Goal: Task Accomplishment & Management: Use online tool/utility

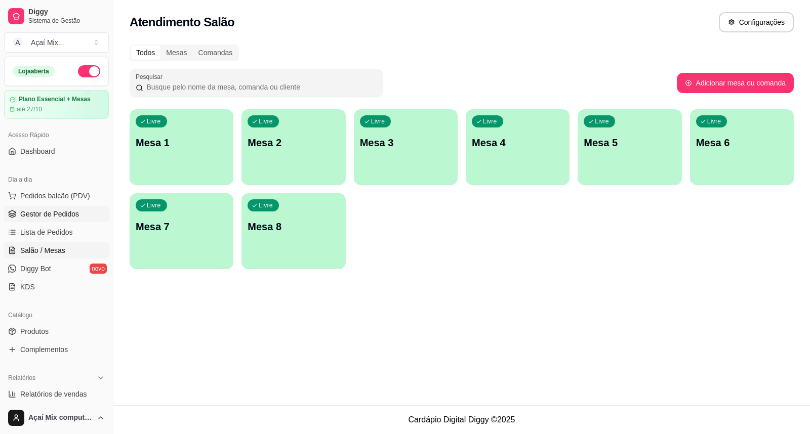
click at [64, 210] on span "Gestor de Pedidos" at bounding box center [49, 214] width 59 height 10
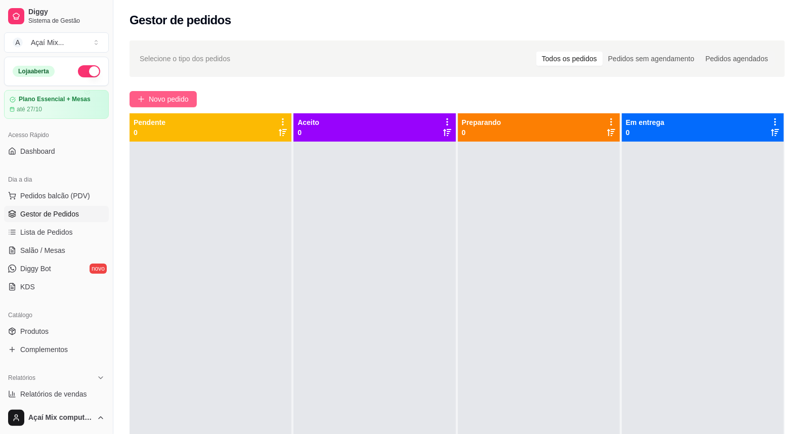
click at [173, 103] on span "Novo pedido" at bounding box center [169, 99] width 40 height 11
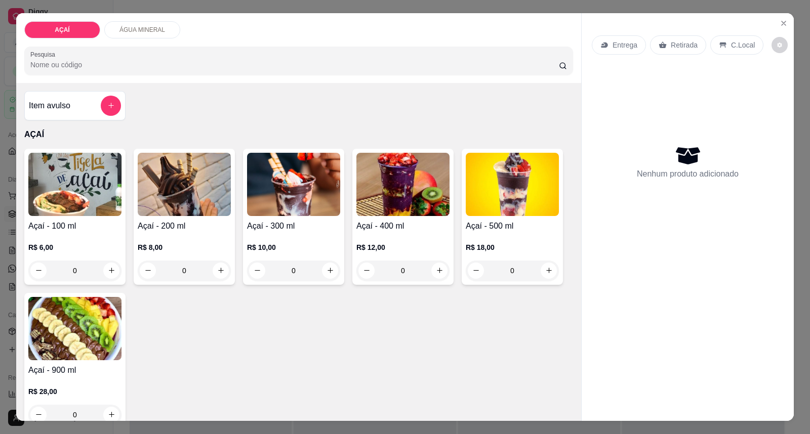
click at [304, 195] on img at bounding box center [293, 184] width 93 height 63
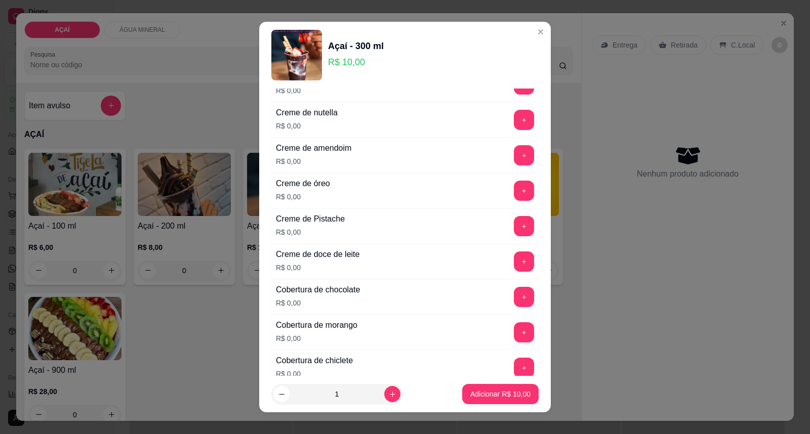
scroll to position [337, 0]
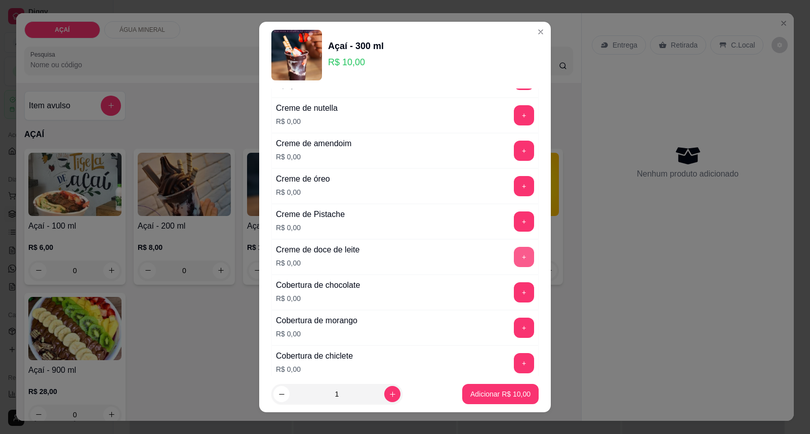
click at [514, 264] on button "+" at bounding box center [524, 257] width 20 height 20
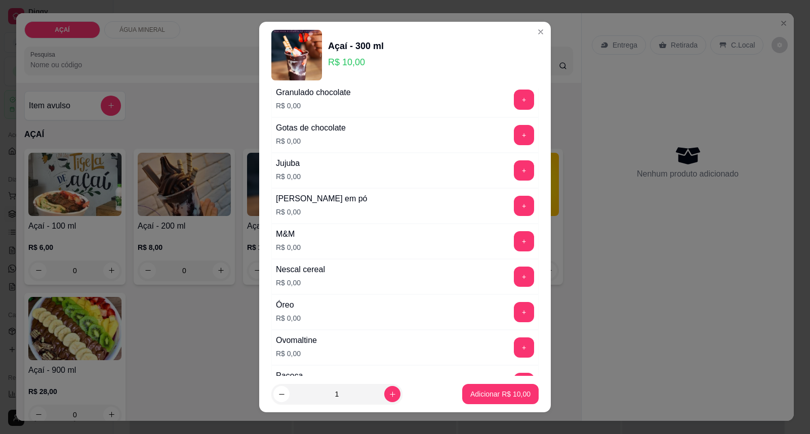
scroll to position [956, 0]
click at [514, 213] on button "+" at bounding box center [524, 205] width 20 height 20
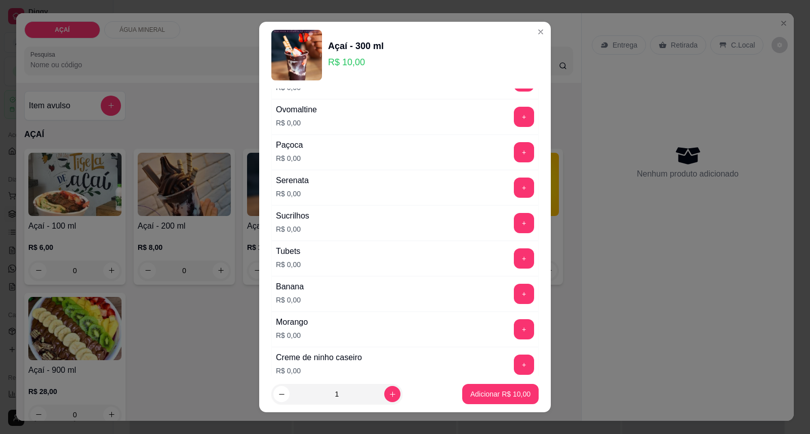
scroll to position [1181, 0]
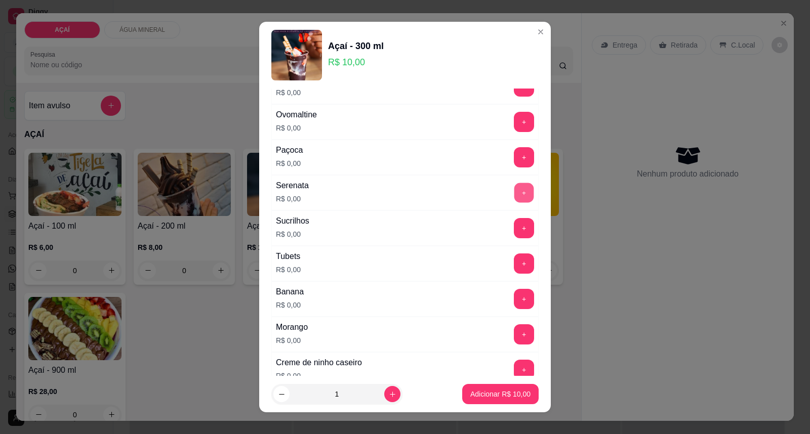
click at [514, 194] on button "+" at bounding box center [524, 193] width 20 height 20
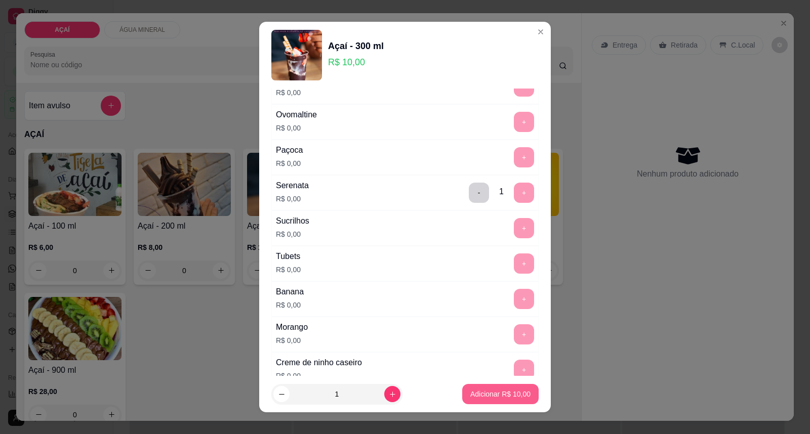
click at [492, 400] on button "Adicionar R$ 10,00" at bounding box center [500, 394] width 76 height 20
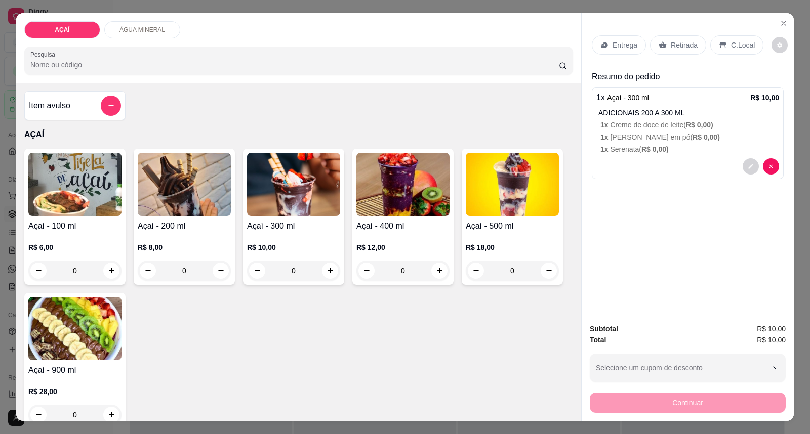
click at [607, 39] on div "Entrega" at bounding box center [619, 44] width 54 height 19
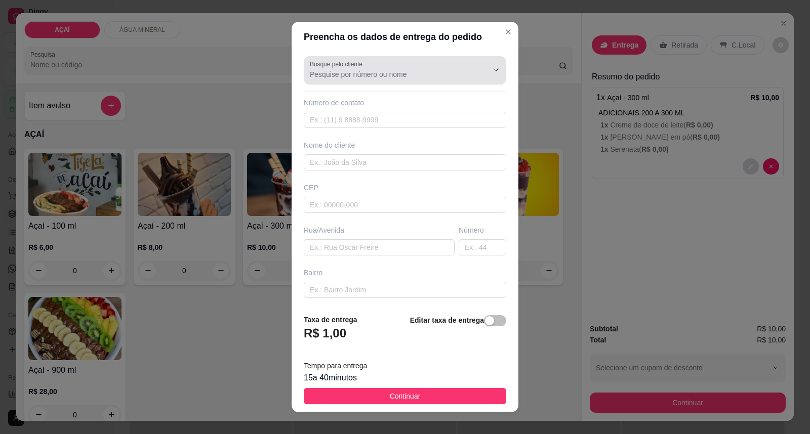
click at [447, 68] on div at bounding box center [405, 70] width 190 height 20
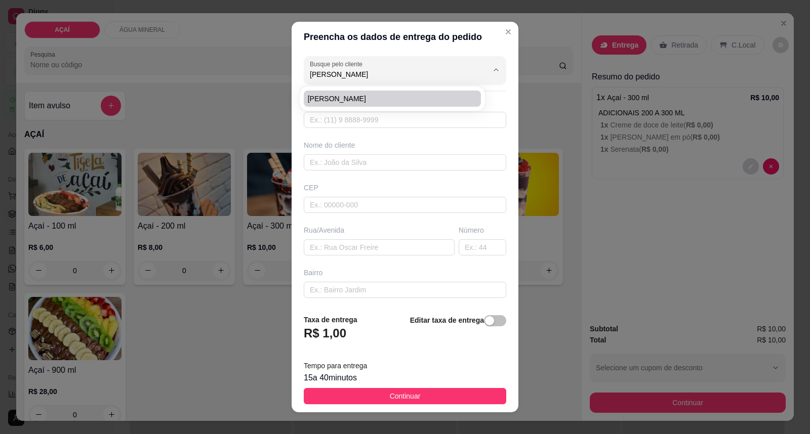
click at [375, 94] on span "Olga" at bounding box center [387, 99] width 159 height 10
type input "Olga"
type input "82988736269"
type input "Olga"
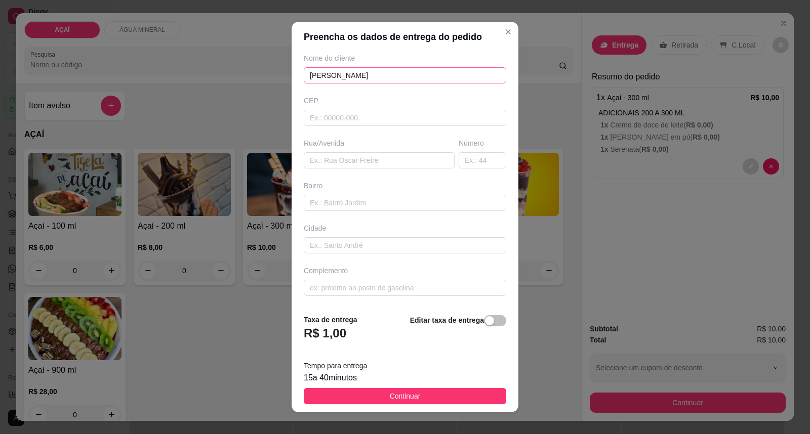
scroll to position [0, 0]
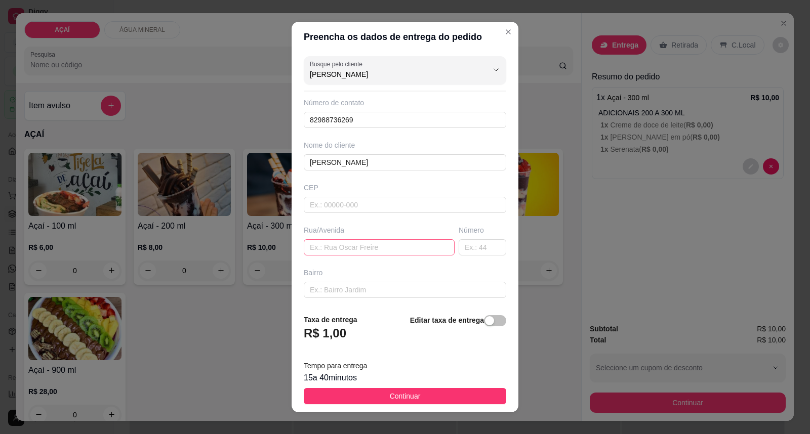
type input "Olga"
click at [348, 242] on input "text" at bounding box center [379, 247] width 151 height 16
type input "SEGUNDA TRAVESSA JOSE PEREIRA"
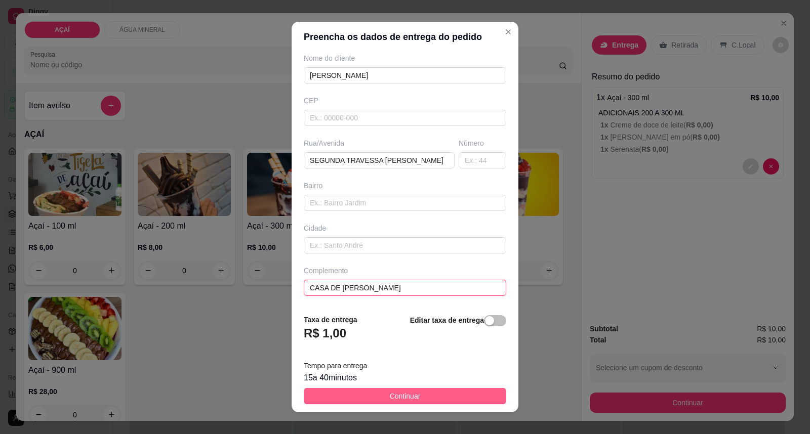
type input "CASA DE OLGA"
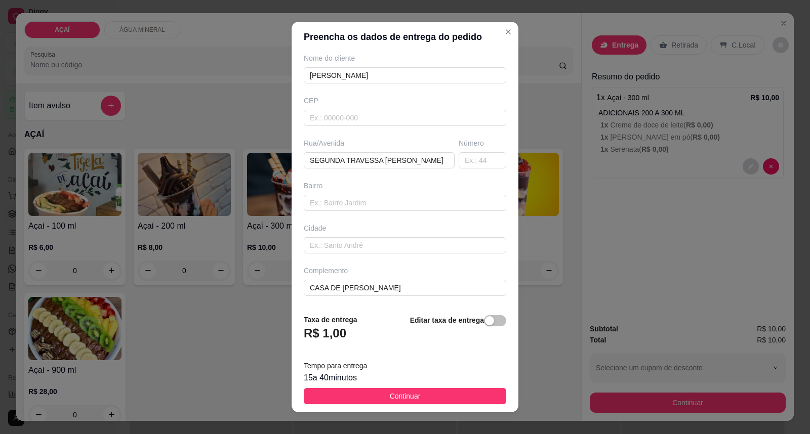
click at [390, 393] on span "Continuar" at bounding box center [405, 396] width 31 height 11
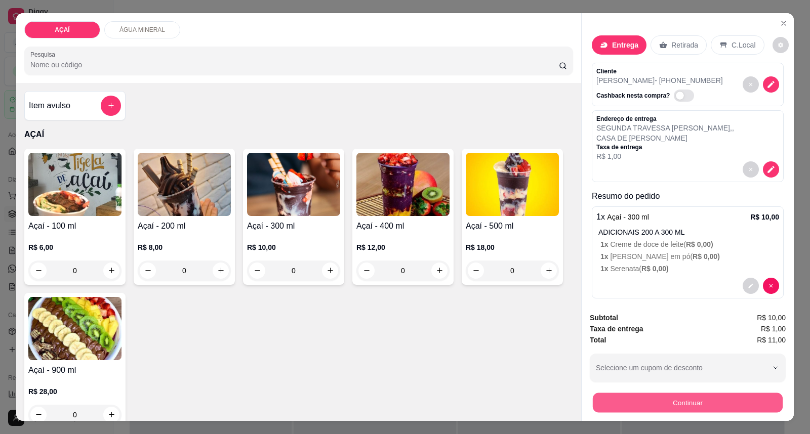
click at [645, 404] on button "Continuar" at bounding box center [688, 403] width 190 height 20
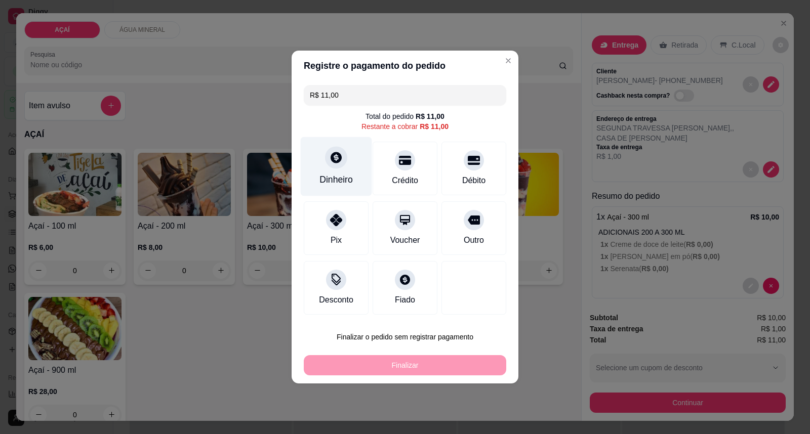
click at [342, 168] on div "Dinheiro" at bounding box center [336, 166] width 71 height 59
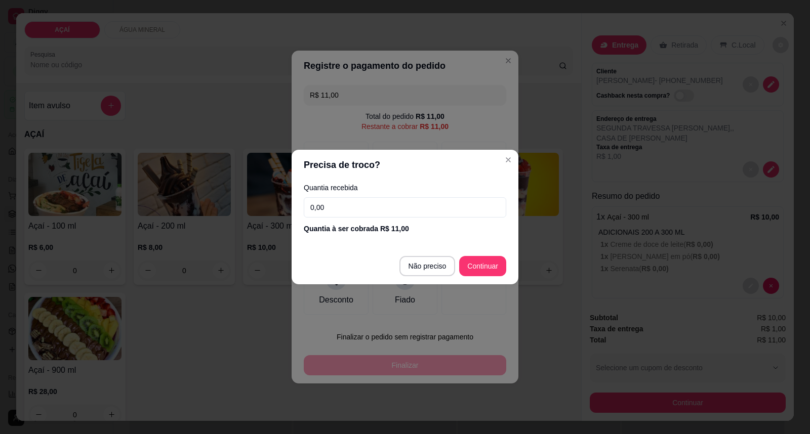
click at [363, 197] on input "0,00" at bounding box center [405, 207] width 202 height 20
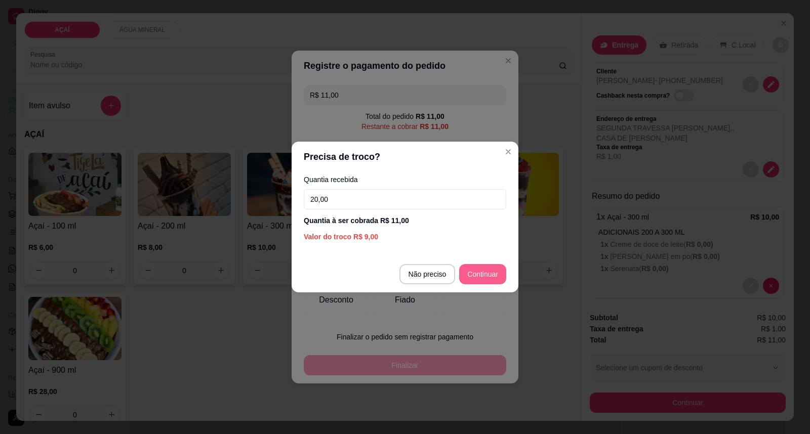
type input "20,00"
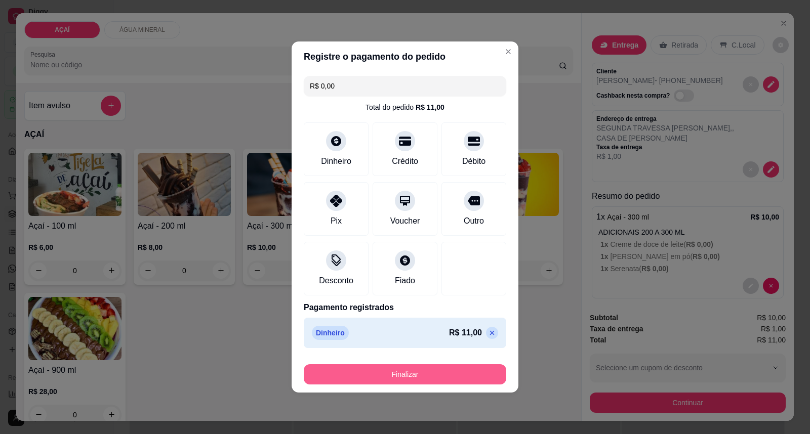
click at [423, 366] on button "Finalizar" at bounding box center [405, 374] width 202 height 20
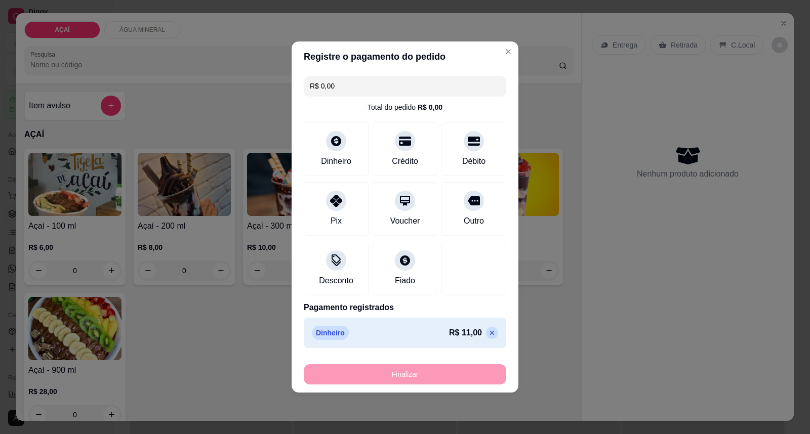
type input "-R$ 11,00"
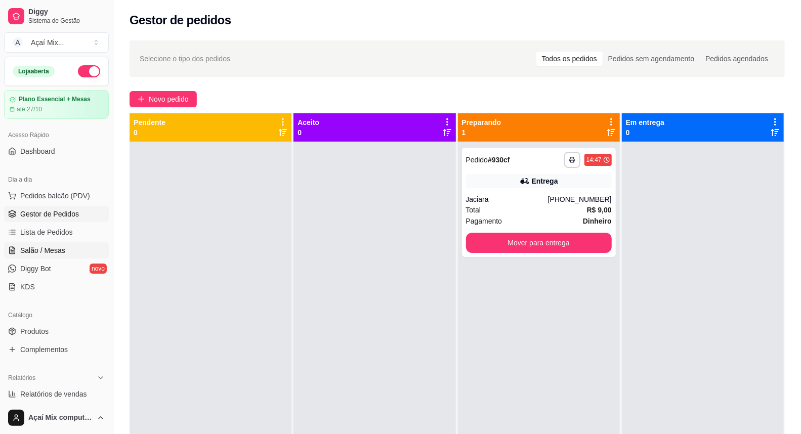
click at [41, 250] on span "Salão / Mesas" at bounding box center [42, 250] width 45 height 10
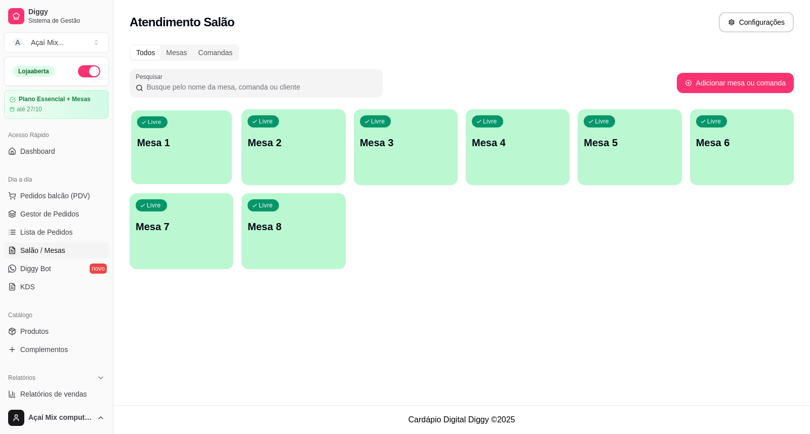
click at [175, 161] on div "Livre Mesa 1" at bounding box center [181, 141] width 101 height 62
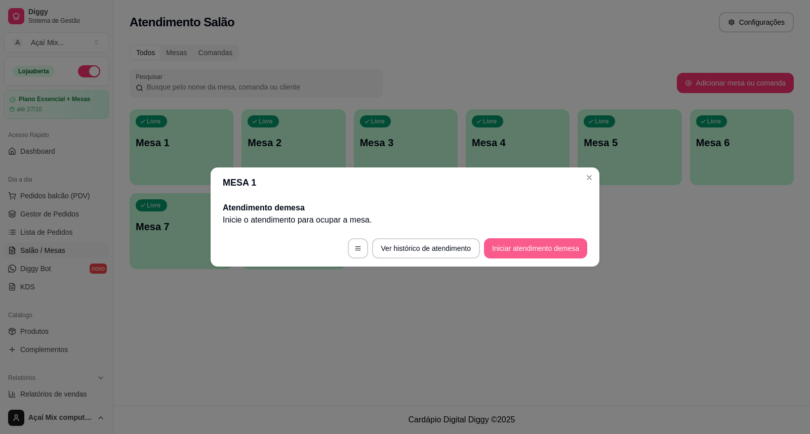
click at [568, 247] on button "Iniciar atendimento de mesa" at bounding box center [535, 248] width 103 height 20
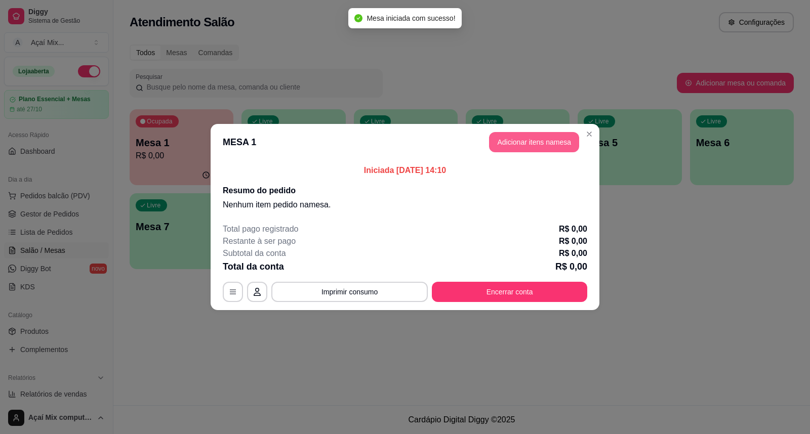
click at [500, 139] on button "Adicionar itens na mesa" at bounding box center [534, 142] width 90 height 20
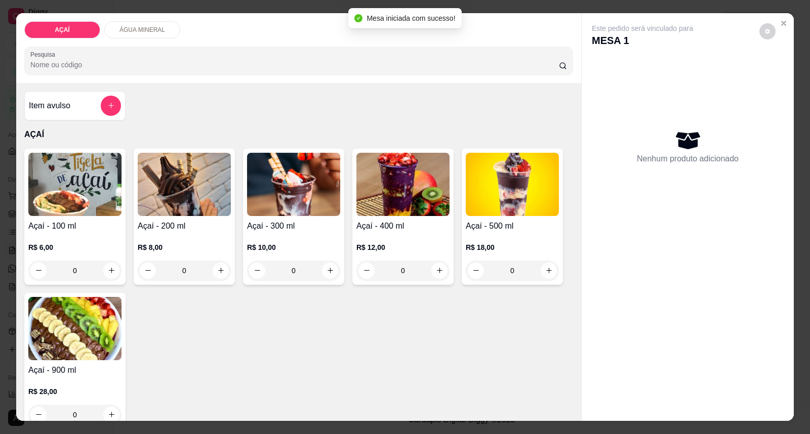
click at [287, 245] on p "R$ 10,00" at bounding box center [293, 247] width 93 height 10
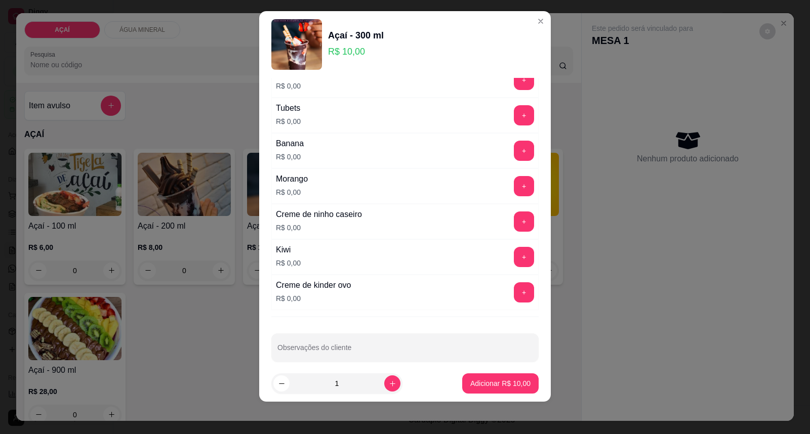
scroll to position [1333, 0]
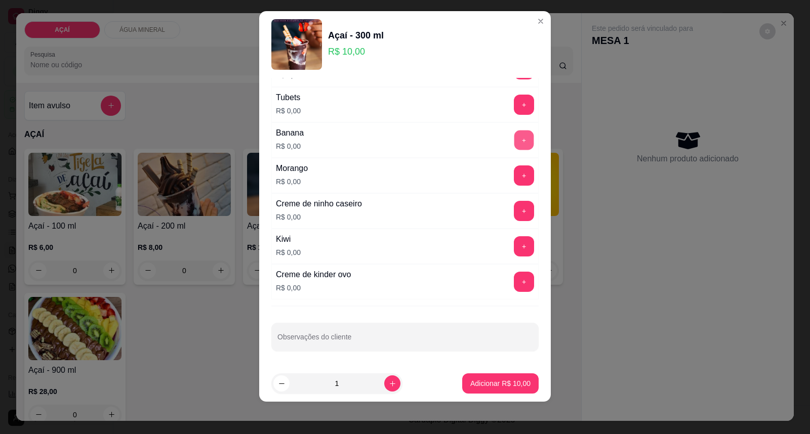
click at [514, 131] on button "+" at bounding box center [524, 141] width 20 height 20
click at [514, 214] on button "+" at bounding box center [524, 211] width 20 height 20
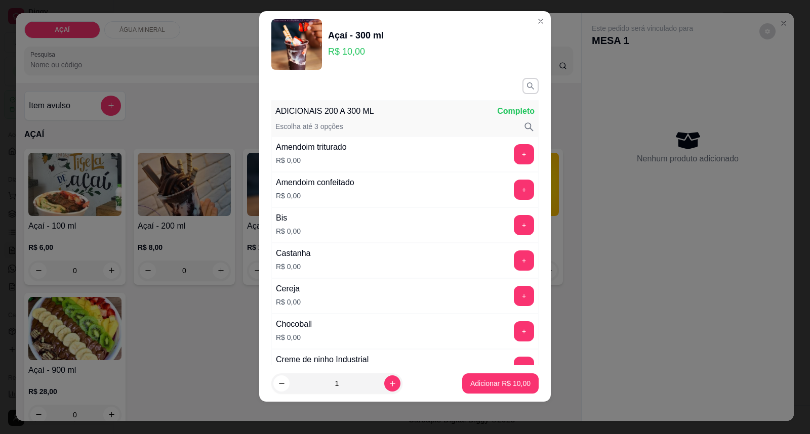
scroll to position [0, 0]
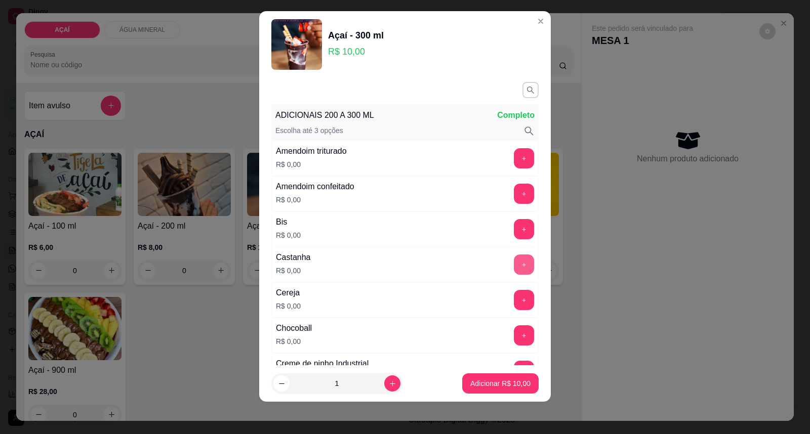
click at [514, 263] on button "+" at bounding box center [524, 265] width 20 height 20
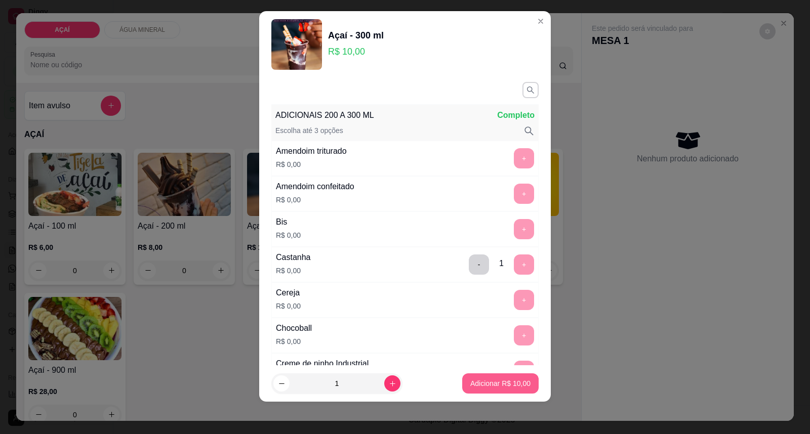
click at [491, 387] on p "Adicionar R$ 10,00" at bounding box center [500, 384] width 60 height 10
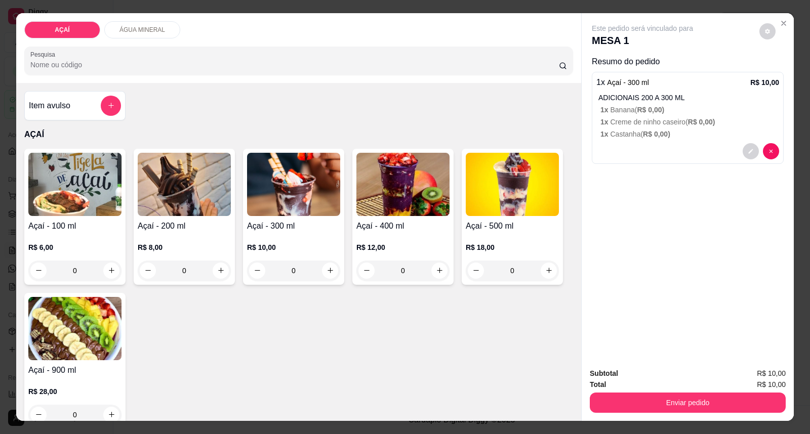
click at [289, 228] on h4 "Açaí - 300 ml" at bounding box center [293, 226] width 93 height 12
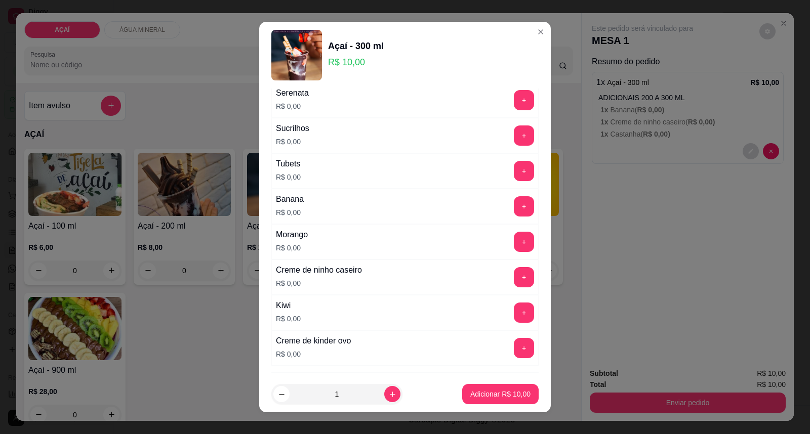
scroll to position [1333, 0]
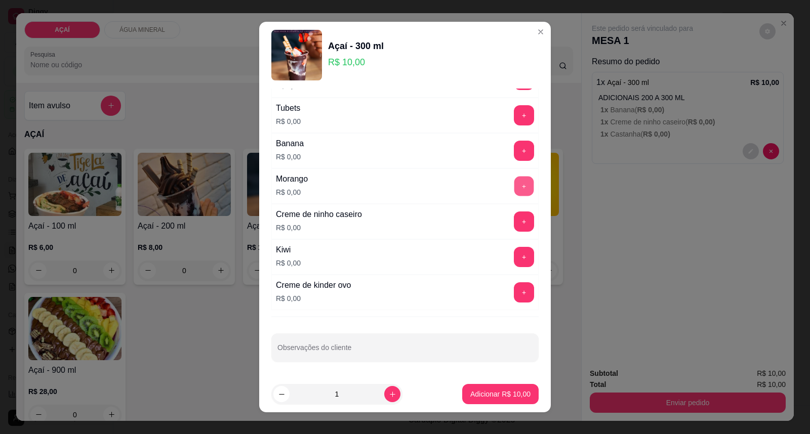
click at [514, 186] on button "+" at bounding box center [524, 187] width 20 height 20
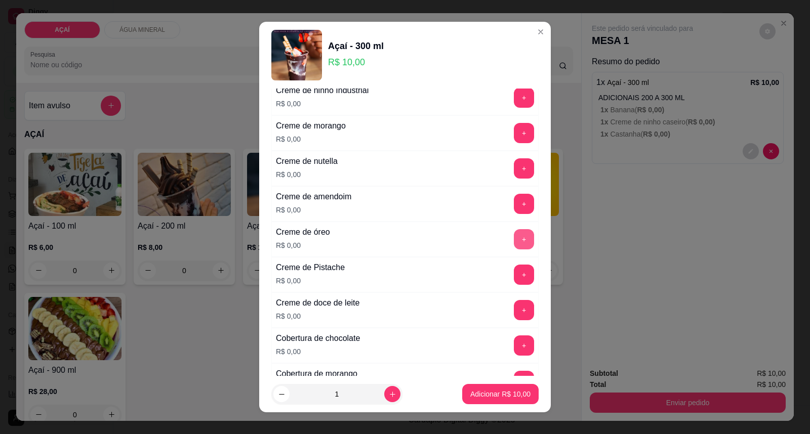
scroll to position [264, 0]
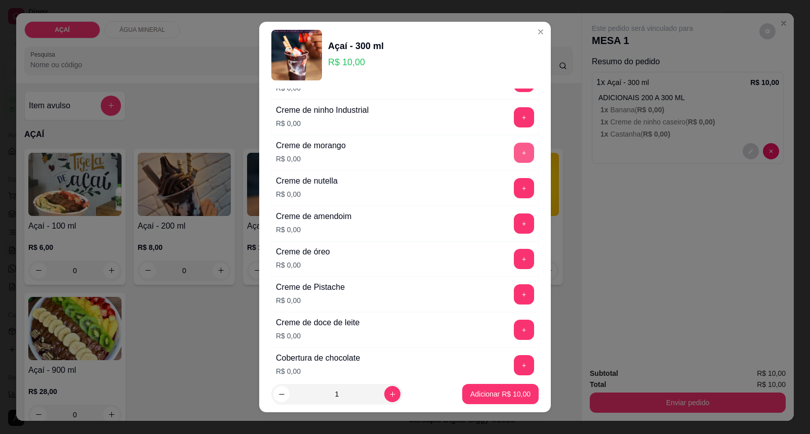
click at [514, 150] on button "+" at bounding box center [524, 153] width 20 height 20
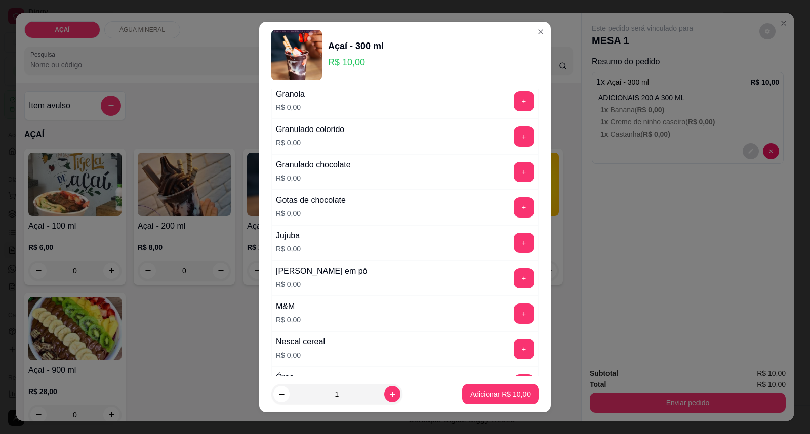
scroll to position [1051, 0]
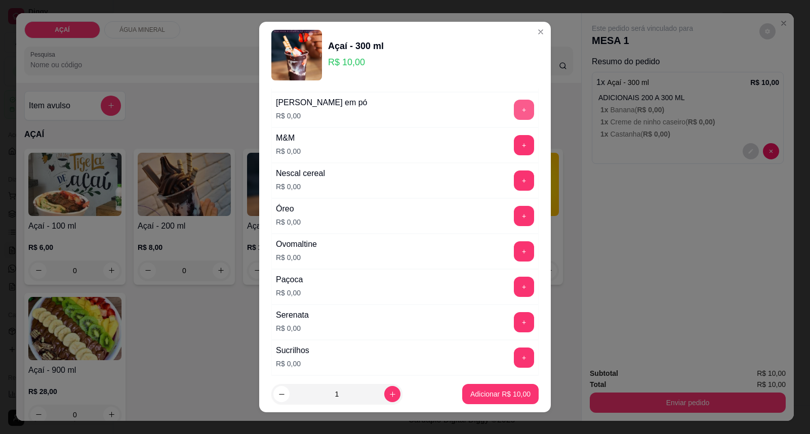
click at [514, 112] on button "+" at bounding box center [524, 110] width 20 height 20
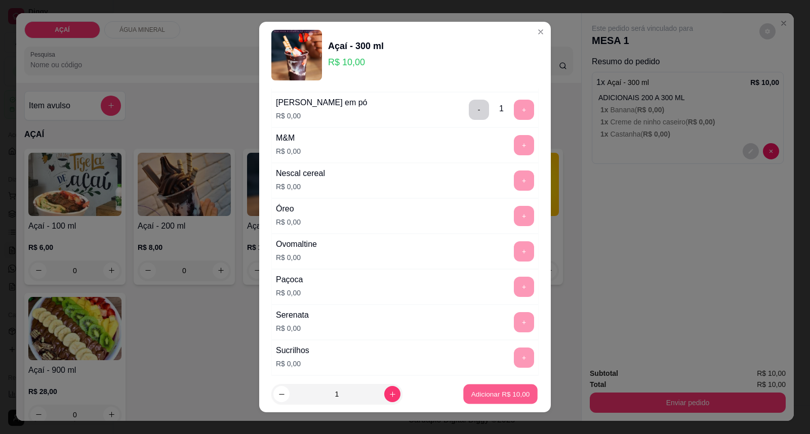
click at [488, 390] on p "Adicionar R$ 10,00" at bounding box center [500, 394] width 59 height 10
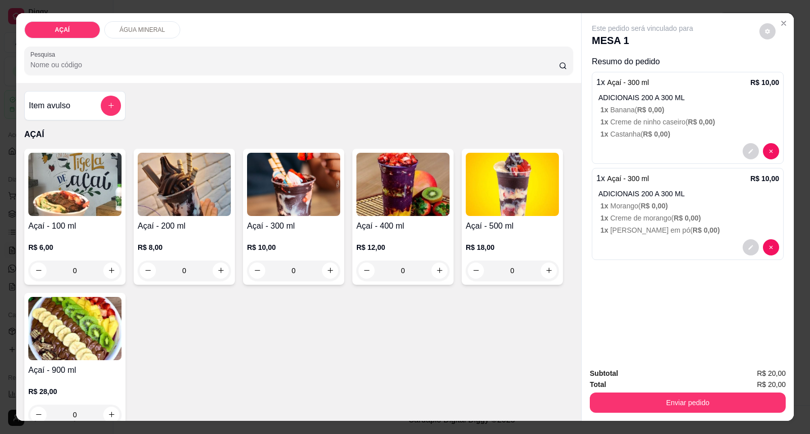
click at [312, 173] on img at bounding box center [293, 184] width 93 height 63
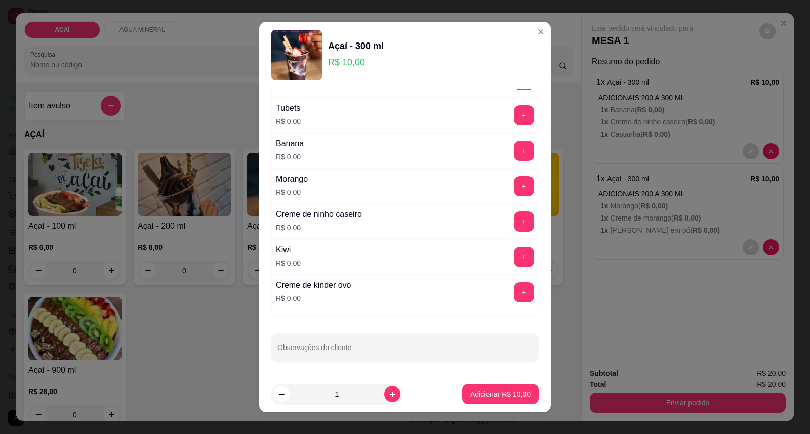
scroll to position [11, 0]
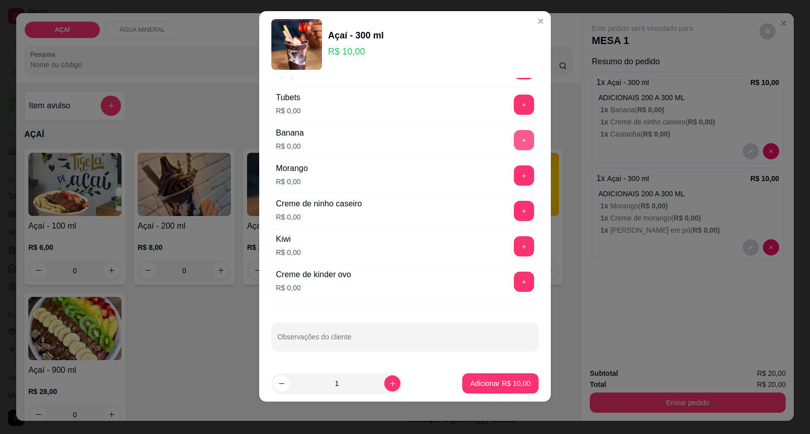
click at [514, 147] on button "+" at bounding box center [524, 140] width 20 height 20
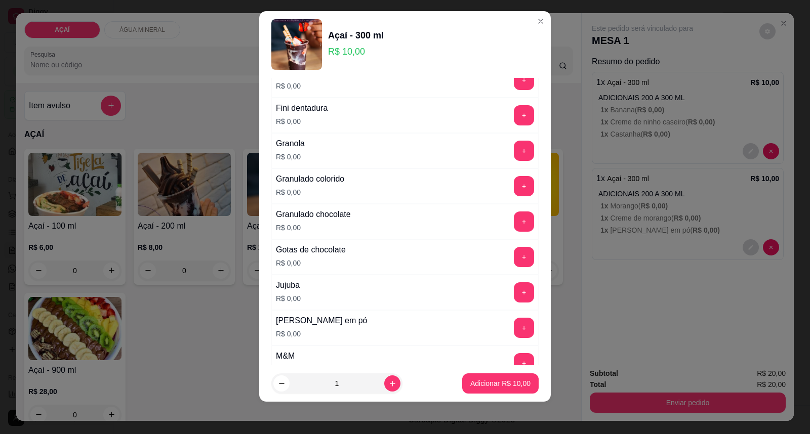
scroll to position [770, 0]
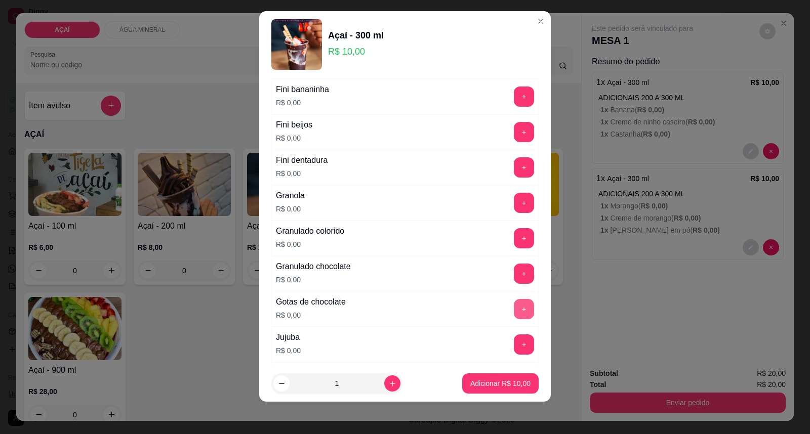
click at [514, 309] on button "+" at bounding box center [524, 309] width 20 height 20
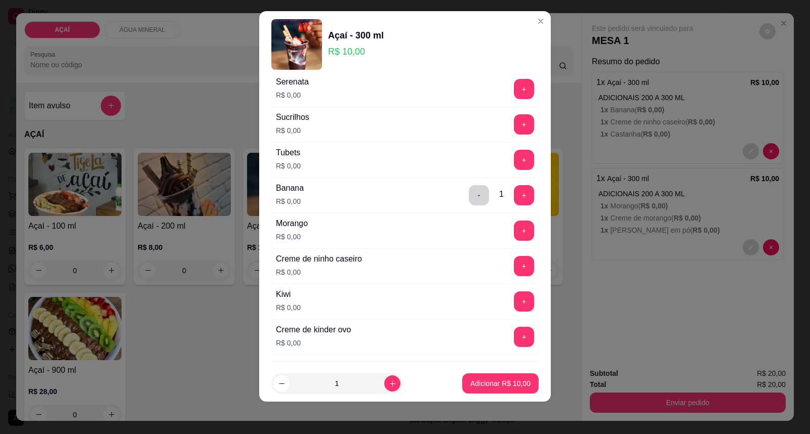
scroll to position [1333, 0]
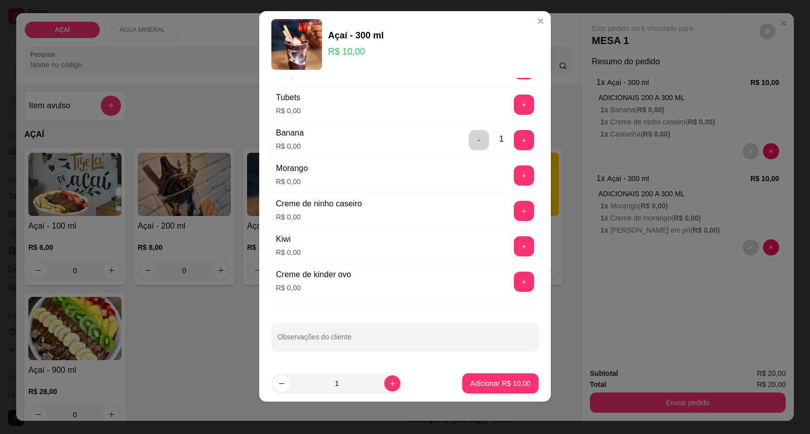
click at [504, 199] on div "Creme de ninho caseiro R$ 0,00 +" at bounding box center [404, 210] width 267 height 35
click at [514, 215] on button "+" at bounding box center [524, 211] width 20 height 20
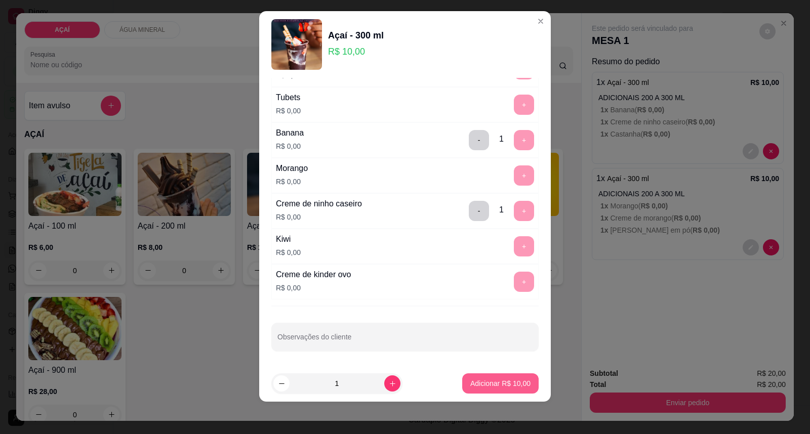
click at [490, 388] on p "Adicionar R$ 10,00" at bounding box center [500, 384] width 60 height 10
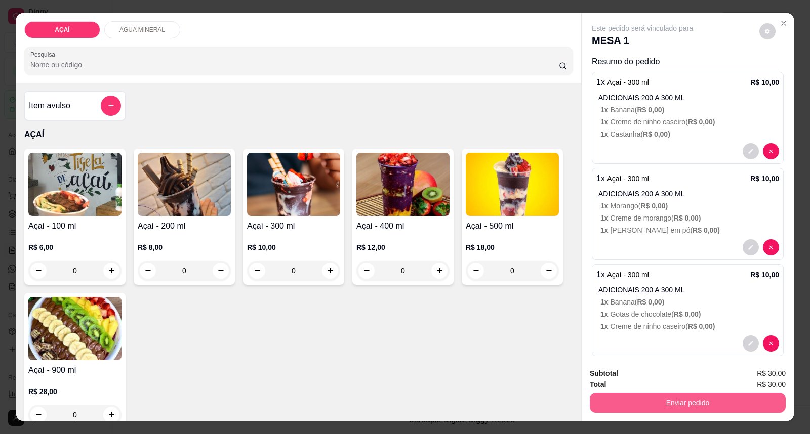
click at [637, 404] on button "Enviar pedido" at bounding box center [688, 403] width 196 height 20
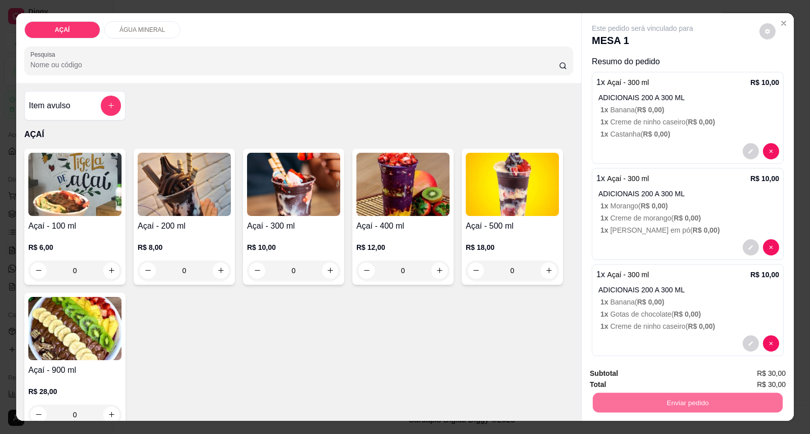
click at [775, 372] on button "Enviar pedido" at bounding box center [758, 378] width 57 height 19
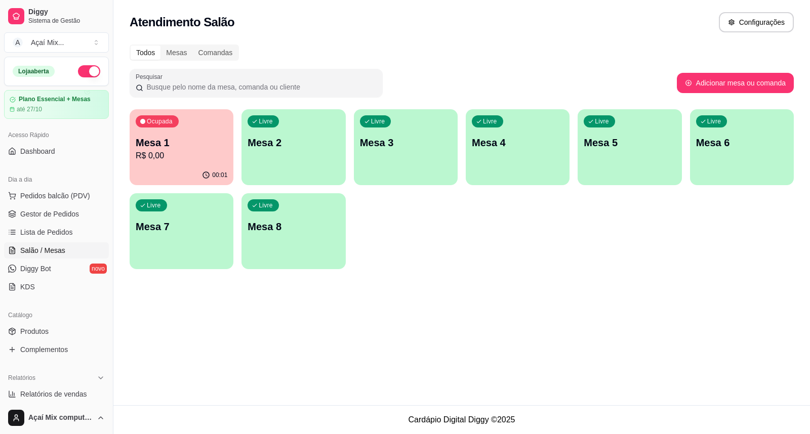
click at [302, 145] on p "Mesa 2" at bounding box center [294, 143] width 92 height 14
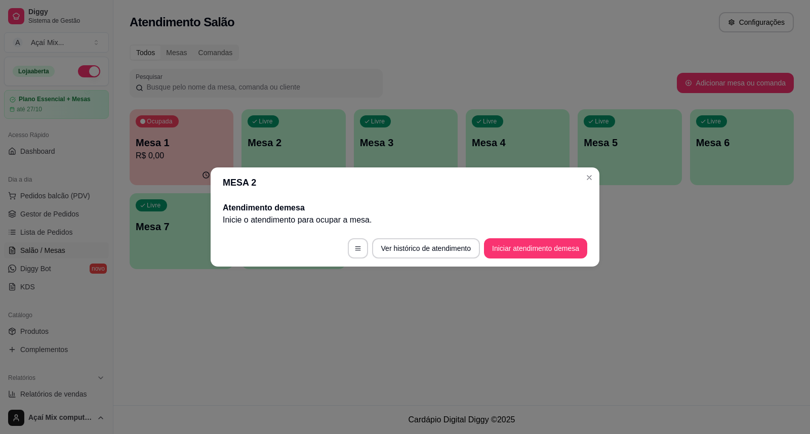
click at [546, 243] on button "Iniciar atendimento de mesa" at bounding box center [535, 248] width 103 height 20
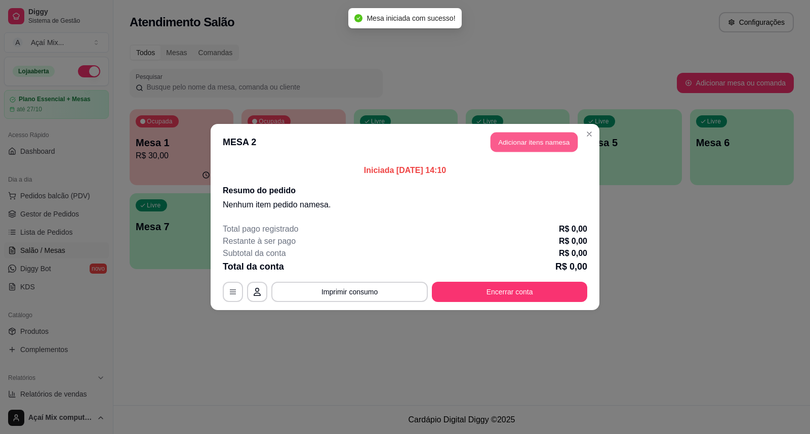
click at [543, 138] on button "Adicionar itens na mesa" at bounding box center [533, 143] width 87 height 20
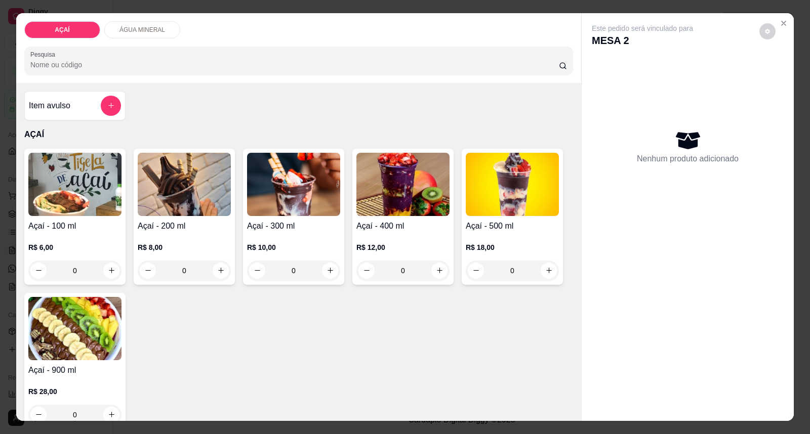
click at [332, 235] on div "R$ 10,00 0" at bounding box center [293, 256] width 93 height 49
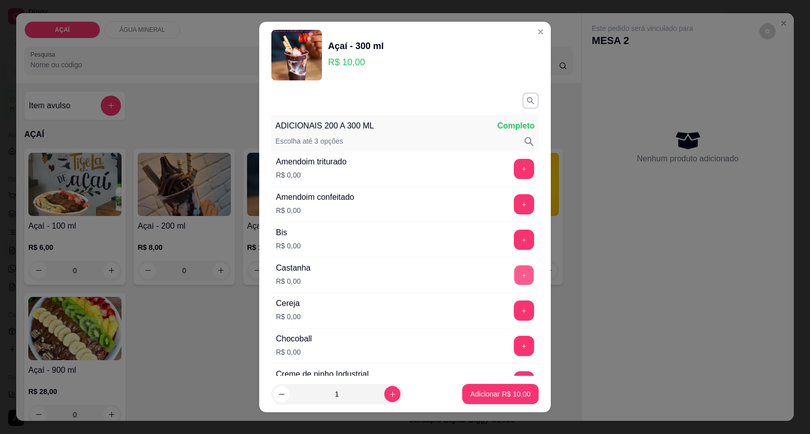
click at [514, 279] on button "+" at bounding box center [524, 276] width 20 height 20
click at [514, 310] on button "+" at bounding box center [524, 311] width 20 height 20
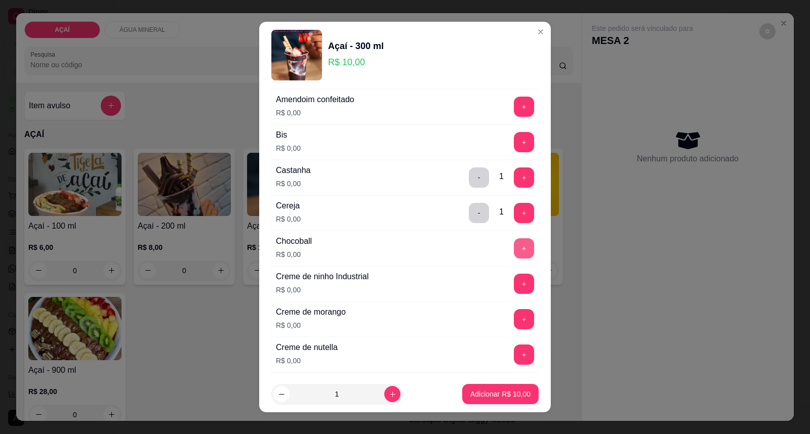
scroll to position [281, 0]
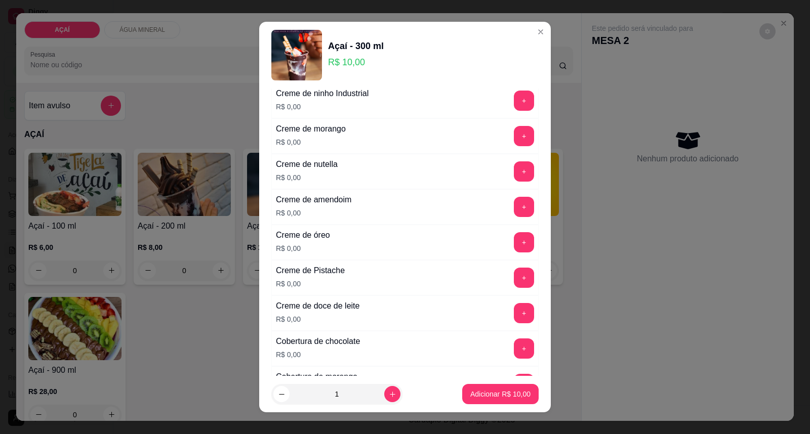
click at [502, 159] on div "Creme de nutella R$ 0,00 +" at bounding box center [404, 171] width 267 height 35
click at [514, 176] on button "+" at bounding box center [524, 171] width 20 height 20
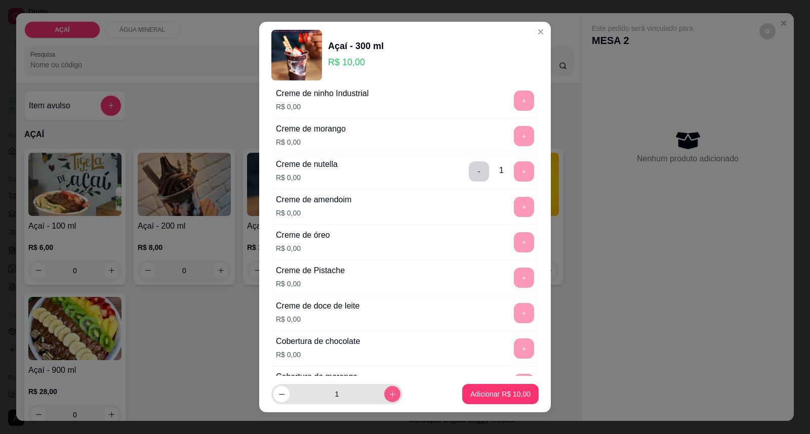
click at [386, 399] on button "increase-product-quantity" at bounding box center [392, 394] width 16 height 16
click at [385, 399] on button "increase-product-quantity" at bounding box center [392, 395] width 16 height 16
type input "3"
click at [516, 391] on p "Adicionar R$ 30,00" at bounding box center [500, 394] width 60 height 10
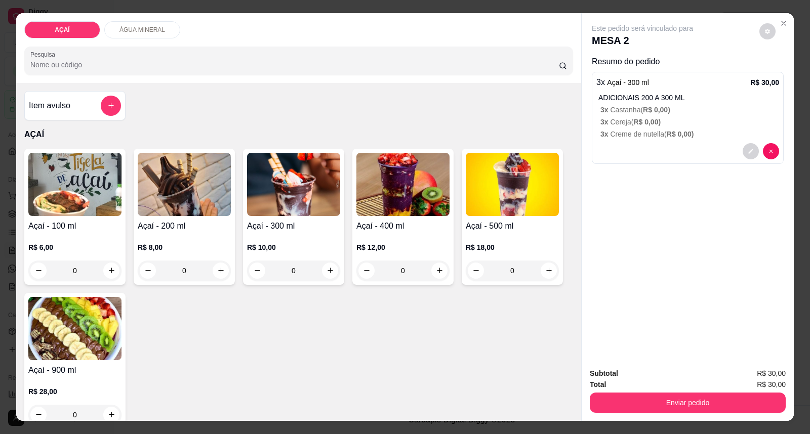
click at [69, 225] on h4 "Açaí - 100 ml" at bounding box center [74, 226] width 93 height 12
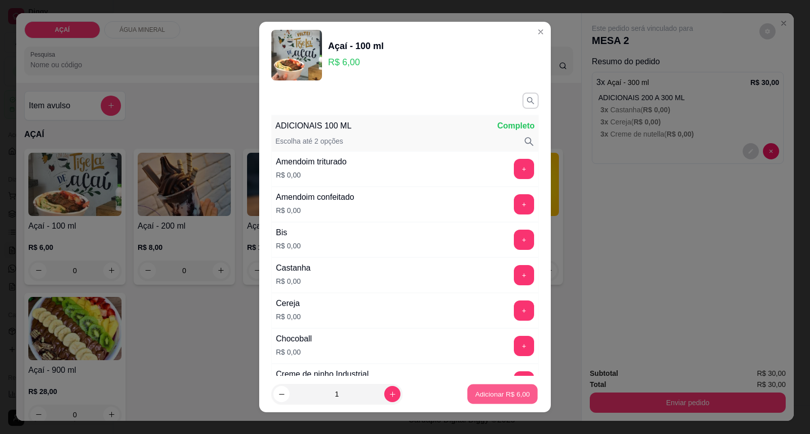
click at [486, 390] on p "Adicionar R$ 6,00" at bounding box center [502, 394] width 55 height 10
type input "1"
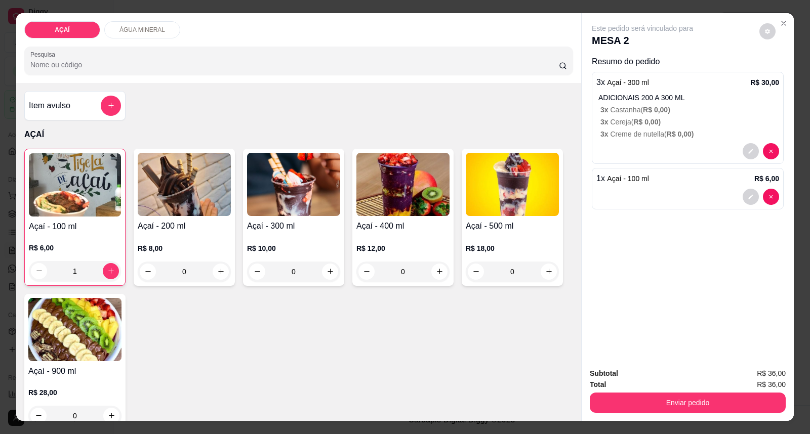
click at [416, 236] on div "R$ 12,00 0" at bounding box center [402, 257] width 93 height 49
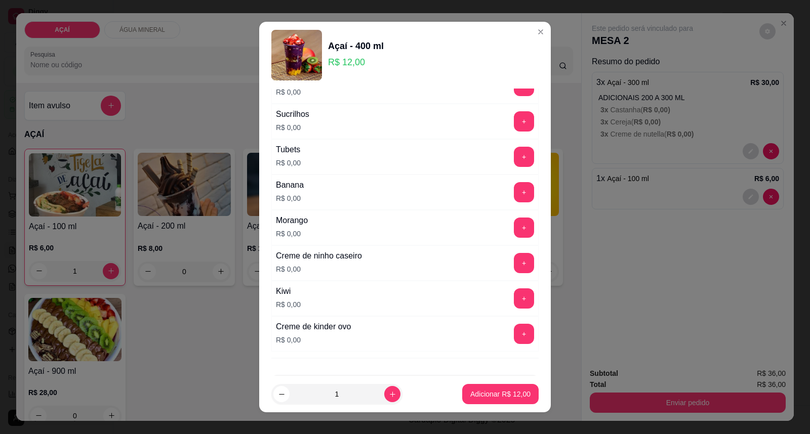
scroll to position [1333, 0]
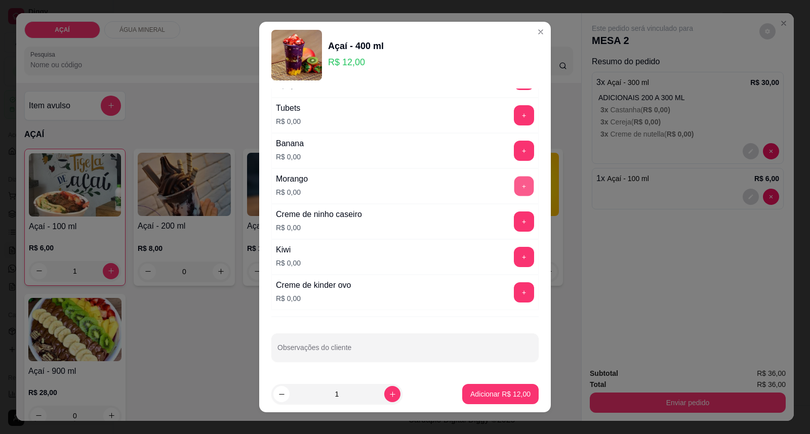
click at [514, 180] on button "+" at bounding box center [524, 187] width 20 height 20
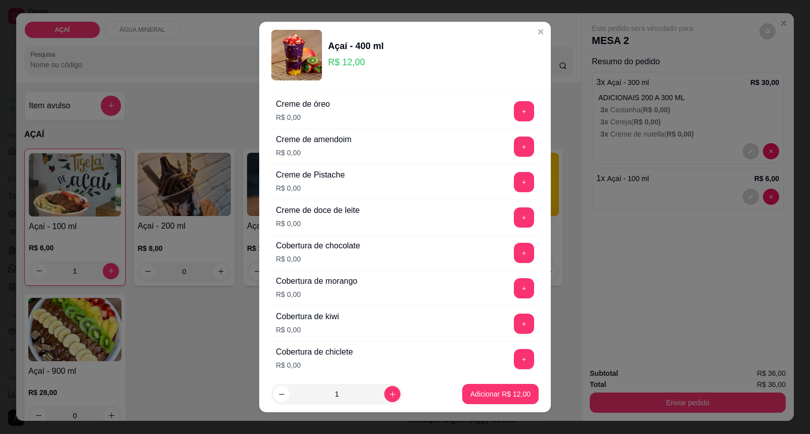
scroll to position [208, 0]
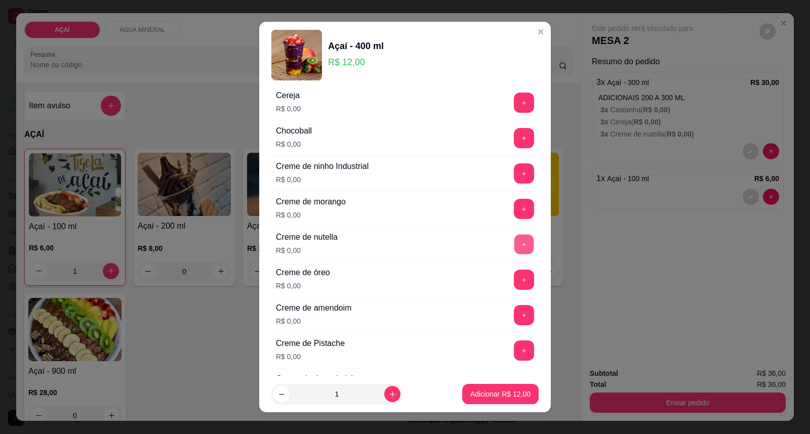
click at [514, 244] on button "+" at bounding box center [524, 245] width 20 height 20
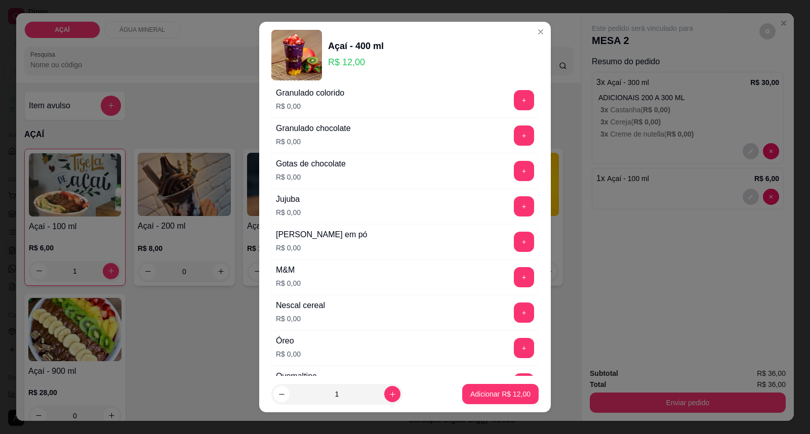
scroll to position [939, 0]
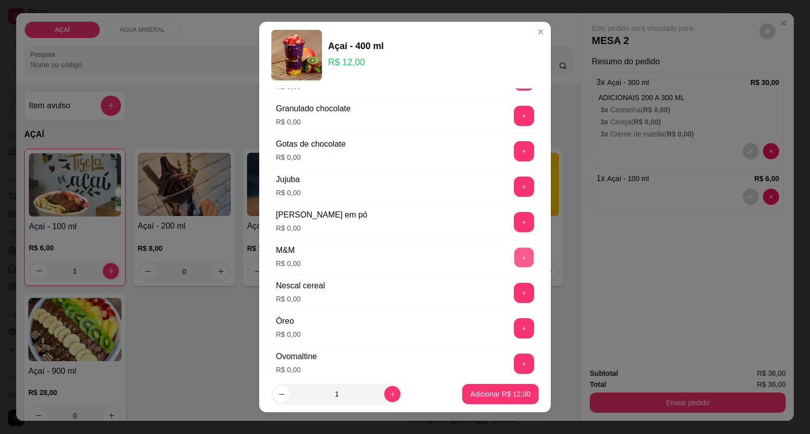
click at [514, 252] on button "+" at bounding box center [524, 258] width 20 height 20
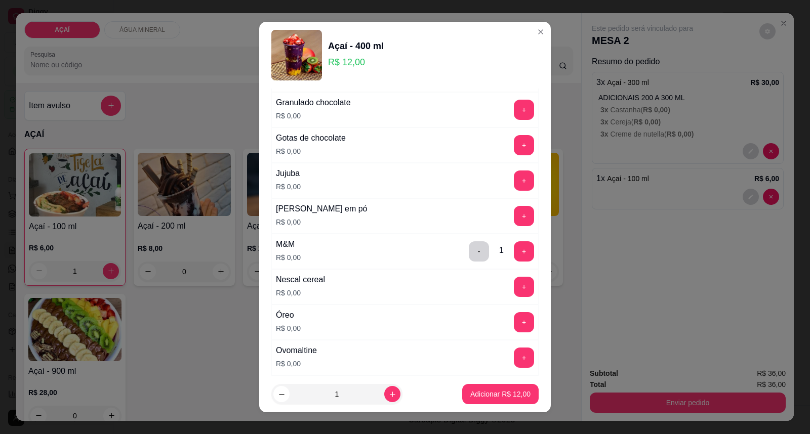
scroll to position [883, 0]
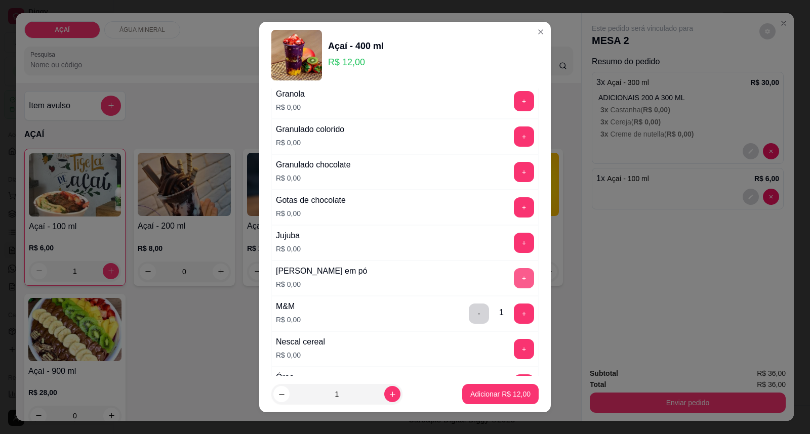
click at [514, 286] on button "+" at bounding box center [524, 278] width 20 height 20
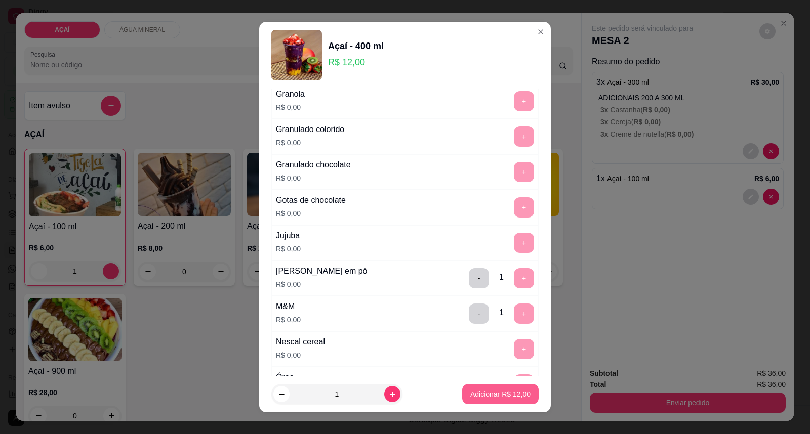
click at [477, 392] on p "Adicionar R$ 12,00" at bounding box center [500, 394] width 60 height 10
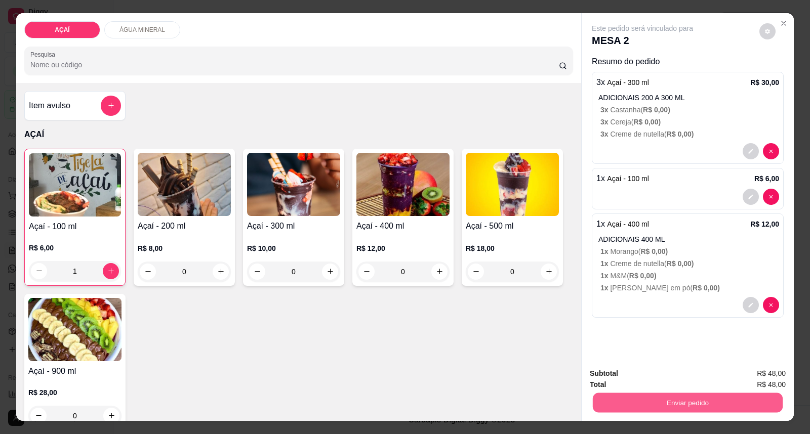
click at [659, 396] on button "Enviar pedido" at bounding box center [688, 403] width 190 height 20
click at [748, 375] on button "Enviar pedido" at bounding box center [758, 378] width 57 height 19
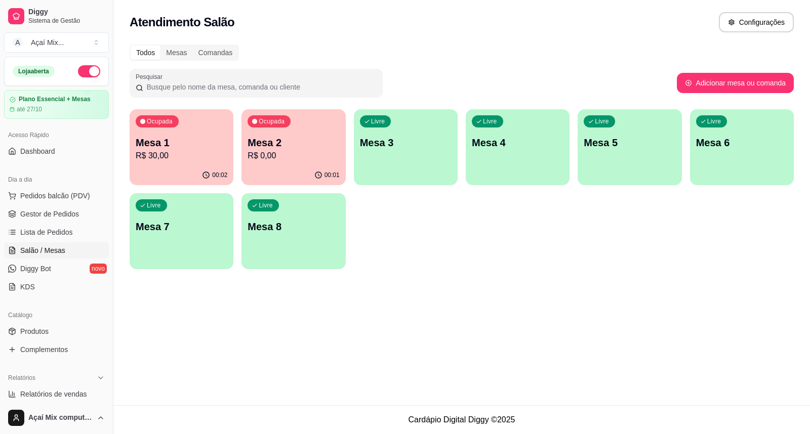
click at [376, 149] on div "Livre Mesa 3" at bounding box center [406, 141] width 104 height 64
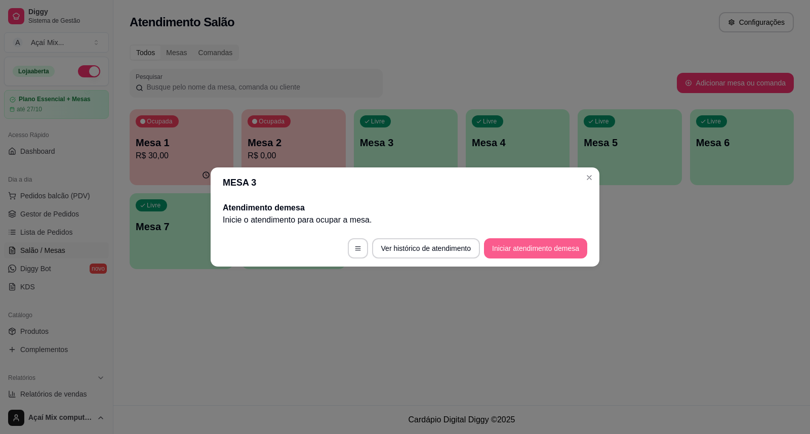
click at [545, 249] on button "Iniciar atendimento de mesa" at bounding box center [535, 248] width 103 height 20
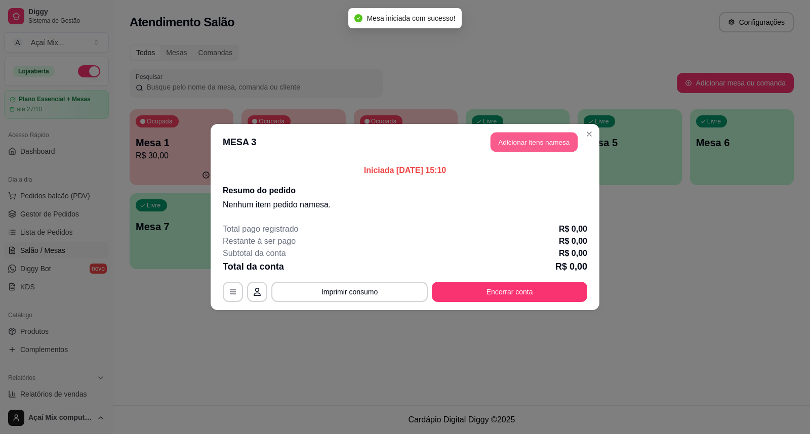
click at [507, 140] on button "Adicionar itens na mesa" at bounding box center [533, 143] width 87 height 20
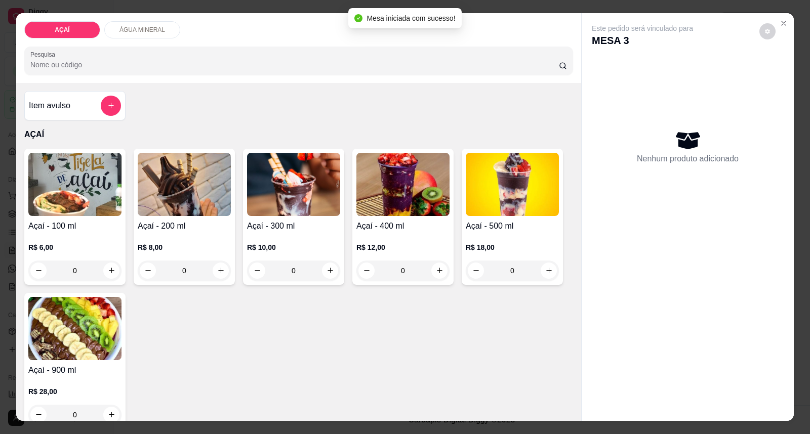
click at [390, 193] on img at bounding box center [402, 184] width 93 height 63
click at [296, 191] on img at bounding box center [293, 184] width 93 height 63
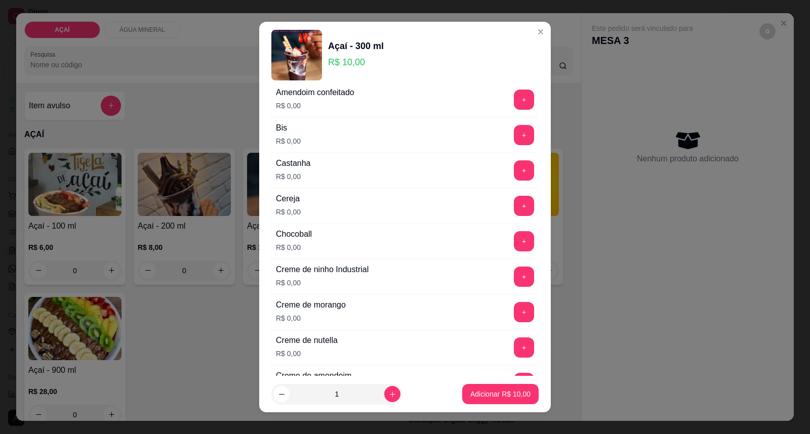
scroll to position [0, 0]
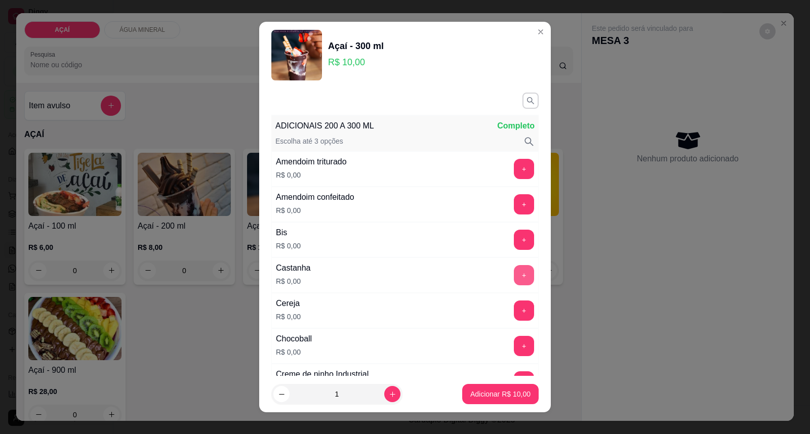
click at [514, 279] on button "+" at bounding box center [524, 275] width 20 height 20
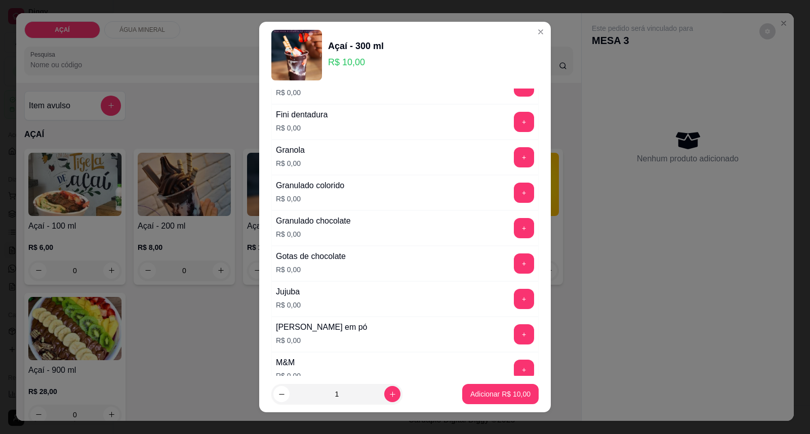
scroll to position [843, 0]
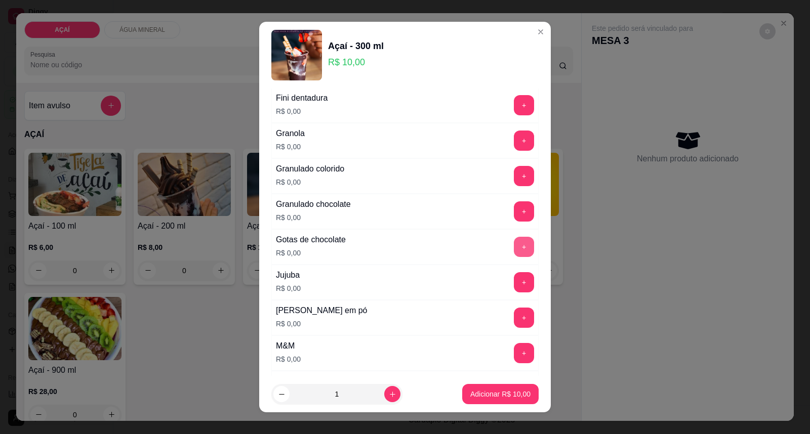
click at [514, 254] on button "+" at bounding box center [524, 247] width 20 height 20
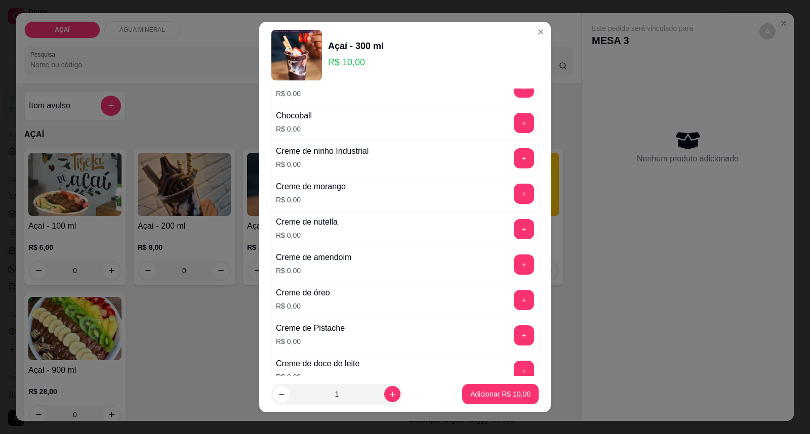
scroll to position [225, 0]
click at [514, 163] on button "+" at bounding box center [524, 157] width 20 height 20
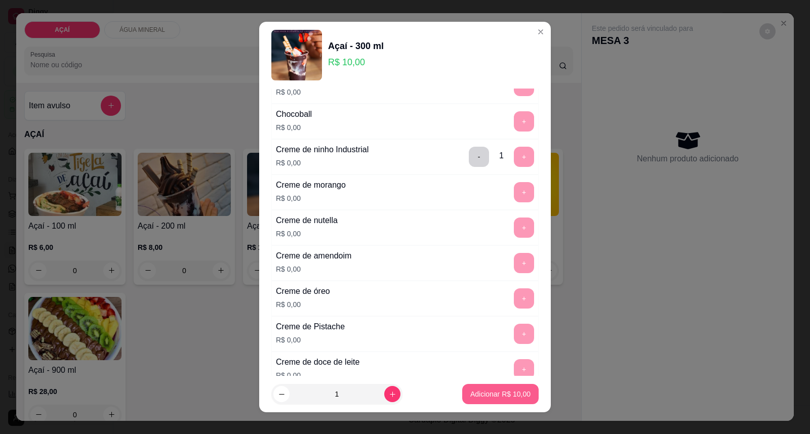
click at [488, 385] on button "Adicionar R$ 10,00" at bounding box center [500, 394] width 76 height 20
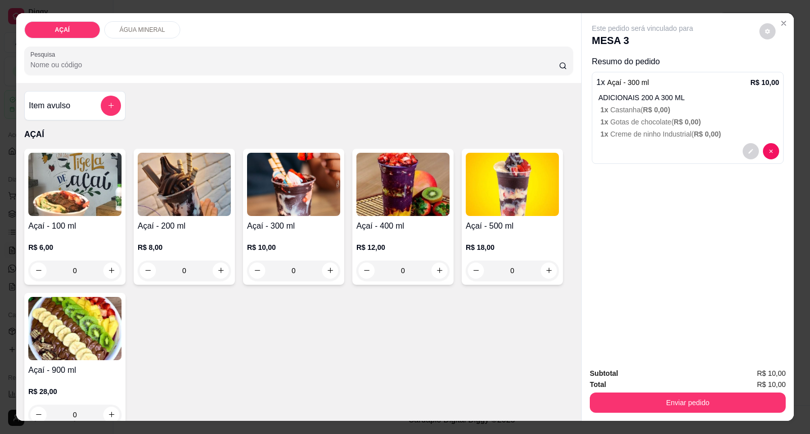
click at [291, 184] on img at bounding box center [293, 184] width 93 height 63
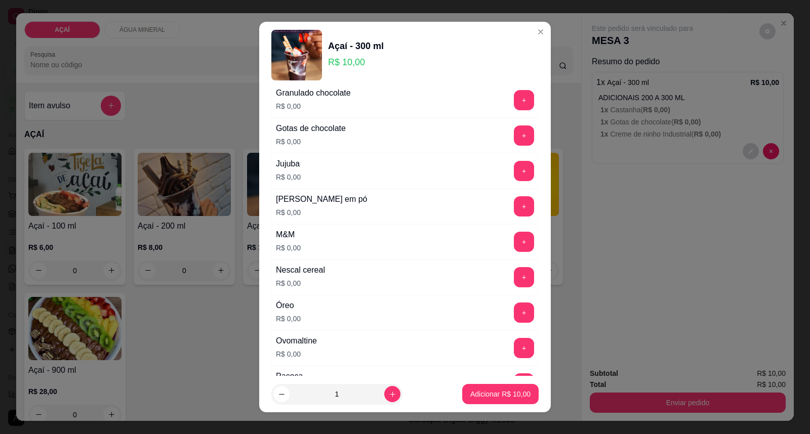
scroll to position [956, 0]
click at [514, 203] on button "+" at bounding box center [524, 205] width 20 height 20
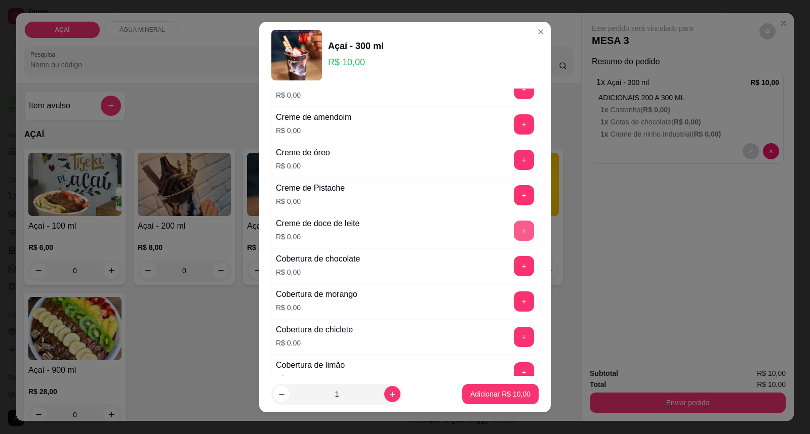
scroll to position [337, 0]
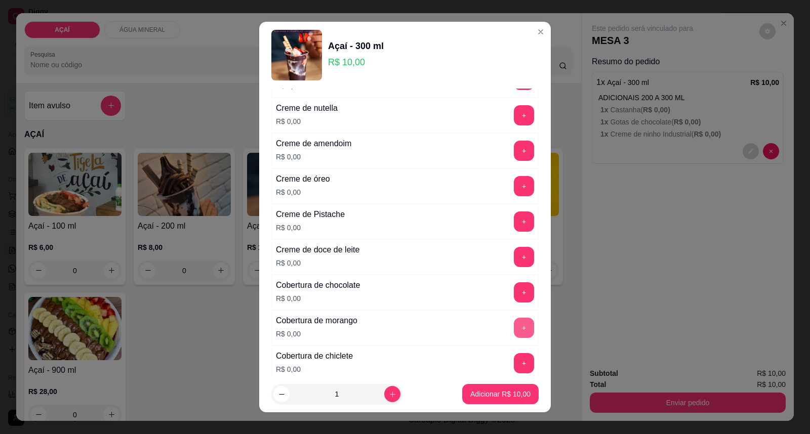
click at [514, 330] on button "+" at bounding box center [524, 328] width 20 height 20
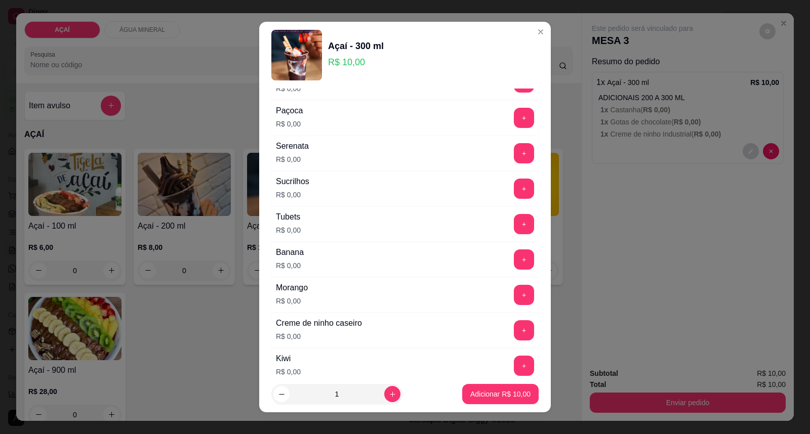
scroll to position [1164, 0]
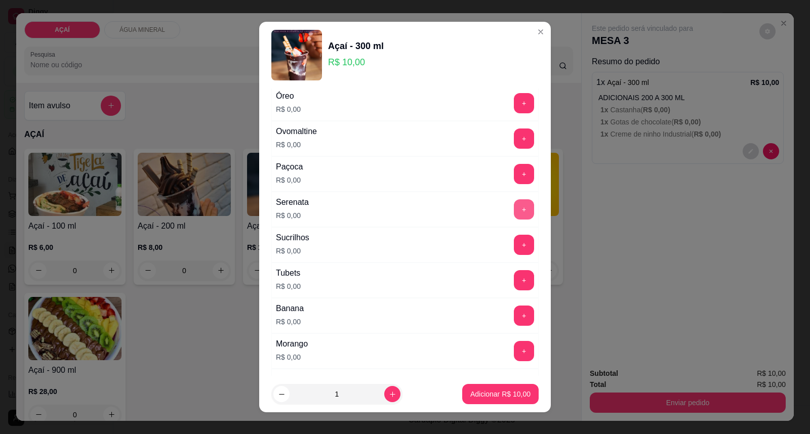
click at [514, 218] on button "+" at bounding box center [524, 209] width 20 height 20
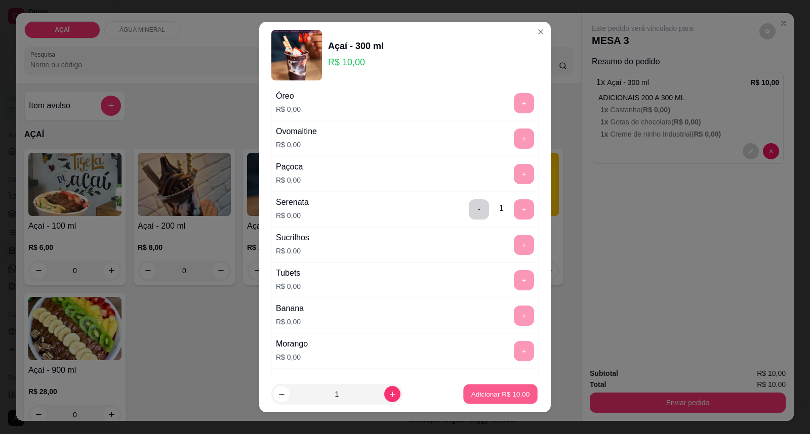
click at [489, 393] on p "Adicionar R$ 10,00" at bounding box center [500, 394] width 59 height 10
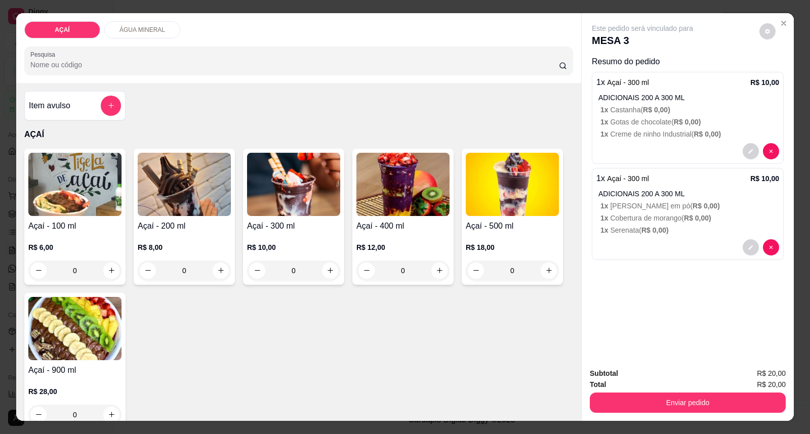
click at [314, 204] on img at bounding box center [293, 184] width 93 height 63
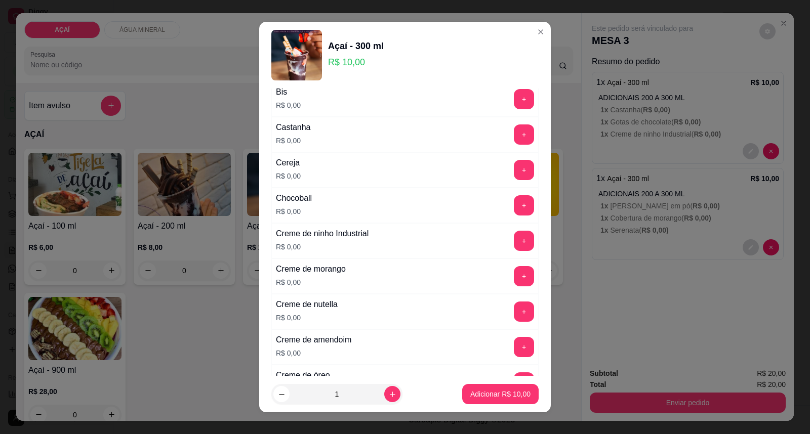
scroll to position [169, 0]
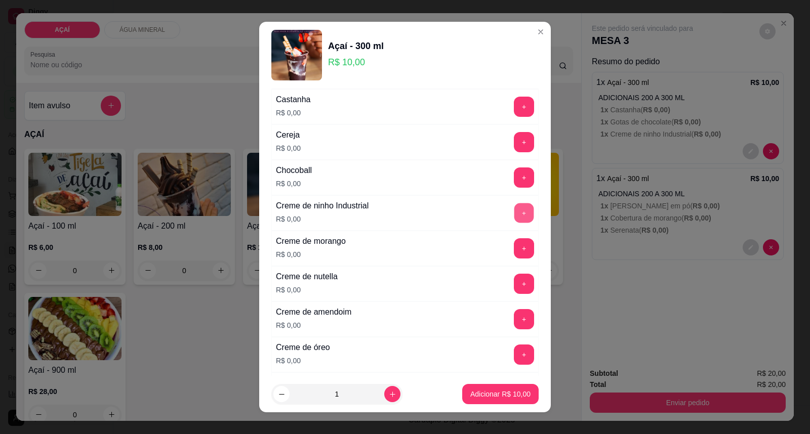
click at [514, 212] on button "+" at bounding box center [524, 213] width 20 height 20
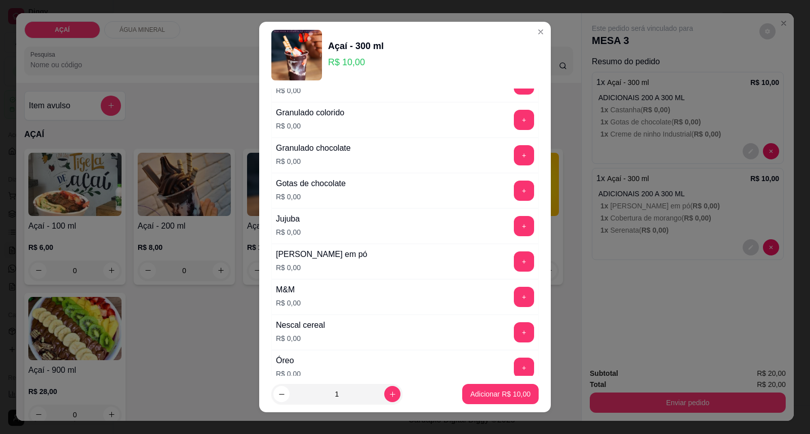
scroll to position [956, 0]
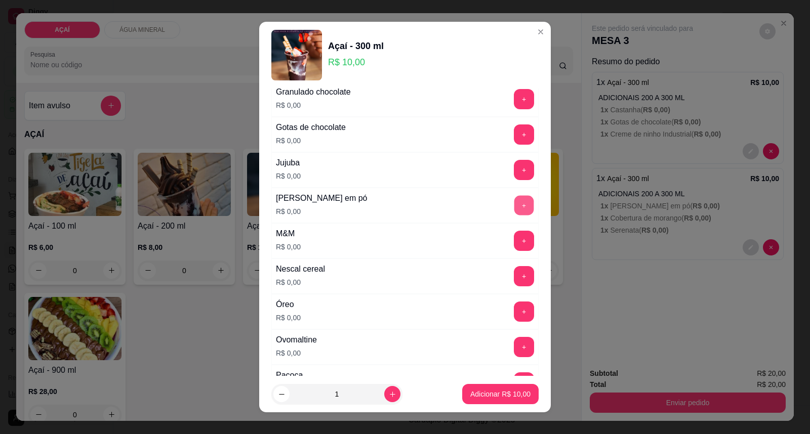
click at [514, 209] on button "+" at bounding box center [524, 206] width 20 height 20
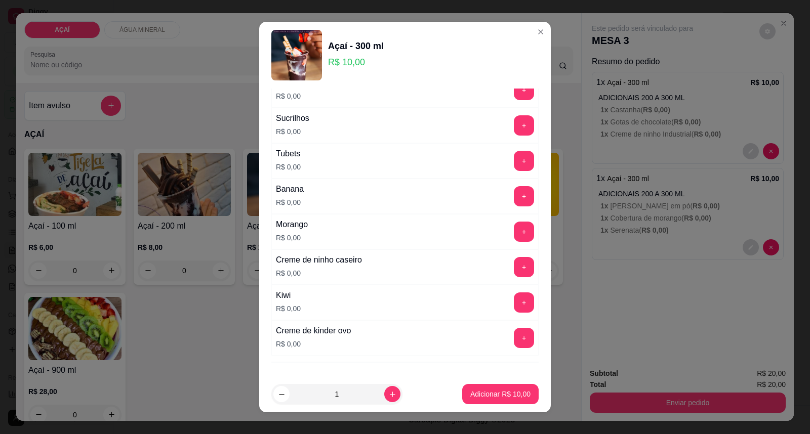
scroll to position [1293, 0]
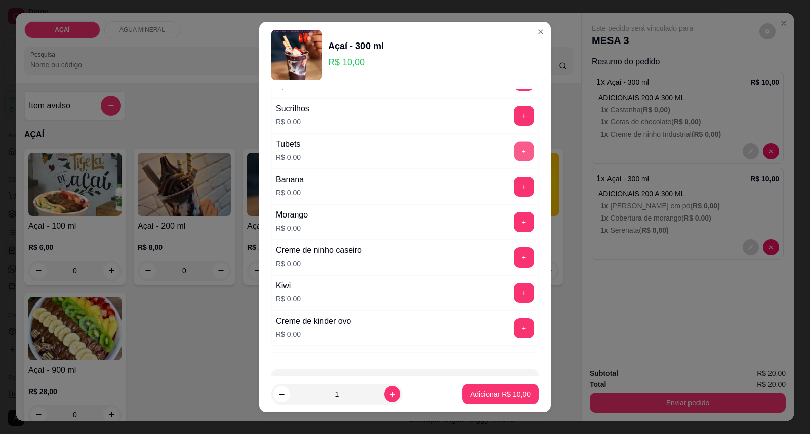
click at [514, 150] on button "+" at bounding box center [524, 152] width 20 height 20
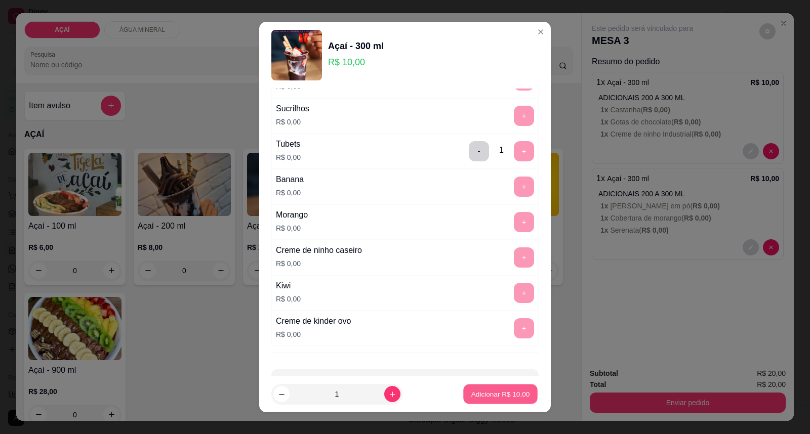
click at [478, 397] on p "Adicionar R$ 10,00" at bounding box center [500, 394] width 59 height 10
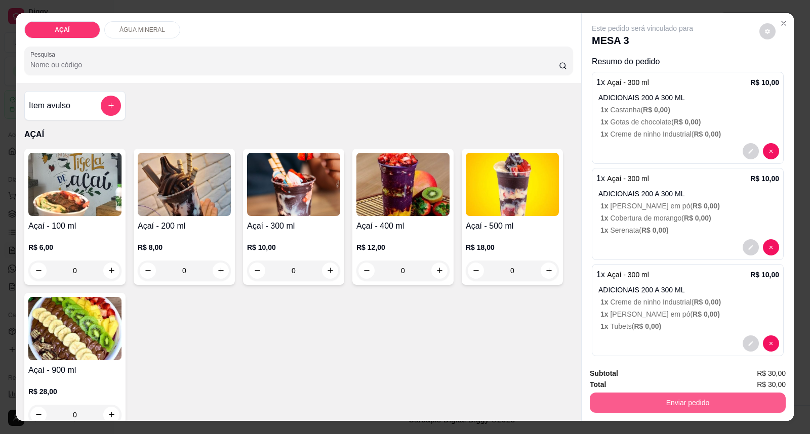
click at [662, 402] on button "Enviar pedido" at bounding box center [688, 403] width 196 height 20
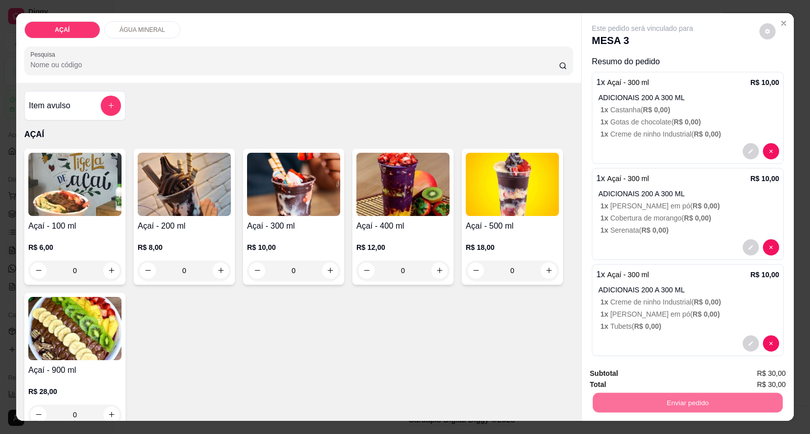
click at [755, 370] on button "Enviar pedido" at bounding box center [758, 378] width 57 height 19
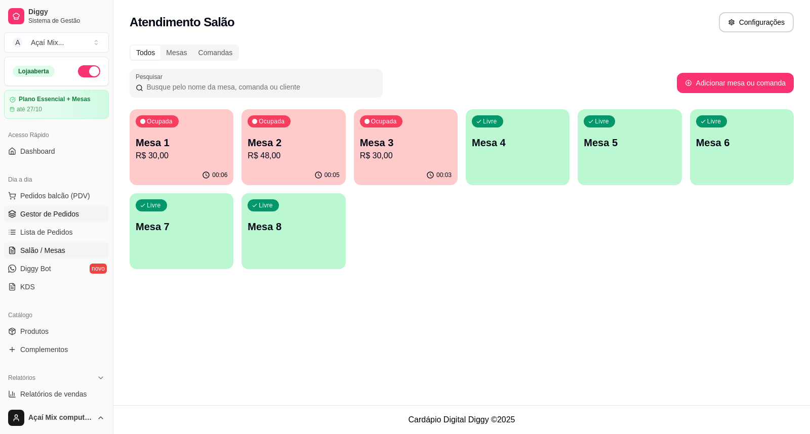
drag, startPoint x: 64, startPoint y: 212, endPoint x: 68, endPoint y: 216, distance: 6.1
click at [66, 212] on span "Gestor de Pedidos" at bounding box center [49, 214] width 59 height 10
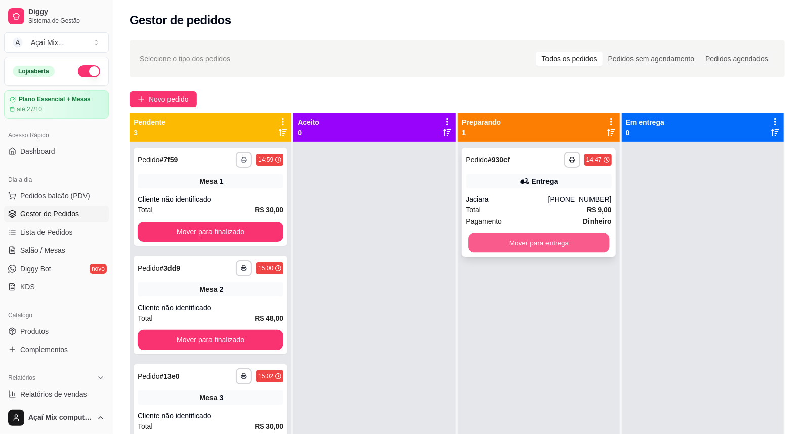
click at [539, 248] on button "Mover para entrega" at bounding box center [539, 243] width 142 height 20
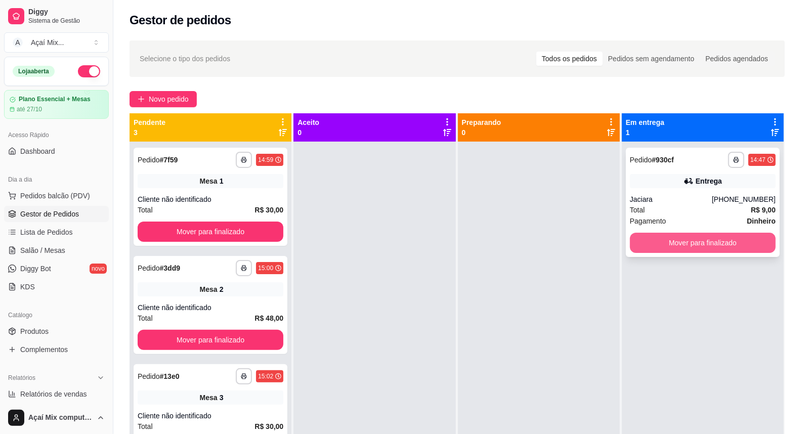
click at [666, 243] on button "Mover para finalizado" at bounding box center [703, 243] width 146 height 20
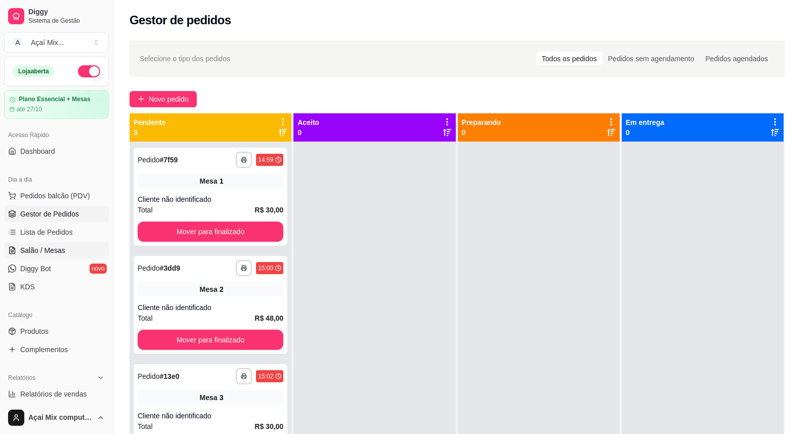
click at [53, 249] on span "Salão / Mesas" at bounding box center [42, 250] width 45 height 10
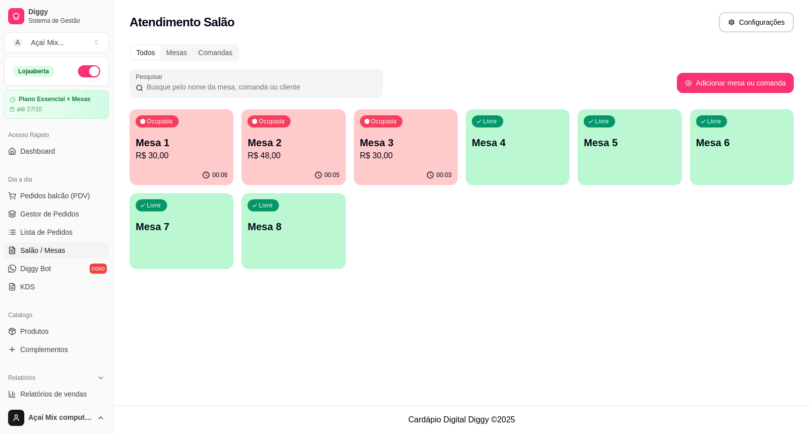
click at [278, 158] on p "R$ 48,00" at bounding box center [294, 156] width 92 height 12
click at [418, 157] on p "R$ 30,00" at bounding box center [406, 156] width 92 height 12
click at [189, 154] on p "R$ 30,00" at bounding box center [181, 156] width 89 height 12
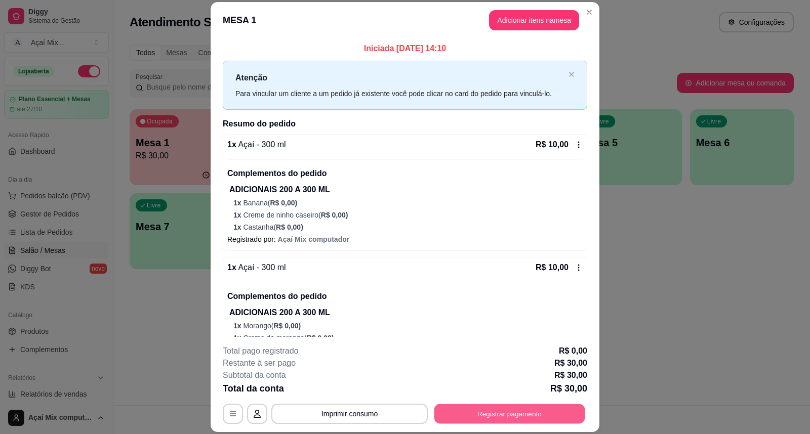
click at [510, 416] on button "Registrar pagamento" at bounding box center [509, 414] width 151 height 20
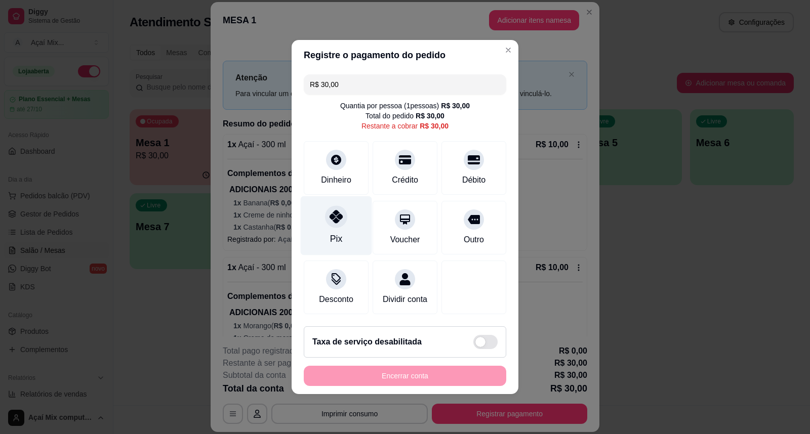
click at [337, 214] on icon at bounding box center [336, 216] width 13 height 13
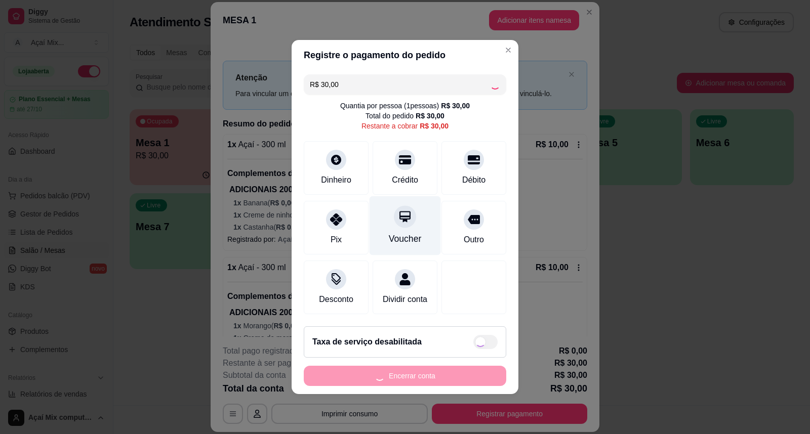
type input "R$ 0,00"
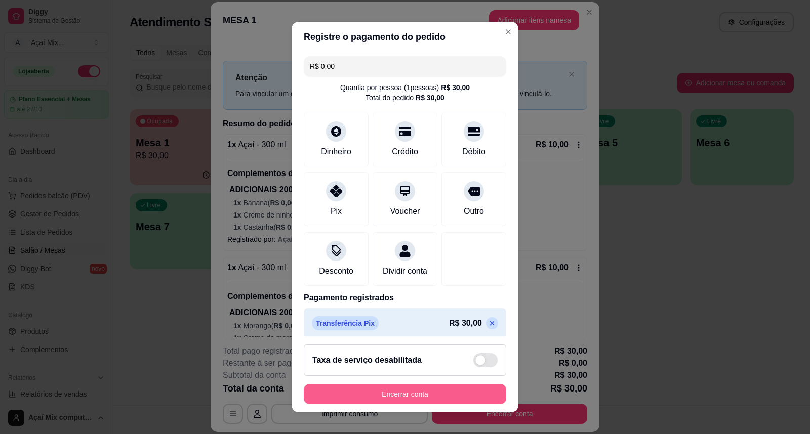
click at [408, 392] on button "Encerrar conta" at bounding box center [405, 394] width 202 height 20
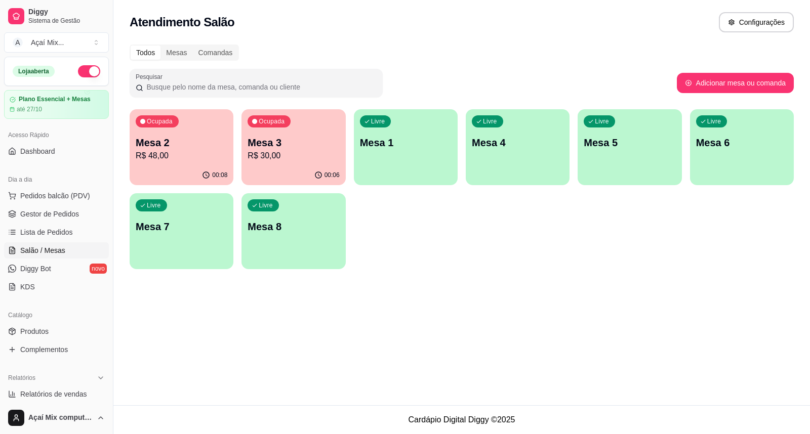
click at [190, 147] on p "Mesa 2" at bounding box center [182, 143] width 92 height 14
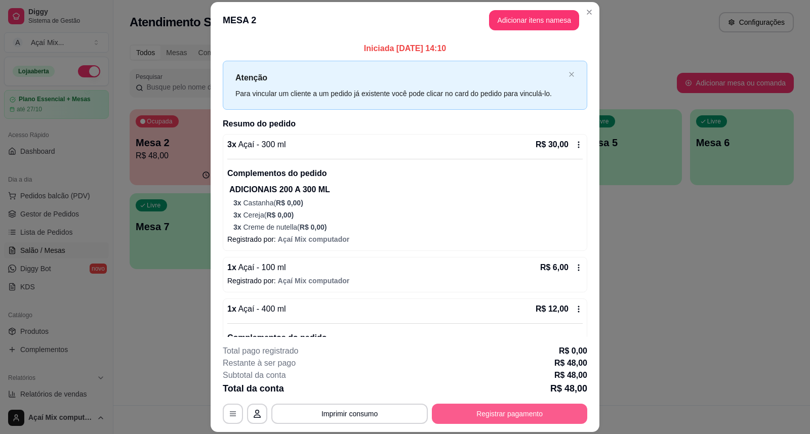
click at [505, 419] on button "Registrar pagamento" at bounding box center [509, 414] width 155 height 20
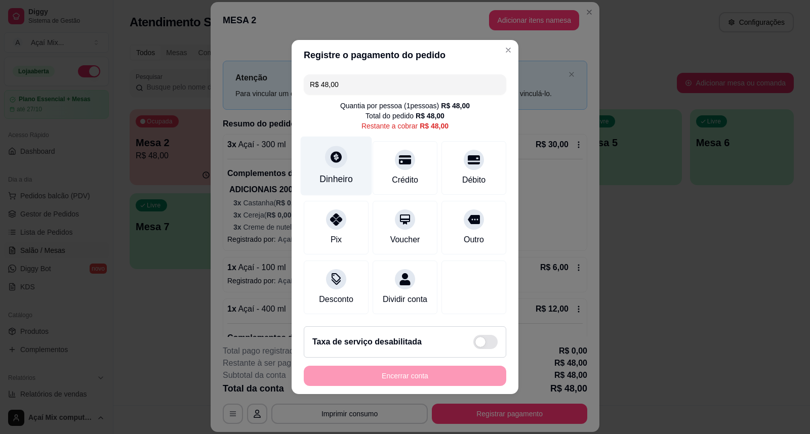
click at [356, 159] on div "Dinheiro" at bounding box center [336, 166] width 71 height 59
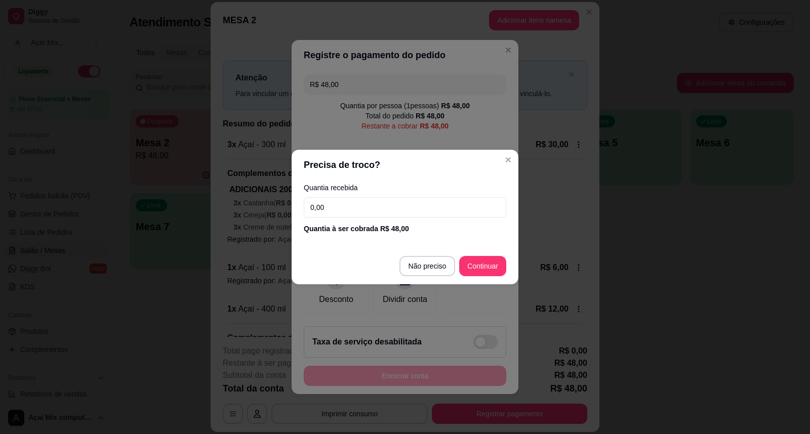
click at [387, 213] on input "0,00" at bounding box center [405, 207] width 202 height 20
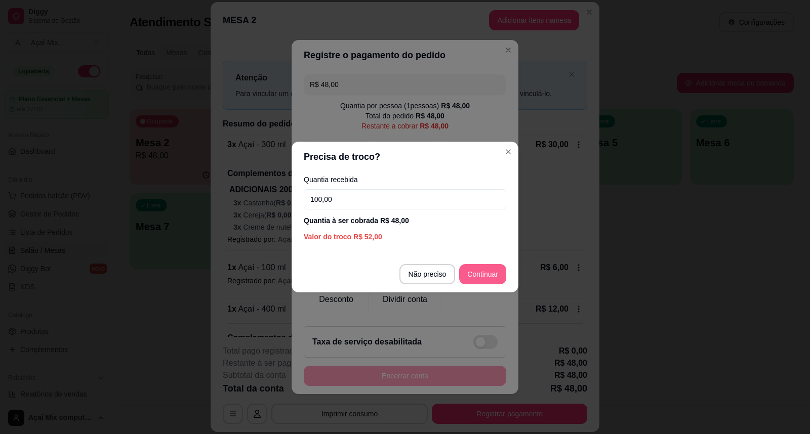
type input "100,00"
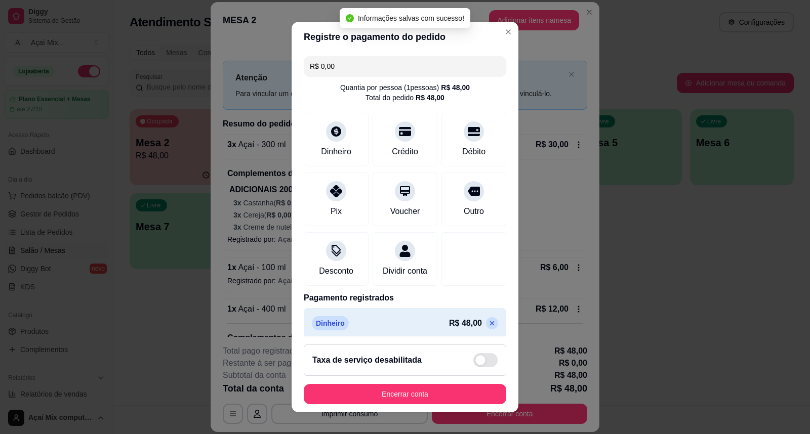
type input "R$ 0,00"
click at [406, 398] on button "Encerrar conta" at bounding box center [405, 394] width 202 height 20
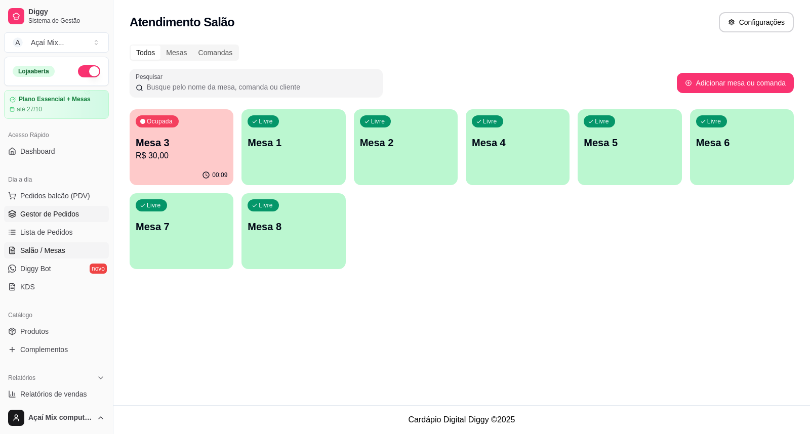
click at [58, 216] on span "Gestor de Pedidos" at bounding box center [49, 214] width 59 height 10
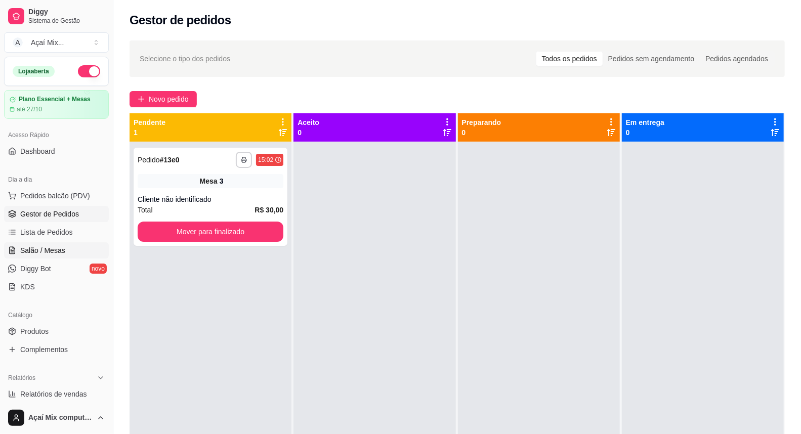
click at [44, 248] on span "Salão / Mesas" at bounding box center [42, 250] width 45 height 10
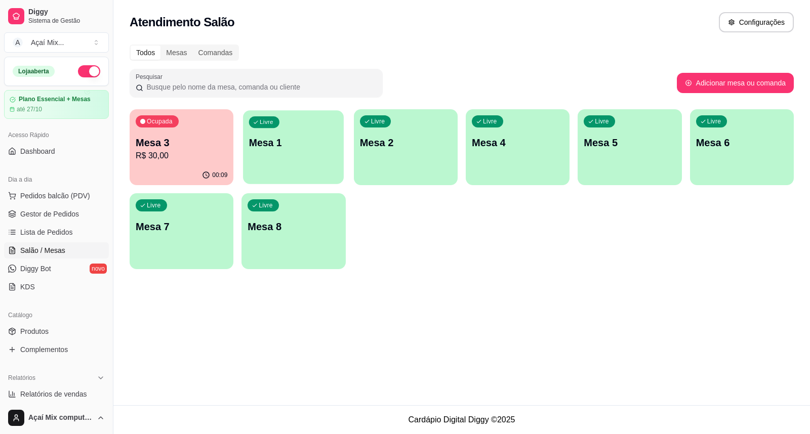
click at [301, 129] on div "Livre Mesa 1" at bounding box center [293, 141] width 101 height 62
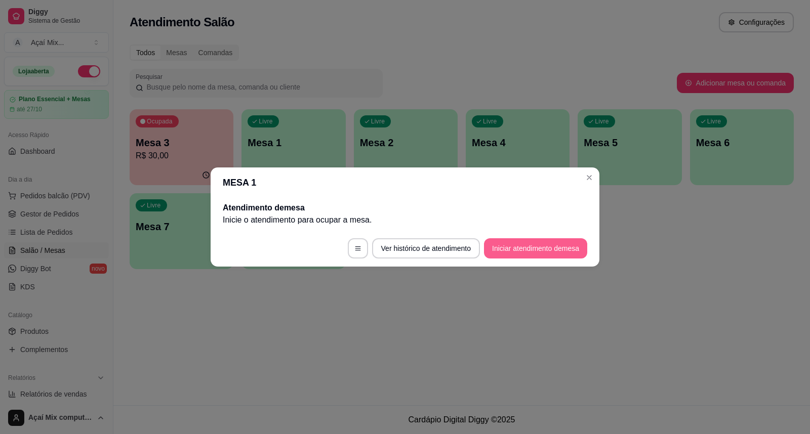
click at [570, 254] on button "Iniciar atendimento de mesa" at bounding box center [535, 248] width 103 height 20
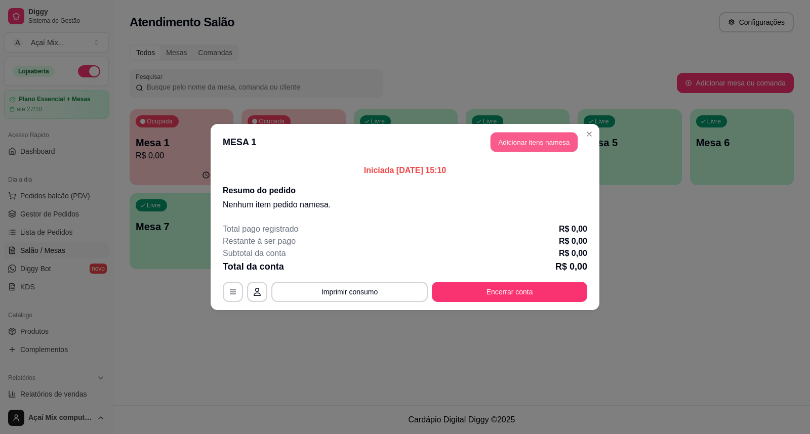
click at [533, 147] on button "Adicionar itens na mesa" at bounding box center [533, 143] width 87 height 20
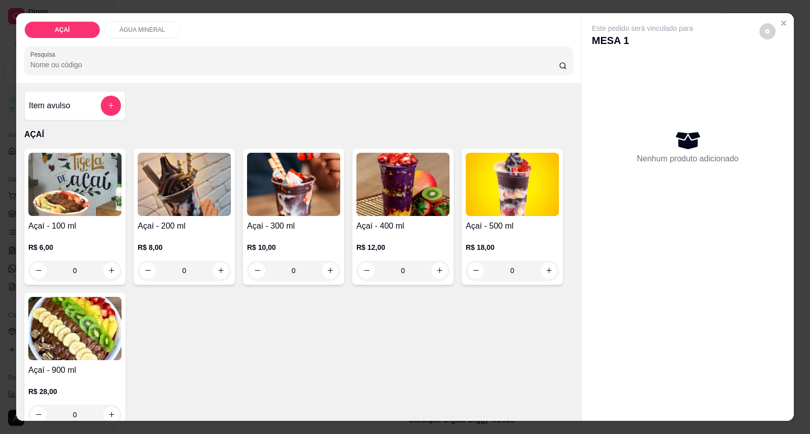
click at [277, 210] on img at bounding box center [293, 184] width 93 height 63
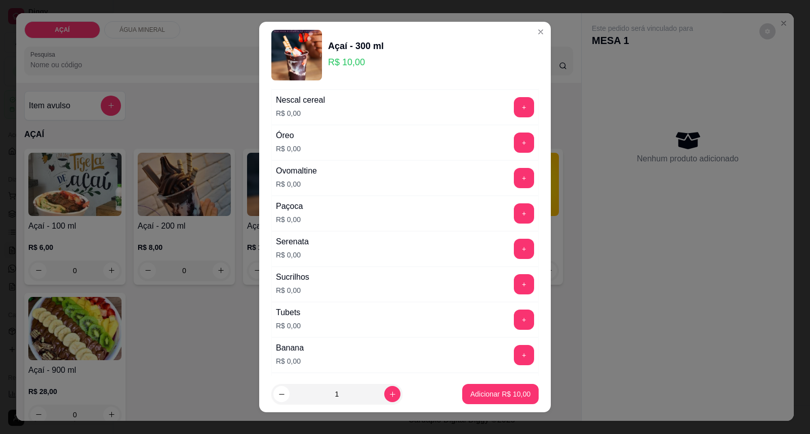
scroll to position [1333, 0]
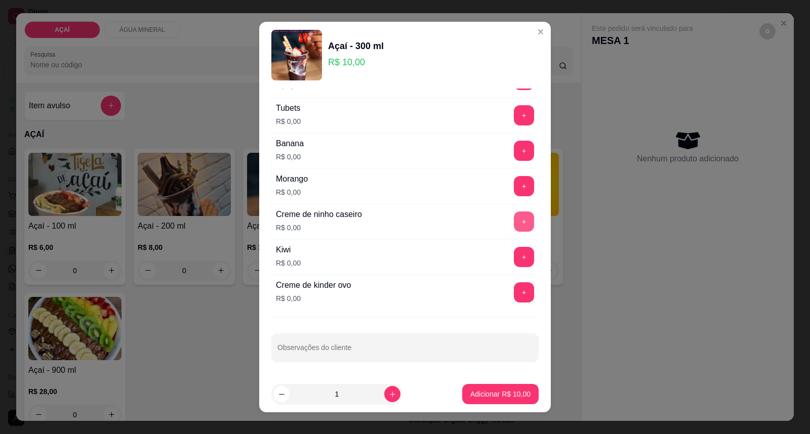
click at [514, 223] on button "+" at bounding box center [524, 222] width 20 height 20
click at [514, 186] on button "+" at bounding box center [524, 186] width 20 height 20
click at [514, 152] on button "+" at bounding box center [524, 151] width 20 height 20
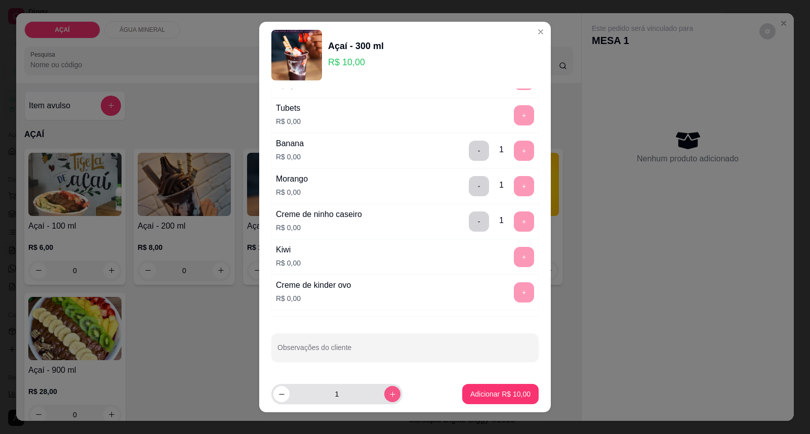
click at [389, 393] on icon "increase-product-quantity" at bounding box center [393, 395] width 8 height 8
type input "2"
click at [498, 397] on p "Adicionar R$ 20,00" at bounding box center [500, 394] width 60 height 10
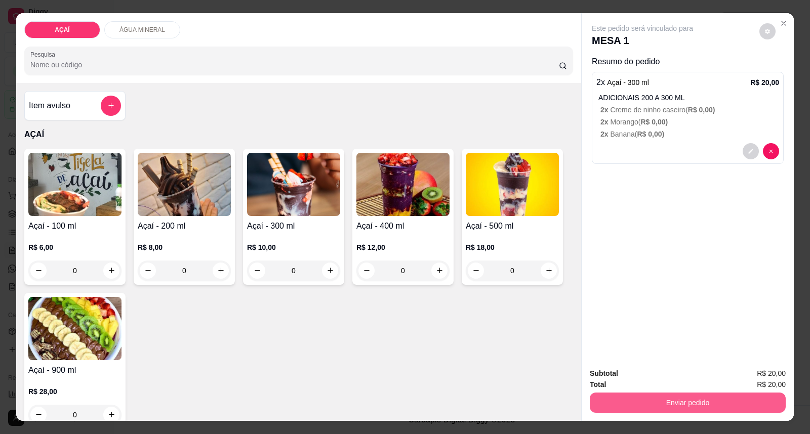
click at [734, 403] on button "Enviar pedido" at bounding box center [688, 403] width 196 height 20
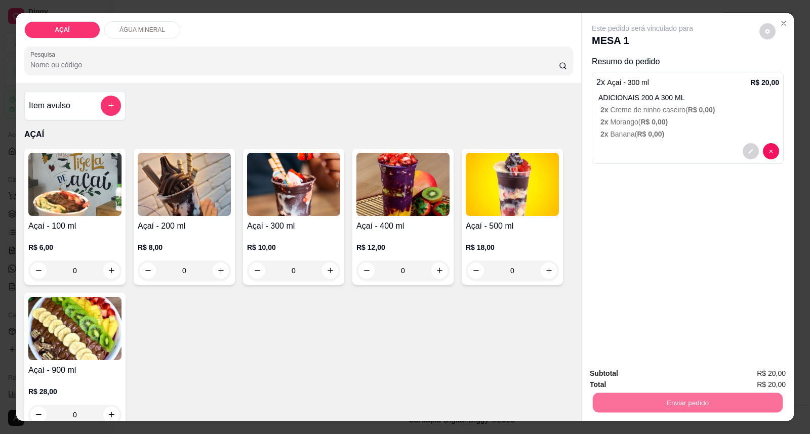
click at [773, 382] on button "Enviar pedido" at bounding box center [758, 378] width 57 height 19
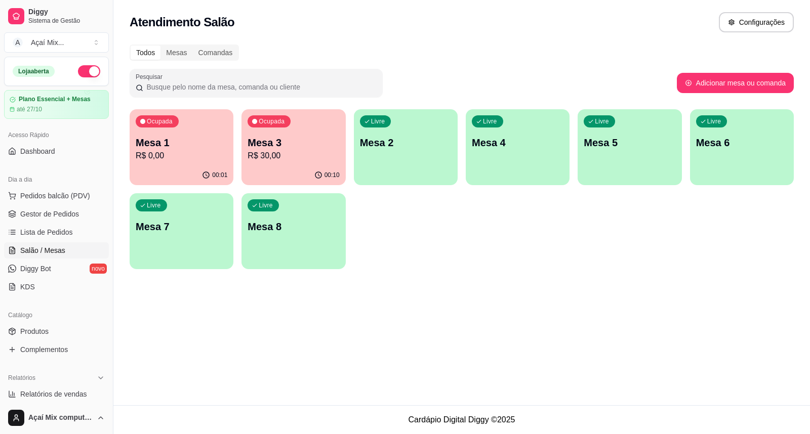
click at [372, 158] on div "Livre Mesa 2" at bounding box center [406, 141] width 104 height 64
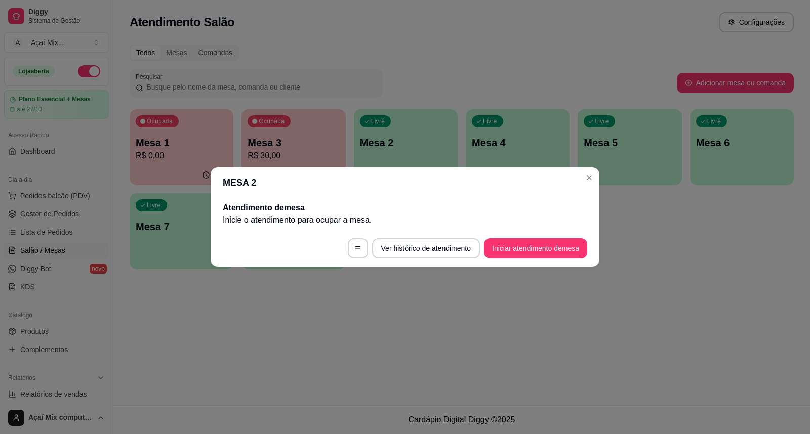
click at [440, 261] on div "MESA 2 Atendimento de mesa Inicie o atendimento para ocupar a mesa . Ver histór…" at bounding box center [405, 217] width 810 height 434
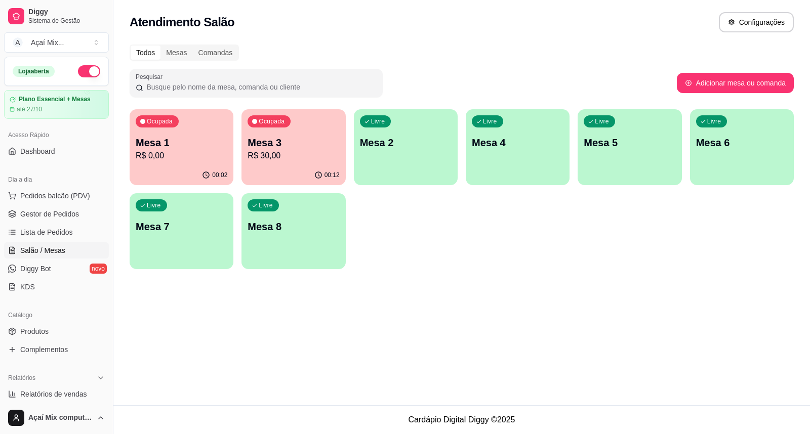
click at [198, 146] on p "Mesa 1" at bounding box center [182, 143] width 92 height 14
click at [387, 157] on div "Livre Mesa 2" at bounding box center [405, 141] width 101 height 62
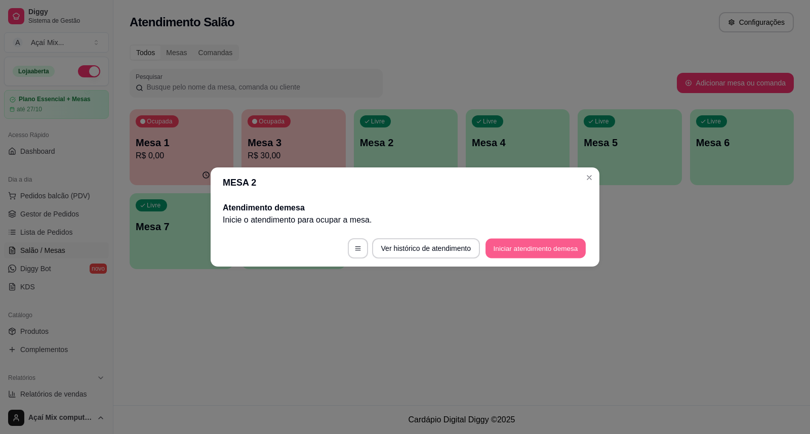
click at [537, 252] on button "Iniciar atendimento de mesa" at bounding box center [535, 249] width 100 height 20
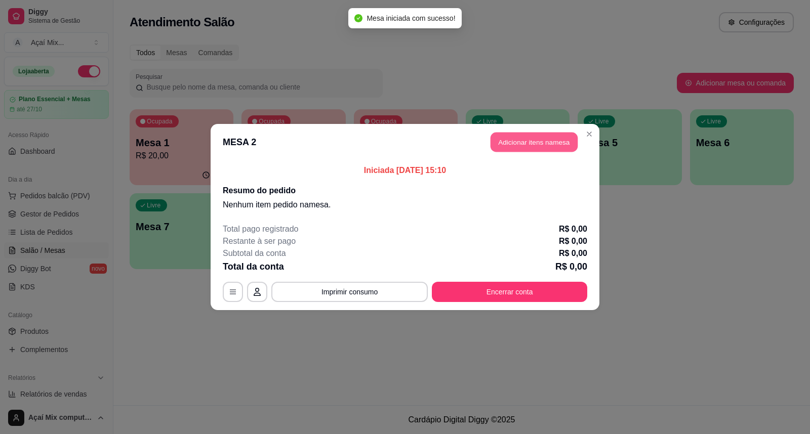
click at [544, 152] on button "Adicionar itens na mesa" at bounding box center [533, 143] width 87 height 20
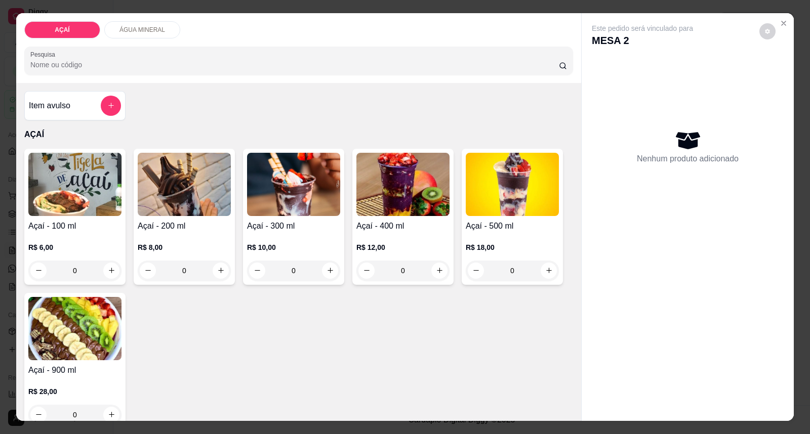
drag, startPoint x: 393, startPoint y: 227, endPoint x: 400, endPoint y: 225, distance: 6.8
click at [400, 225] on h4 "Açaí - 400 ml" at bounding box center [402, 226] width 93 height 12
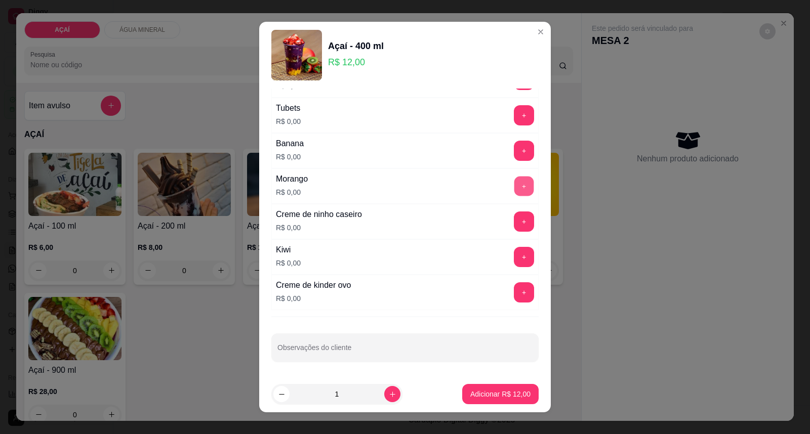
click at [514, 188] on button "+" at bounding box center [524, 187] width 20 height 20
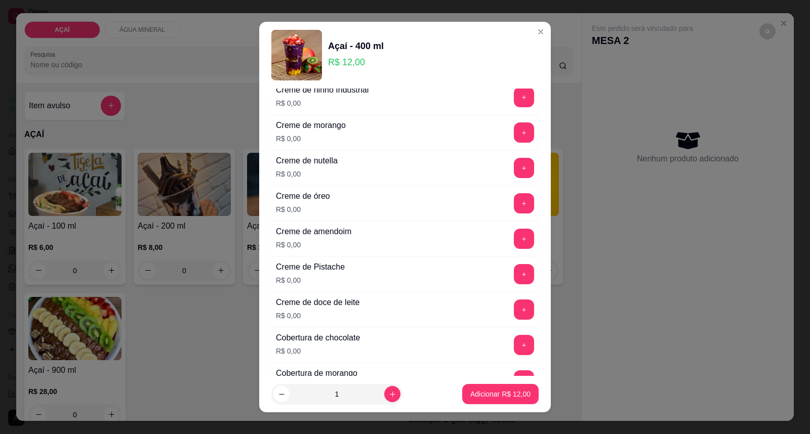
scroll to position [264, 0]
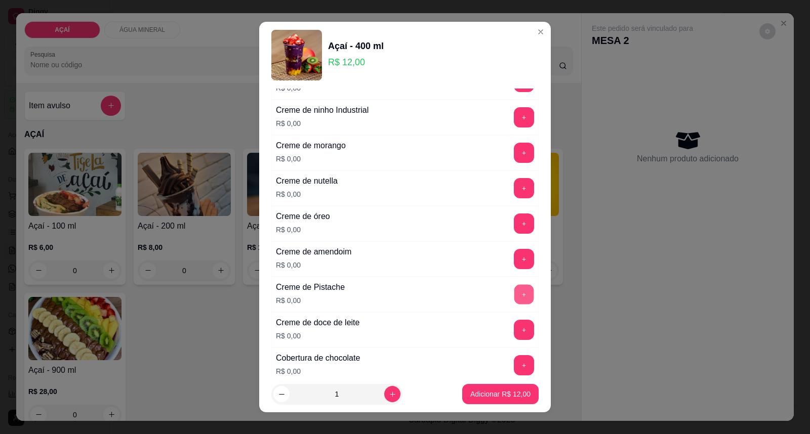
click at [514, 291] on button "+" at bounding box center [524, 295] width 20 height 20
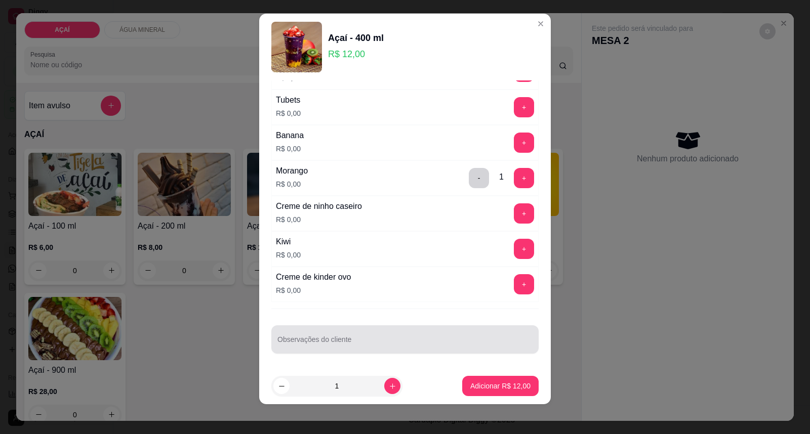
scroll to position [11, 0]
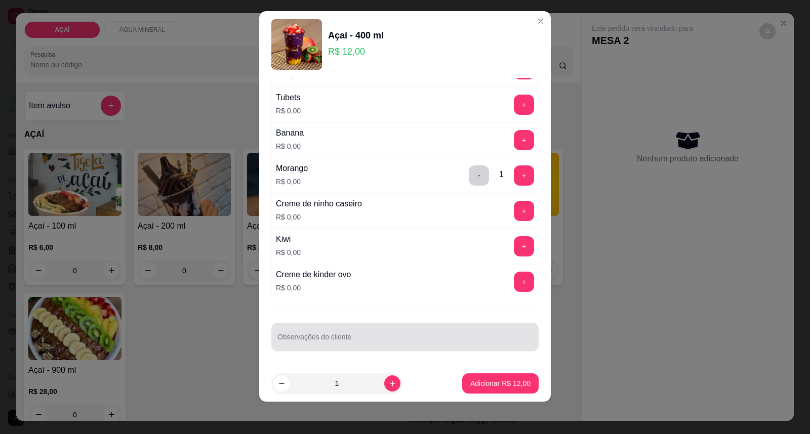
click at [319, 337] on div "Observações do cliente" at bounding box center [404, 337] width 267 height 28
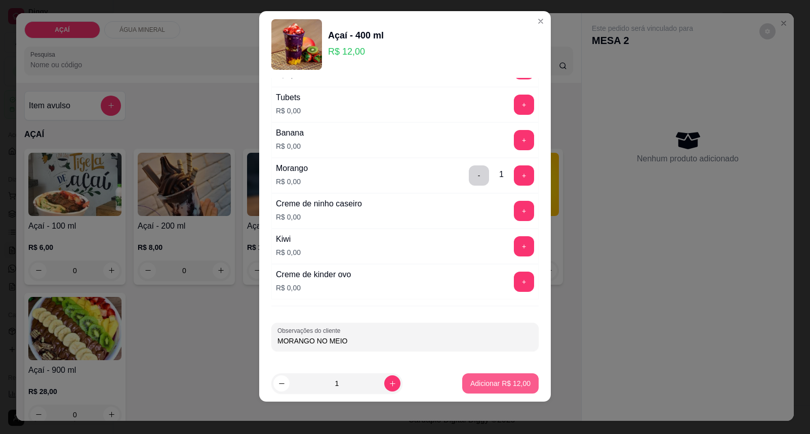
type input "MORANGO NO MEIO"
click at [475, 382] on p "Adicionar R$ 12,00" at bounding box center [500, 384] width 60 height 10
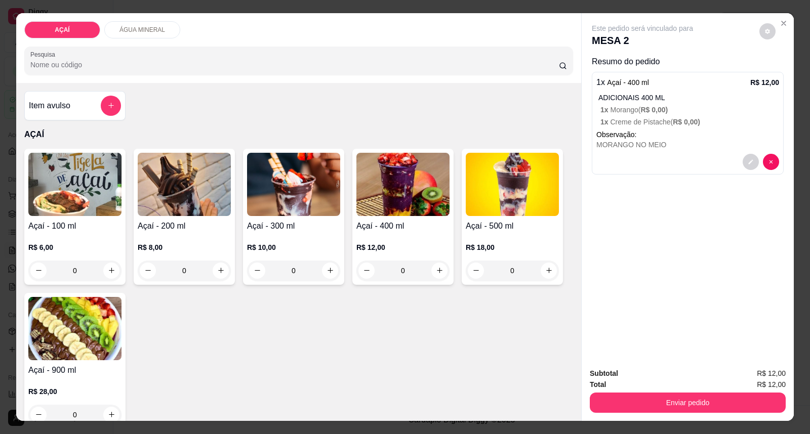
click at [309, 221] on h4 "Açaí - 300 ml" at bounding box center [293, 226] width 93 height 12
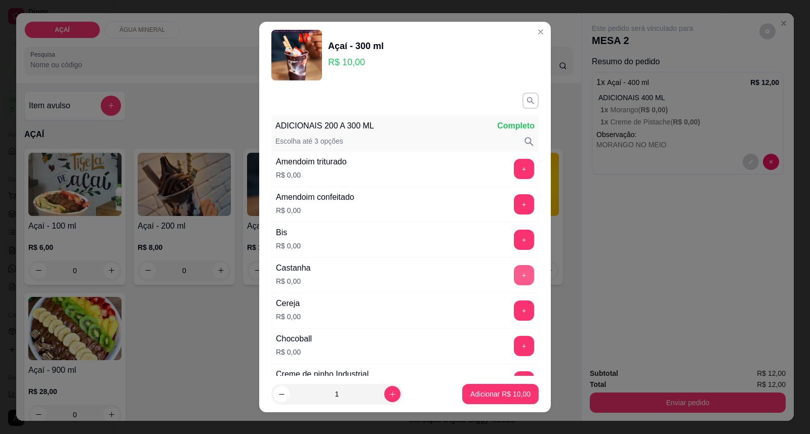
click at [514, 275] on button "+" at bounding box center [524, 275] width 20 height 20
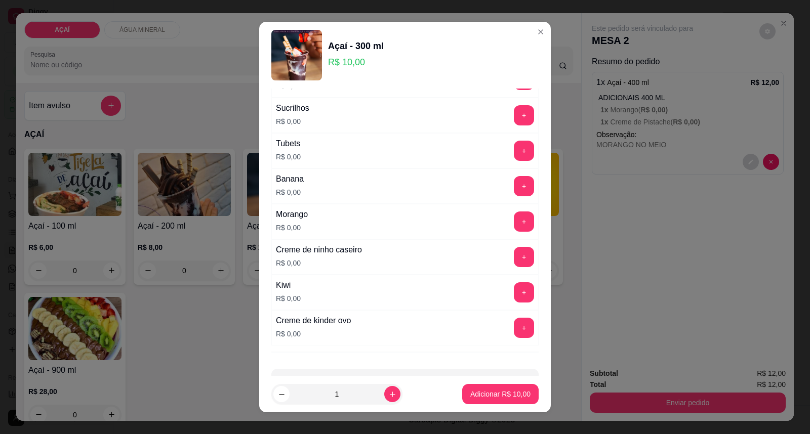
scroll to position [1333, 0]
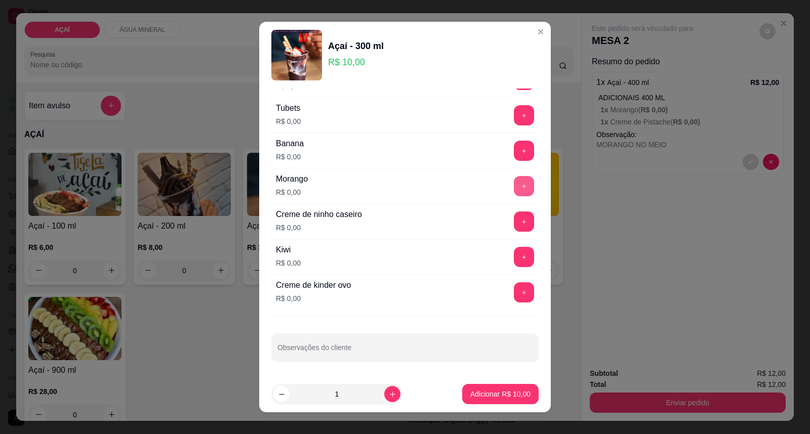
click at [514, 181] on button "+" at bounding box center [524, 186] width 20 height 20
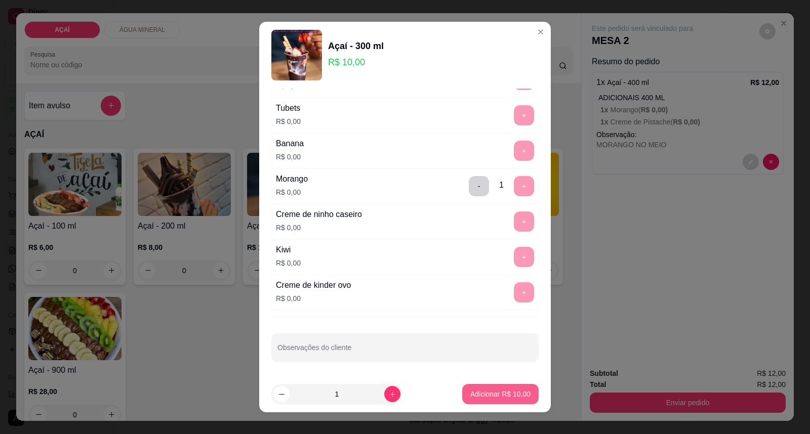
click at [487, 399] on p "Adicionar R$ 10,00" at bounding box center [500, 394] width 60 height 10
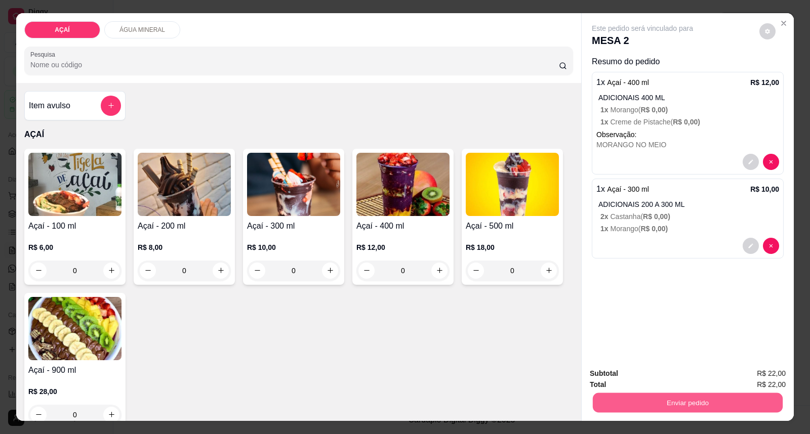
click at [680, 397] on button "Enviar pedido" at bounding box center [688, 403] width 190 height 20
click at [777, 375] on button "Enviar pedido" at bounding box center [758, 378] width 57 height 19
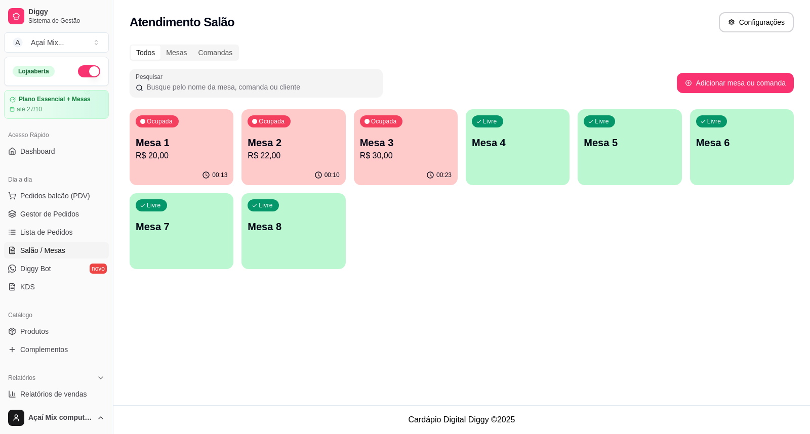
click at [184, 143] on p "Mesa 1" at bounding box center [182, 143] width 92 height 14
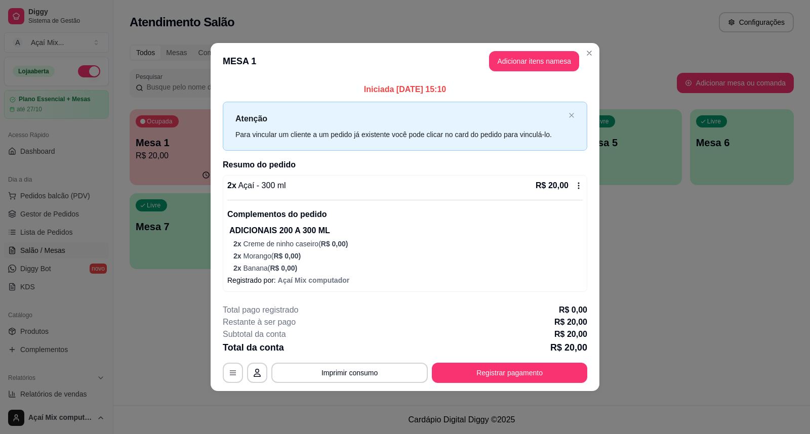
click at [435, 372] on button "Registrar pagamento" at bounding box center [509, 373] width 155 height 20
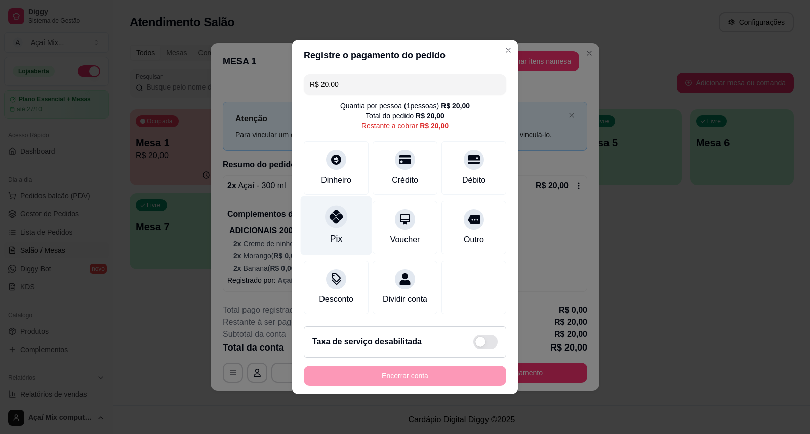
click at [336, 220] on div at bounding box center [336, 217] width 22 height 22
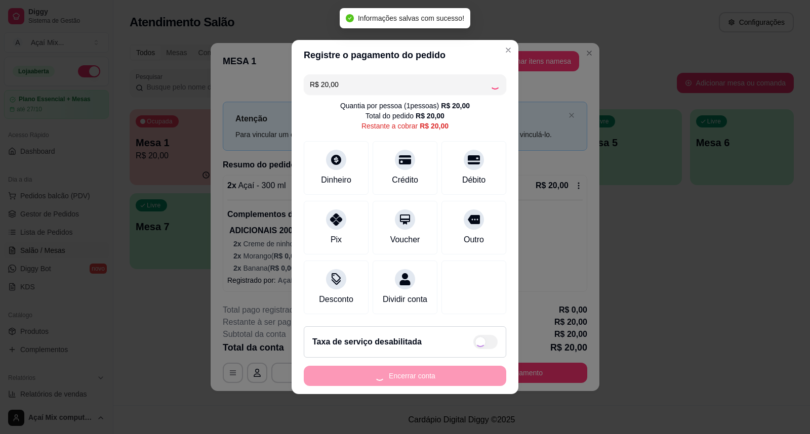
type input "R$ 0,00"
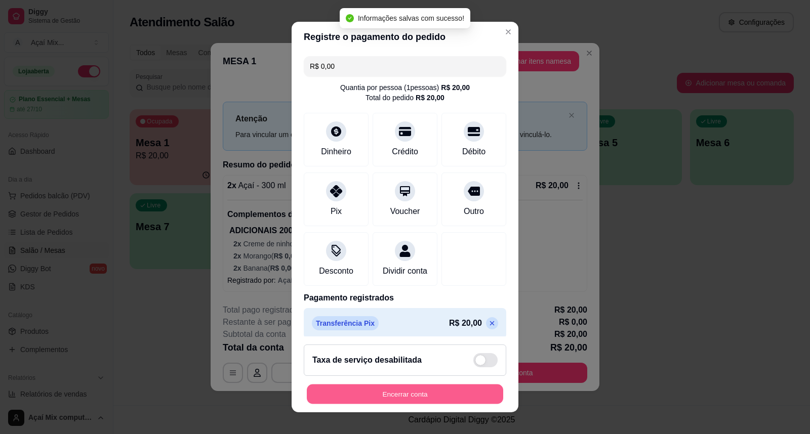
click at [416, 386] on button "Encerrar conta" at bounding box center [405, 395] width 196 height 20
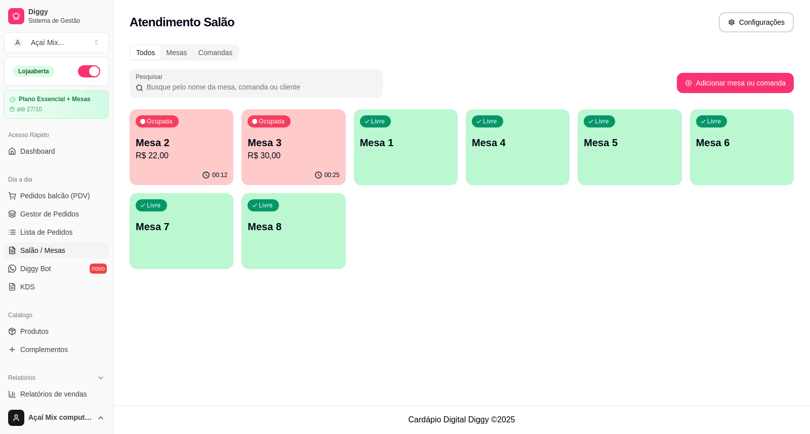
click at [269, 131] on div "Ocupada Mesa 3 R$ 30,00" at bounding box center [293, 137] width 104 height 56
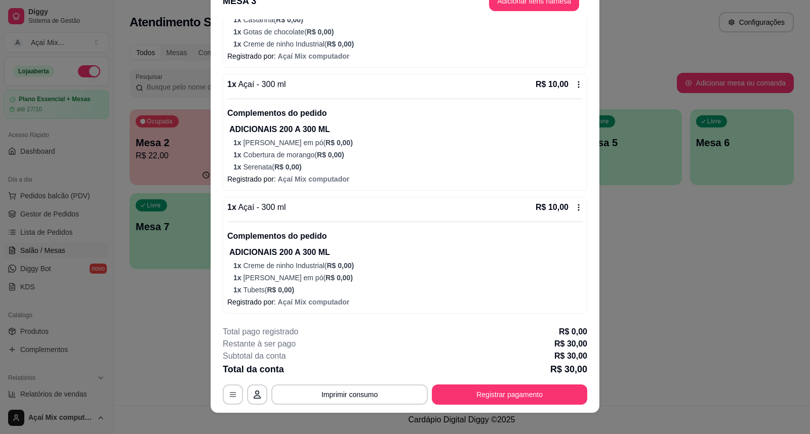
scroll to position [30, 0]
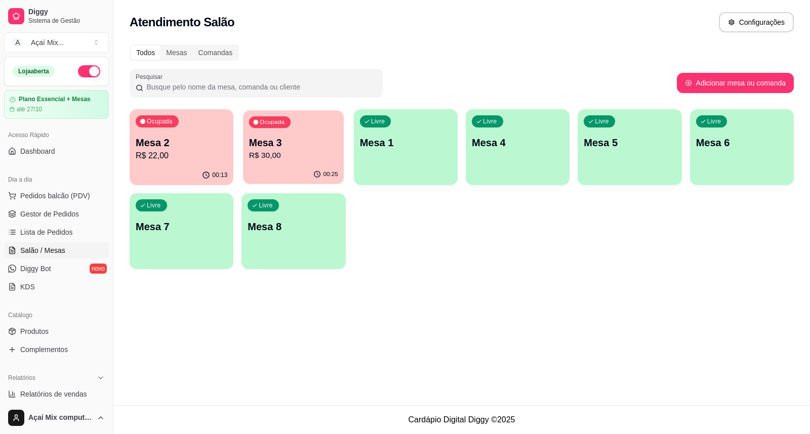
click at [314, 150] on p "R$ 30,00" at bounding box center [293, 156] width 89 height 12
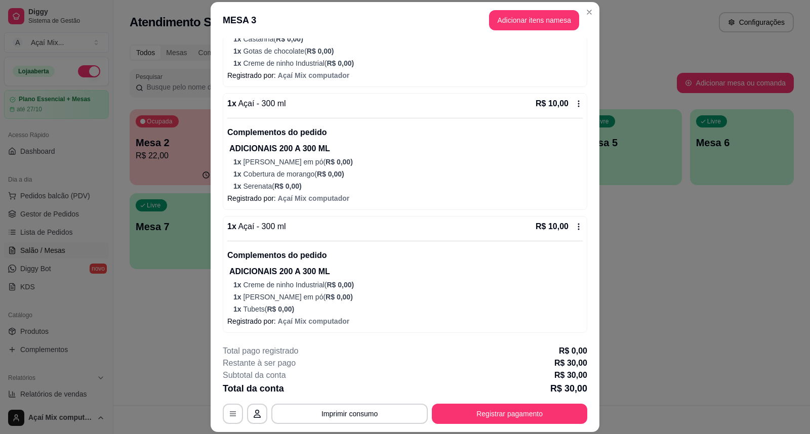
scroll to position [108, 0]
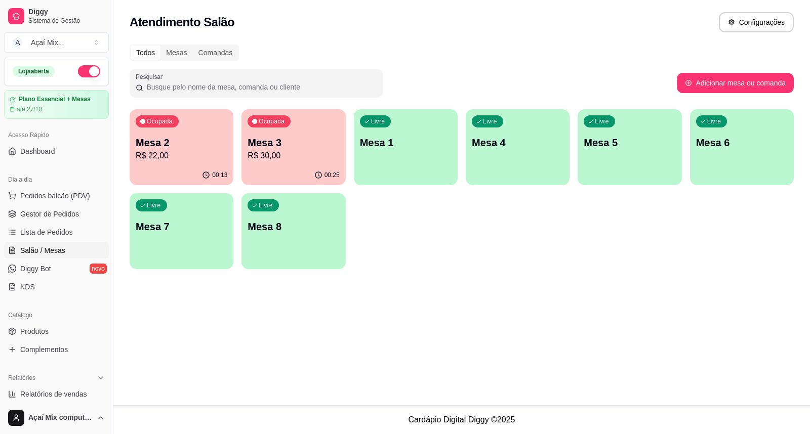
click at [191, 163] on div "Ocupada Mesa 2 R$ 22,00" at bounding box center [182, 137] width 104 height 56
click at [57, 217] on span "Gestor de Pedidos" at bounding box center [49, 214] width 59 height 10
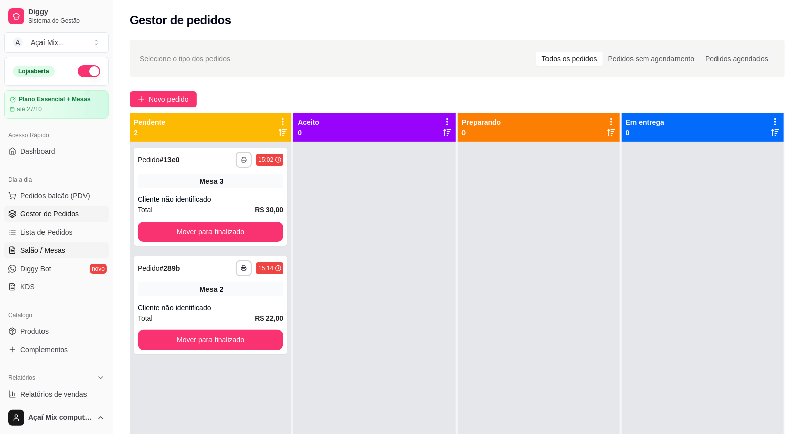
click at [54, 244] on link "Salão / Mesas" at bounding box center [56, 250] width 105 height 16
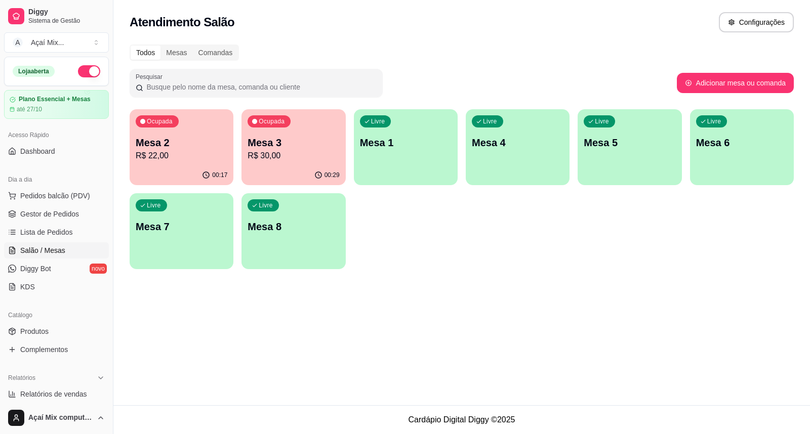
click at [302, 142] on p "Mesa 3" at bounding box center [294, 143] width 92 height 14
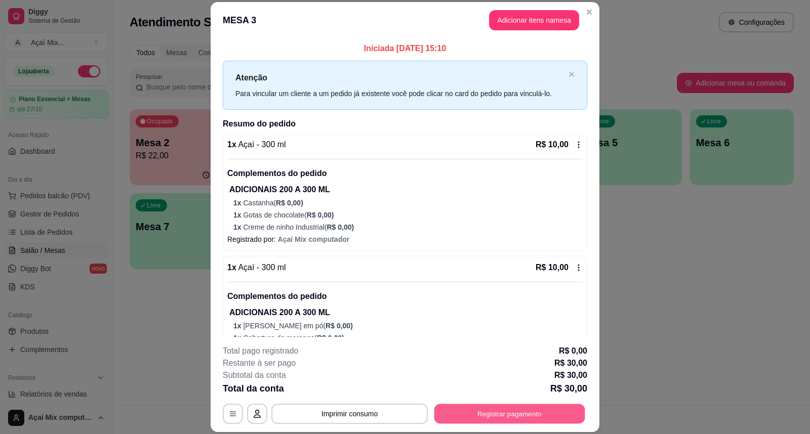
click at [490, 418] on button "Registrar pagamento" at bounding box center [509, 414] width 151 height 20
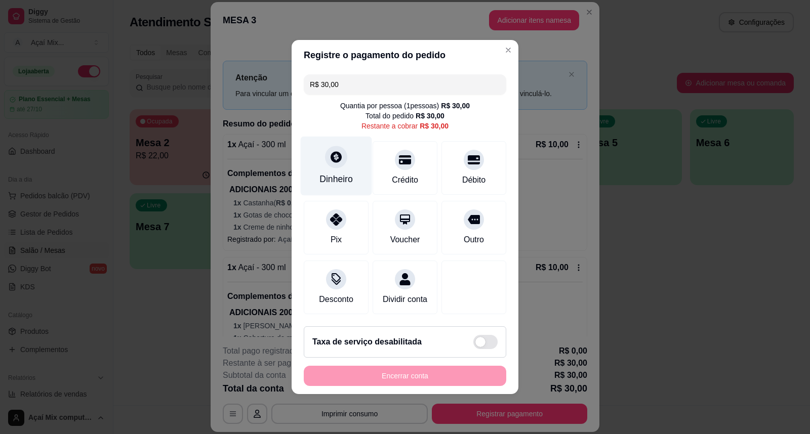
click at [344, 173] on div "Dinheiro" at bounding box center [335, 179] width 33 height 13
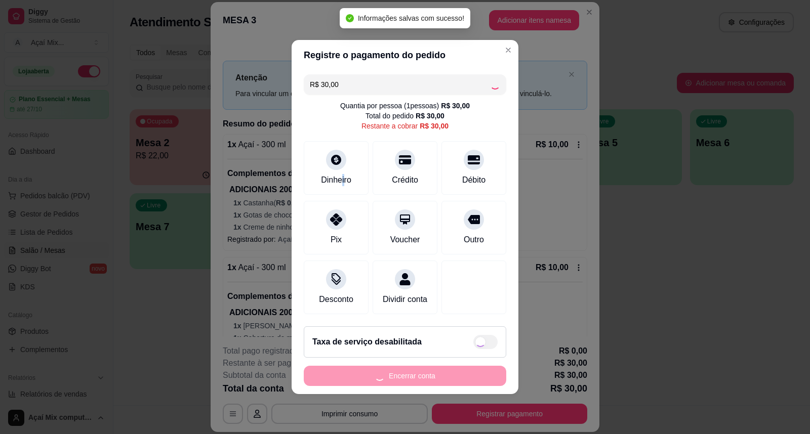
type input "R$ 0,00"
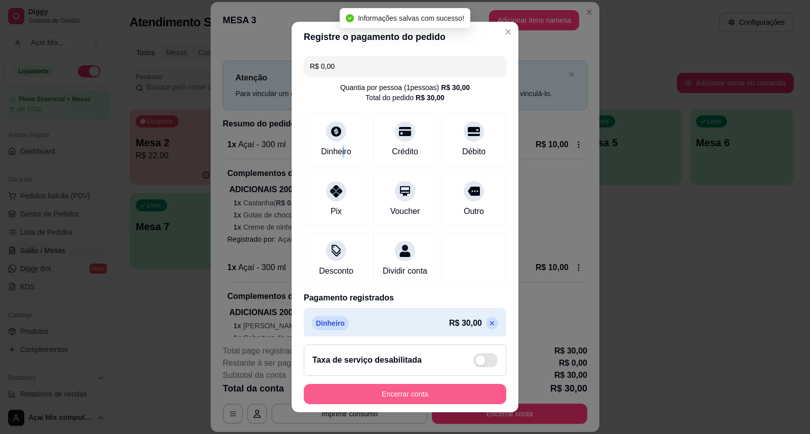
click at [369, 400] on button "Encerrar conta" at bounding box center [405, 394] width 202 height 20
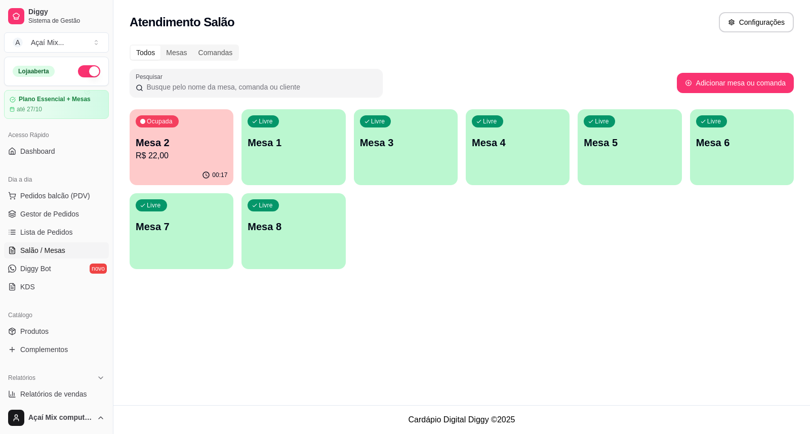
drag, startPoint x: 265, startPoint y: 188, endPoint x: 268, endPoint y: 173, distance: 16.0
click at [265, 180] on div "Ocupada Mesa 2 R$ 22,00 00:17 Livre Mesa 1 Livre Mesa 3 Livre Mesa 4 Livre Mesa…" at bounding box center [462, 189] width 664 height 160
click at [268, 173] on button "Livre Mesa 1" at bounding box center [293, 147] width 101 height 74
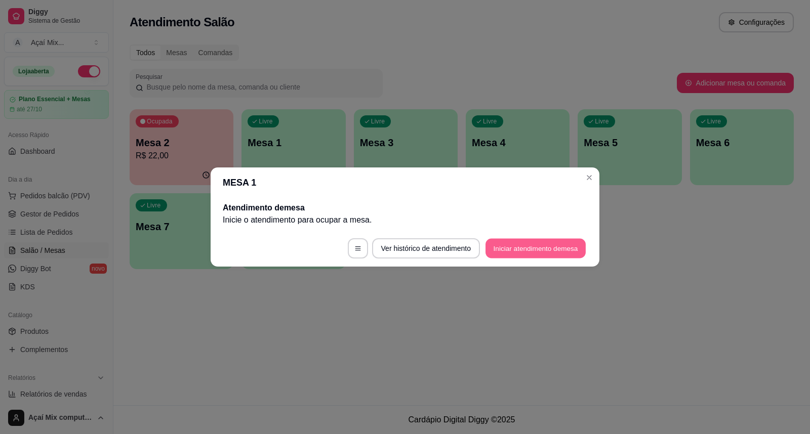
click at [511, 255] on button "Iniciar atendimento de mesa" at bounding box center [535, 249] width 100 height 20
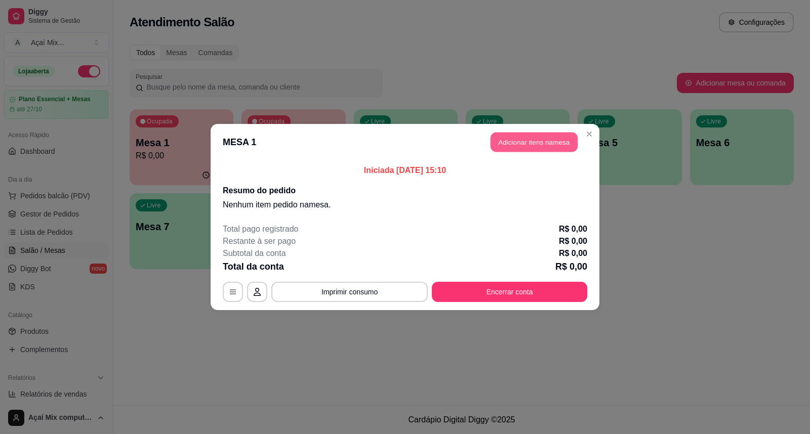
click at [536, 140] on button "Adicionar itens na mesa" at bounding box center [533, 143] width 87 height 20
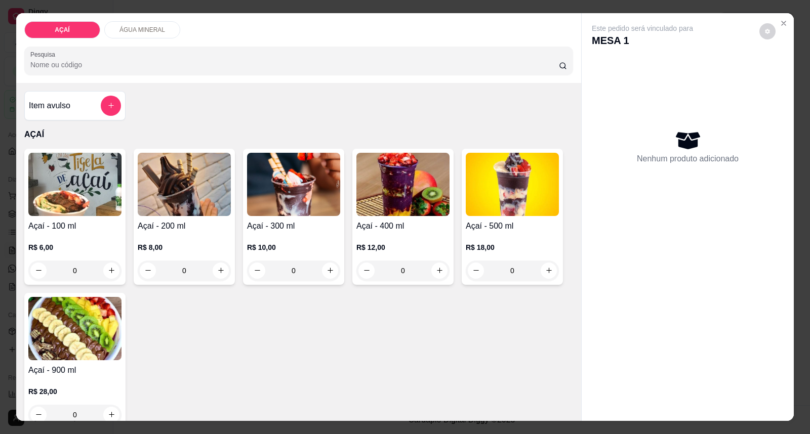
click at [29, 233] on div "R$ 6,00 0" at bounding box center [74, 256] width 93 height 49
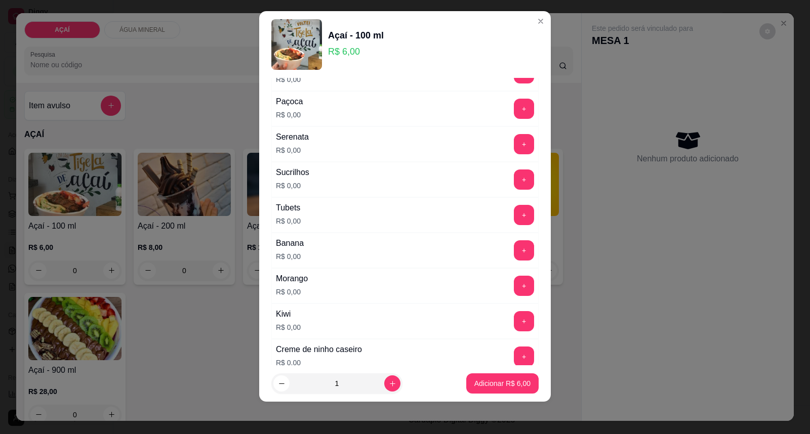
scroll to position [1164, 0]
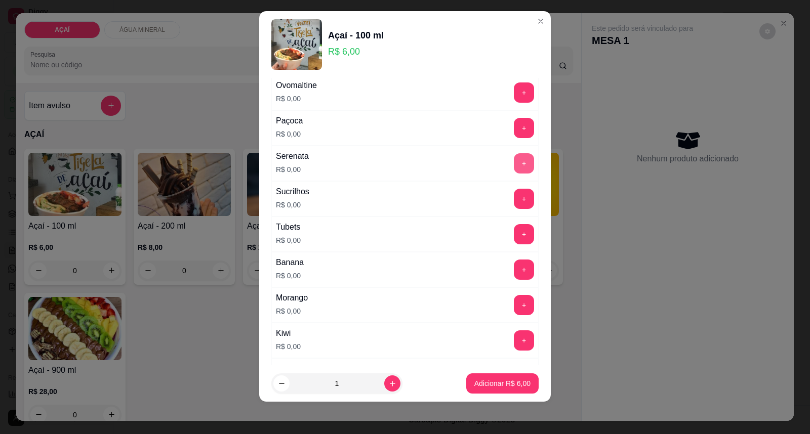
click at [514, 169] on button "+" at bounding box center [524, 163] width 20 height 20
click at [510, 262] on div "+" at bounding box center [524, 270] width 28 height 20
click at [514, 270] on button "+" at bounding box center [524, 270] width 20 height 20
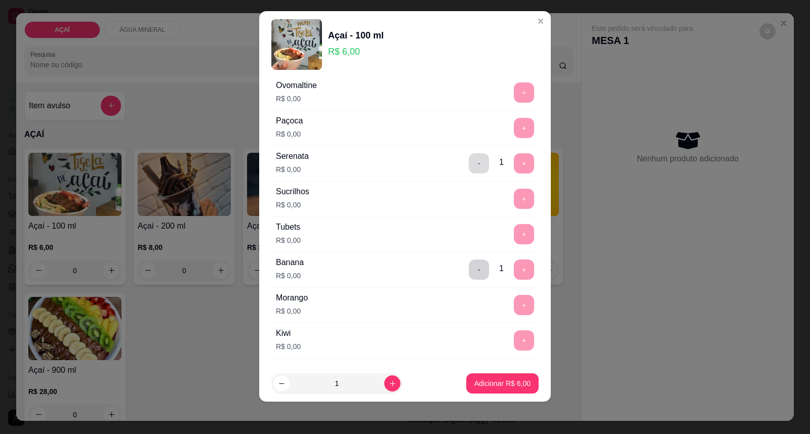
click at [469, 165] on button "-" at bounding box center [479, 163] width 20 height 20
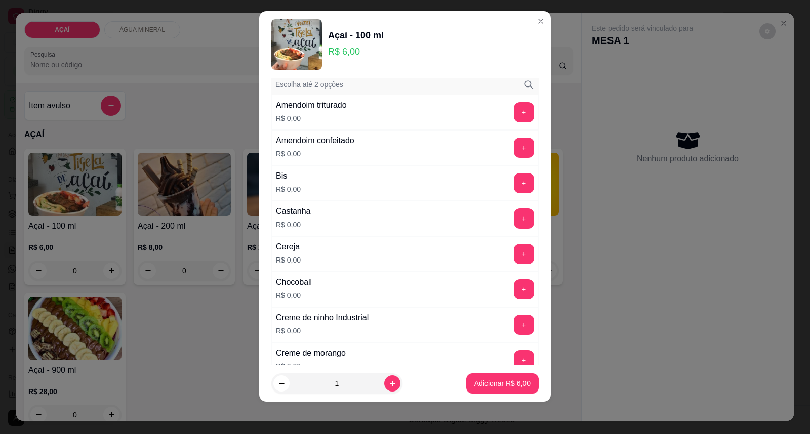
scroll to position [39, 0]
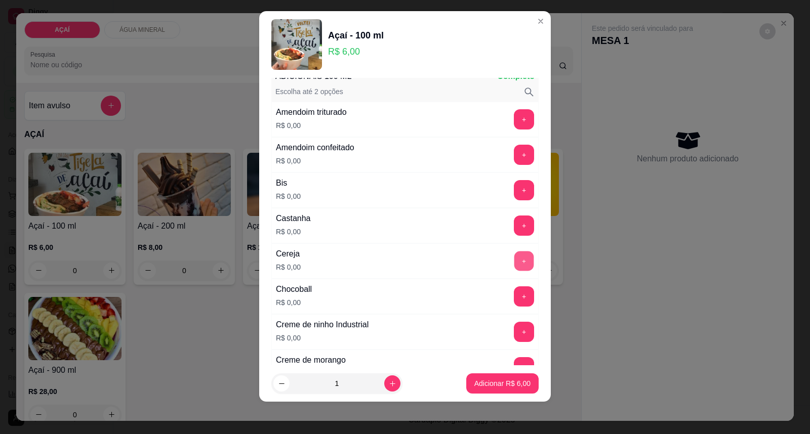
click at [514, 259] on button "+" at bounding box center [524, 262] width 20 height 20
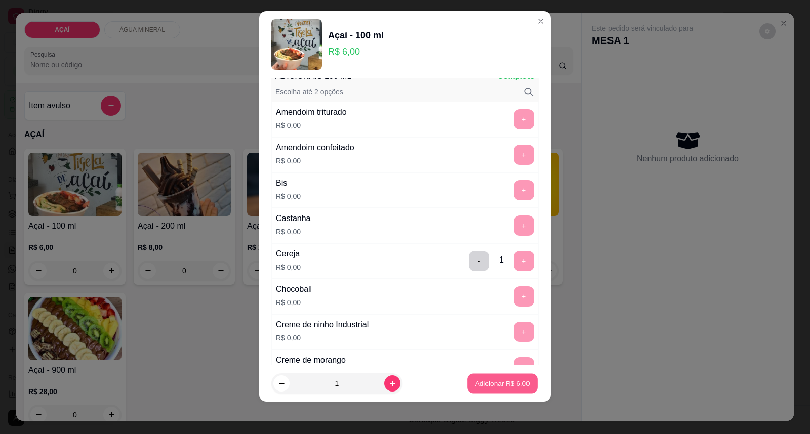
click at [502, 387] on p "Adicionar R$ 6,00" at bounding box center [502, 384] width 55 height 10
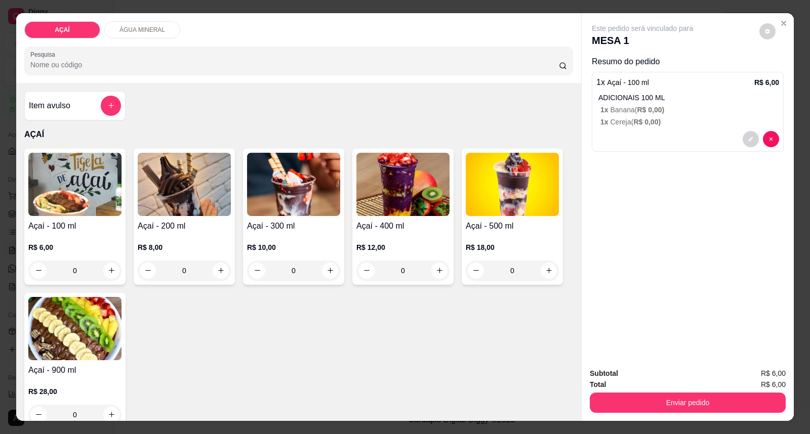
click at [57, 210] on img at bounding box center [74, 184] width 93 height 63
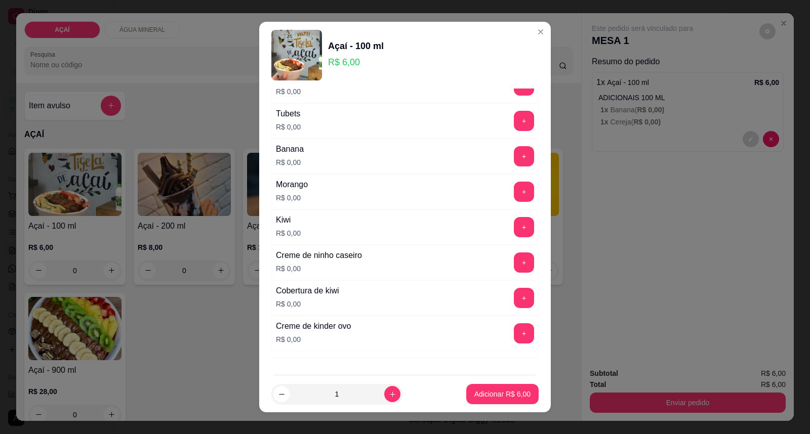
scroll to position [1333, 0]
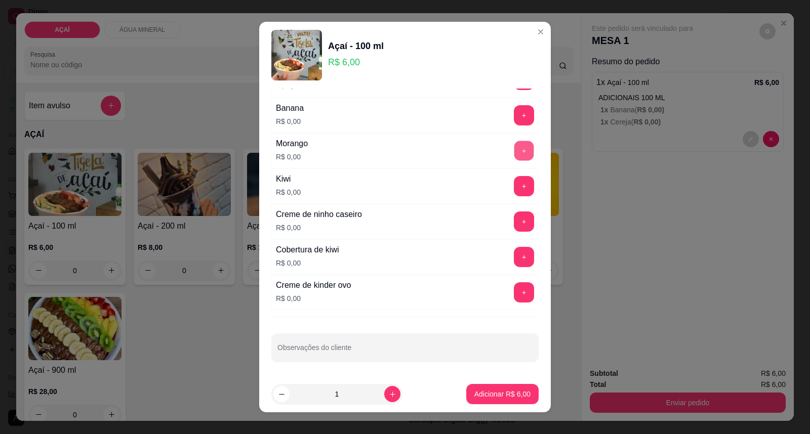
click at [514, 152] on button "+" at bounding box center [524, 151] width 20 height 20
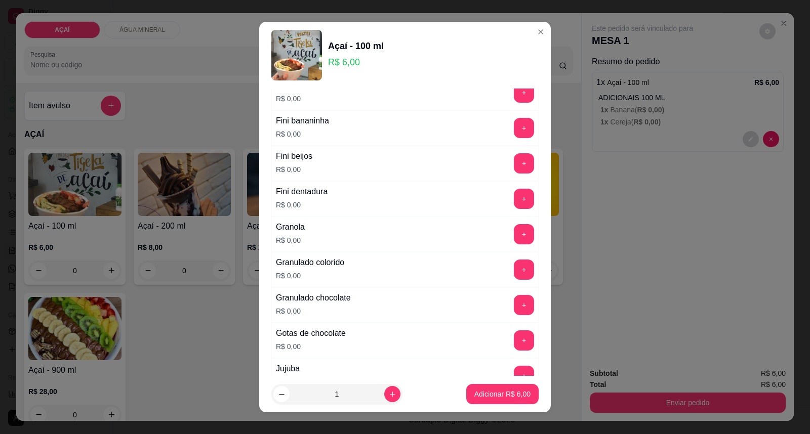
scroll to position [658, 0]
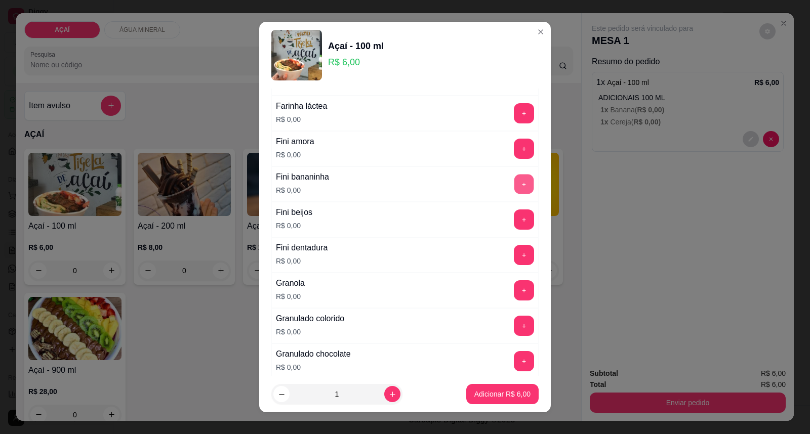
click at [499, 199] on div "Fini bananinha R$ 0,00 +" at bounding box center [404, 184] width 267 height 35
click at [514, 183] on button "+" at bounding box center [524, 184] width 20 height 20
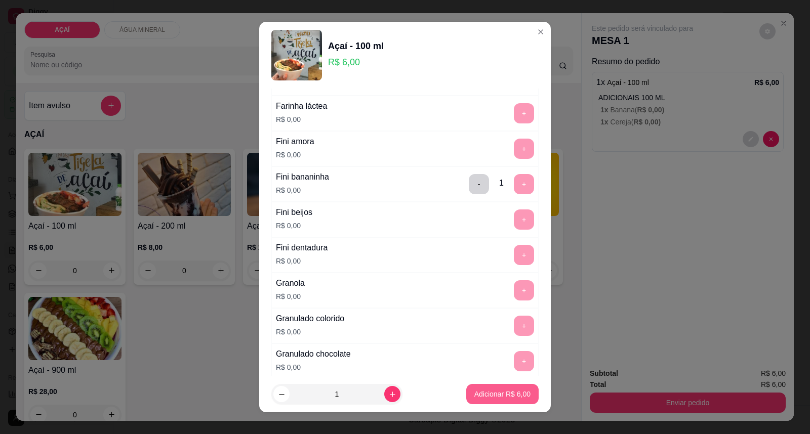
click at [502, 394] on p "Adicionar R$ 6,00" at bounding box center [502, 394] width 56 height 10
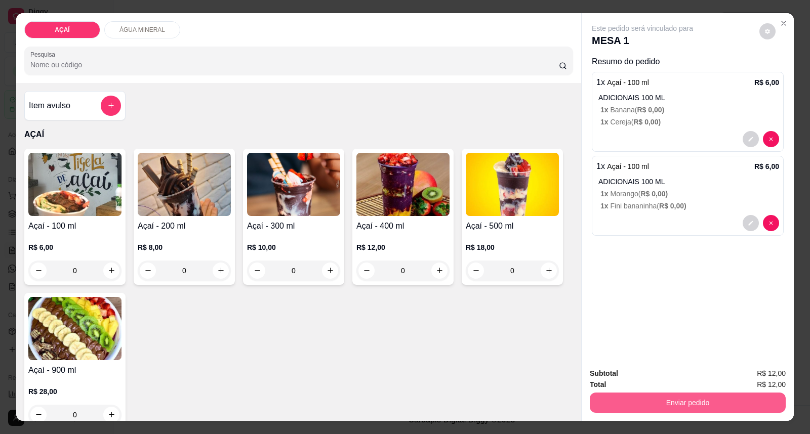
click at [704, 396] on button "Enviar pedido" at bounding box center [688, 403] width 196 height 20
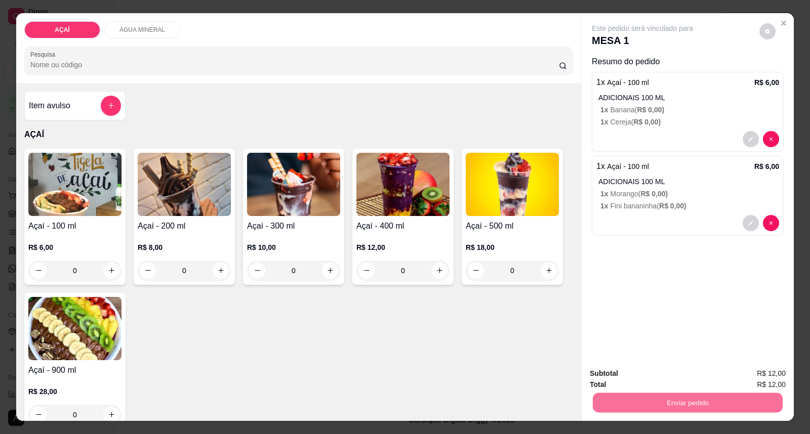
click at [768, 376] on button "Enviar pedido" at bounding box center [758, 378] width 57 height 19
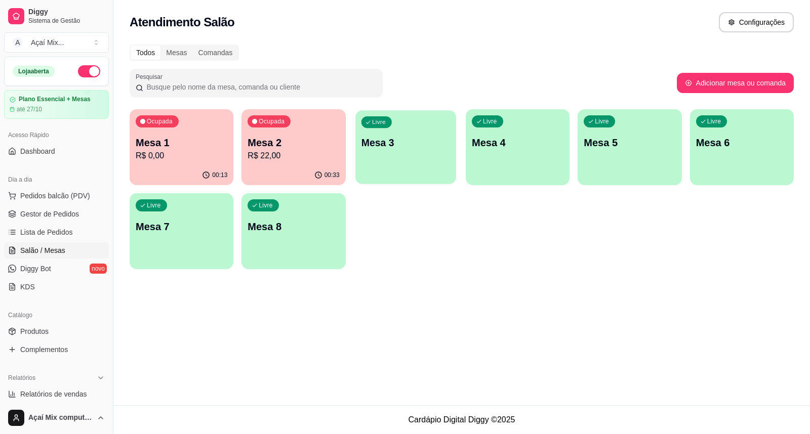
click at [423, 148] on p "Mesa 3" at bounding box center [405, 143] width 89 height 14
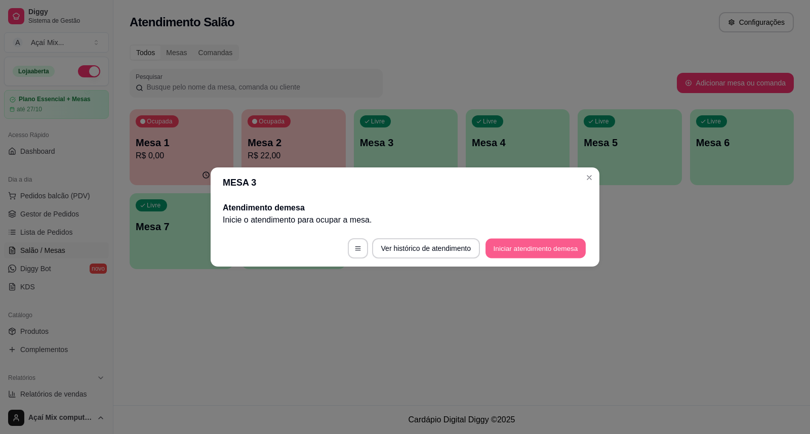
click at [544, 249] on button "Iniciar atendimento de mesa" at bounding box center [535, 249] width 100 height 20
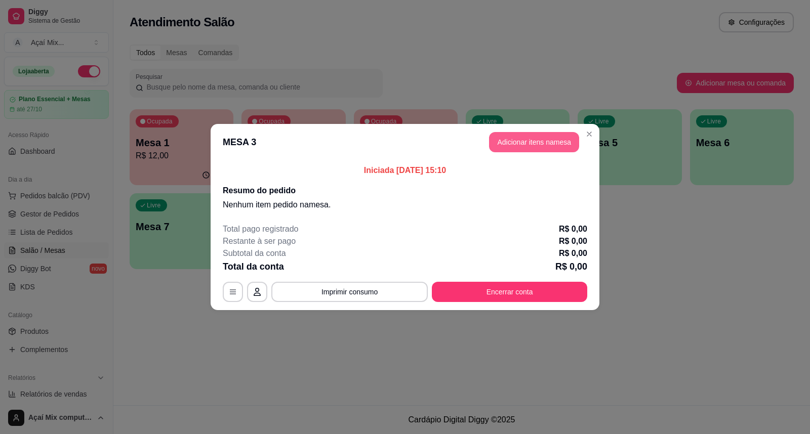
click at [556, 142] on button "Adicionar itens na mesa" at bounding box center [534, 142] width 90 height 20
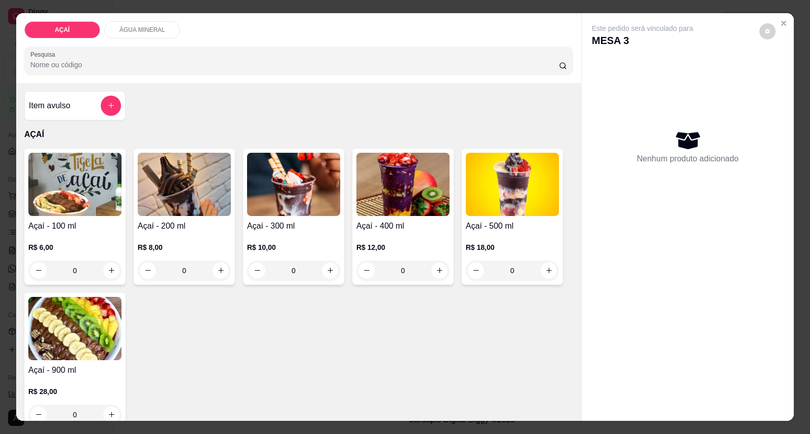
click at [382, 228] on h4 "Açaí - 400 ml" at bounding box center [402, 226] width 93 height 12
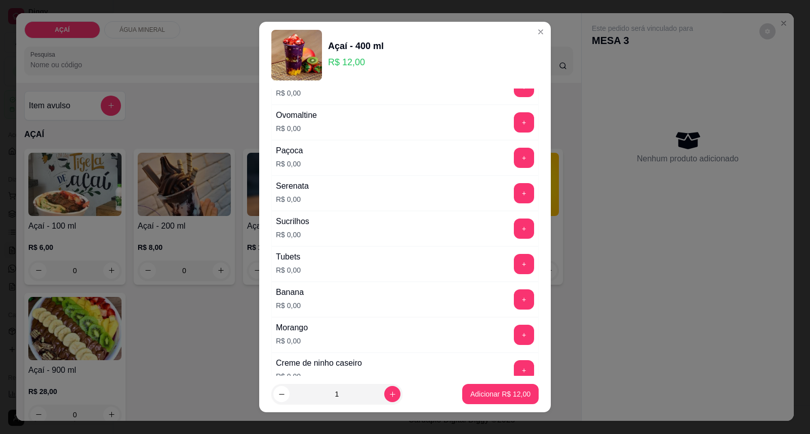
scroll to position [1181, 0]
click at [514, 159] on button "+" at bounding box center [524, 158] width 20 height 20
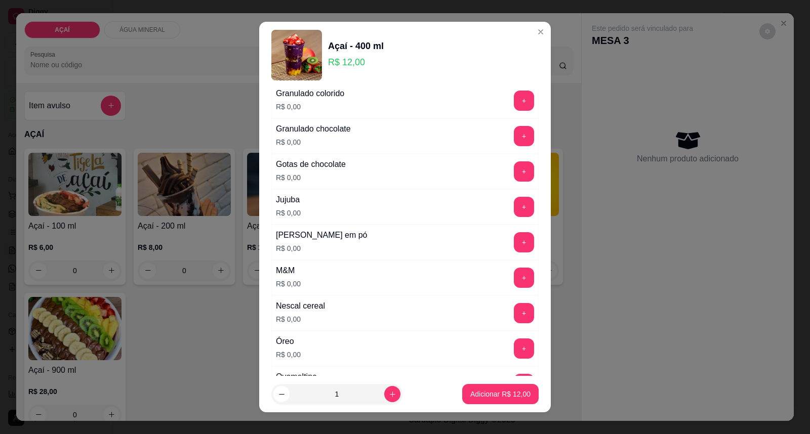
scroll to position [899, 0]
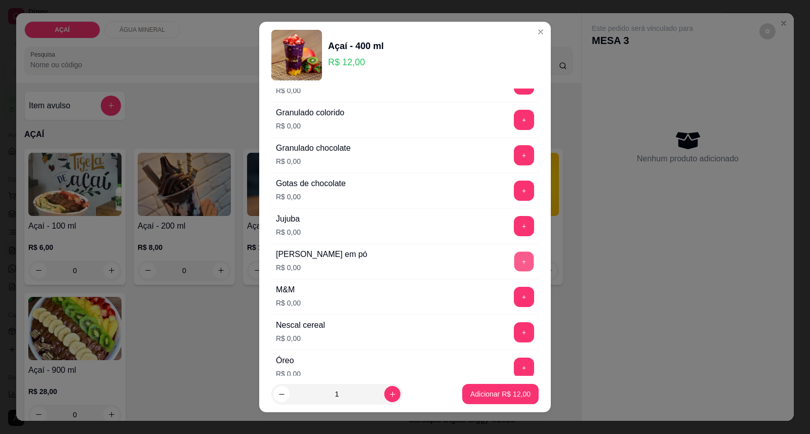
click at [514, 267] on button "+" at bounding box center [524, 262] width 20 height 20
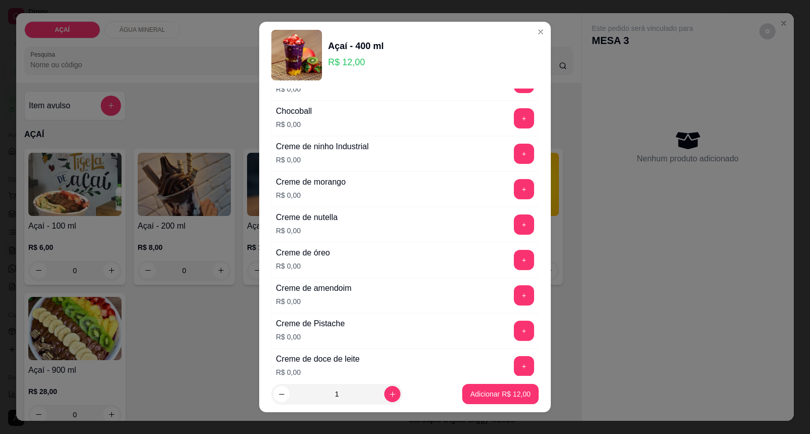
scroll to position [225, 0]
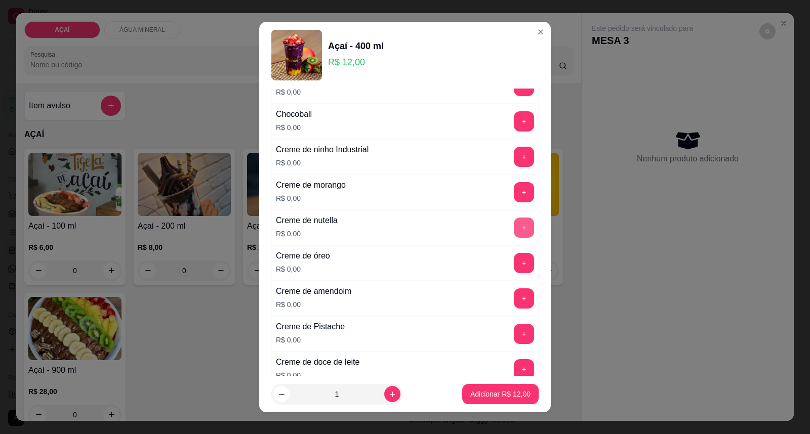
click at [514, 229] on button "+" at bounding box center [524, 228] width 20 height 20
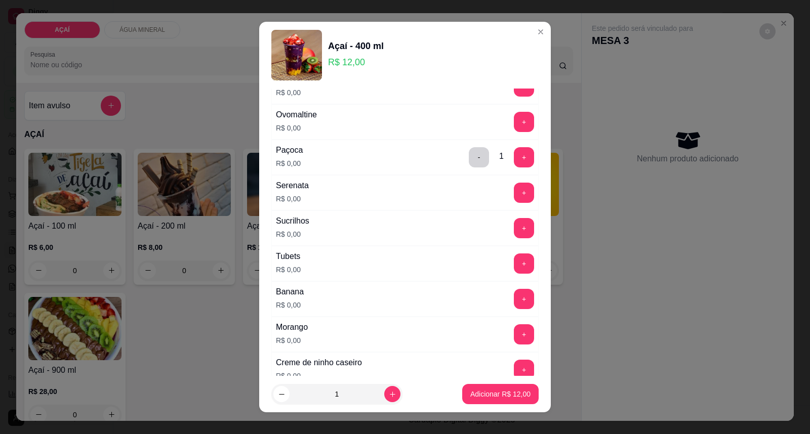
scroll to position [1333, 0]
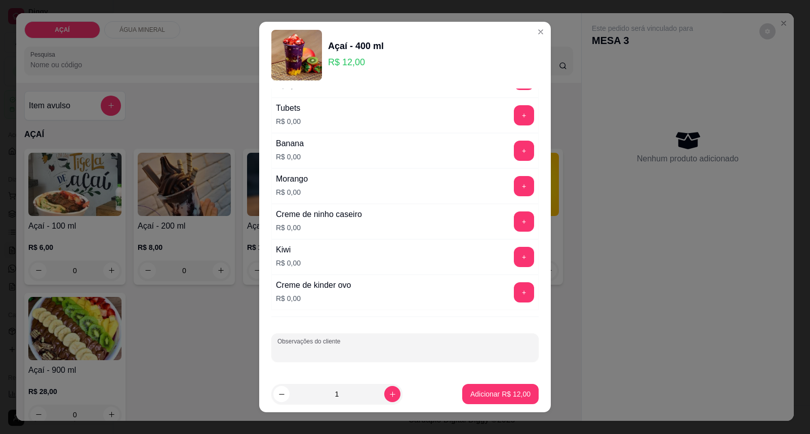
click at [457, 348] on input "Observações do cliente" at bounding box center [404, 352] width 255 height 10
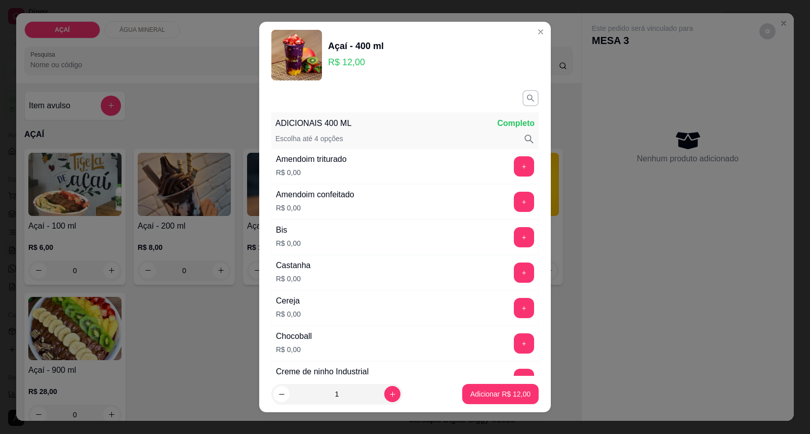
scroll to position [0, 0]
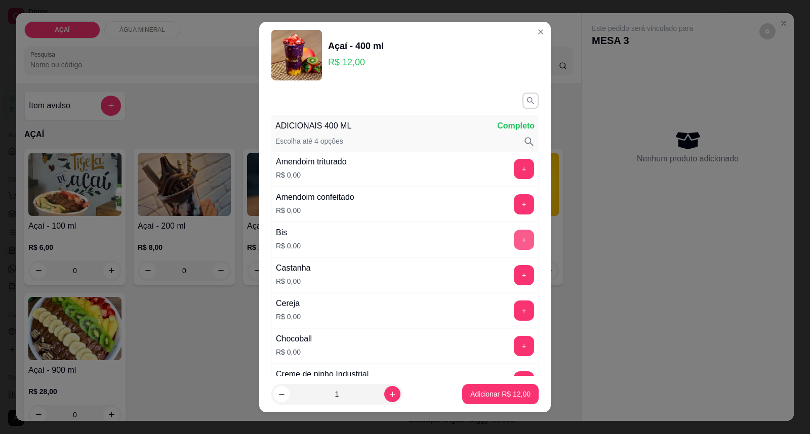
type input "COB KIWI"
click at [514, 242] on button "+" at bounding box center [524, 240] width 20 height 20
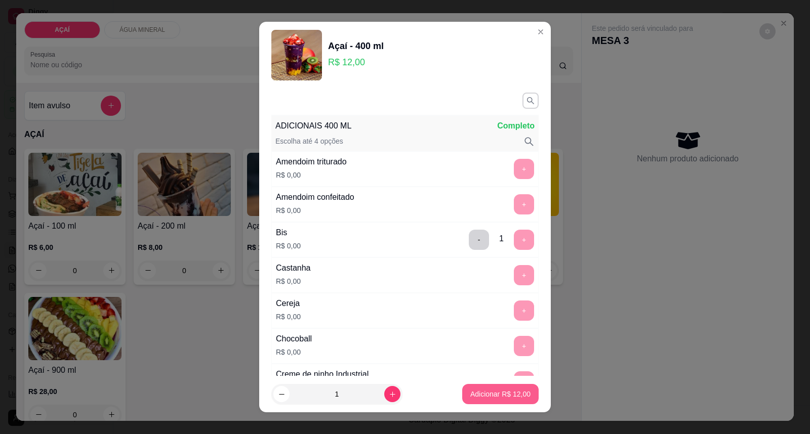
click at [474, 395] on p "Adicionar R$ 12,00" at bounding box center [500, 394] width 60 height 10
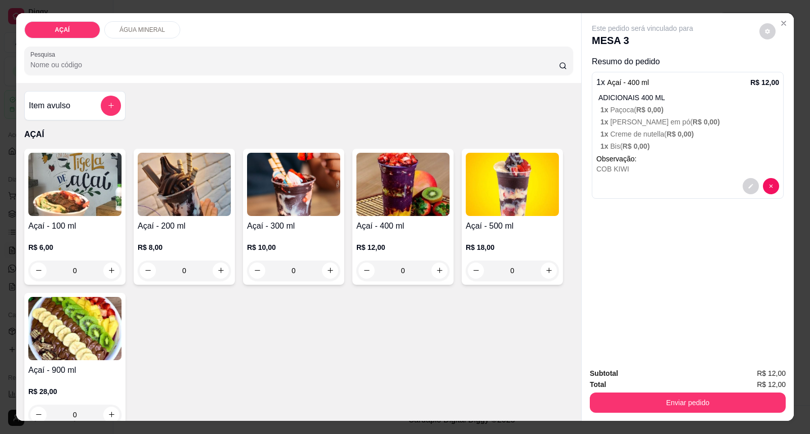
click at [316, 239] on div "R$ 10,00 0" at bounding box center [293, 256] width 93 height 49
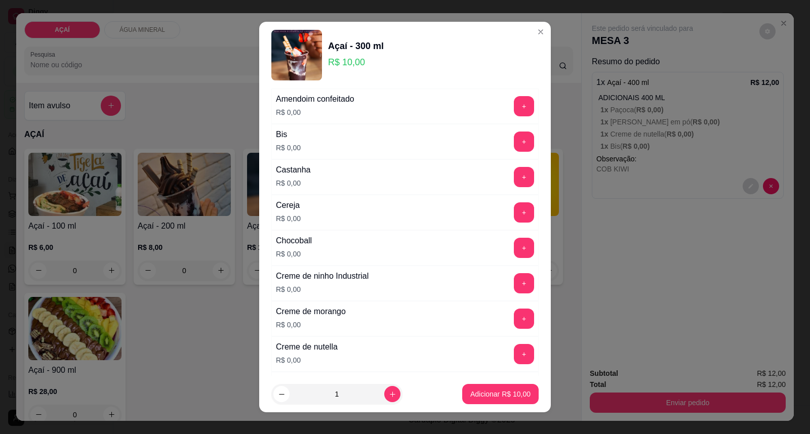
scroll to position [112, 0]
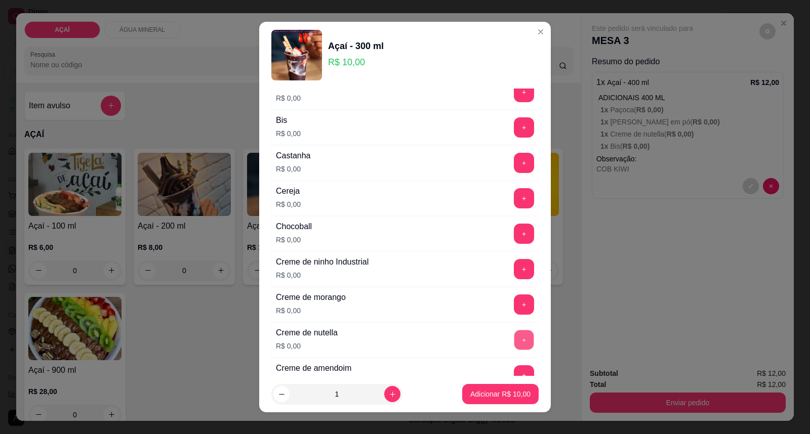
click at [514, 334] on button "+" at bounding box center [524, 341] width 20 height 20
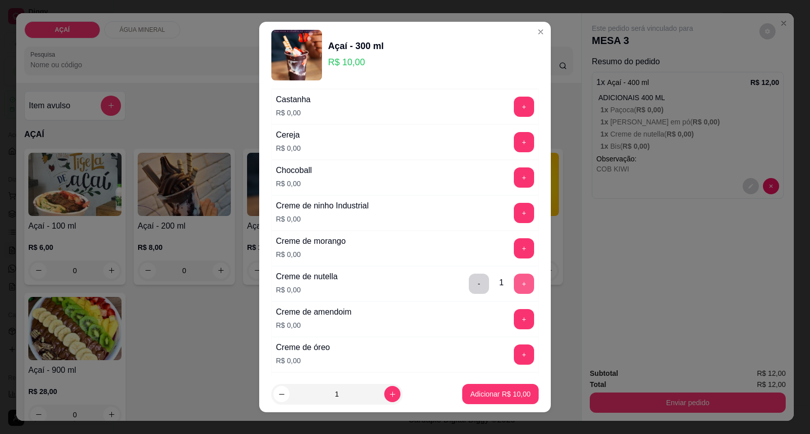
scroll to position [225, 0]
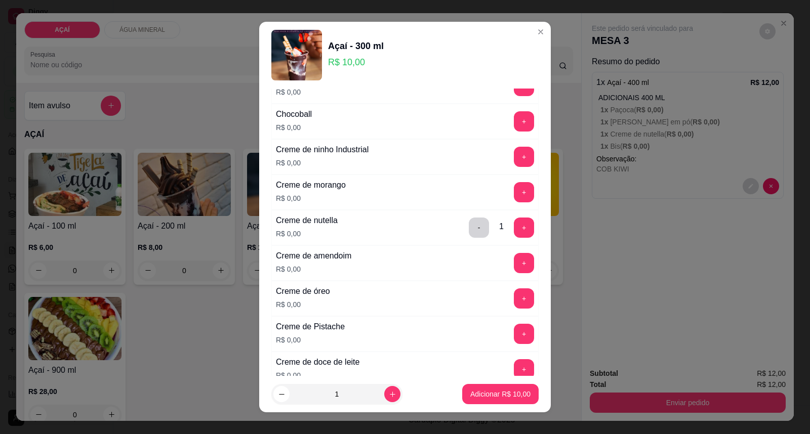
click at [510, 152] on div "+" at bounding box center [524, 157] width 28 height 20
click at [514, 156] on button "+" at bounding box center [524, 157] width 20 height 20
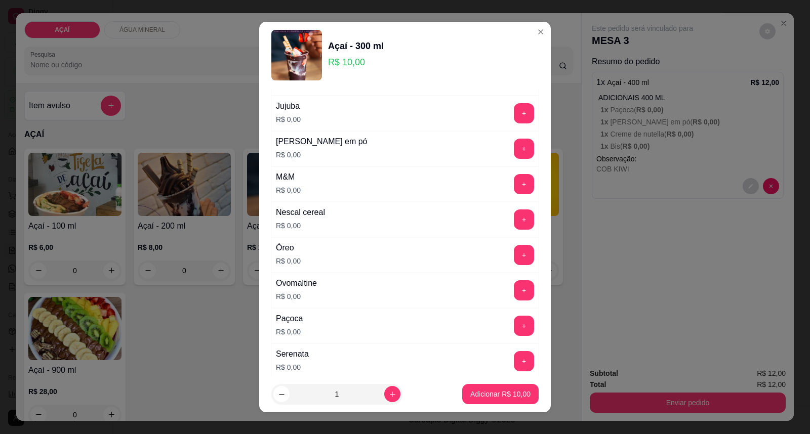
scroll to position [1069, 0]
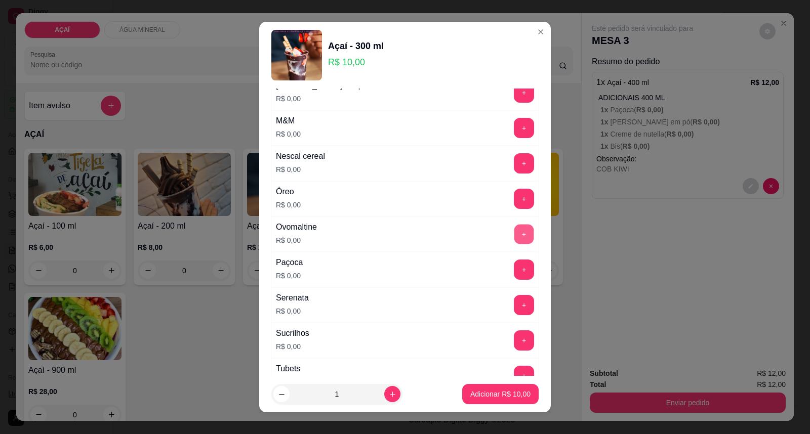
click at [514, 231] on button "+" at bounding box center [524, 235] width 20 height 20
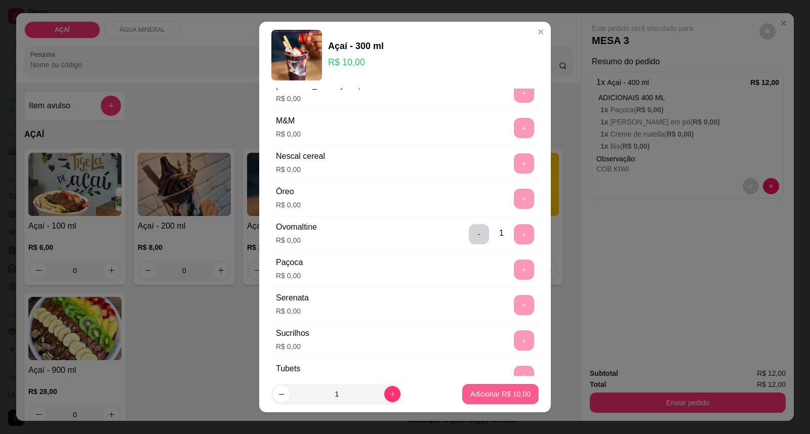
click at [480, 396] on p "Adicionar R$ 10,00" at bounding box center [500, 394] width 60 height 10
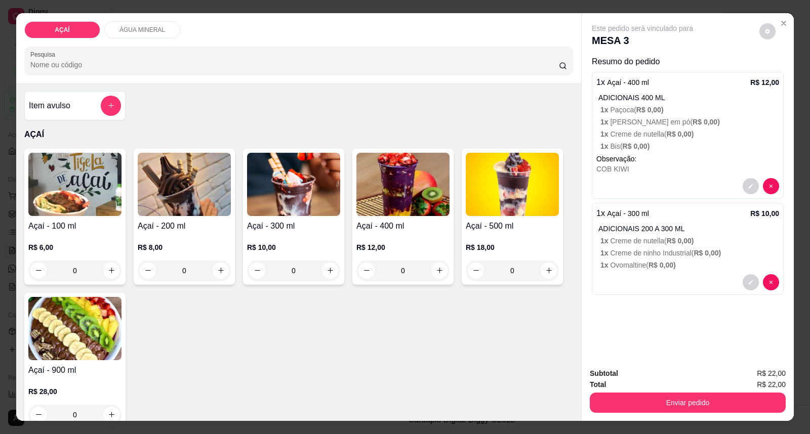
click at [625, 417] on div "Subtotal R$ 22,00 Total R$ 22,00 Enviar pedido" at bounding box center [688, 390] width 212 height 61
click at [625, 409] on button "Enviar pedido" at bounding box center [688, 403] width 196 height 20
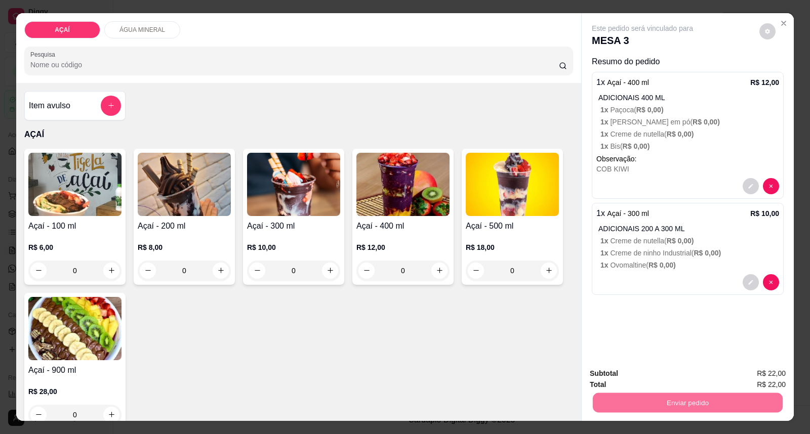
click at [766, 375] on button "Enviar pedido" at bounding box center [759, 378] width 56 height 19
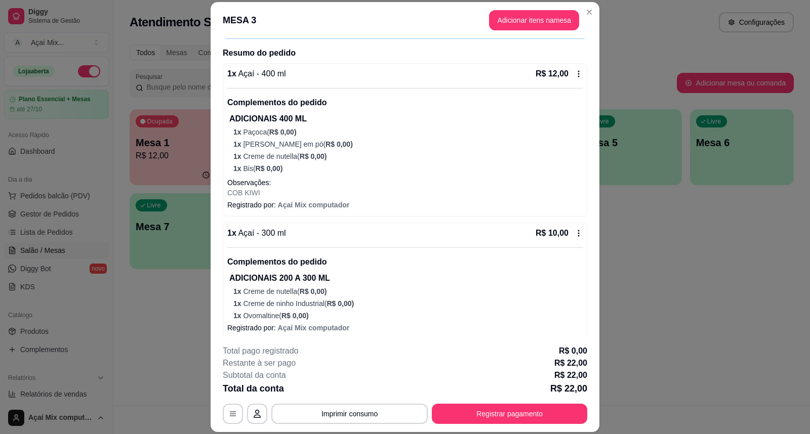
scroll to position [77, 0]
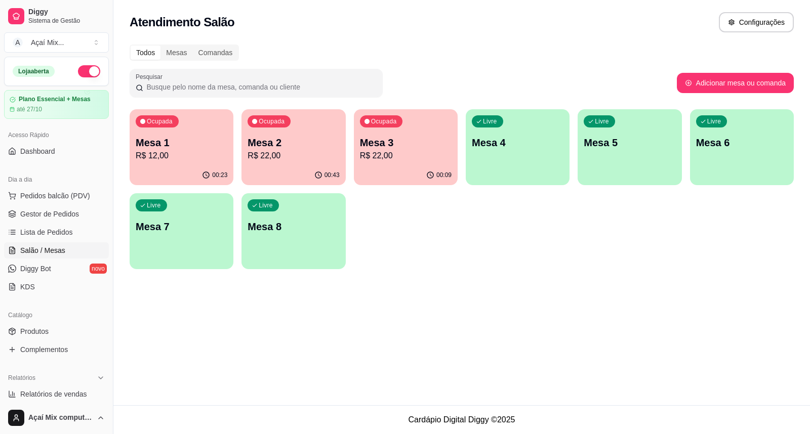
click at [313, 153] on p "R$ 22,00" at bounding box center [294, 156] width 92 height 12
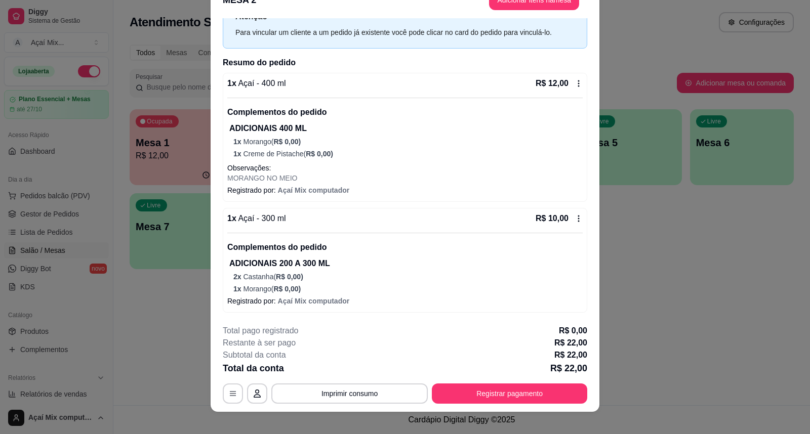
scroll to position [30, 0]
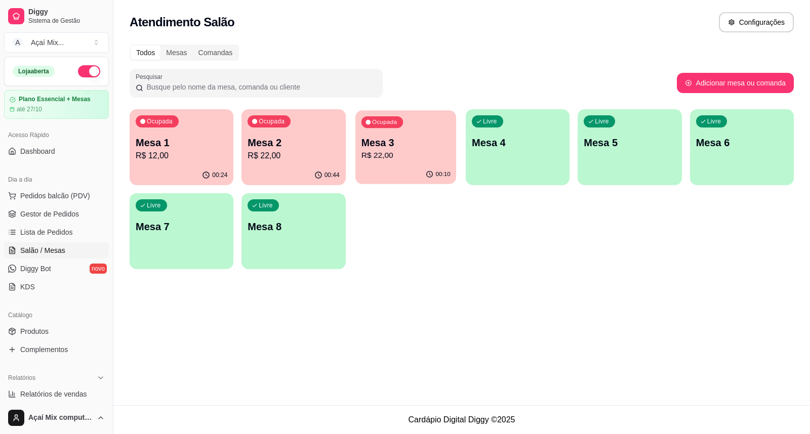
click at [443, 148] on p "Mesa 3" at bounding box center [405, 143] width 89 height 14
click at [185, 149] on div "Mesa 1 R$ 12,00" at bounding box center [182, 149] width 92 height 26
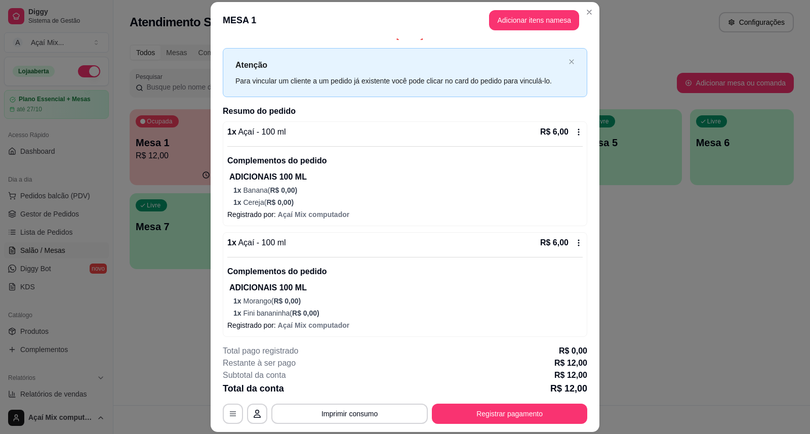
scroll to position [17, 0]
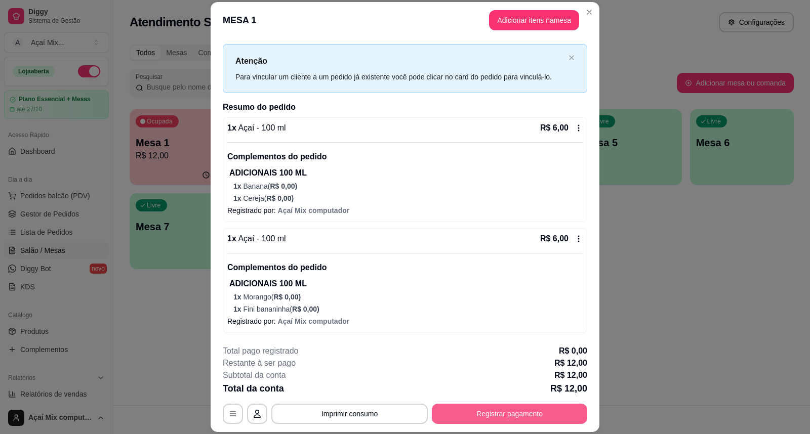
click at [500, 416] on button "Registrar pagamento" at bounding box center [509, 414] width 155 height 20
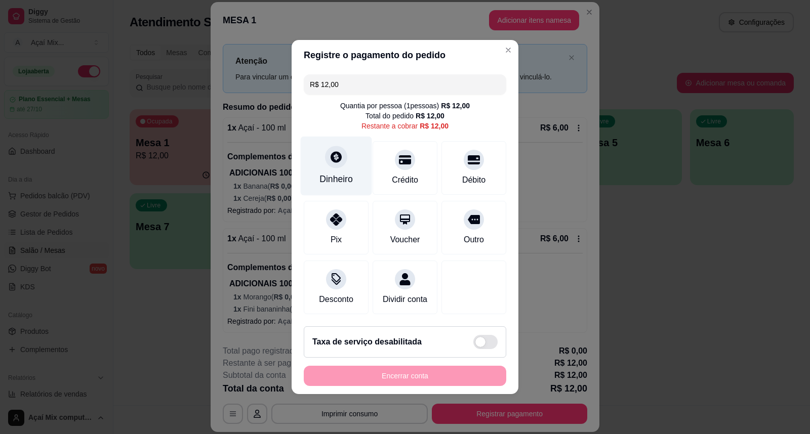
click at [344, 160] on div "Dinheiro" at bounding box center [336, 166] width 71 height 59
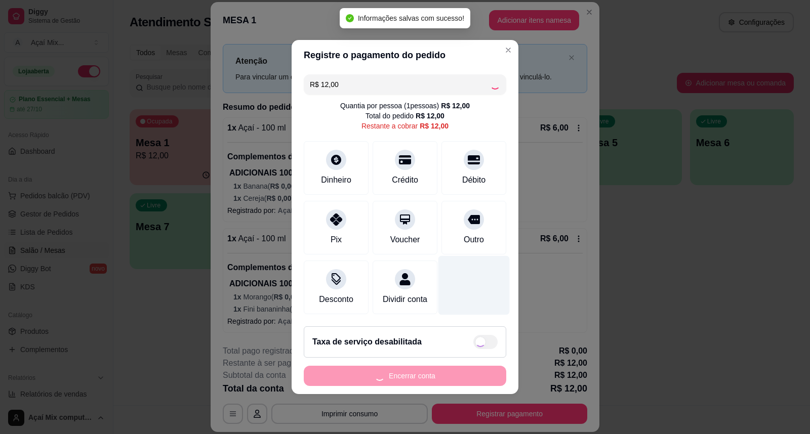
type input "R$ 0,00"
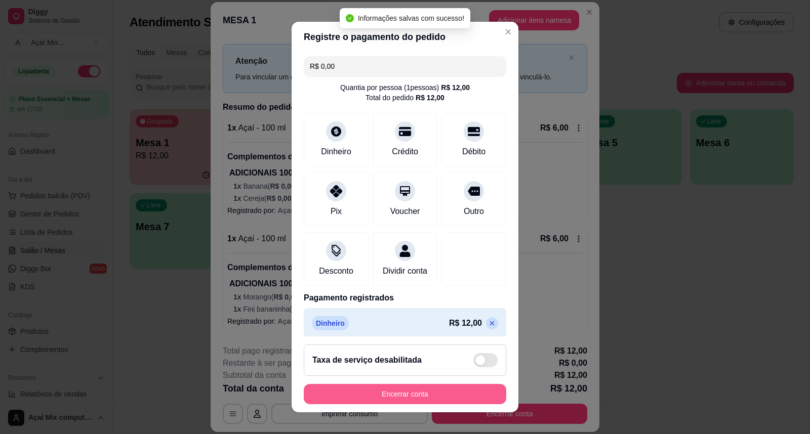
click at [407, 393] on button "Encerrar conta" at bounding box center [405, 394] width 202 height 20
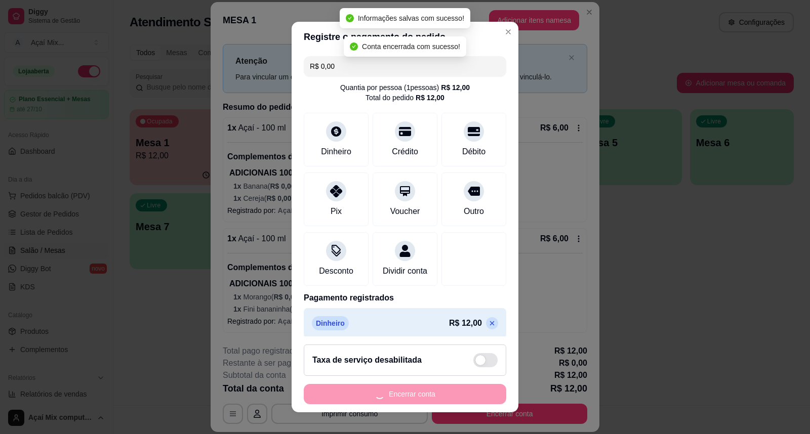
scroll to position [0, 0]
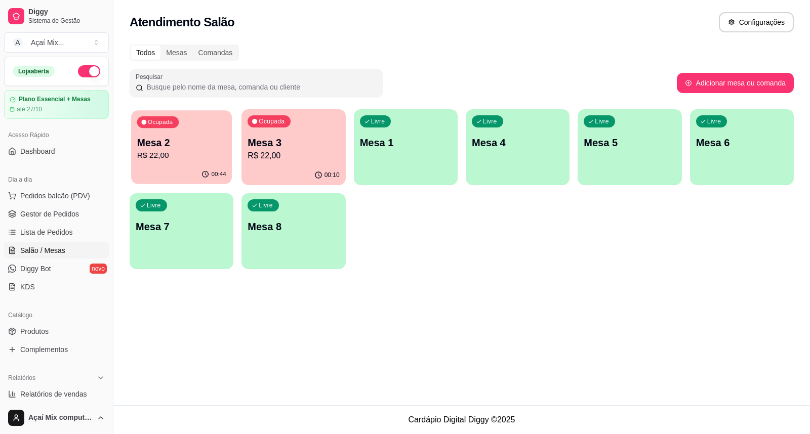
click at [205, 137] on p "Mesa 2" at bounding box center [181, 143] width 89 height 14
click at [330, 143] on p "Mesa 3" at bounding box center [294, 143] width 92 height 14
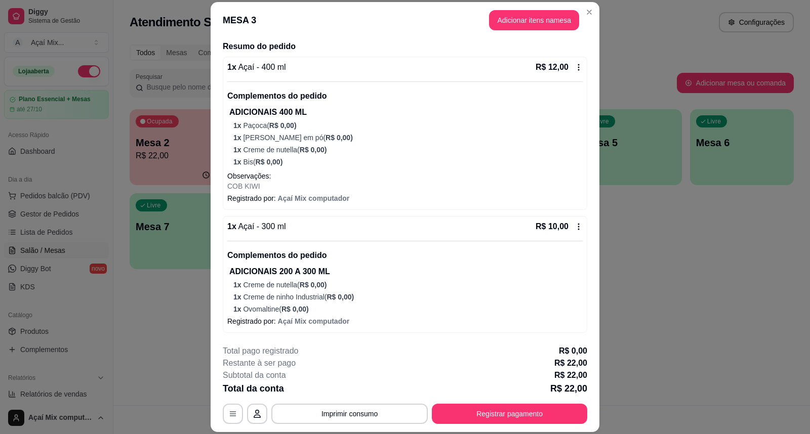
scroll to position [30, 0]
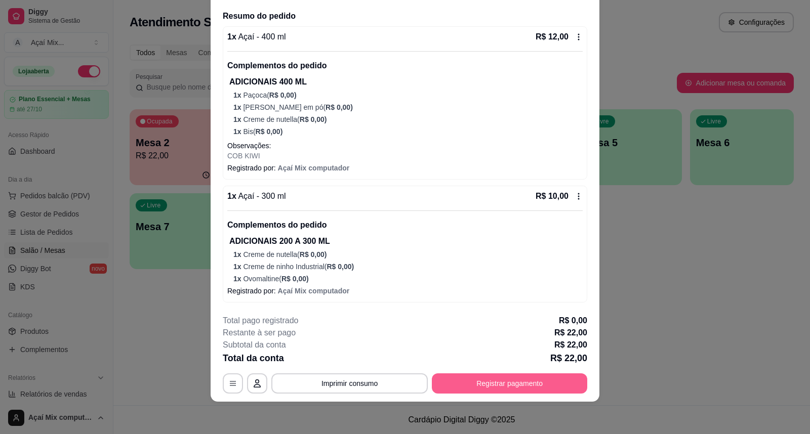
click at [489, 382] on button "Registrar pagamento" at bounding box center [509, 384] width 155 height 20
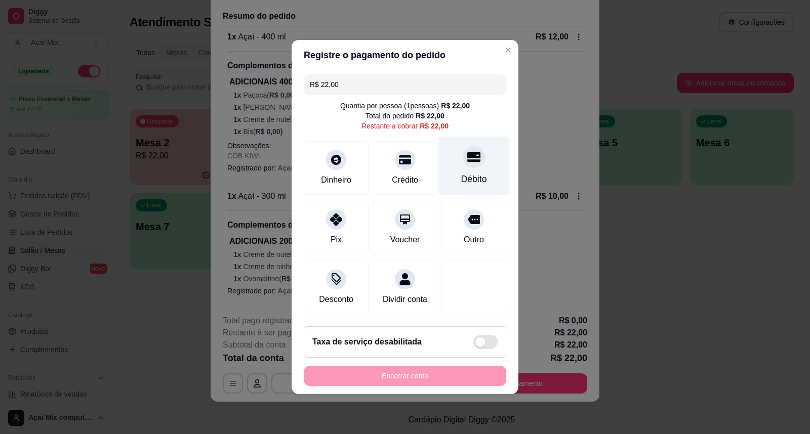
click at [474, 173] on div "Débito" at bounding box center [474, 179] width 26 height 13
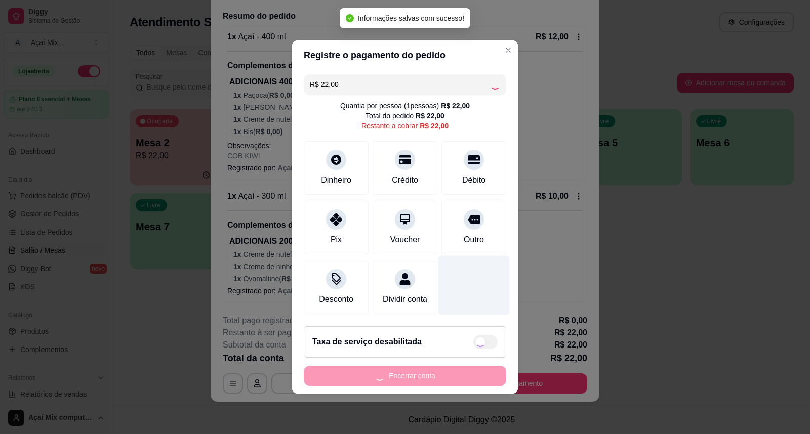
type input "R$ 0,00"
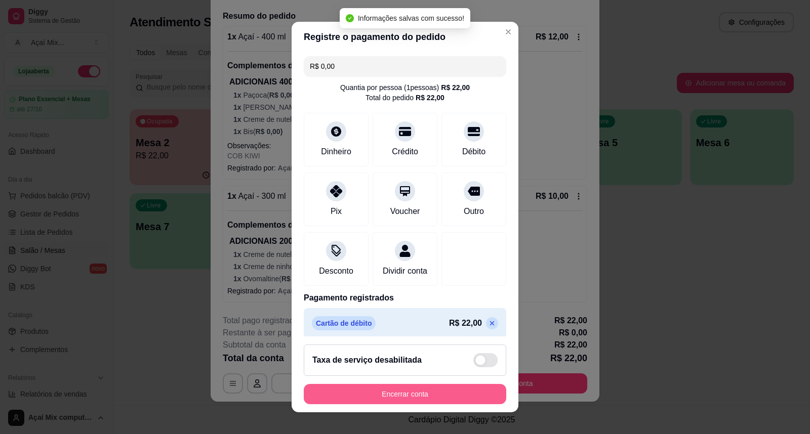
click at [406, 400] on button "Encerrar conta" at bounding box center [405, 394] width 202 height 20
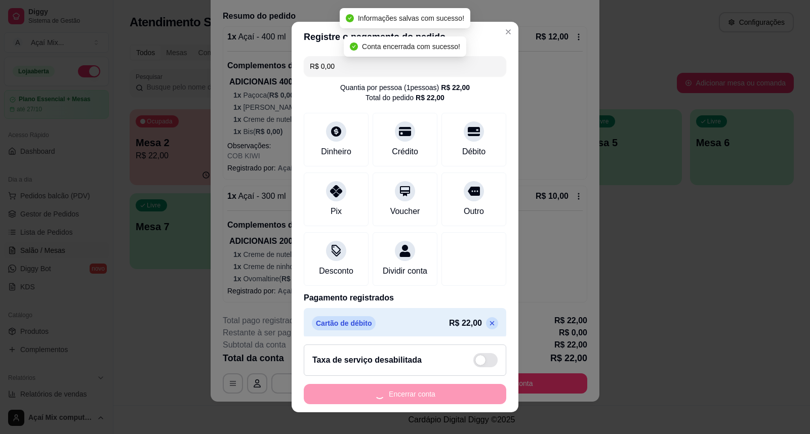
scroll to position [0, 0]
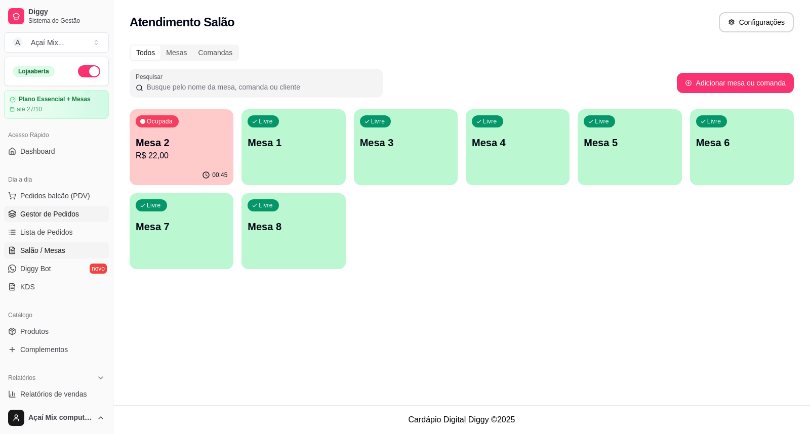
click at [58, 206] on link "Gestor de Pedidos" at bounding box center [56, 214] width 105 height 16
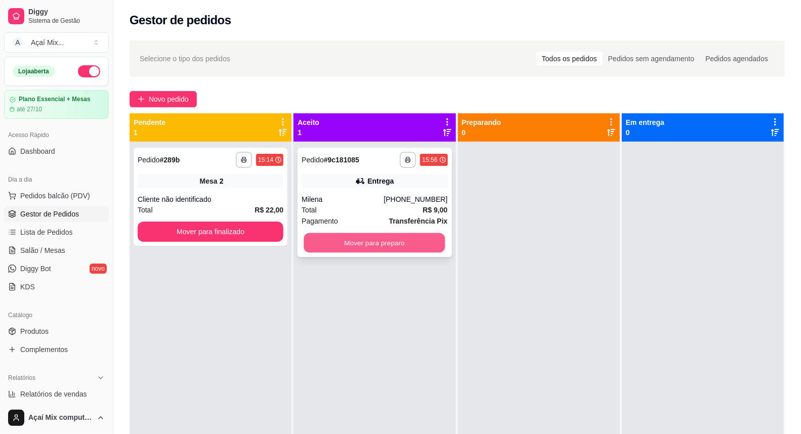
click at [396, 244] on button "Mover para preparo" at bounding box center [375, 243] width 142 height 20
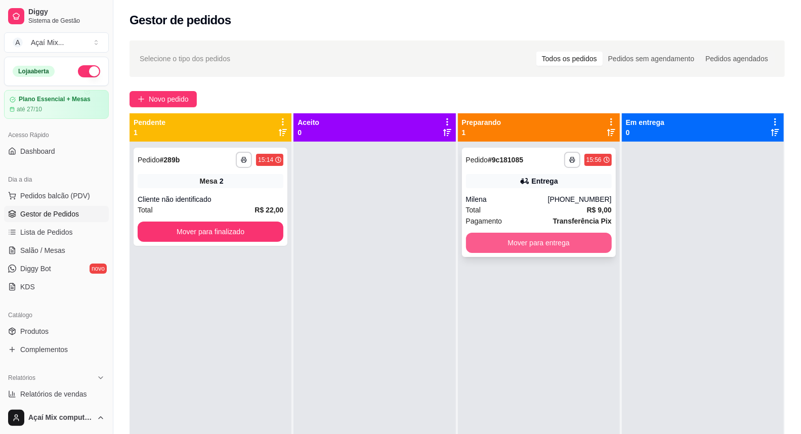
click at [518, 247] on button "Mover para entrega" at bounding box center [539, 243] width 146 height 20
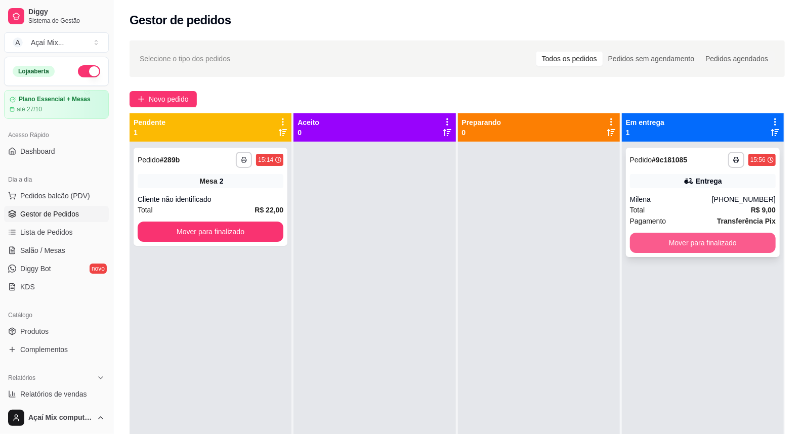
click at [674, 239] on button "Mover para finalizado" at bounding box center [703, 243] width 146 height 20
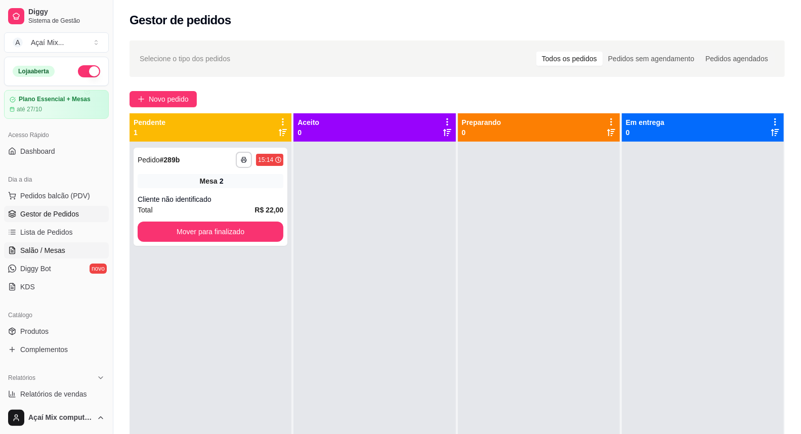
click at [44, 250] on span "Salão / Mesas" at bounding box center [42, 250] width 45 height 10
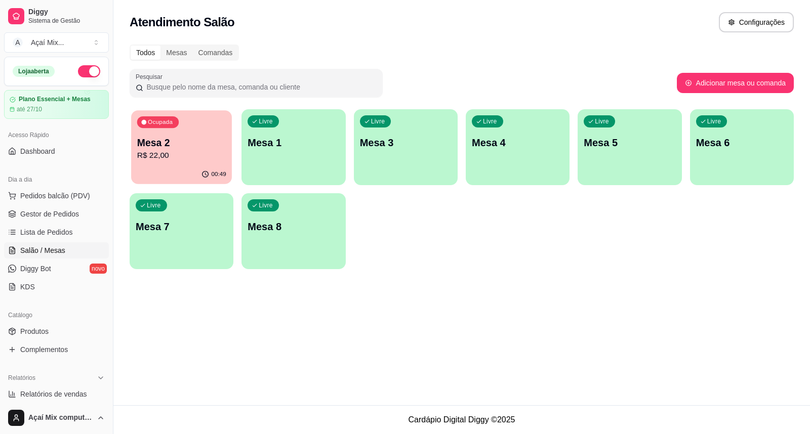
click at [201, 159] on p "R$ 22,00" at bounding box center [181, 156] width 89 height 12
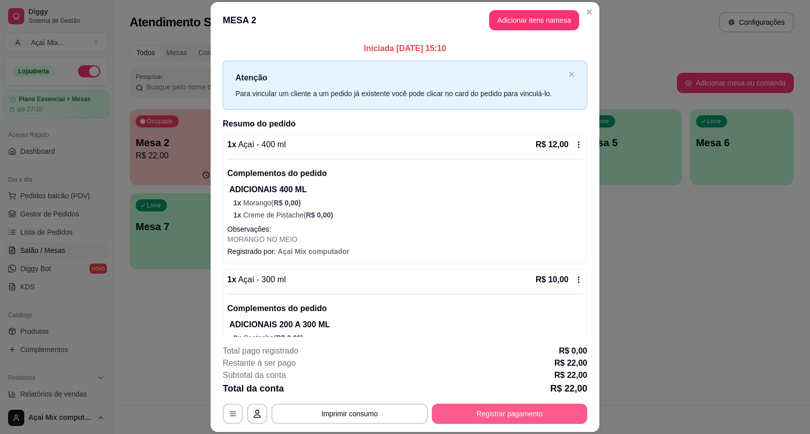
click at [471, 406] on button "Registrar pagamento" at bounding box center [509, 414] width 155 height 20
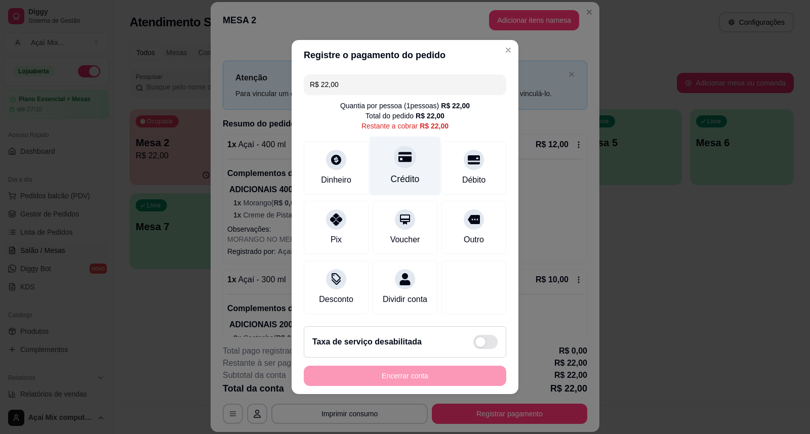
click at [398, 174] on div "Crédito" at bounding box center [405, 179] width 29 height 13
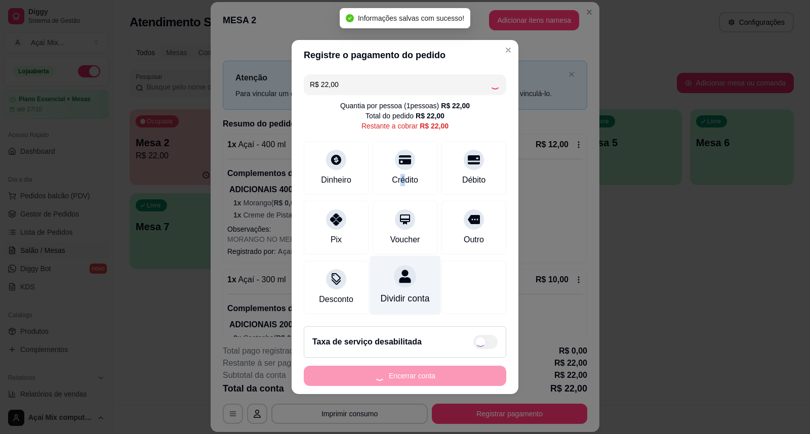
type input "R$ 0,00"
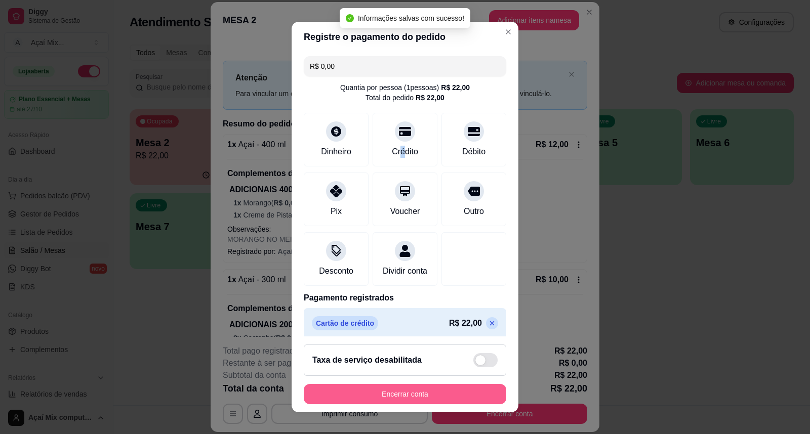
click at [459, 396] on button "Encerrar conta" at bounding box center [405, 394] width 202 height 20
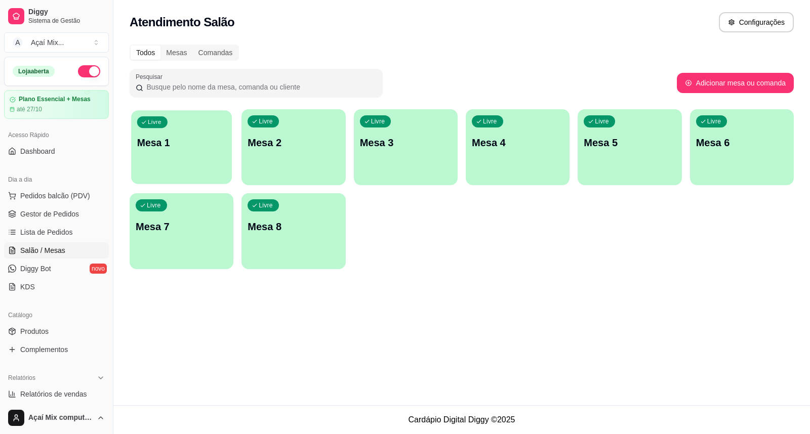
click at [163, 154] on div "Livre Mesa 1" at bounding box center [181, 141] width 101 height 62
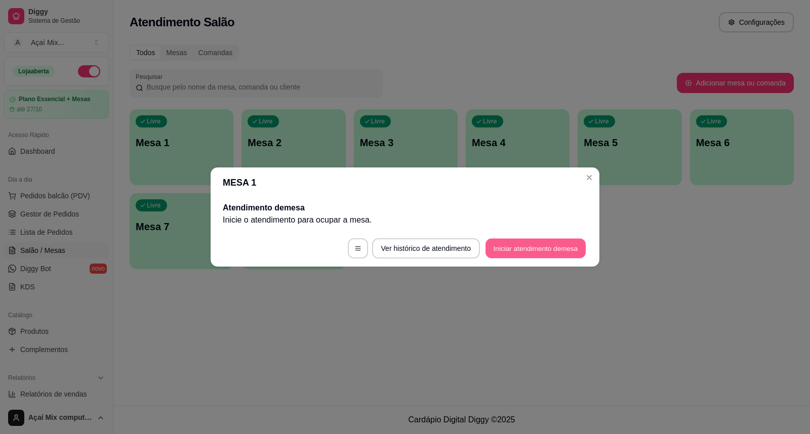
click at [538, 251] on button "Iniciar atendimento de mesa" at bounding box center [535, 249] width 100 height 20
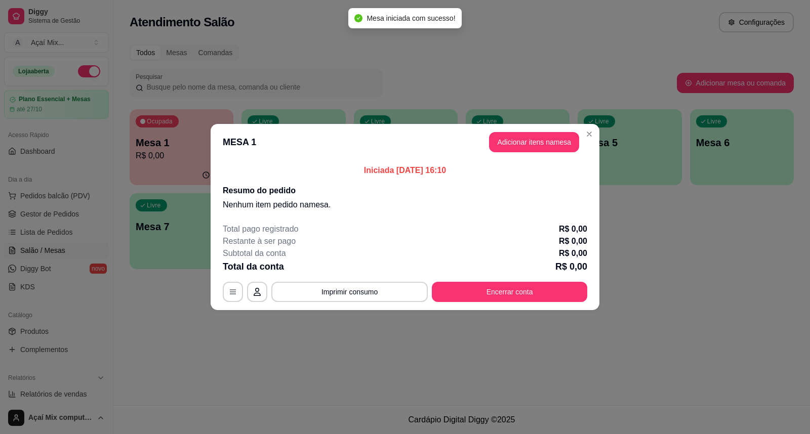
click at [533, 128] on header "MESA 1 Adicionar itens na mesa" at bounding box center [405, 142] width 389 height 36
click at [537, 143] on button "Adicionar itens na mesa" at bounding box center [533, 143] width 87 height 20
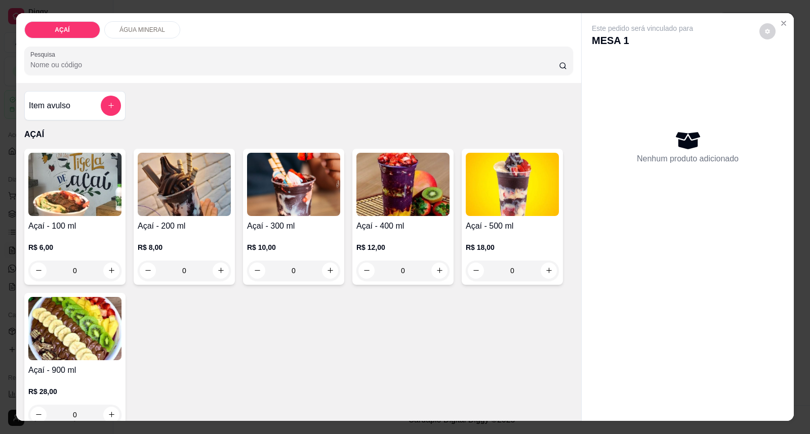
click at [417, 216] on div "Açaí - 400 ml R$ 12,00 0" at bounding box center [402, 217] width 101 height 136
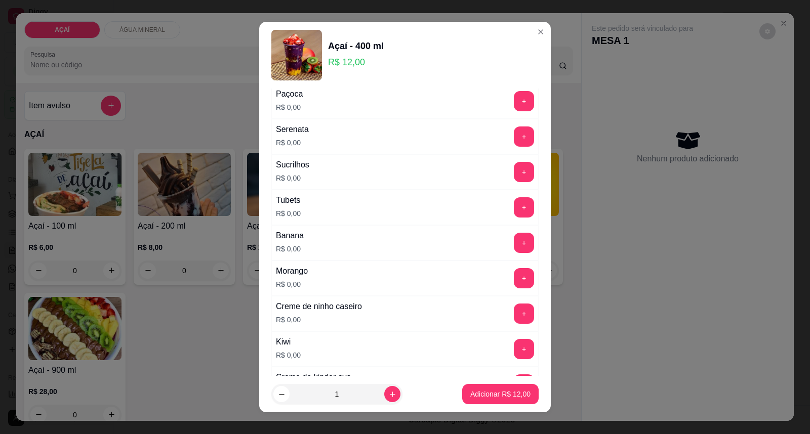
scroll to position [1333, 0]
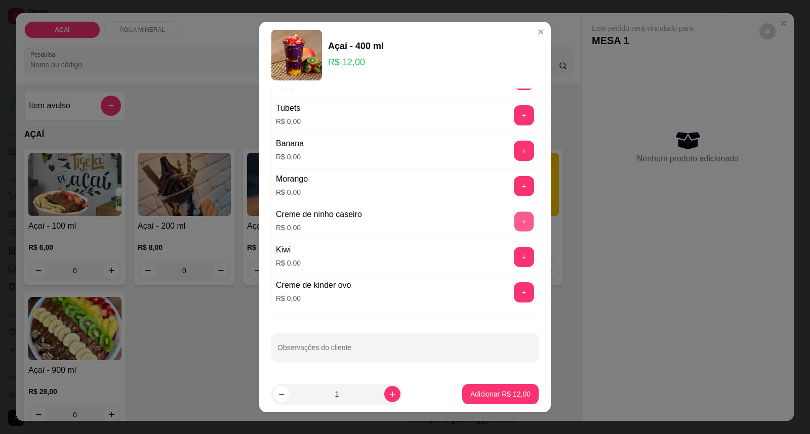
click at [514, 229] on button "+" at bounding box center [524, 222] width 20 height 20
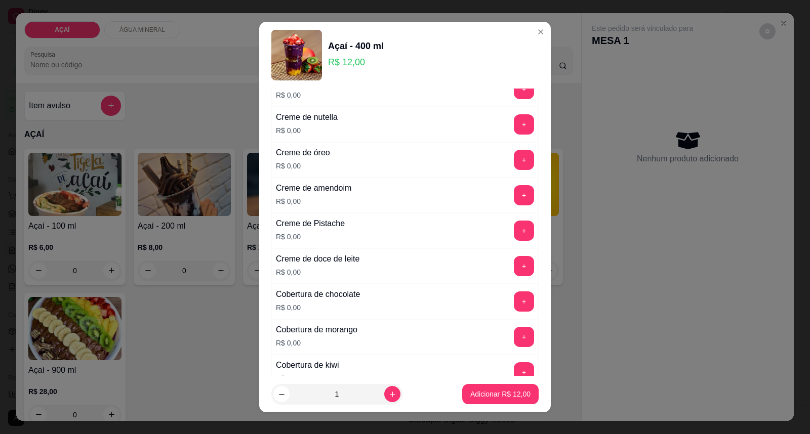
scroll to position [320, 0]
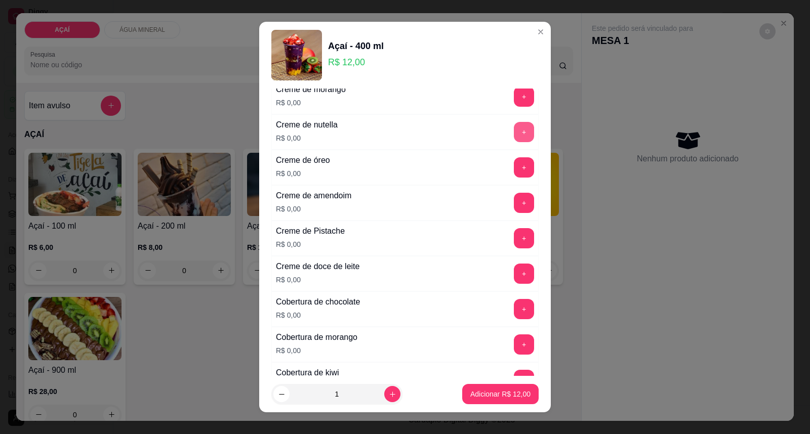
click at [514, 124] on button "+" at bounding box center [524, 132] width 20 height 20
click at [514, 133] on button "+" at bounding box center [524, 132] width 20 height 20
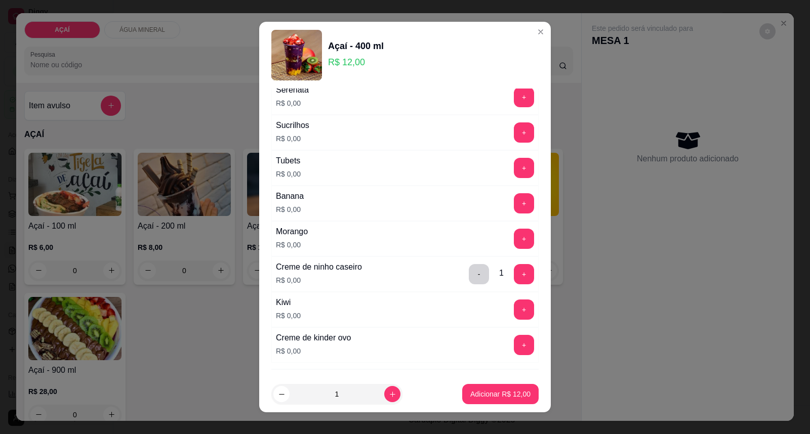
scroll to position [1333, 0]
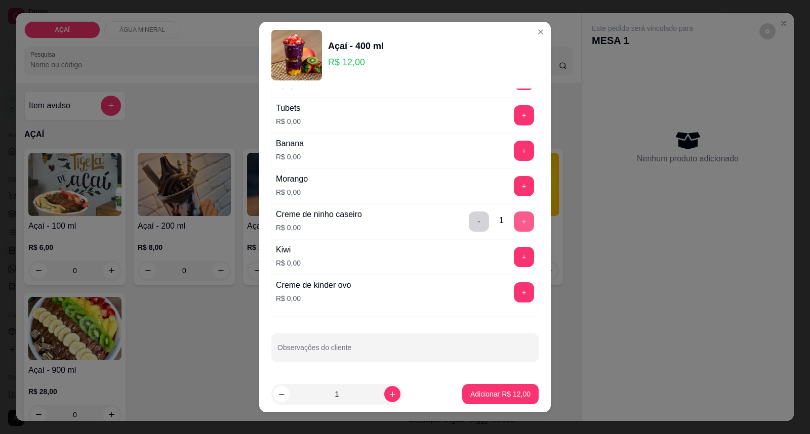
click at [514, 225] on button "+" at bounding box center [524, 222] width 20 height 20
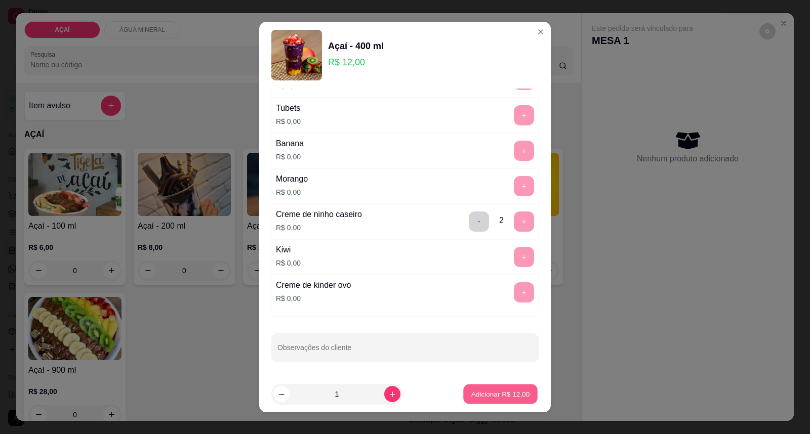
click at [477, 397] on p "Adicionar R$ 12,00" at bounding box center [500, 394] width 59 height 10
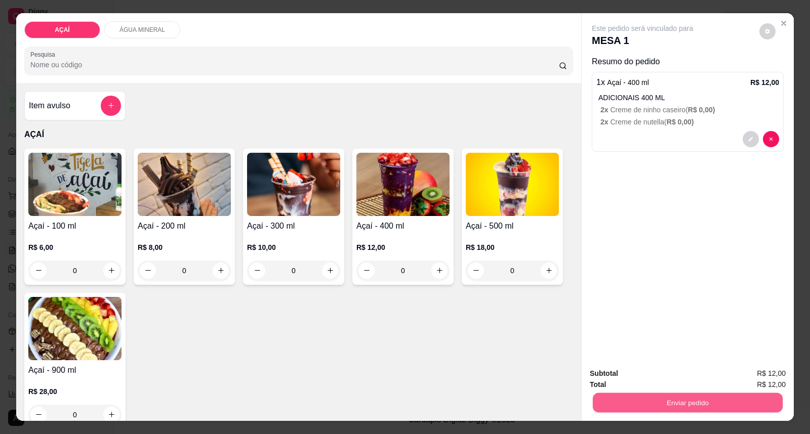
click at [718, 406] on button "Enviar pedido" at bounding box center [688, 403] width 190 height 20
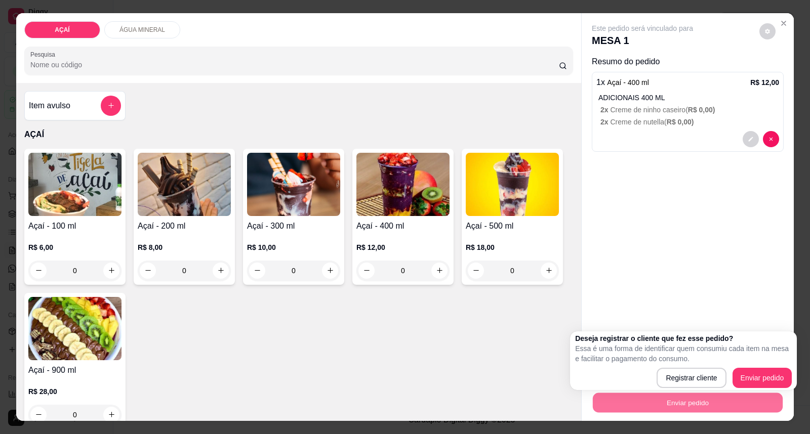
drag, startPoint x: 755, startPoint y: 363, endPoint x: 748, endPoint y: 373, distance: 12.3
click at [753, 364] on div "Deseja registrar o cliente que fez esse pedido? Essa é uma forma de identificar…" at bounding box center [683, 361] width 217 height 55
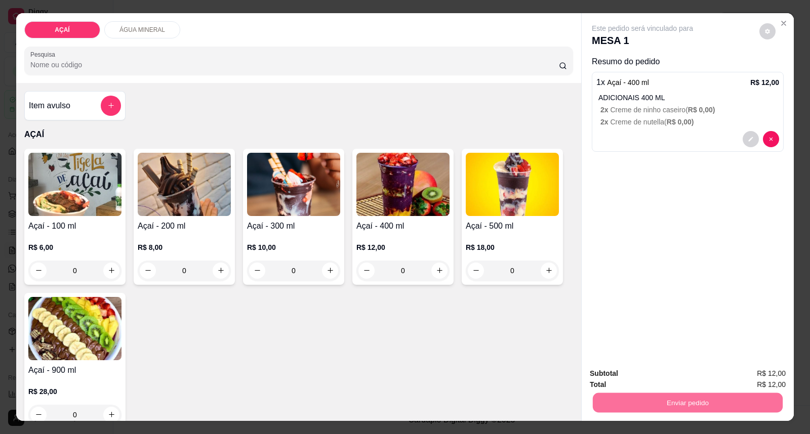
click at [748, 375] on button "Enviar pedido" at bounding box center [759, 378] width 56 height 19
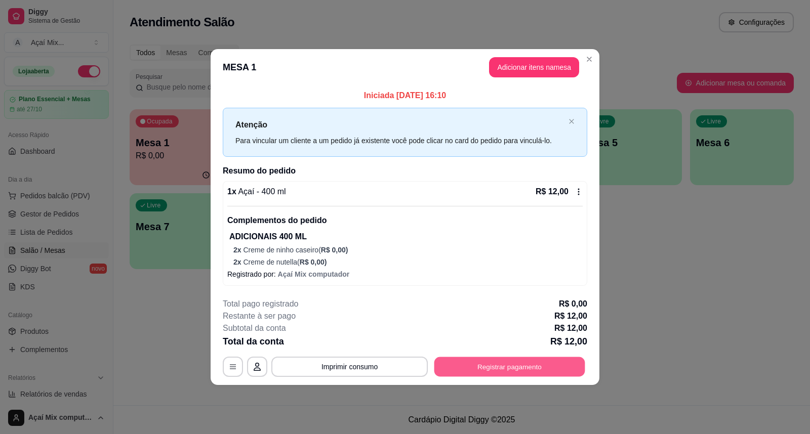
click at [531, 371] on button "Registrar pagamento" at bounding box center [509, 367] width 151 height 20
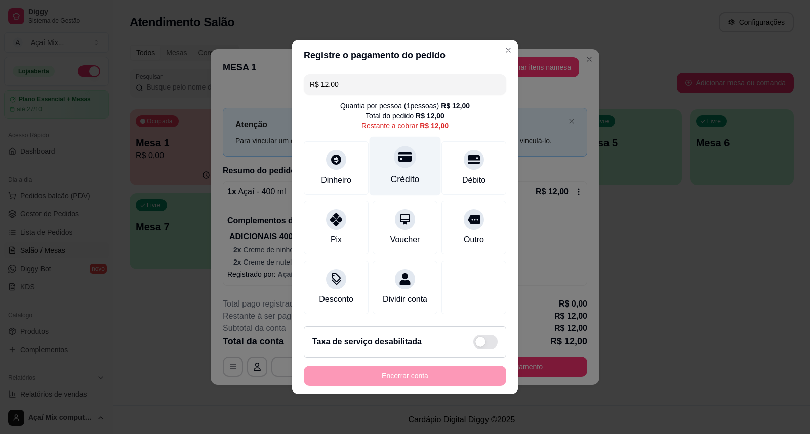
click at [405, 162] on div "Crédito" at bounding box center [404, 166] width 71 height 59
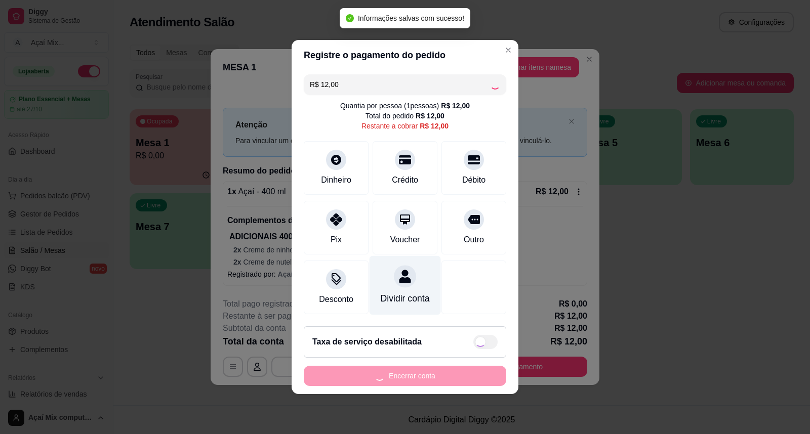
type input "R$ 0,00"
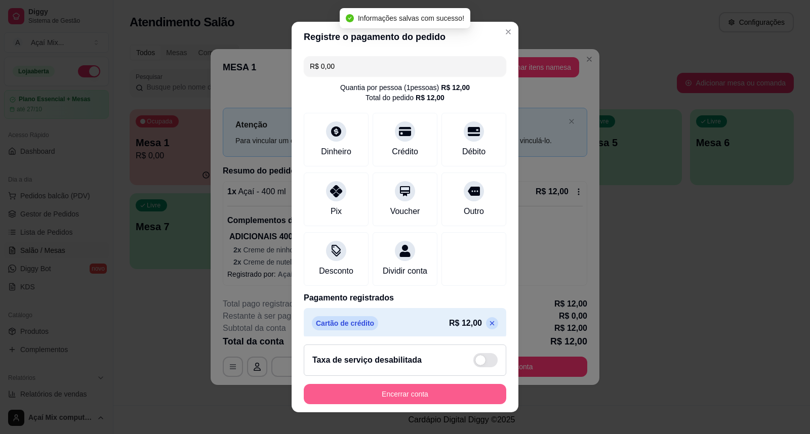
click at [453, 386] on button "Encerrar conta" at bounding box center [405, 394] width 202 height 20
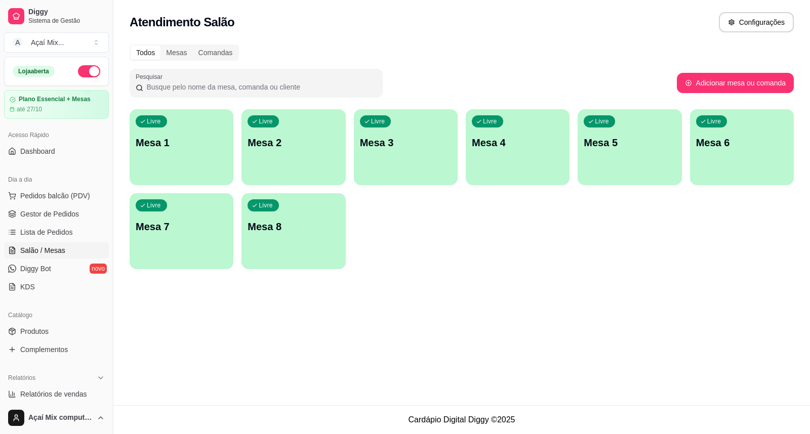
click at [174, 150] on div "Livre Mesa 1" at bounding box center [182, 141] width 104 height 64
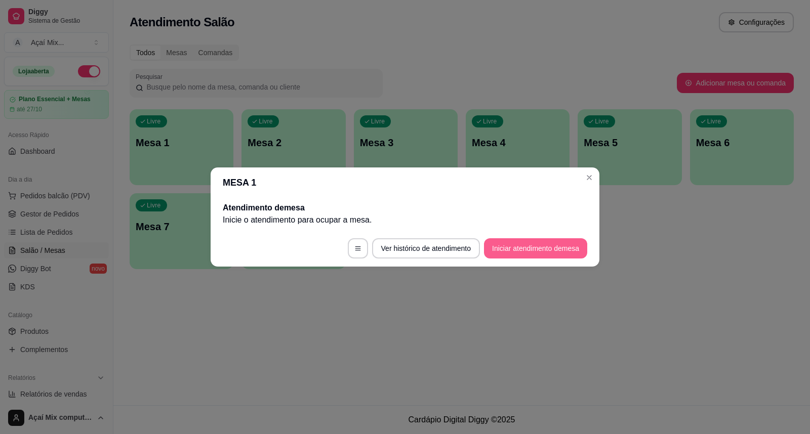
click at [517, 245] on button "Iniciar atendimento de mesa" at bounding box center [535, 248] width 103 height 20
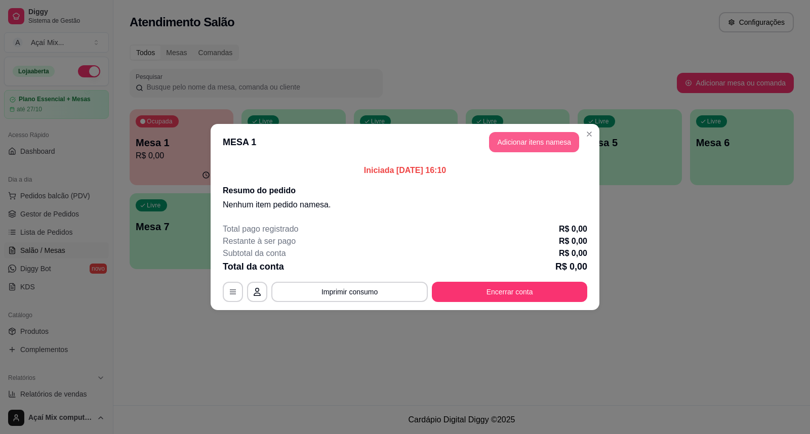
click at [543, 144] on button "Adicionar itens na mesa" at bounding box center [534, 142] width 90 height 20
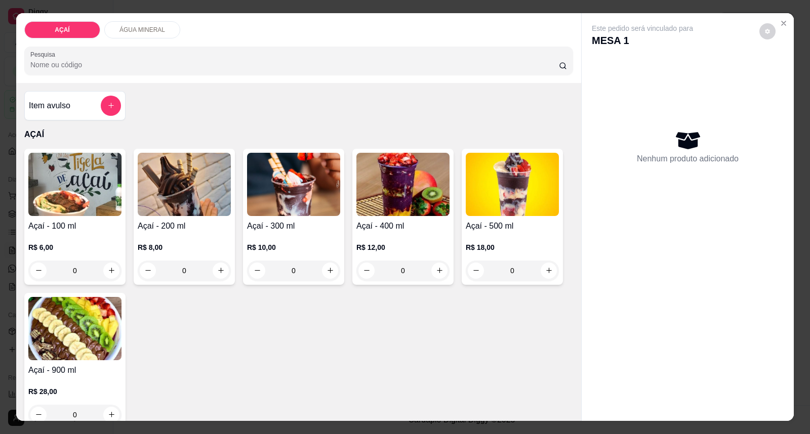
click at [184, 181] on img at bounding box center [184, 184] width 93 height 63
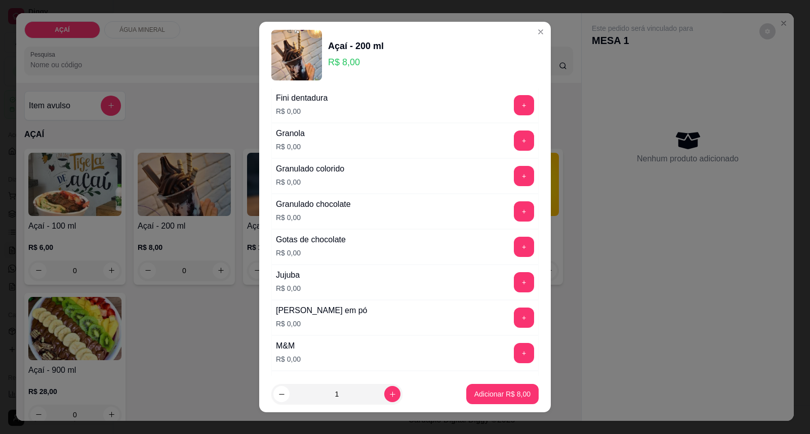
scroll to position [899, 0]
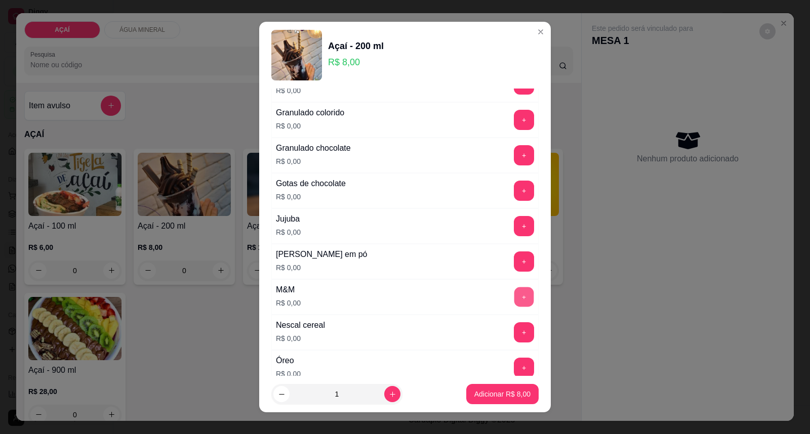
click at [514, 291] on button "+" at bounding box center [524, 298] width 20 height 20
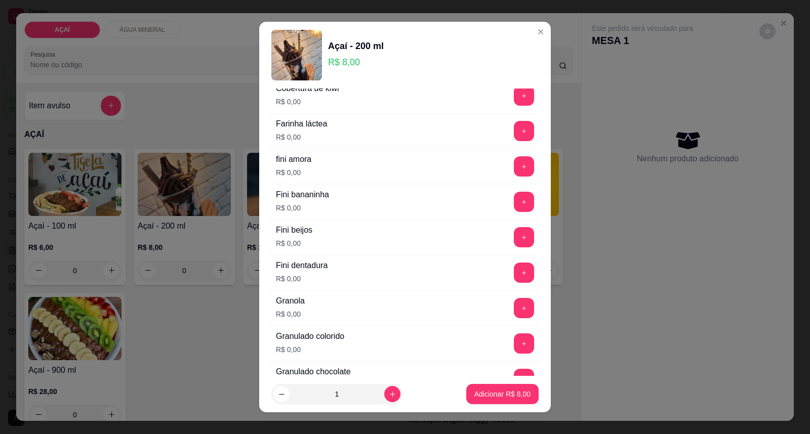
scroll to position [675, 0]
click at [514, 198] on button "+" at bounding box center [524, 203] width 20 height 20
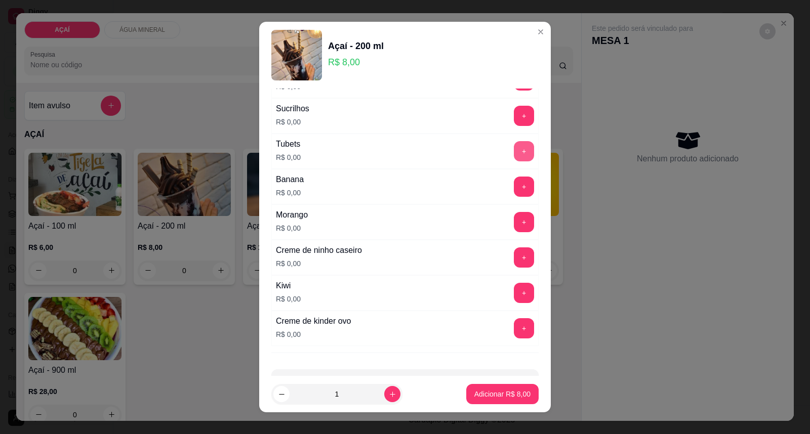
click at [514, 152] on button "+" at bounding box center [524, 151] width 20 height 20
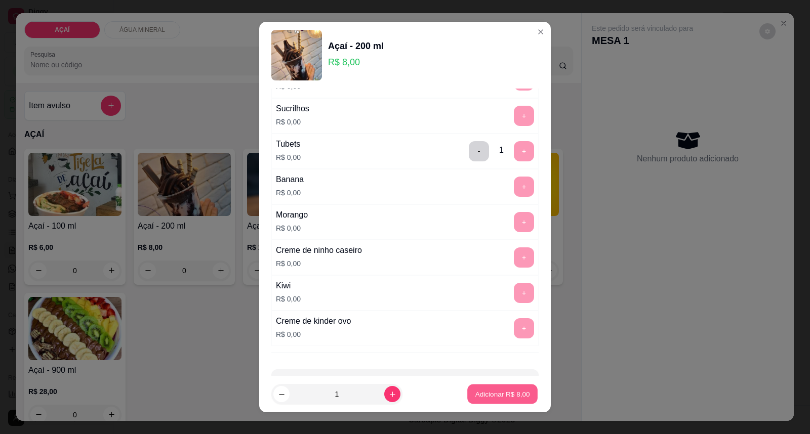
click at [484, 385] on button "Adicionar R$ 8,00" at bounding box center [502, 395] width 70 height 20
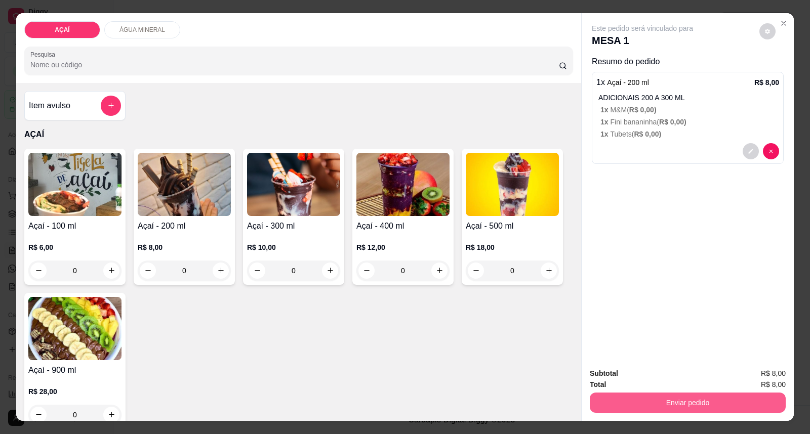
click at [665, 399] on button "Enviar pedido" at bounding box center [688, 403] width 196 height 20
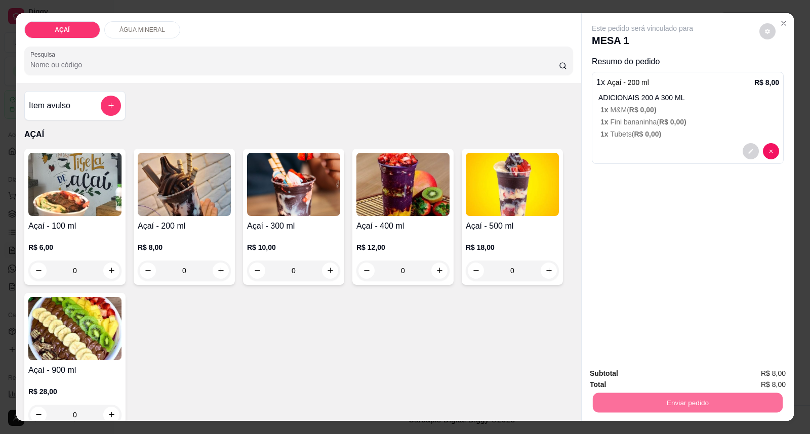
click at [758, 383] on button "Enviar pedido" at bounding box center [759, 378] width 56 height 19
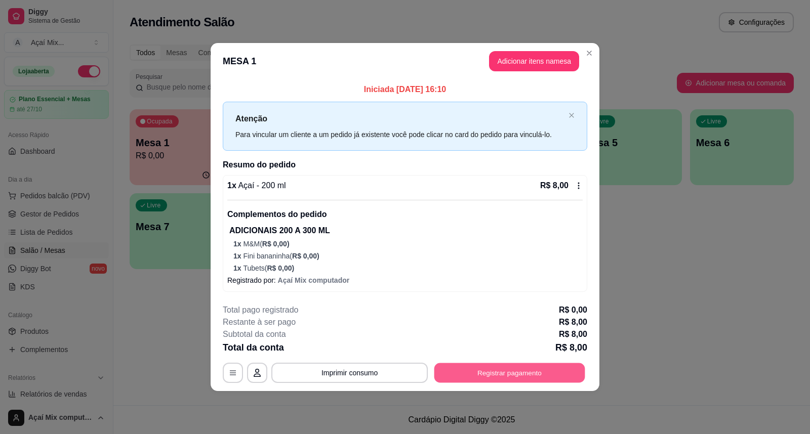
click at [462, 379] on button "Registrar pagamento" at bounding box center [509, 373] width 151 height 20
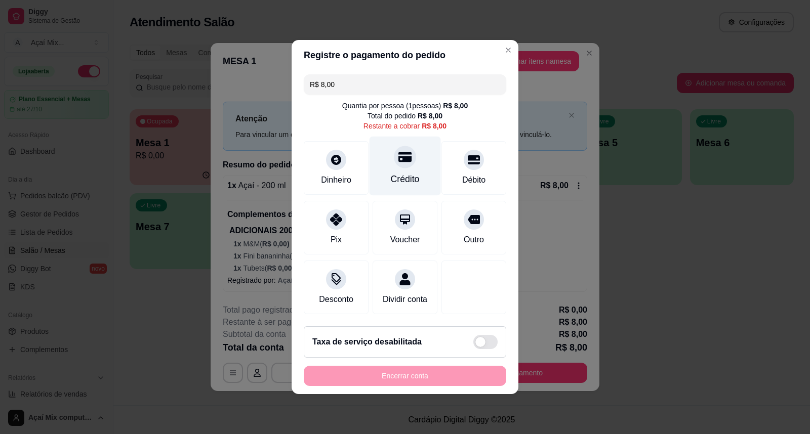
click at [406, 165] on div "Crédito" at bounding box center [404, 166] width 71 height 59
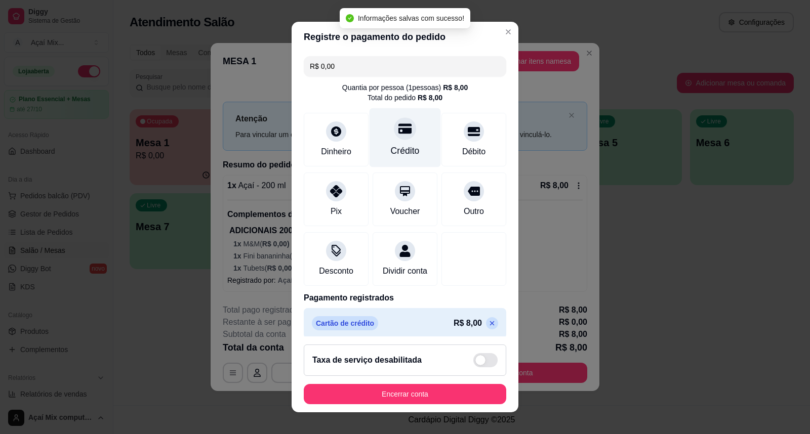
type input "R$ 0,00"
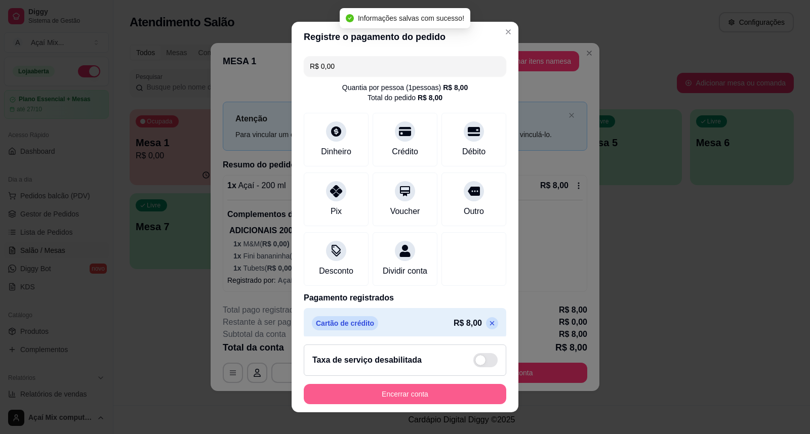
click at [381, 391] on button "Encerrar conta" at bounding box center [405, 394] width 202 height 20
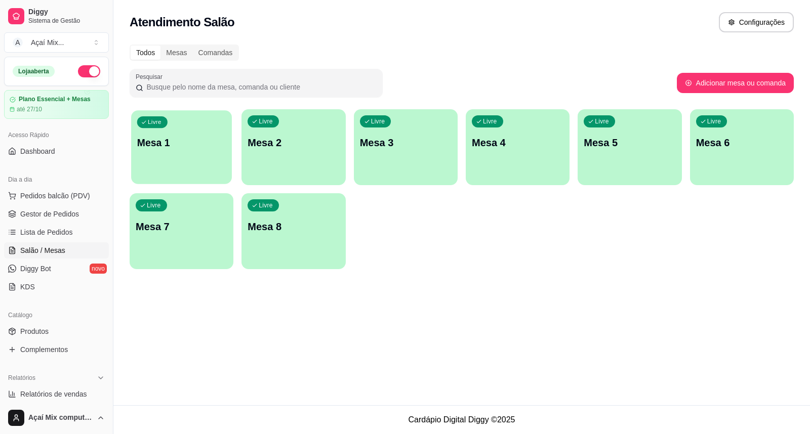
click at [187, 131] on div "Livre Mesa 1" at bounding box center [181, 141] width 101 height 62
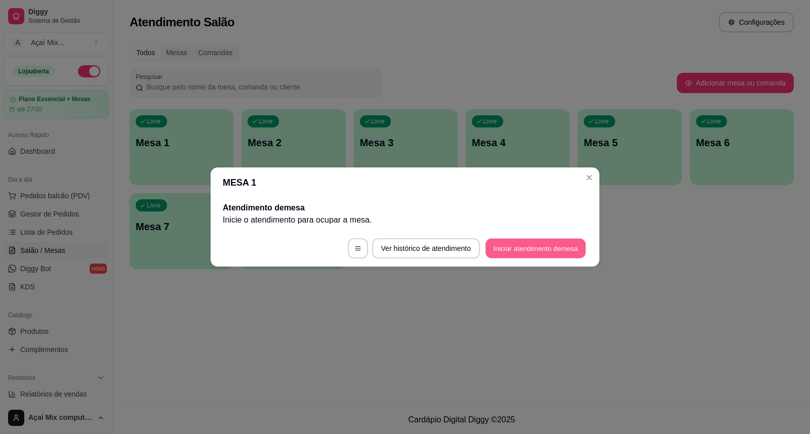
click at [532, 247] on button "Iniciar atendimento de mesa" at bounding box center [535, 249] width 100 height 20
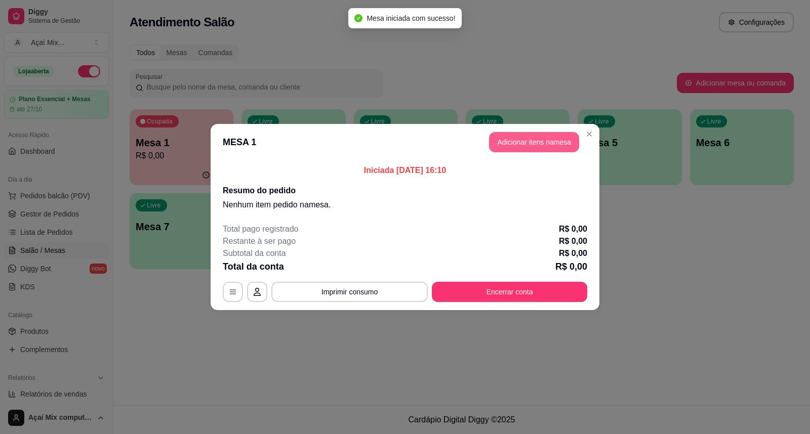
click at [542, 151] on button "Adicionar itens na mesa" at bounding box center [534, 142] width 90 height 20
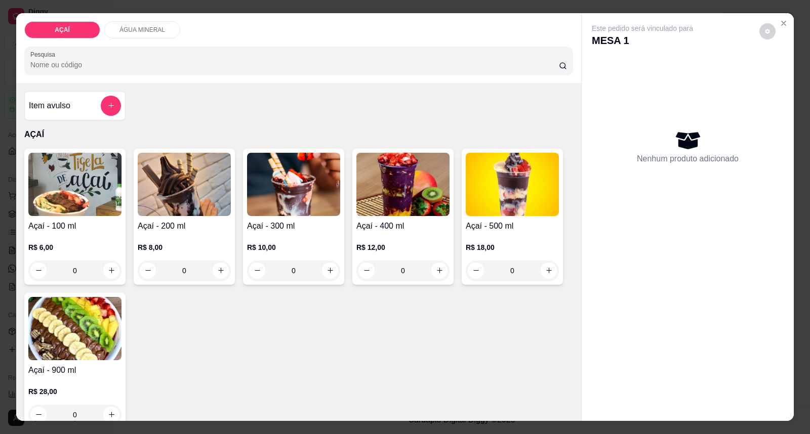
click at [411, 181] on img at bounding box center [402, 184] width 93 height 63
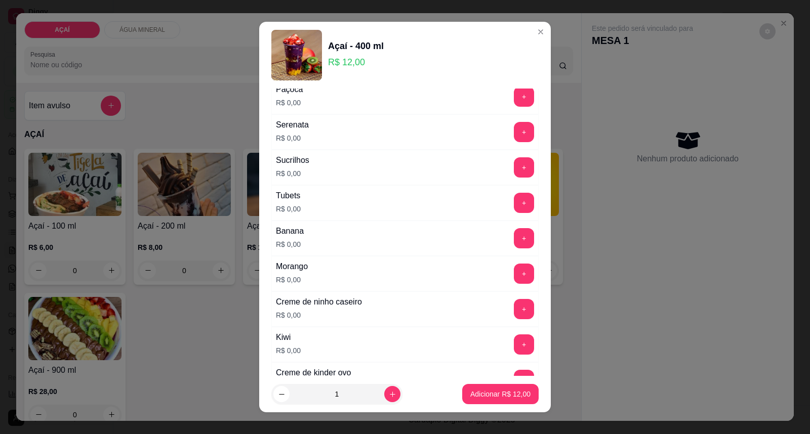
scroll to position [1333, 0]
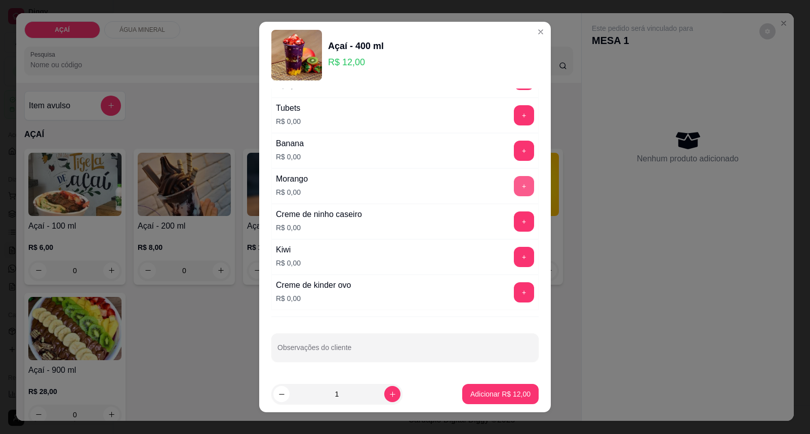
click at [514, 185] on button "+" at bounding box center [524, 186] width 20 height 20
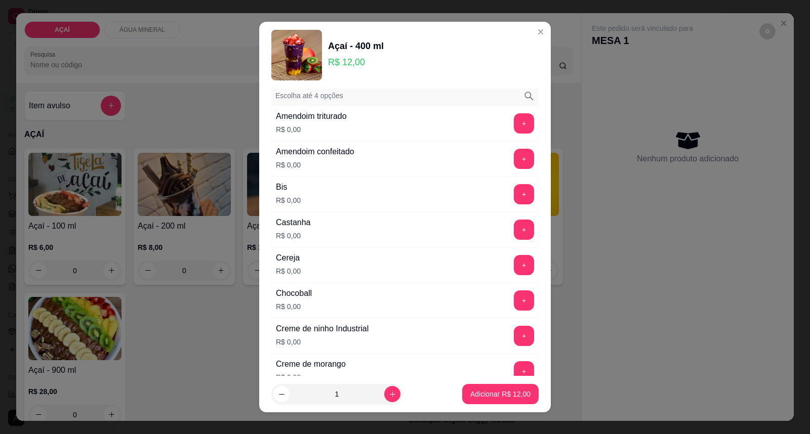
scroll to position [0, 0]
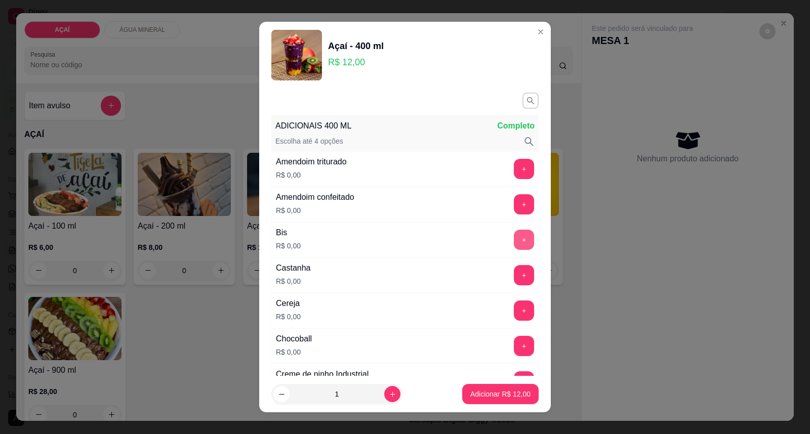
click at [514, 238] on button "+" at bounding box center [524, 240] width 20 height 20
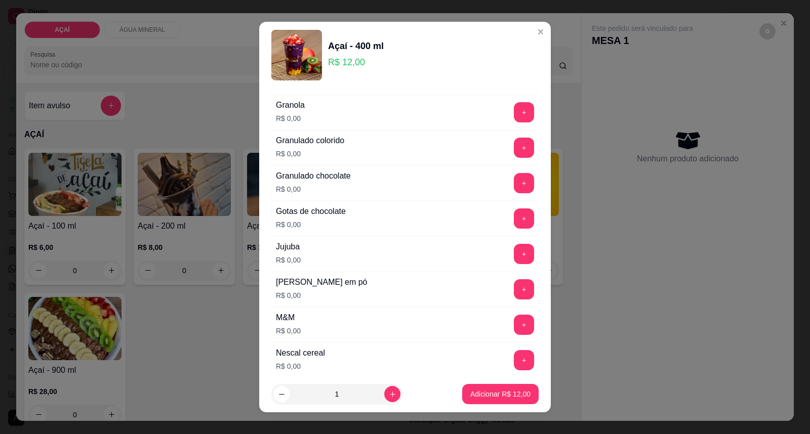
scroll to position [899, 0]
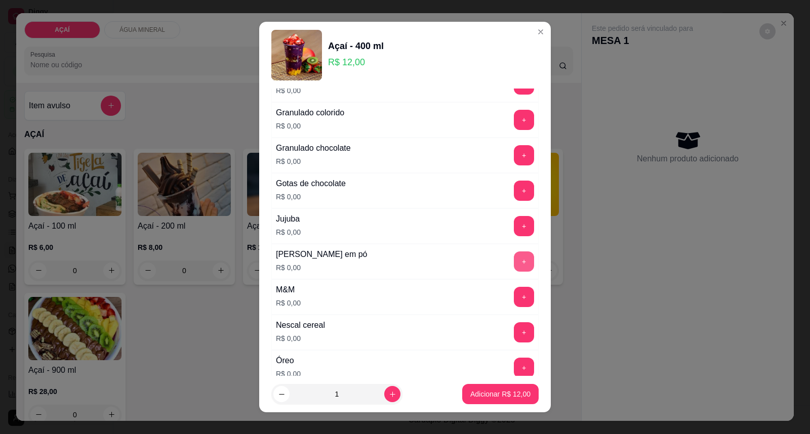
click at [514, 259] on button "+" at bounding box center [524, 262] width 20 height 20
click at [498, 387] on button "Adicionar R$ 12,00" at bounding box center [500, 394] width 76 height 20
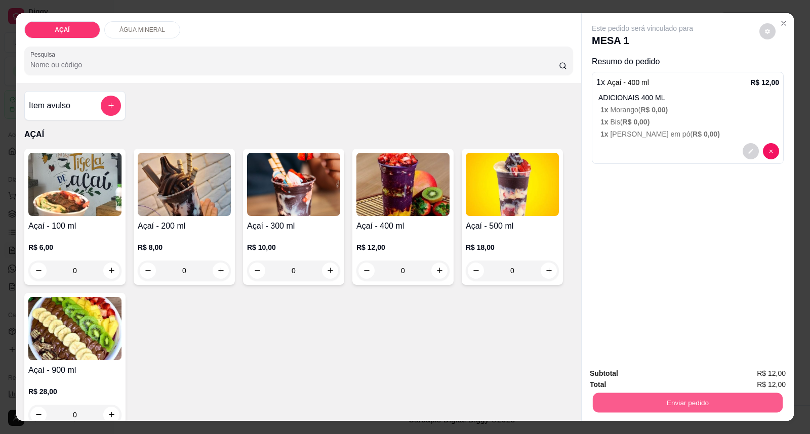
click at [636, 399] on button "Enviar pedido" at bounding box center [688, 403] width 190 height 20
click at [762, 376] on button "Enviar pedido" at bounding box center [758, 378] width 57 height 19
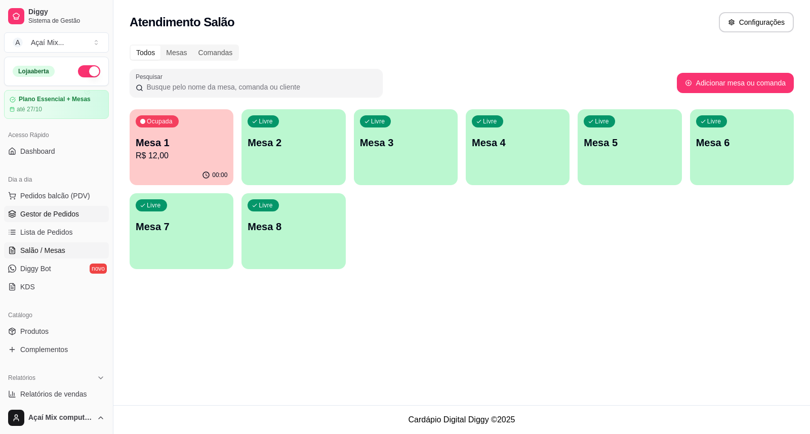
click at [51, 215] on span "Gestor de Pedidos" at bounding box center [49, 214] width 59 height 10
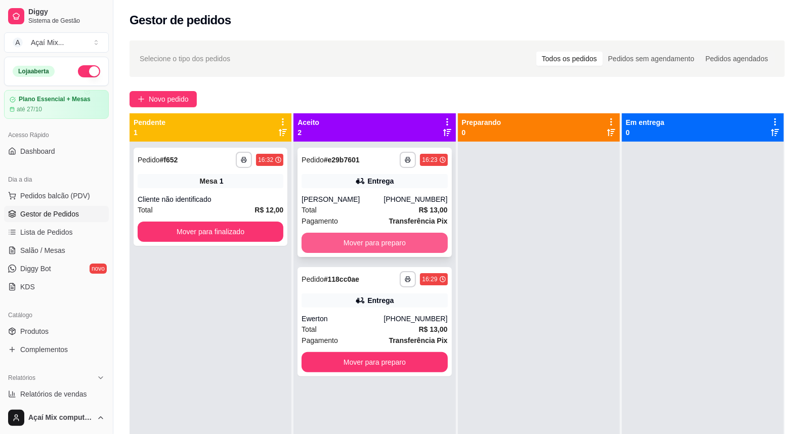
click at [377, 235] on button "Mover para preparo" at bounding box center [375, 243] width 146 height 20
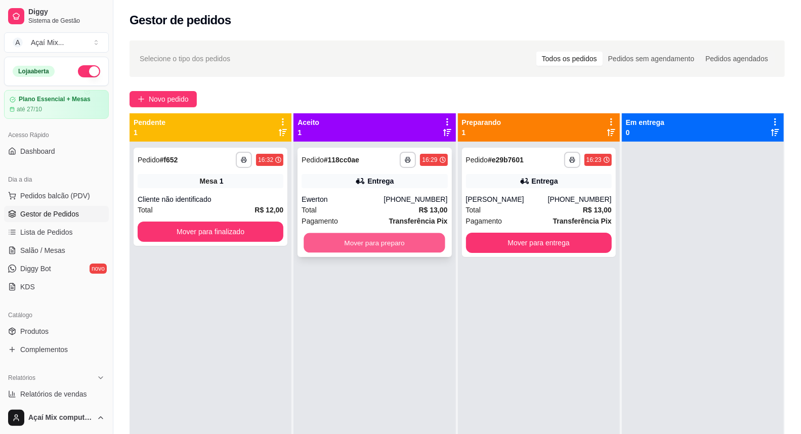
click at [379, 246] on button "Mover para preparo" at bounding box center [375, 243] width 142 height 20
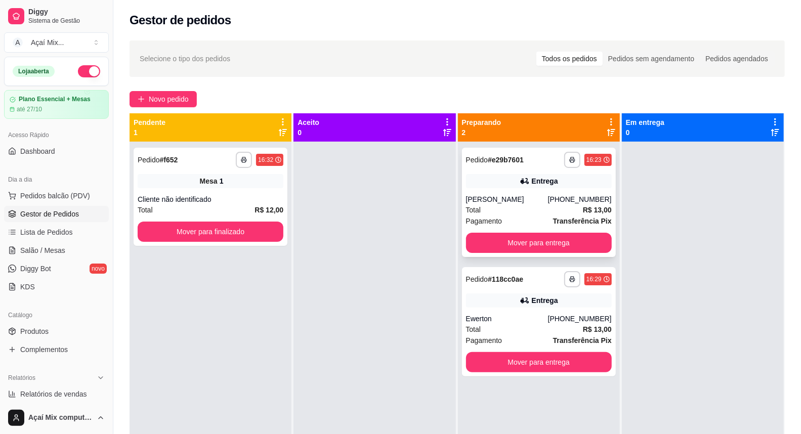
click at [542, 198] on div "Maria Alice" at bounding box center [507, 199] width 82 height 10
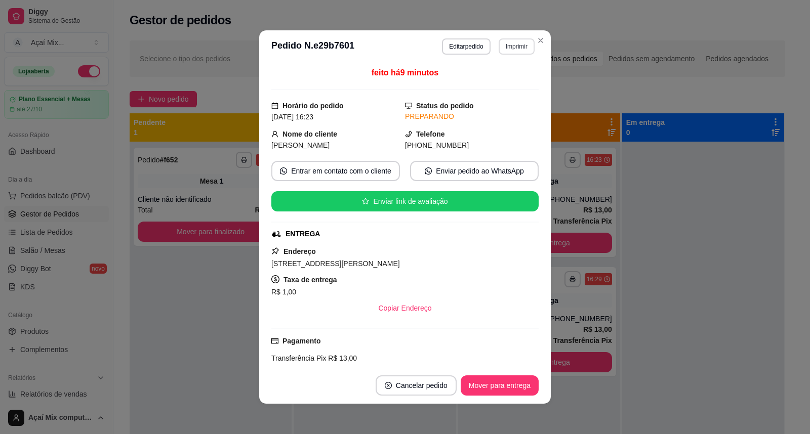
click at [513, 49] on button "Imprimir" at bounding box center [517, 46] width 36 height 16
click at [493, 88] on button "Impressora" at bounding box center [494, 82] width 71 height 16
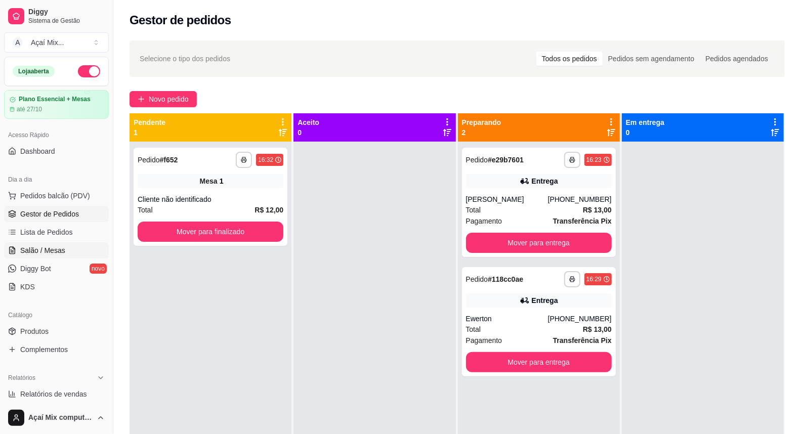
click at [53, 245] on span "Salão / Mesas" at bounding box center [42, 250] width 45 height 10
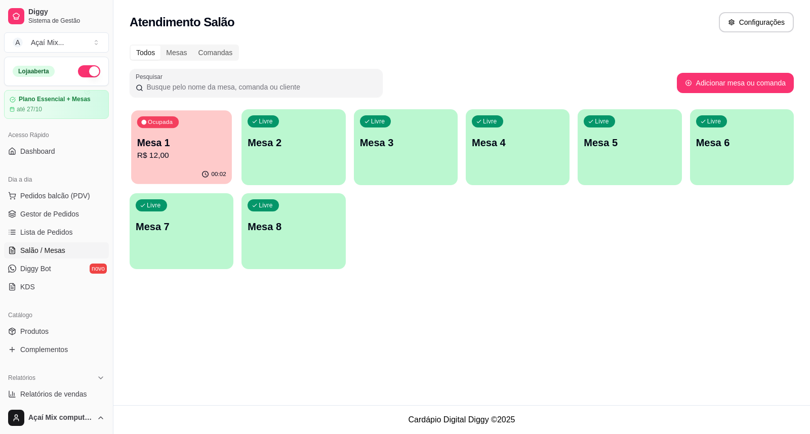
click at [174, 170] on div "00:02" at bounding box center [181, 174] width 101 height 19
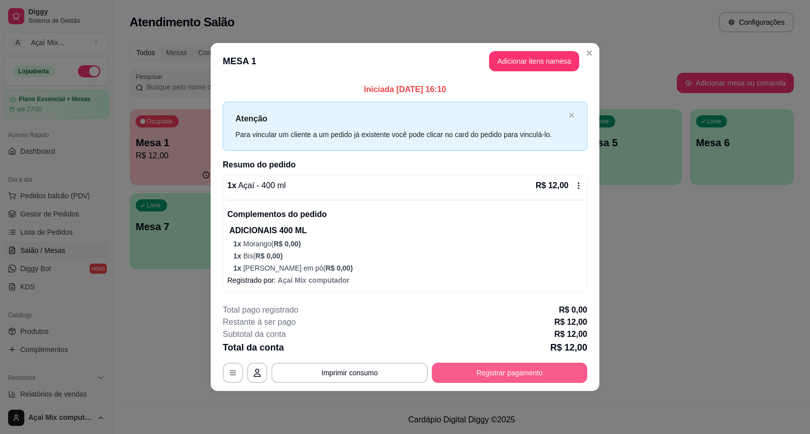
click at [495, 377] on button "Registrar pagamento" at bounding box center [509, 373] width 155 height 20
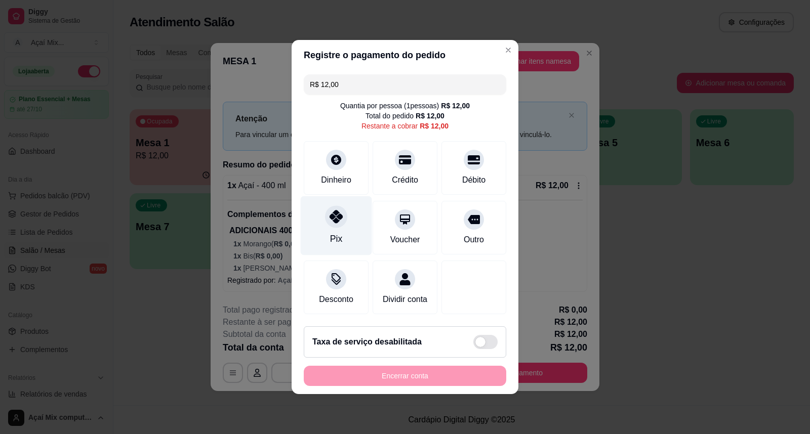
click at [335, 210] on icon at bounding box center [336, 216] width 13 height 13
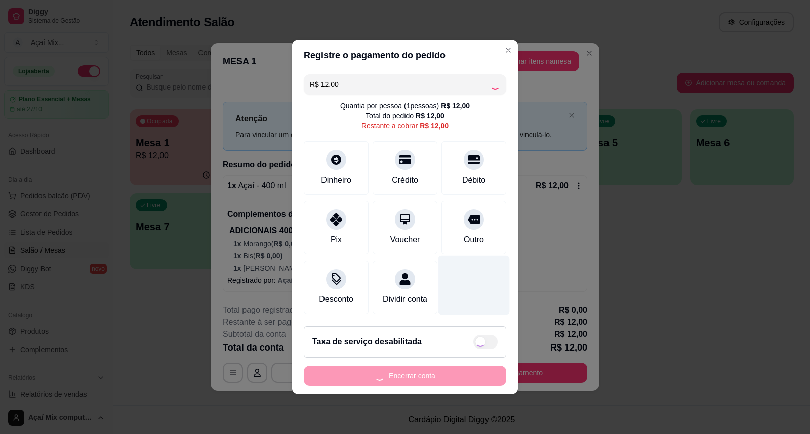
type input "R$ 0,00"
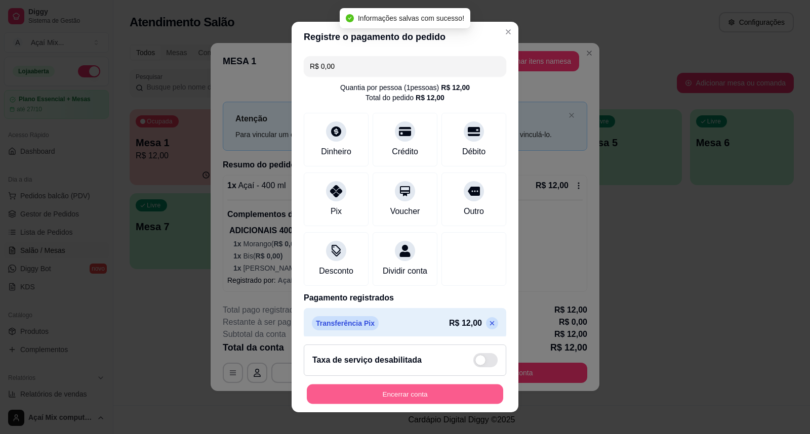
click at [404, 392] on button "Encerrar conta" at bounding box center [405, 395] width 196 height 20
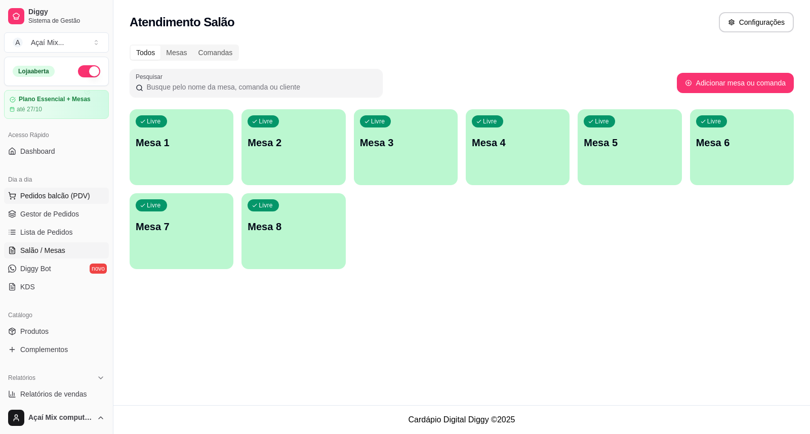
drag, startPoint x: 49, startPoint y: 210, endPoint x: 57, endPoint y: 202, distance: 11.1
click at [49, 211] on span "Gestor de Pedidos" at bounding box center [49, 214] width 59 height 10
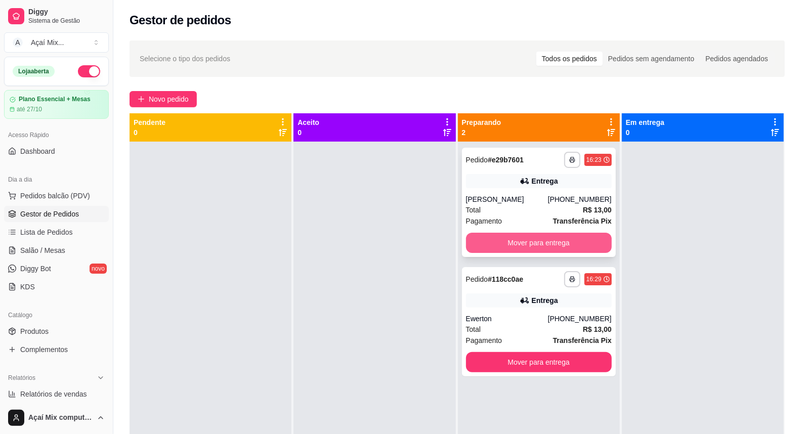
click at [529, 248] on button "Mover para entrega" at bounding box center [539, 243] width 146 height 20
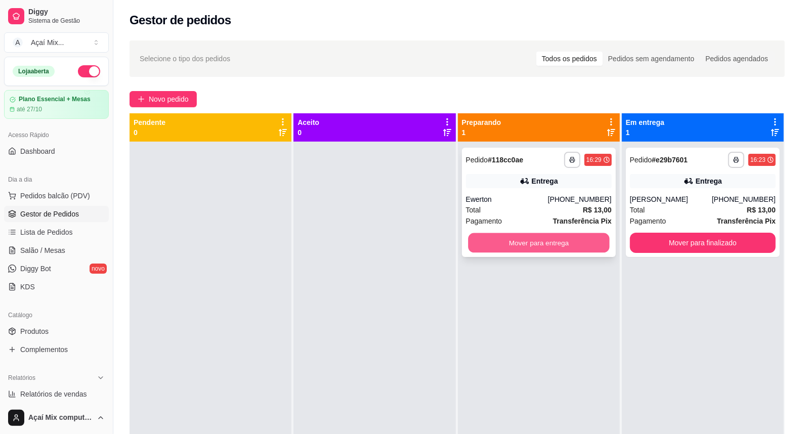
click at [557, 247] on button "Mover para entrega" at bounding box center [539, 243] width 142 height 20
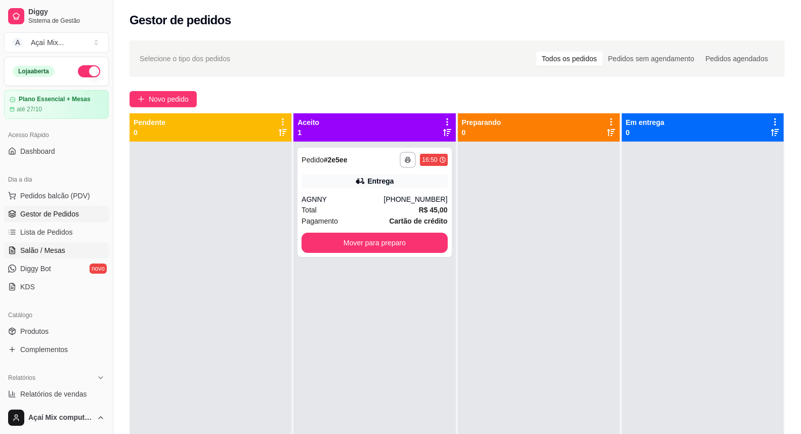
click at [53, 247] on span "Salão / Mesas" at bounding box center [42, 250] width 45 height 10
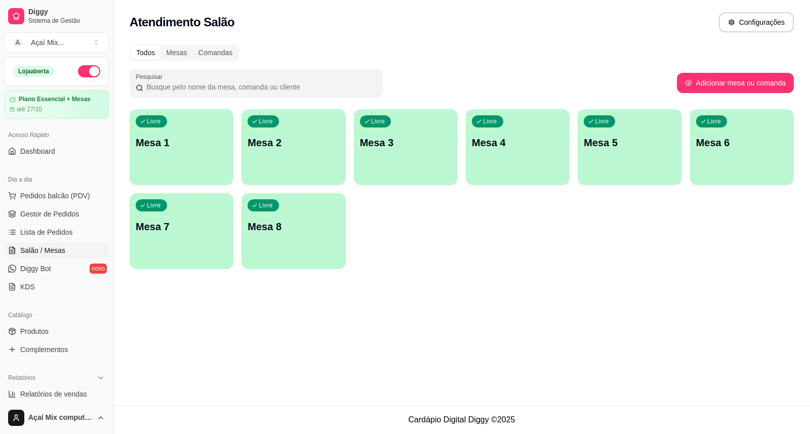
click at [174, 151] on div "Livre Mesa 1" at bounding box center [182, 141] width 104 height 64
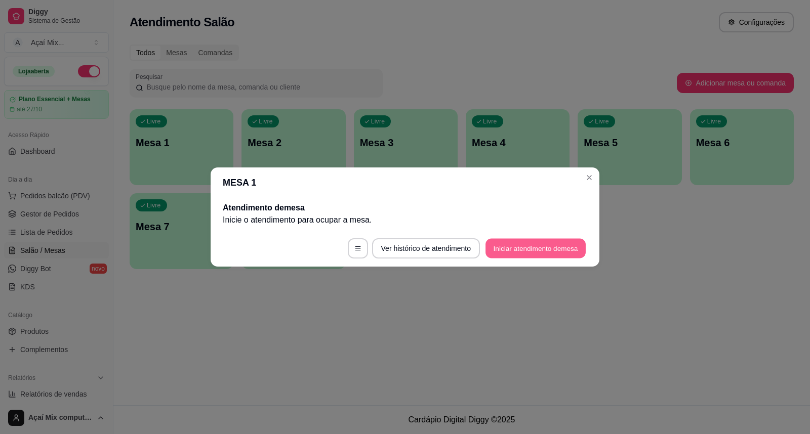
click at [509, 239] on button "Iniciar atendimento de mesa" at bounding box center [535, 249] width 100 height 20
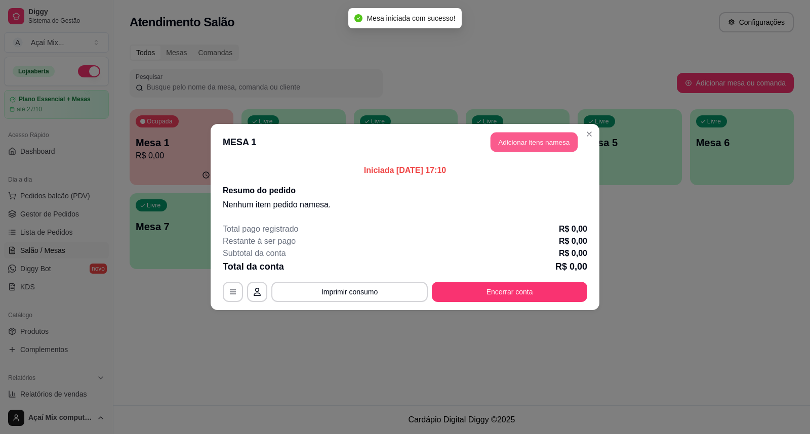
click at [530, 137] on button "Adicionar itens na mesa" at bounding box center [533, 143] width 87 height 20
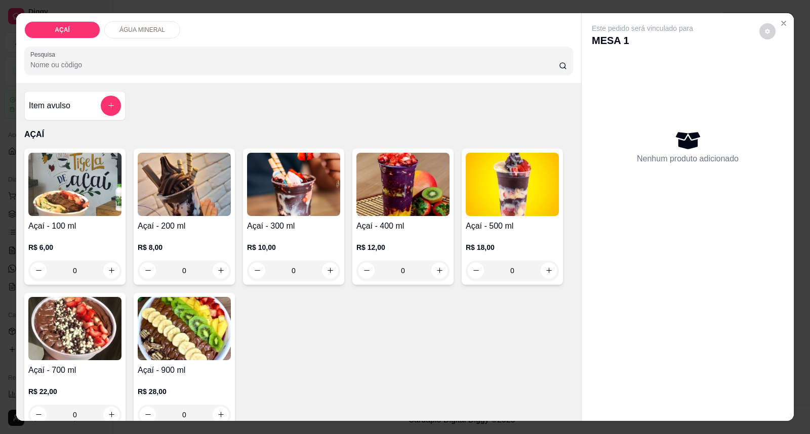
click at [149, 224] on h4 "Açaí - 200 ml" at bounding box center [184, 226] width 93 height 12
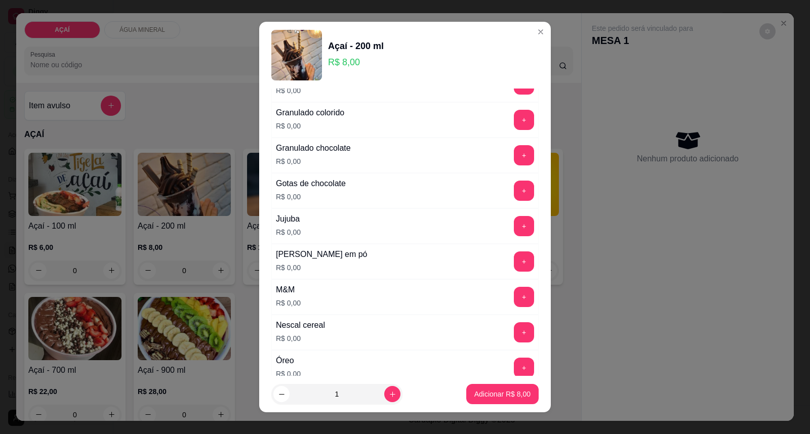
scroll to position [956, 0]
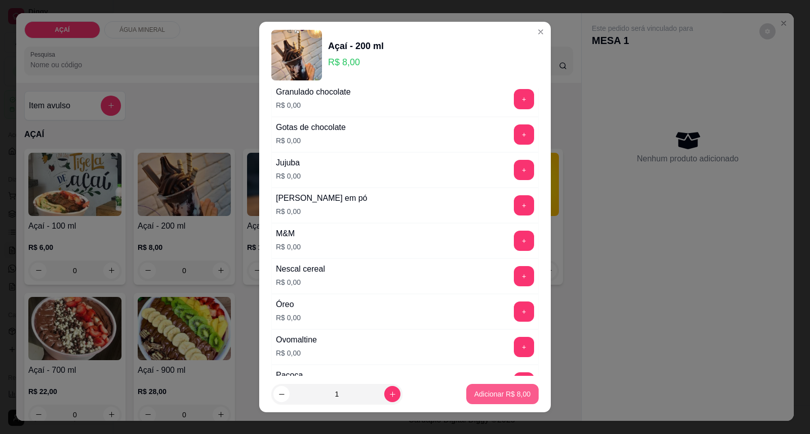
click at [499, 395] on p "Adicionar R$ 8,00" at bounding box center [502, 394] width 56 height 10
type input "1"
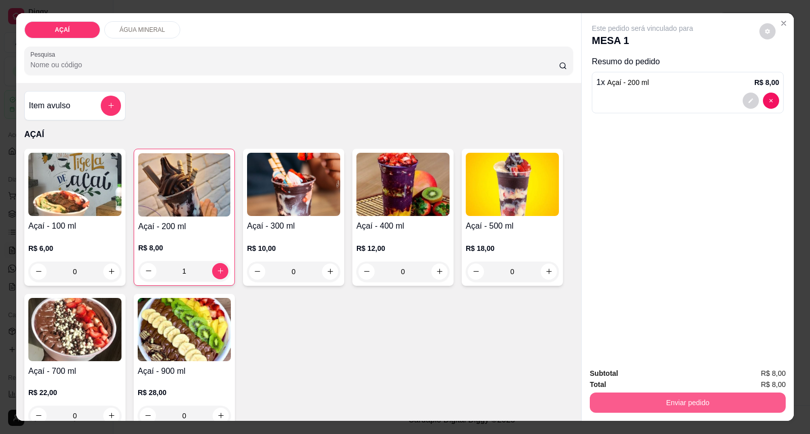
click at [688, 396] on button "Enviar pedido" at bounding box center [688, 403] width 196 height 20
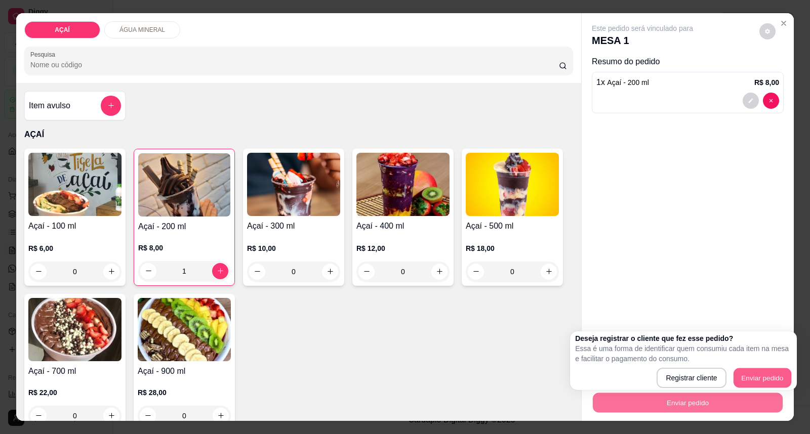
click at [760, 368] on button "Enviar pedido" at bounding box center [762, 378] width 58 height 20
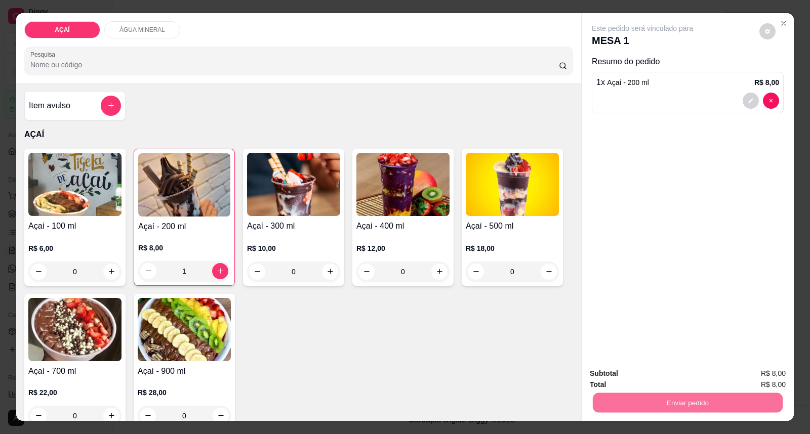
click at [750, 382] on button "Enviar pedido" at bounding box center [759, 378] width 56 height 19
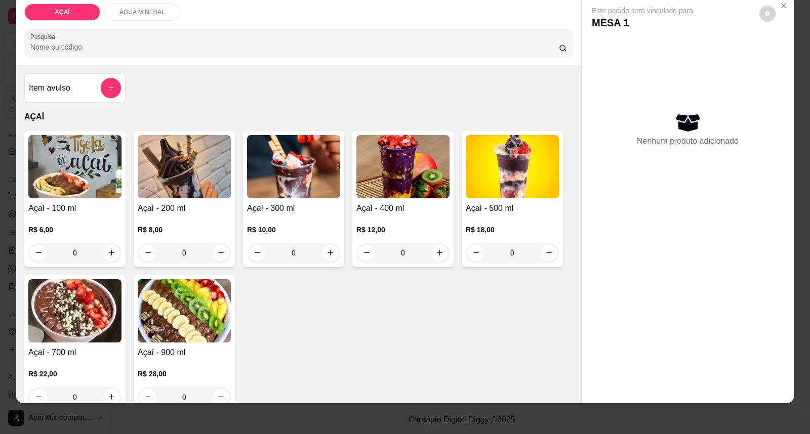
scroll to position [19, 0]
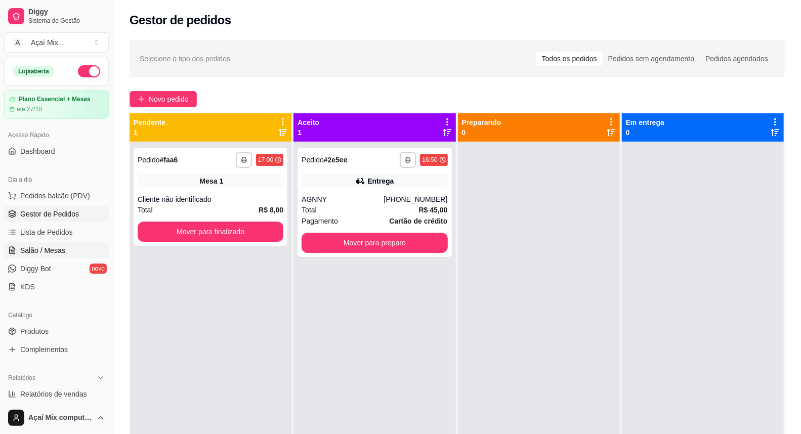
click at [48, 245] on span "Salão / Mesas" at bounding box center [42, 250] width 45 height 10
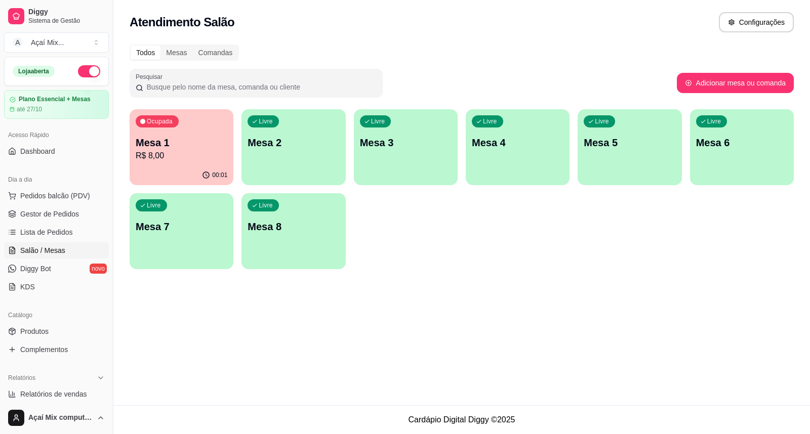
click at [208, 155] on p "R$ 8,00" at bounding box center [182, 156] width 92 height 12
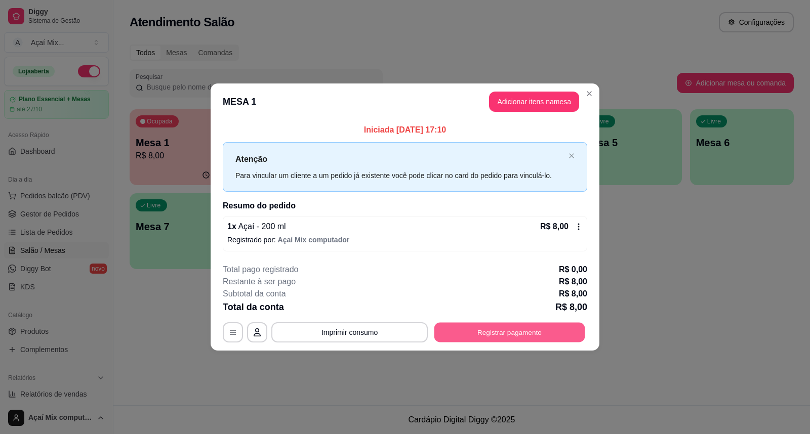
click at [517, 336] on button "Registrar pagamento" at bounding box center [509, 332] width 151 height 20
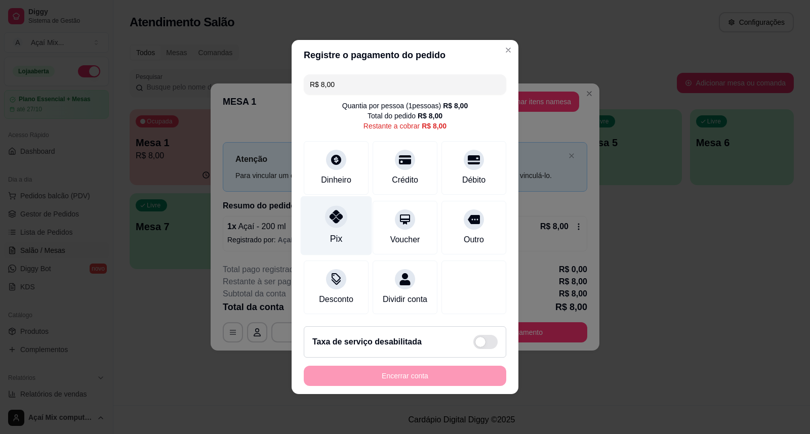
click at [330, 232] on div "Pix" at bounding box center [336, 238] width 12 height 13
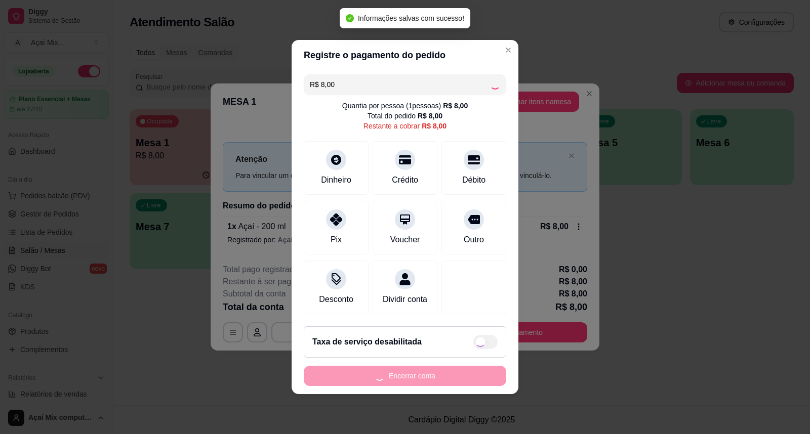
type input "R$ 0,00"
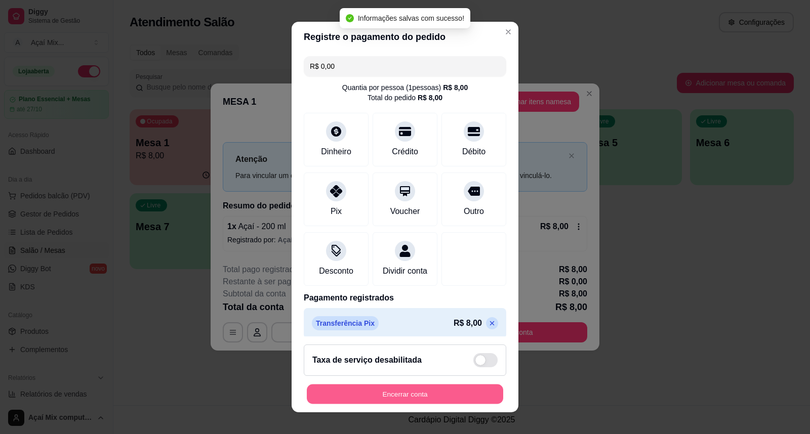
click at [477, 391] on button "Encerrar conta" at bounding box center [405, 395] width 196 height 20
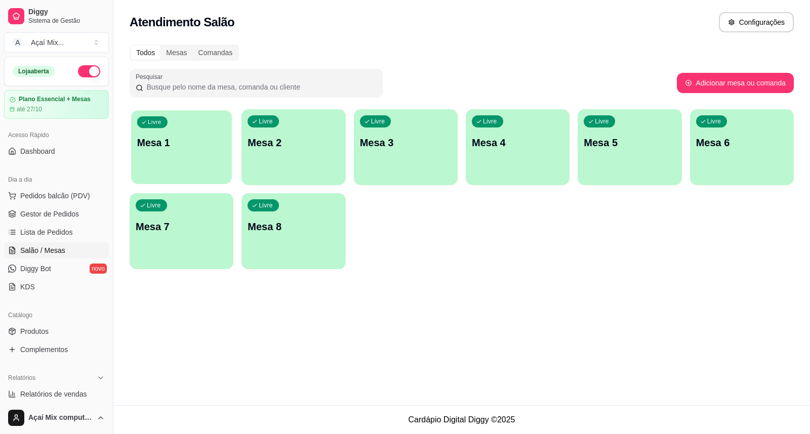
click at [197, 152] on div "Livre Mesa 1" at bounding box center [181, 141] width 101 height 62
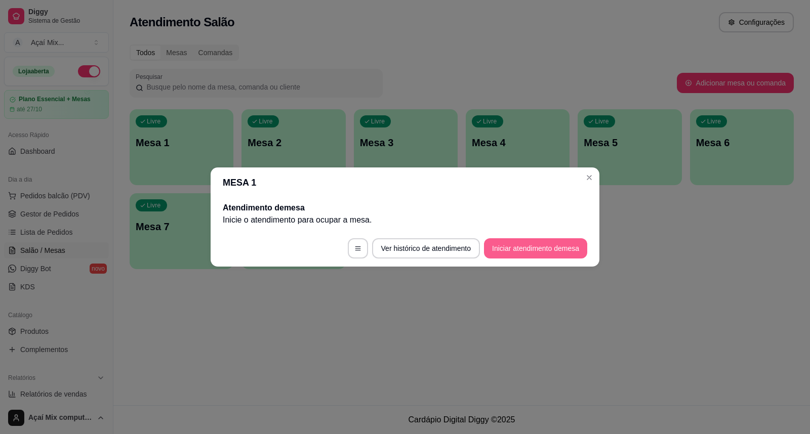
click at [540, 252] on button "Iniciar atendimento de mesa" at bounding box center [535, 248] width 103 height 20
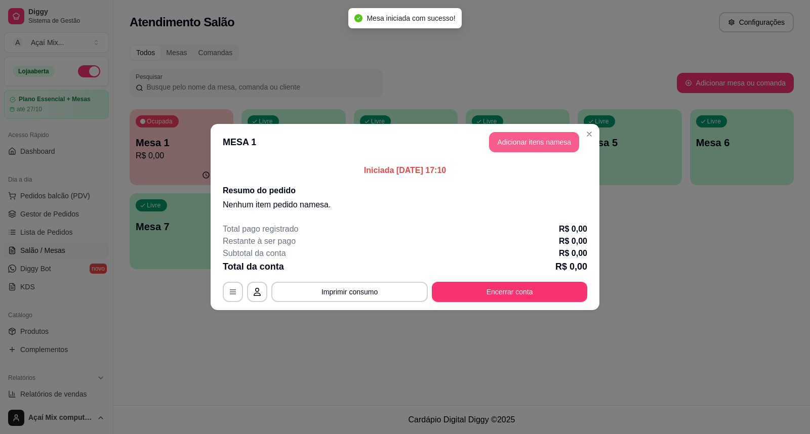
click at [533, 137] on button "Adicionar itens na mesa" at bounding box center [534, 142] width 90 height 20
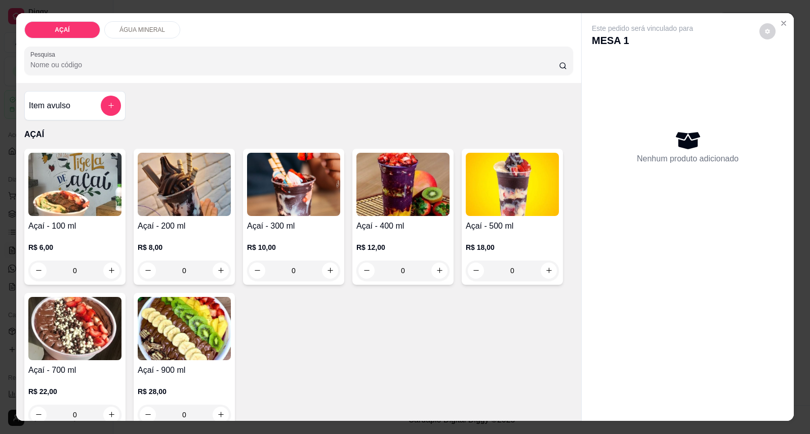
click at [279, 194] on img at bounding box center [293, 184] width 93 height 63
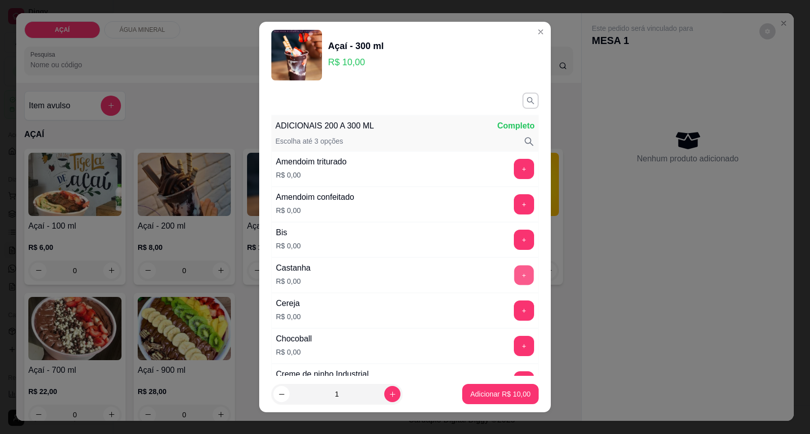
click at [514, 270] on button "+" at bounding box center [524, 276] width 20 height 20
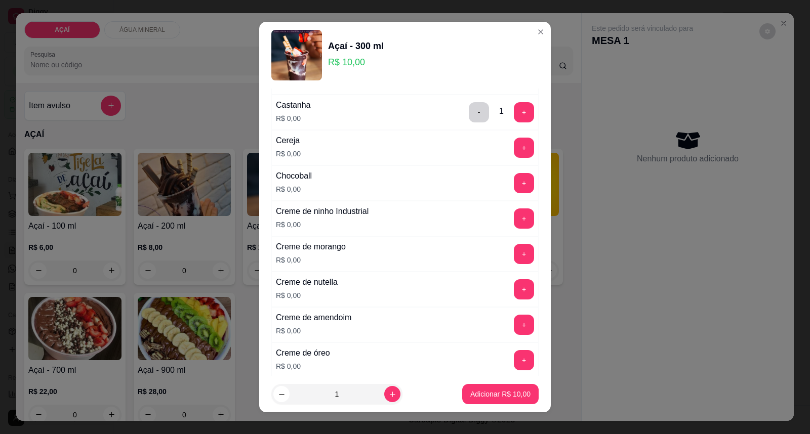
scroll to position [169, 0]
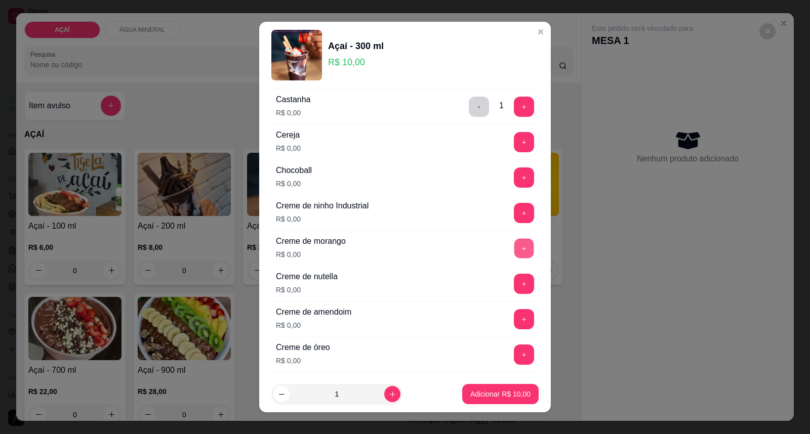
click at [514, 250] on button "+" at bounding box center [524, 249] width 20 height 20
click at [514, 356] on button "+" at bounding box center [524, 355] width 20 height 20
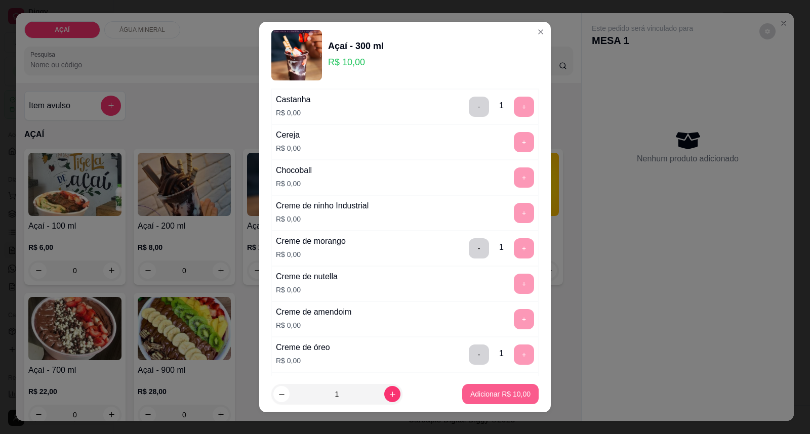
click at [502, 397] on p "Adicionar R$ 10,00" at bounding box center [500, 394] width 60 height 10
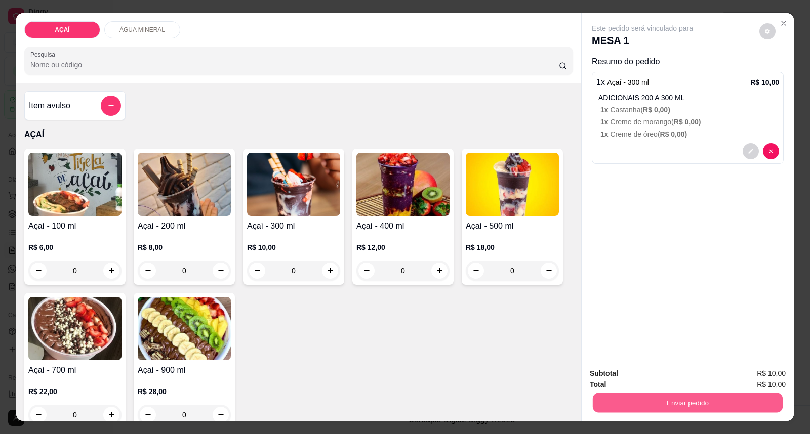
click at [691, 405] on button "Enviar pedido" at bounding box center [688, 403] width 190 height 20
click at [754, 381] on button "Enviar pedido" at bounding box center [758, 378] width 57 height 19
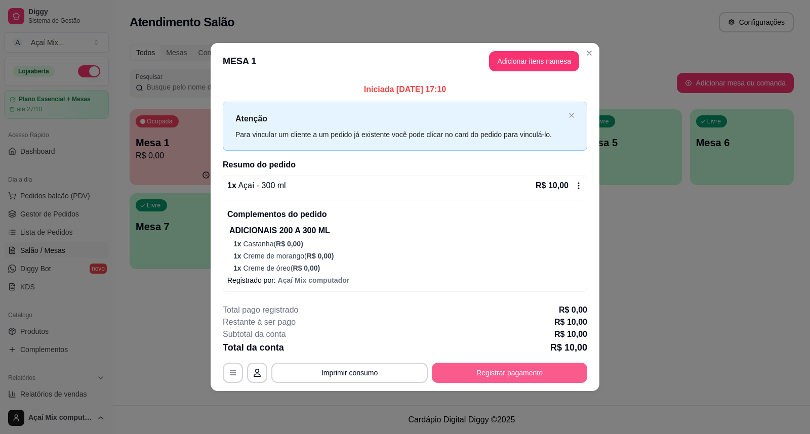
click at [463, 376] on button "Registrar pagamento" at bounding box center [509, 373] width 155 height 20
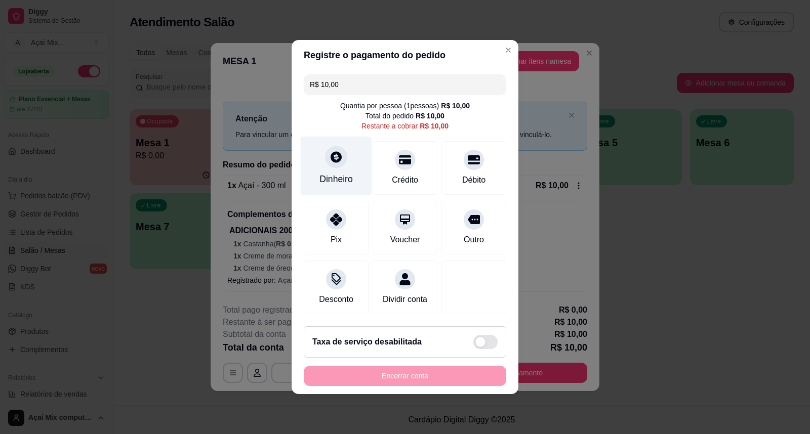
click at [332, 173] on div "Dinheiro" at bounding box center [335, 179] width 33 height 13
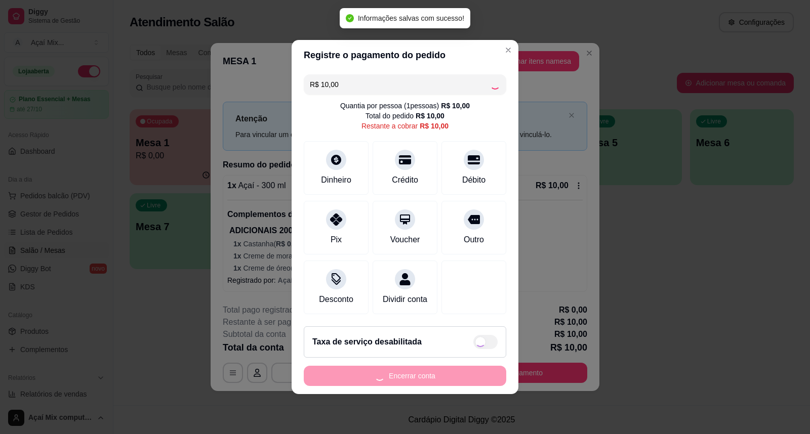
type input "R$ 0,00"
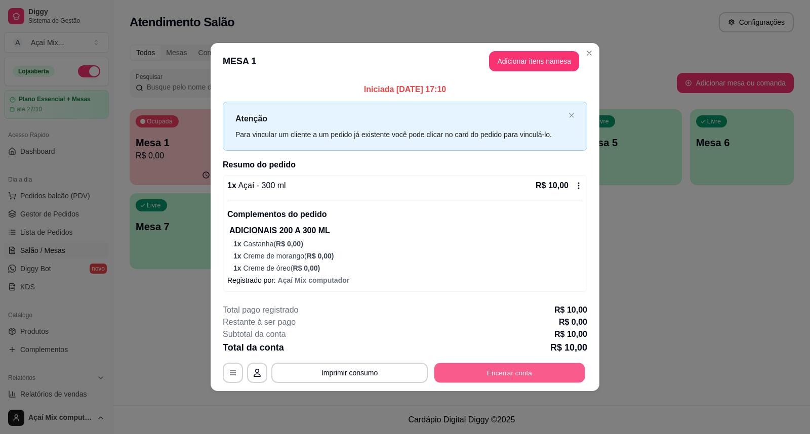
click at [517, 374] on button "Encerrar conta" at bounding box center [509, 373] width 151 height 20
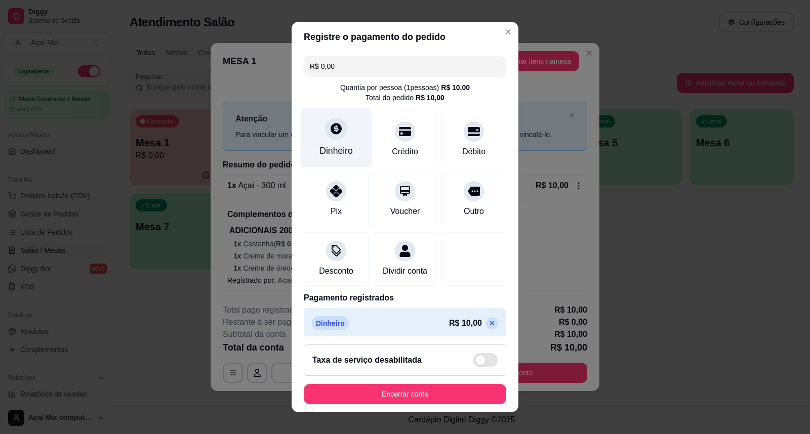
click at [331, 124] on icon at bounding box center [336, 128] width 11 height 11
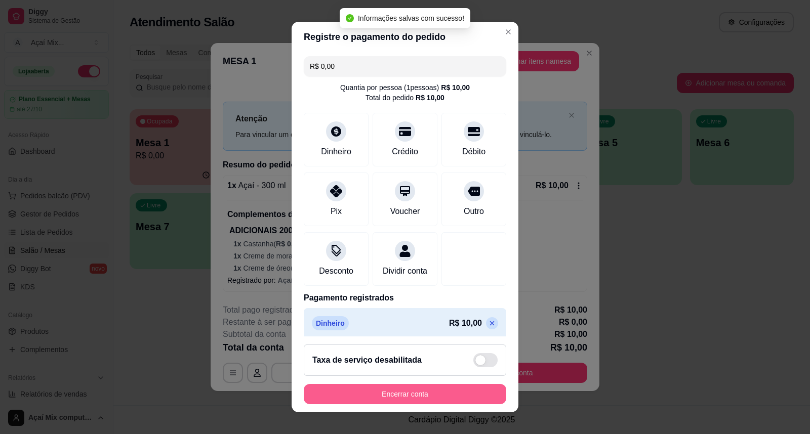
click at [460, 398] on button "Encerrar conta" at bounding box center [405, 394] width 202 height 20
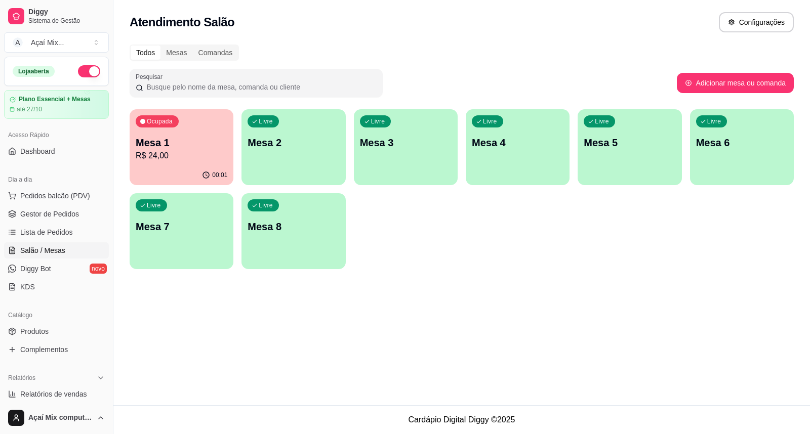
click at [181, 147] on p "Mesa 1" at bounding box center [182, 143] width 92 height 14
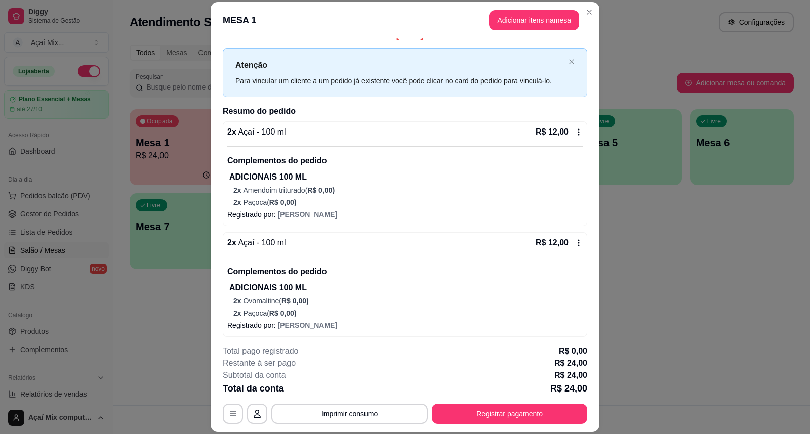
scroll to position [17, 0]
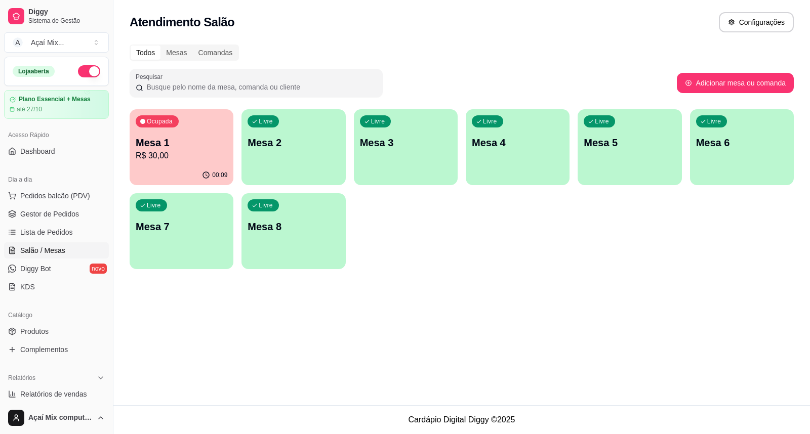
click at [162, 134] on div "Ocupada Mesa 1 R$ 30,00" at bounding box center [182, 137] width 104 height 56
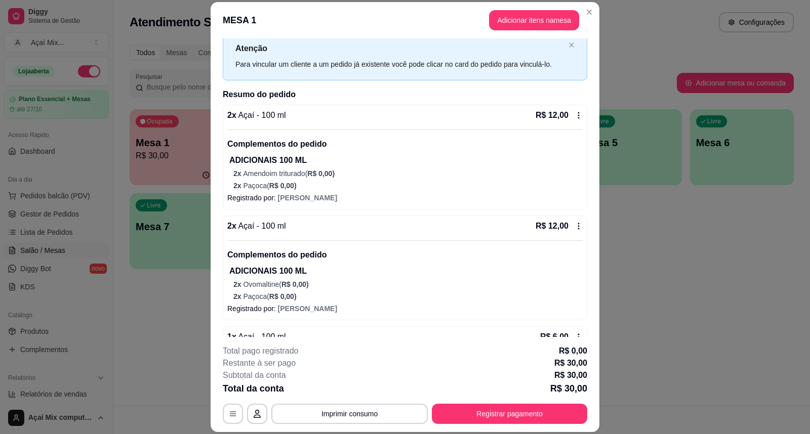
scroll to position [58, 0]
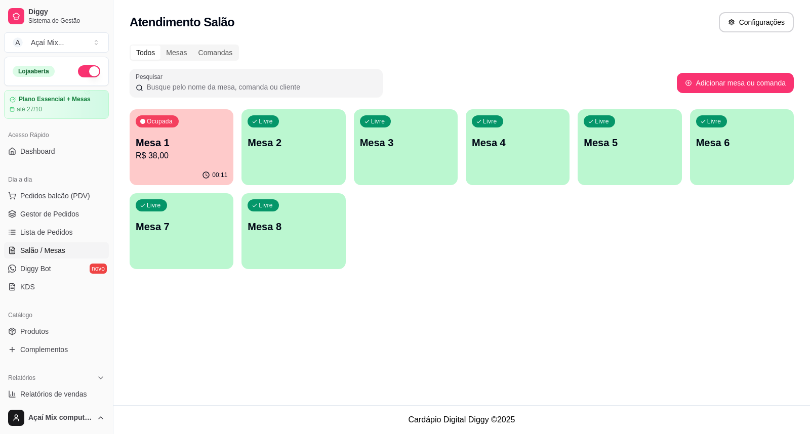
click at [204, 144] on p "Mesa 1" at bounding box center [182, 143] width 92 height 14
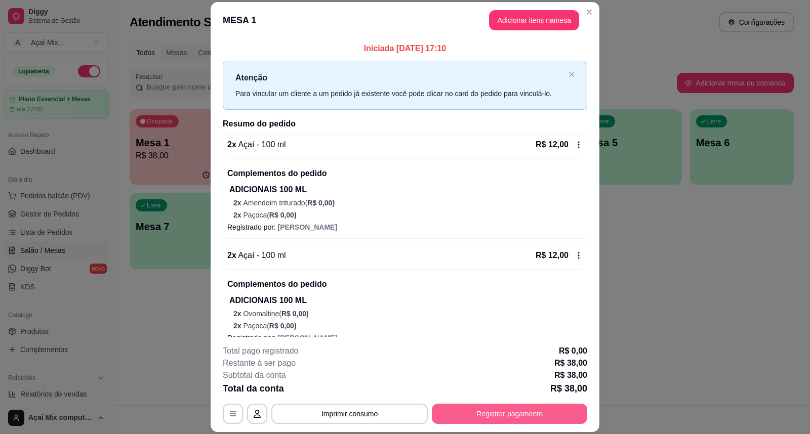
click at [443, 404] on button "Registrar pagamento" at bounding box center [509, 414] width 155 height 20
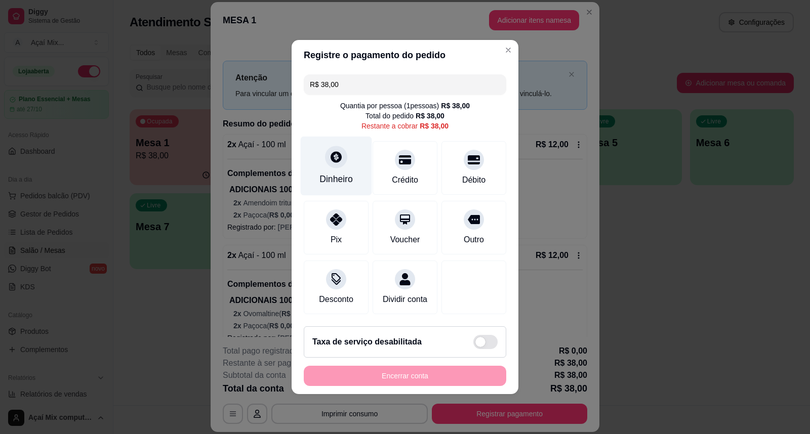
click at [340, 173] on div "Dinheiro" at bounding box center [335, 179] width 33 height 13
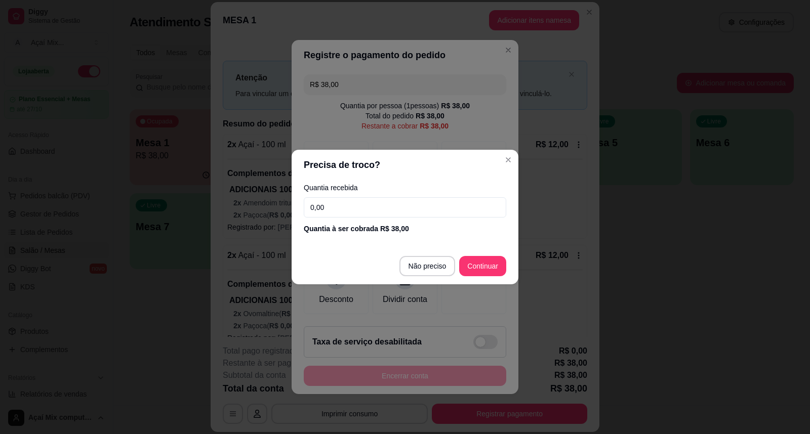
click at [397, 215] on input "0,00" at bounding box center [405, 207] width 202 height 20
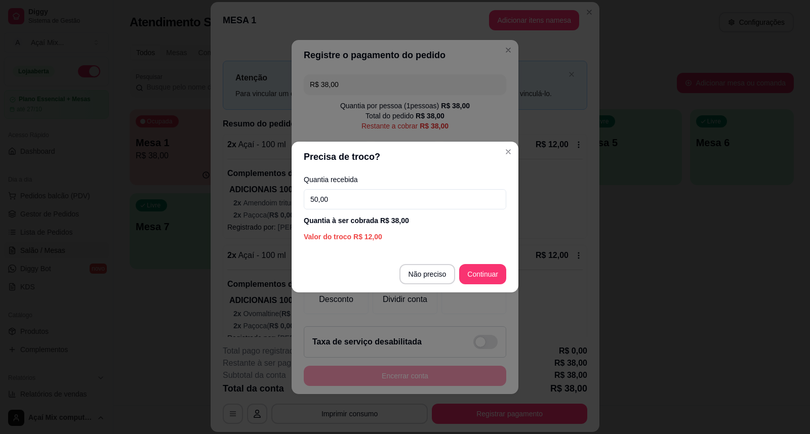
type input "50,00"
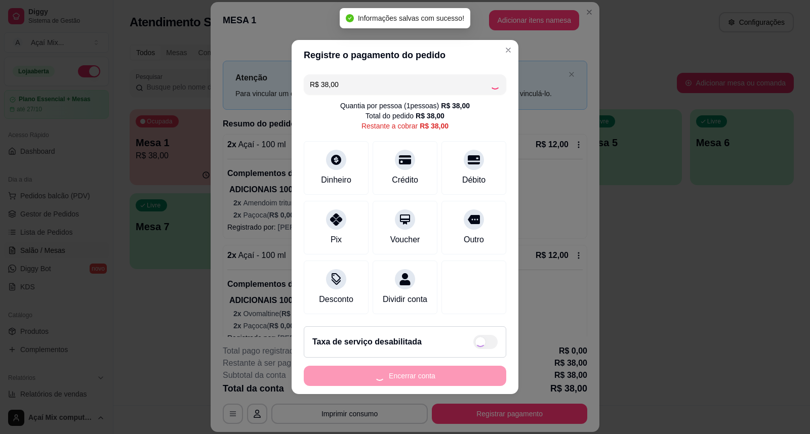
type input "R$ 0,00"
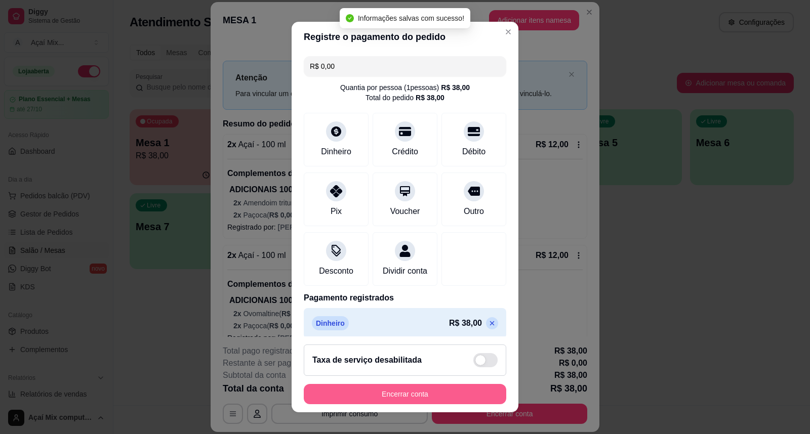
click at [442, 390] on button "Encerrar conta" at bounding box center [405, 394] width 202 height 20
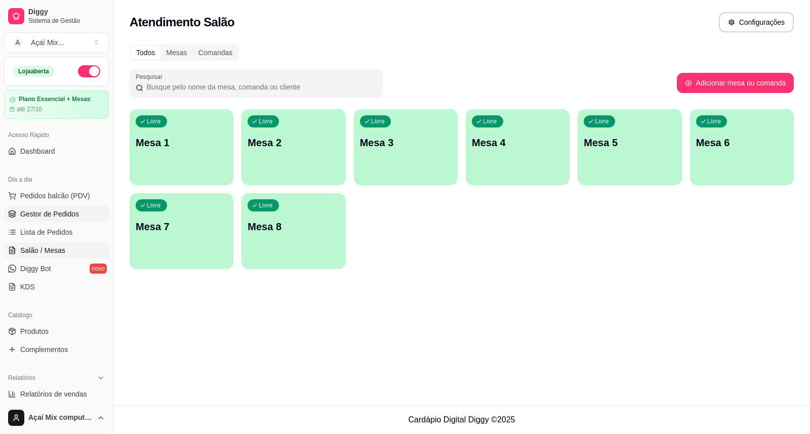
click at [59, 213] on span "Gestor de Pedidos" at bounding box center [49, 214] width 59 height 10
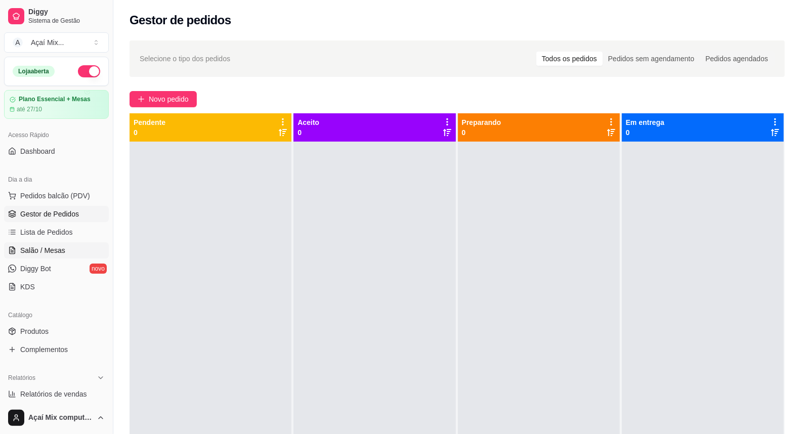
click at [62, 249] on span "Salão / Mesas" at bounding box center [42, 250] width 45 height 10
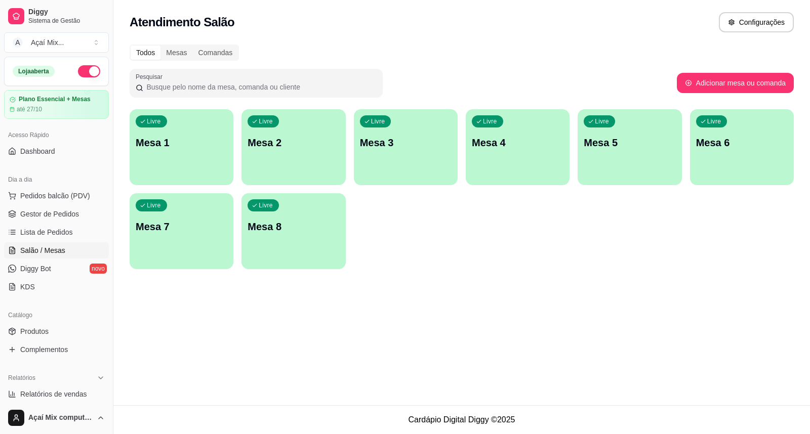
click at [158, 132] on div "Livre Mesa 1" at bounding box center [182, 141] width 104 height 64
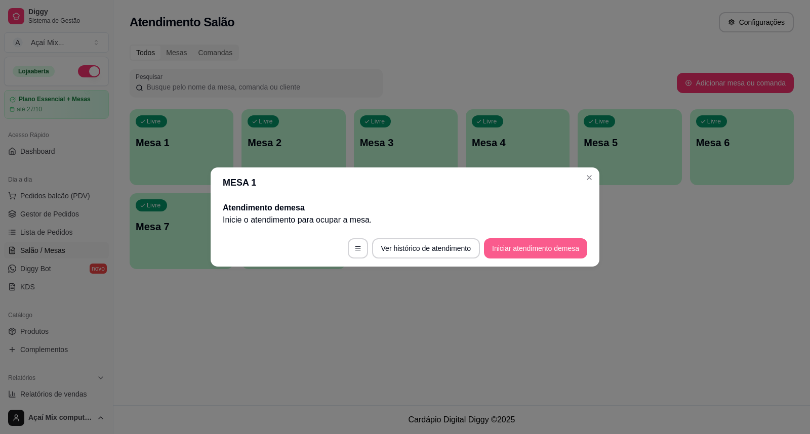
click at [532, 247] on button "Iniciar atendimento de mesa" at bounding box center [535, 248] width 103 height 20
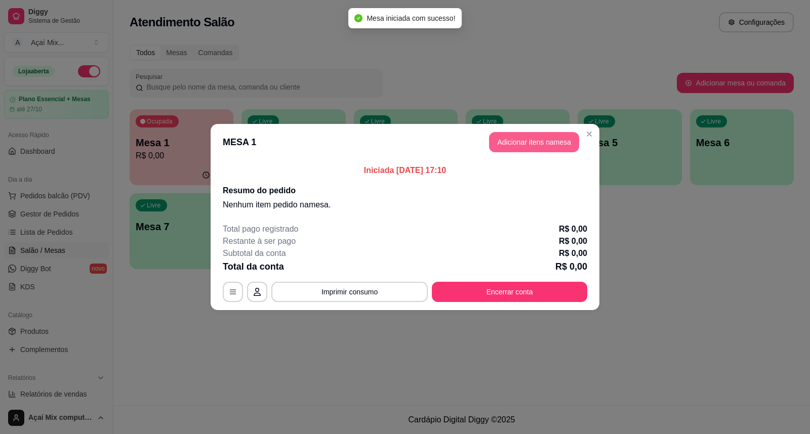
click at [532, 143] on button "Adicionar itens na mesa" at bounding box center [534, 142] width 90 height 20
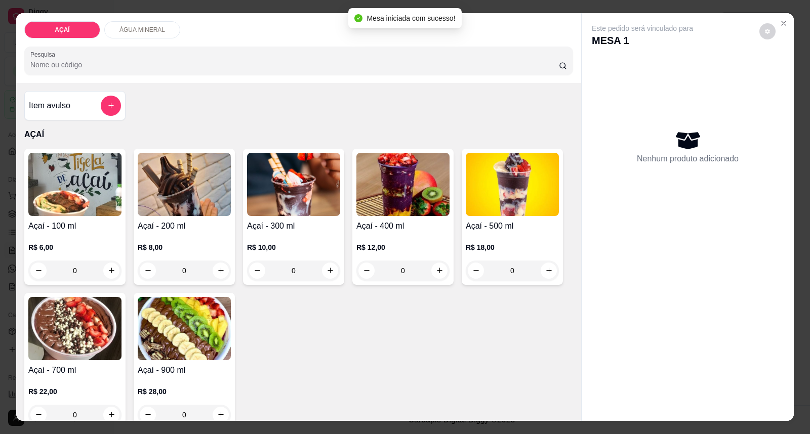
click at [169, 190] on img at bounding box center [184, 184] width 93 height 63
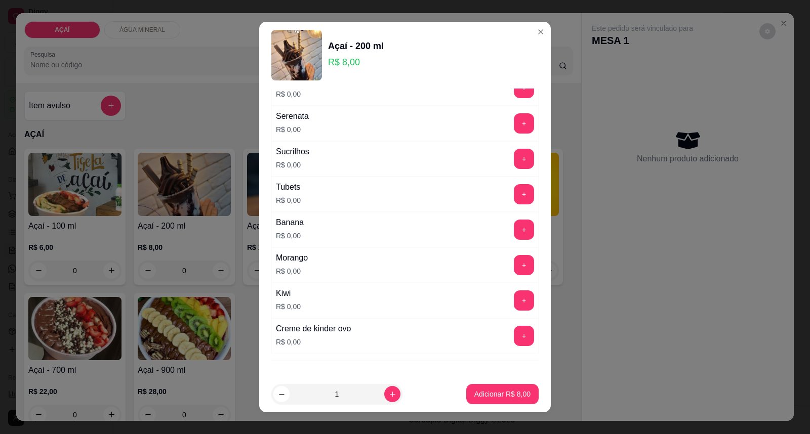
scroll to position [1297, 0]
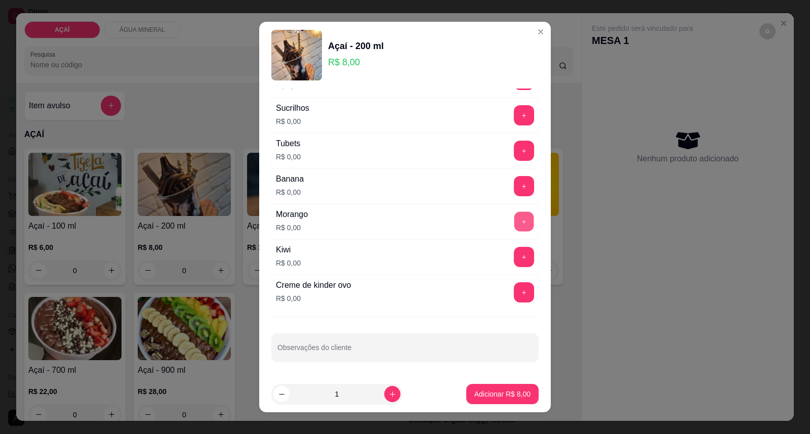
click at [514, 224] on button "+" at bounding box center [524, 222] width 20 height 20
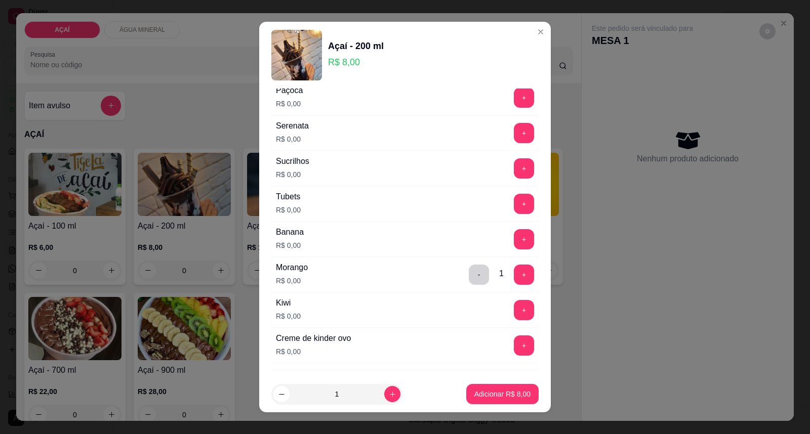
scroll to position [1184, 0]
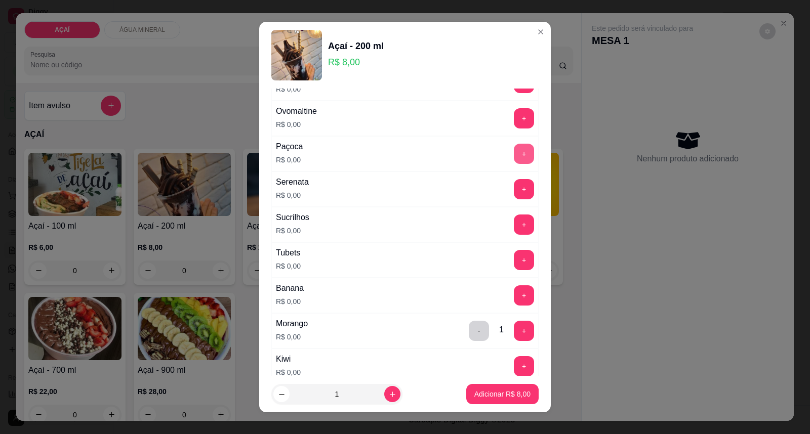
click at [514, 157] on button "+" at bounding box center [524, 154] width 20 height 20
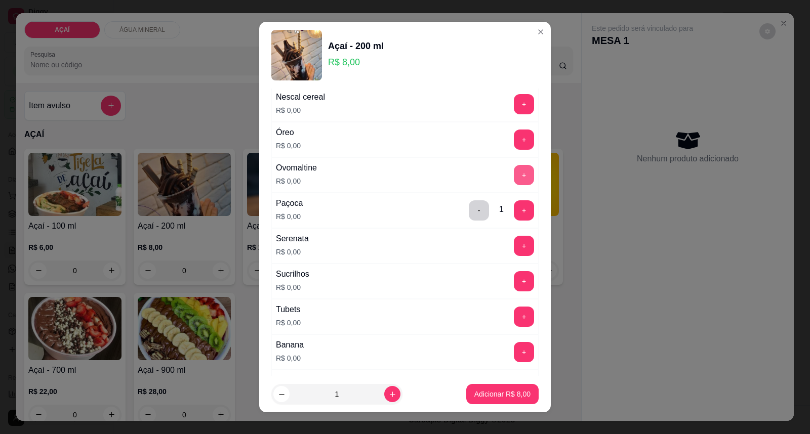
click at [514, 180] on button "+" at bounding box center [524, 175] width 20 height 20
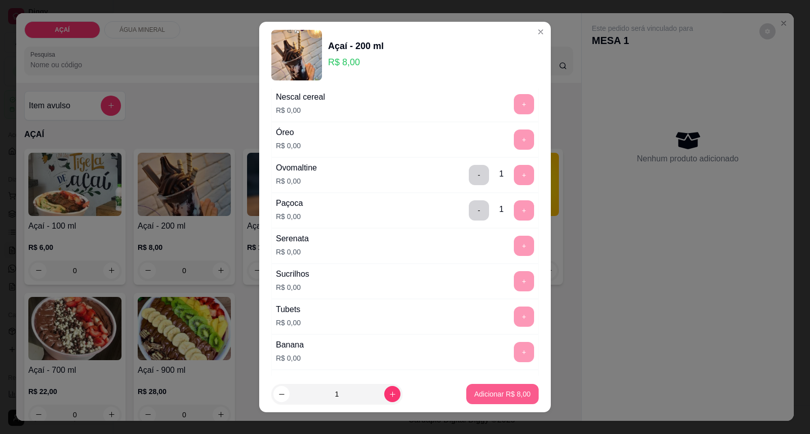
click at [474, 394] on p "Adicionar R$ 8,00" at bounding box center [502, 394] width 56 height 10
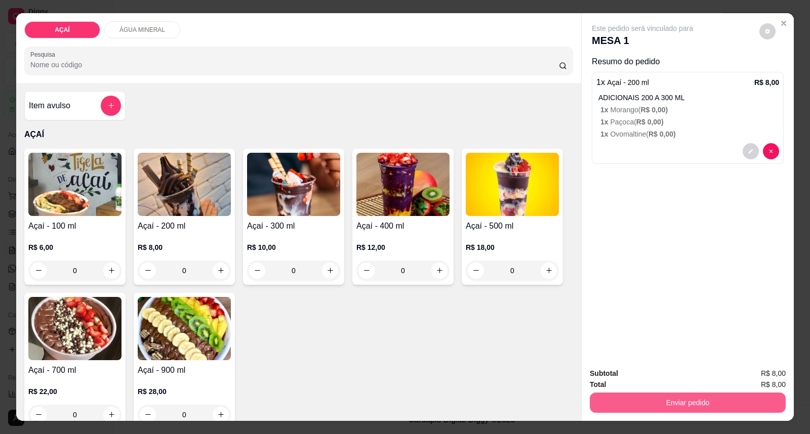
click at [668, 403] on button "Enviar pedido" at bounding box center [688, 403] width 196 height 20
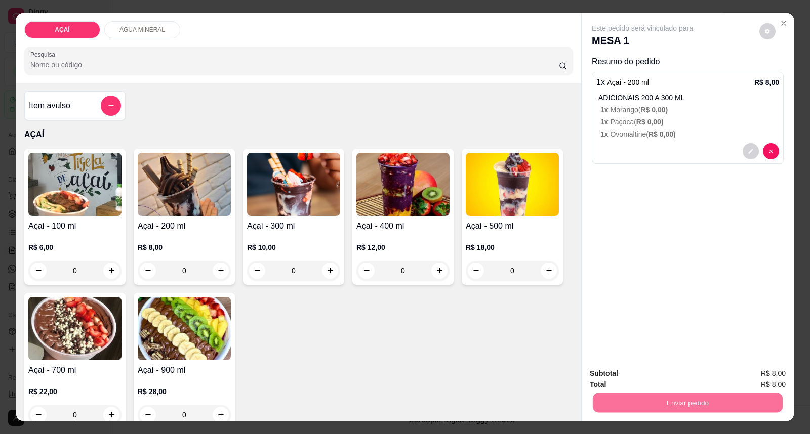
click at [750, 375] on button "Enviar pedido" at bounding box center [758, 378] width 57 height 19
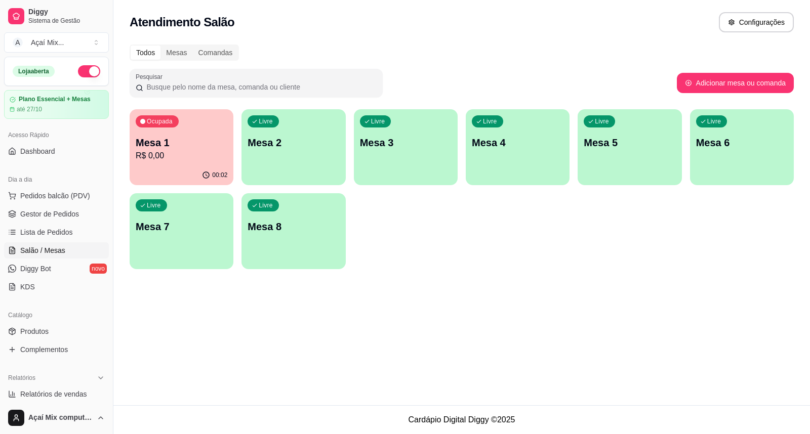
click at [134, 166] on div "00:02" at bounding box center [182, 176] width 104 height 20
click at [150, 148] on p "Mesa 1" at bounding box center [181, 143] width 89 height 14
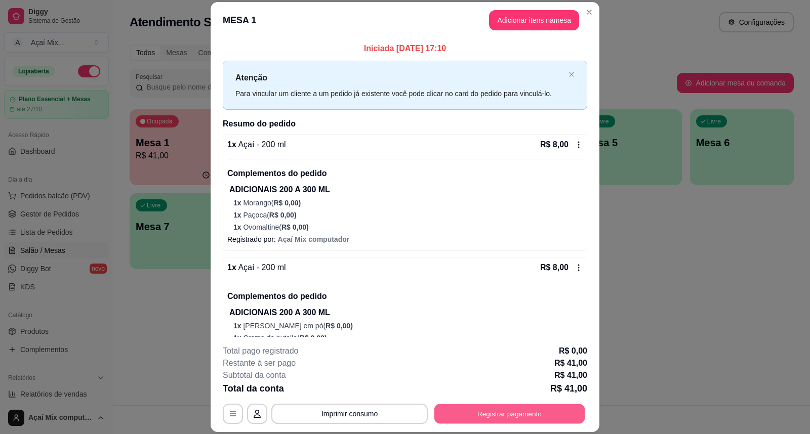
click at [495, 412] on button "Registrar pagamento" at bounding box center [509, 414] width 151 height 20
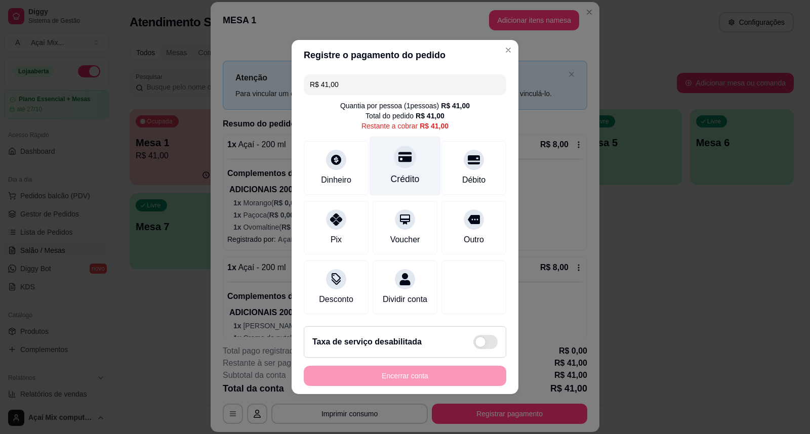
click at [391, 173] on div "Crédito" at bounding box center [405, 179] width 29 height 13
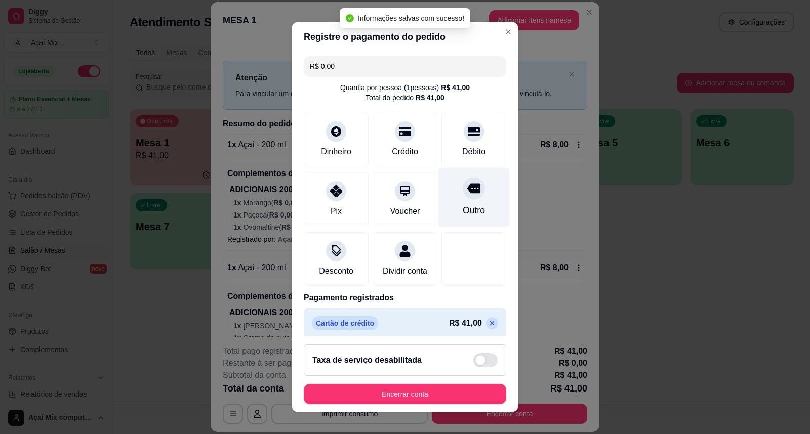
type input "R$ 0,00"
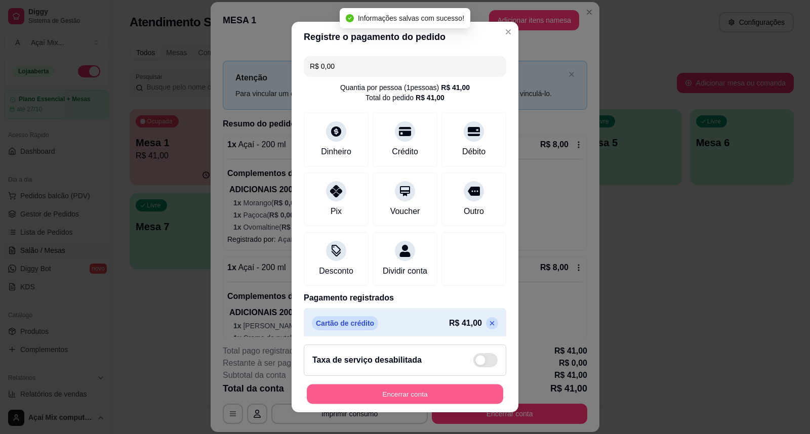
click at [401, 390] on button "Encerrar conta" at bounding box center [405, 395] width 196 height 20
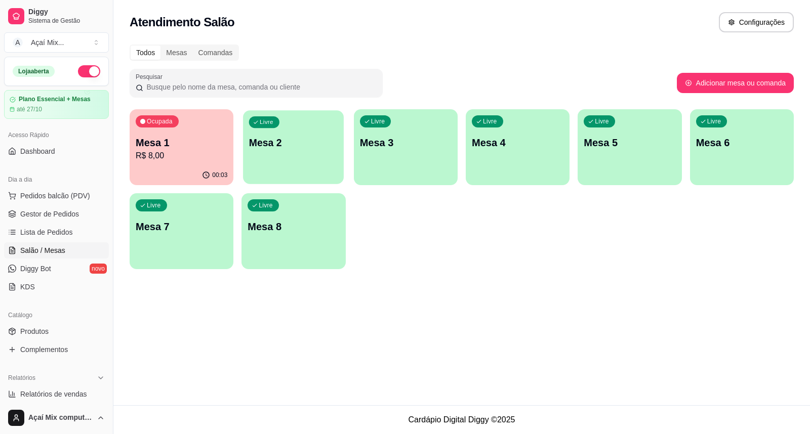
click at [287, 137] on p "Mesa 2" at bounding box center [293, 143] width 89 height 14
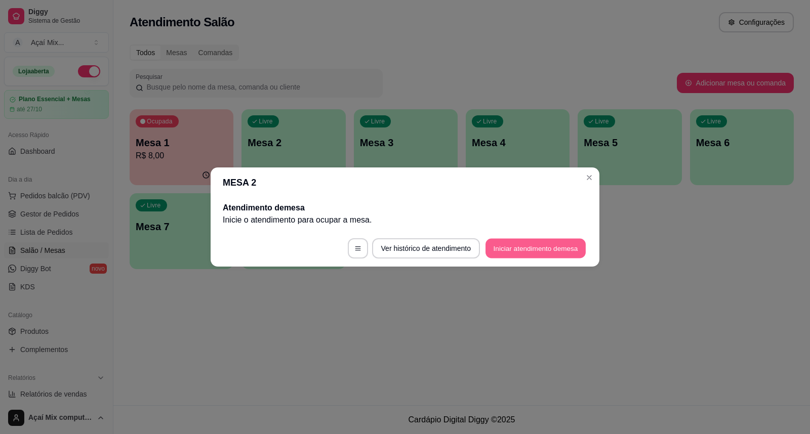
click at [507, 243] on button "Iniciar atendimento de mesa" at bounding box center [535, 249] width 100 height 20
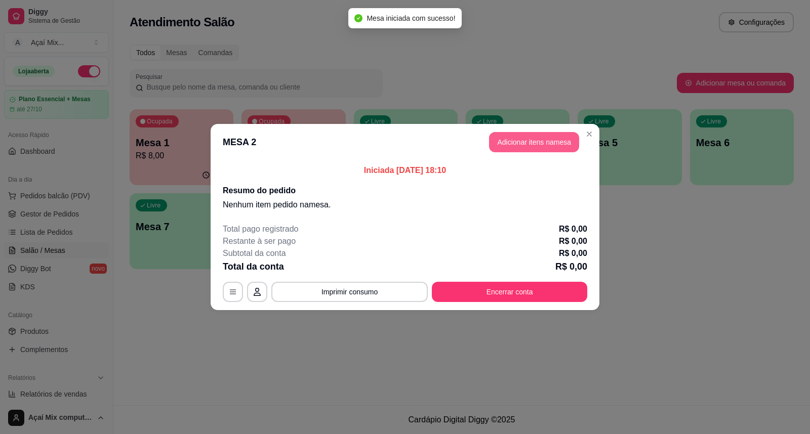
click at [527, 145] on button "Adicionar itens na mesa" at bounding box center [534, 142] width 90 height 20
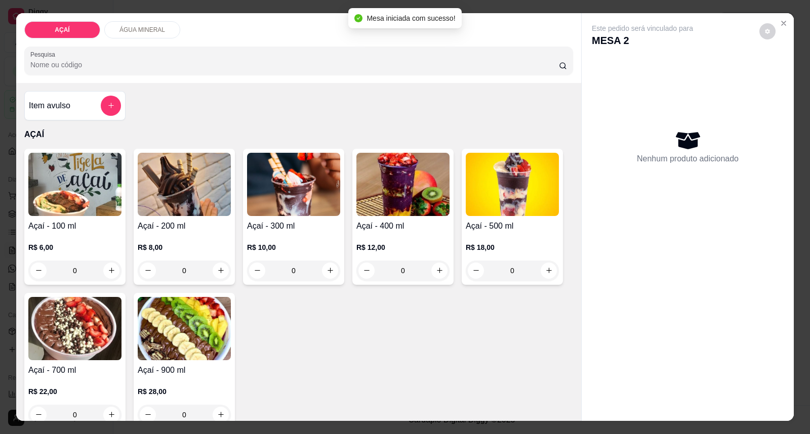
click at [169, 177] on img at bounding box center [184, 184] width 93 height 63
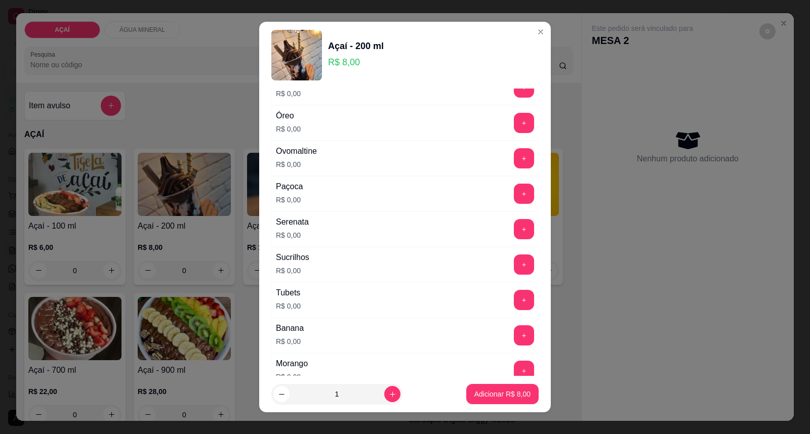
scroll to position [1125, 0]
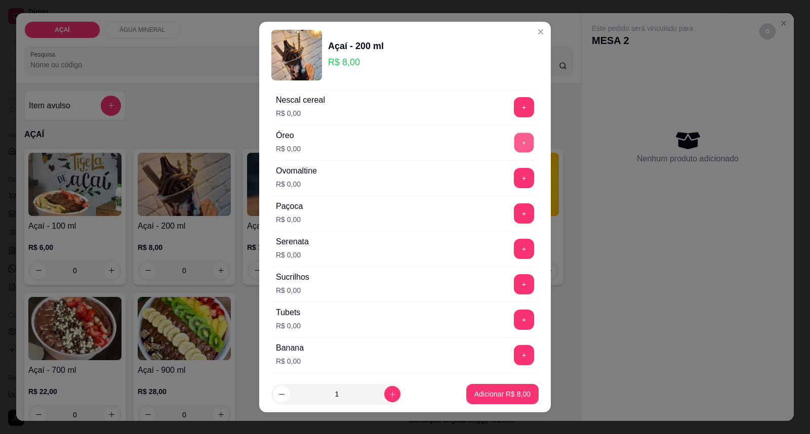
click at [514, 150] on button "+" at bounding box center [524, 143] width 20 height 20
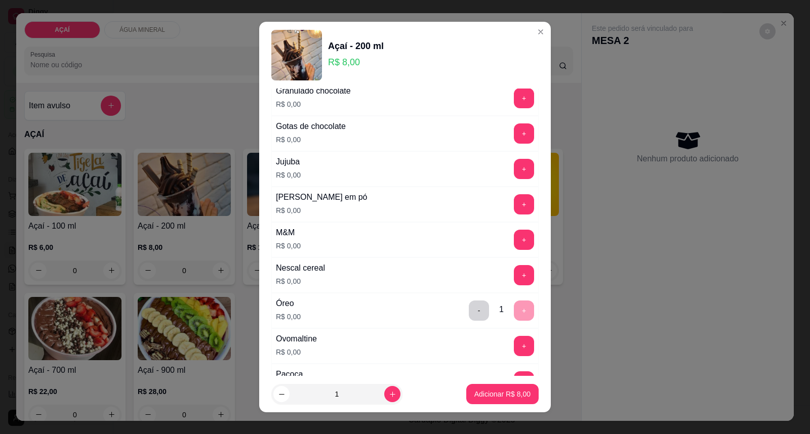
scroll to position [956, 0]
click at [514, 208] on button "+" at bounding box center [524, 206] width 20 height 20
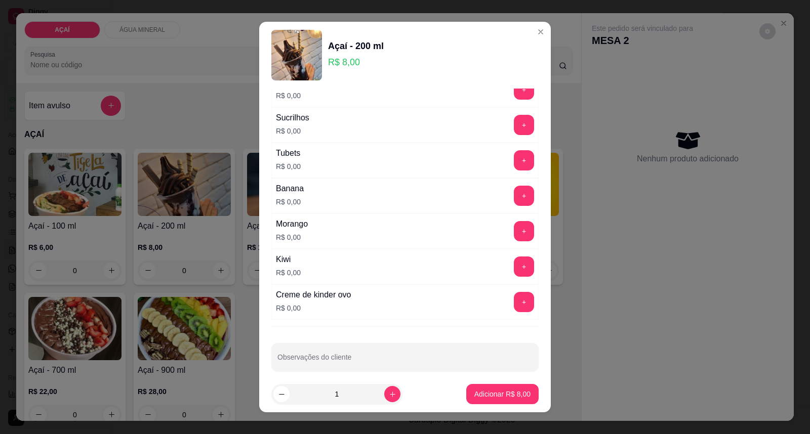
scroll to position [1297, 0]
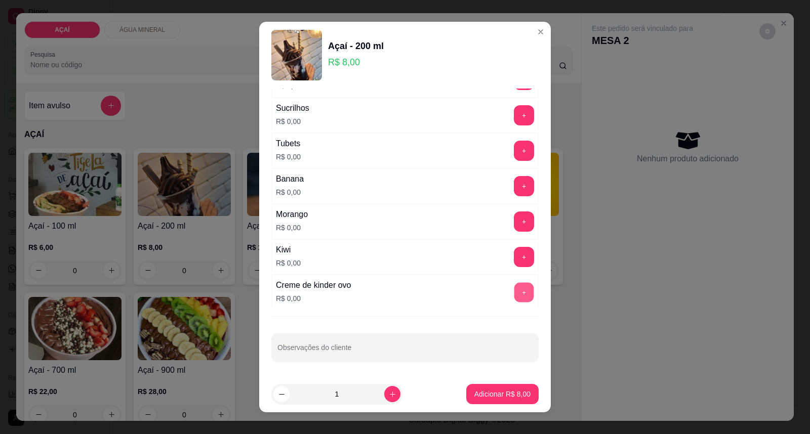
click at [514, 300] on button "+" at bounding box center [524, 293] width 20 height 20
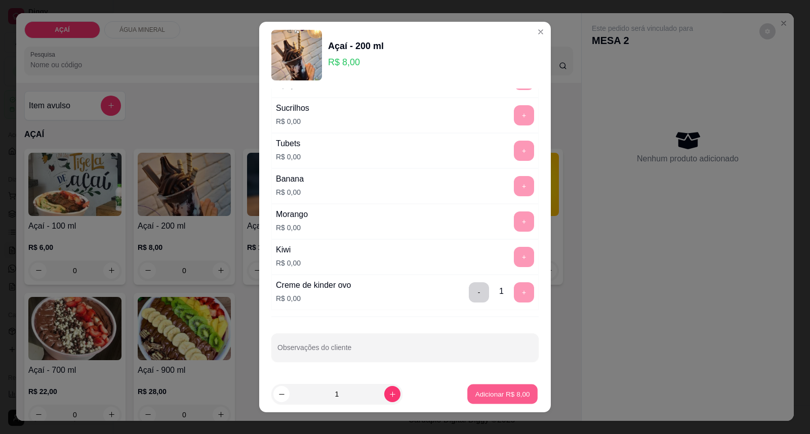
click at [495, 393] on p "Adicionar R$ 8,00" at bounding box center [502, 394] width 55 height 10
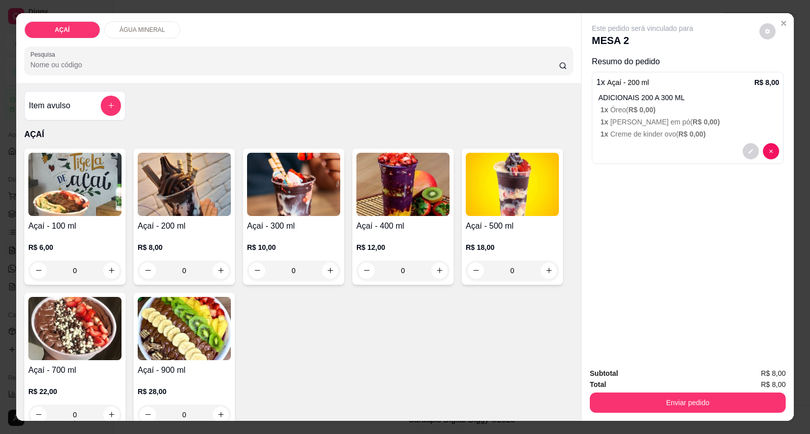
click at [166, 198] on img at bounding box center [184, 184] width 93 height 63
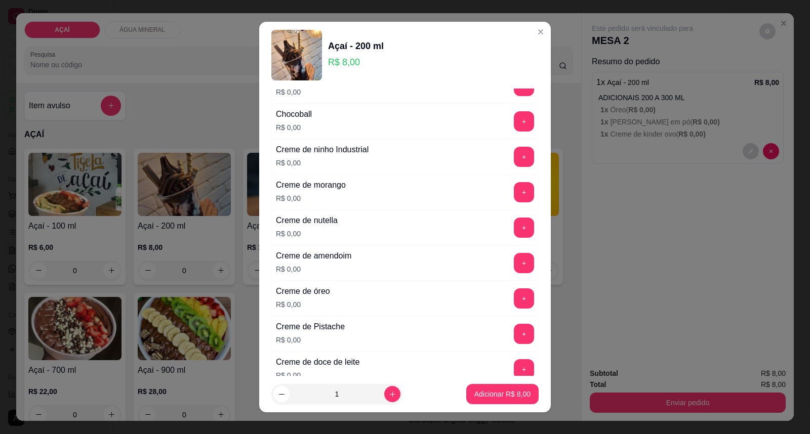
scroll to position [281, 0]
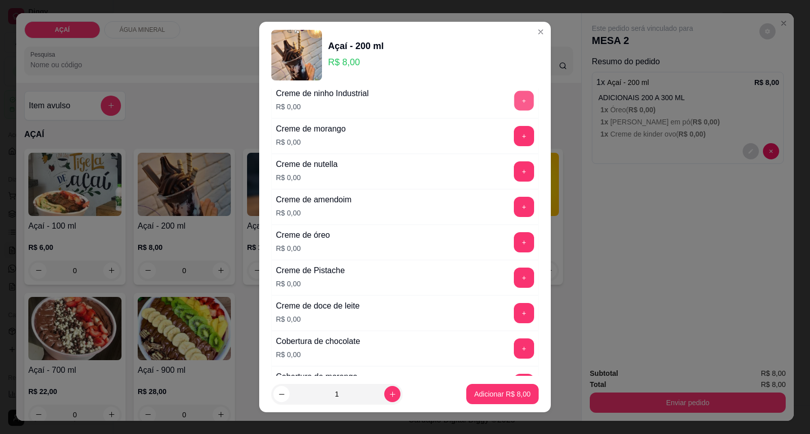
click at [514, 109] on button "+" at bounding box center [524, 101] width 20 height 20
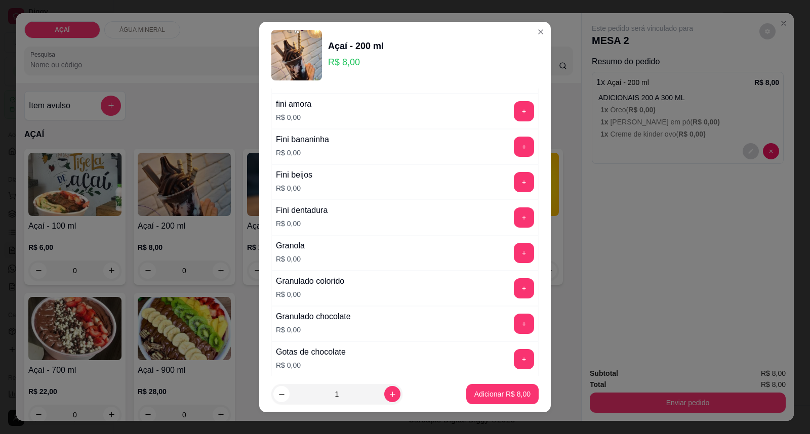
scroll to position [675, 0]
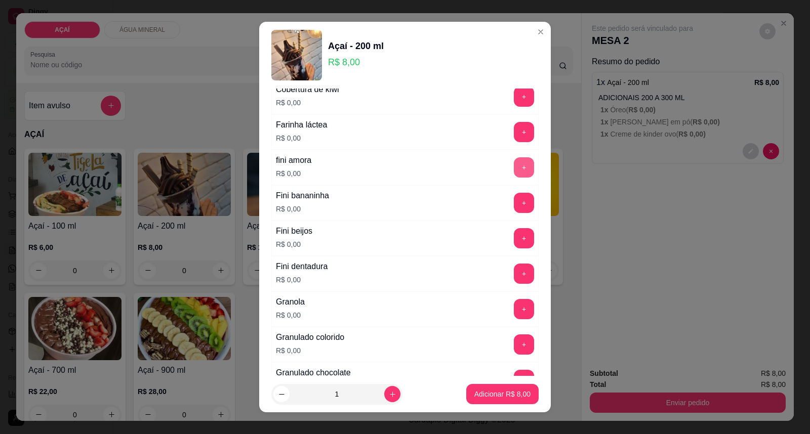
click at [514, 171] on button "+" at bounding box center [524, 167] width 20 height 20
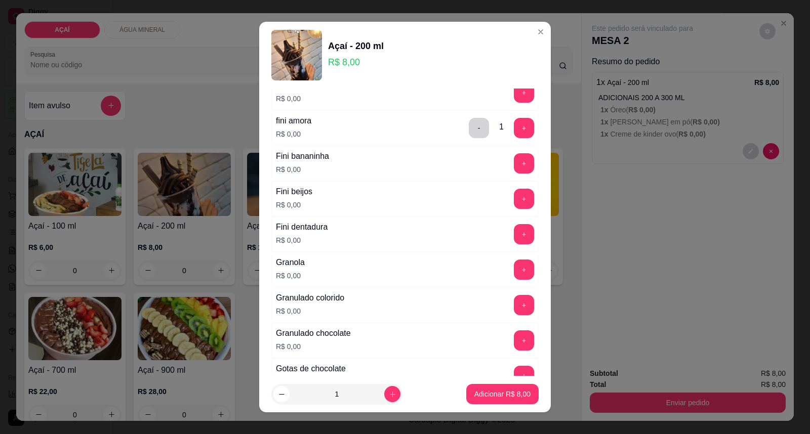
scroll to position [731, 0]
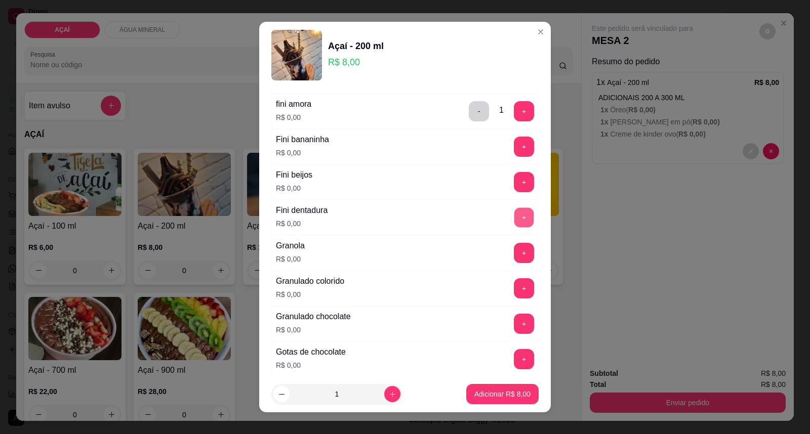
click at [514, 219] on button "+" at bounding box center [524, 218] width 20 height 20
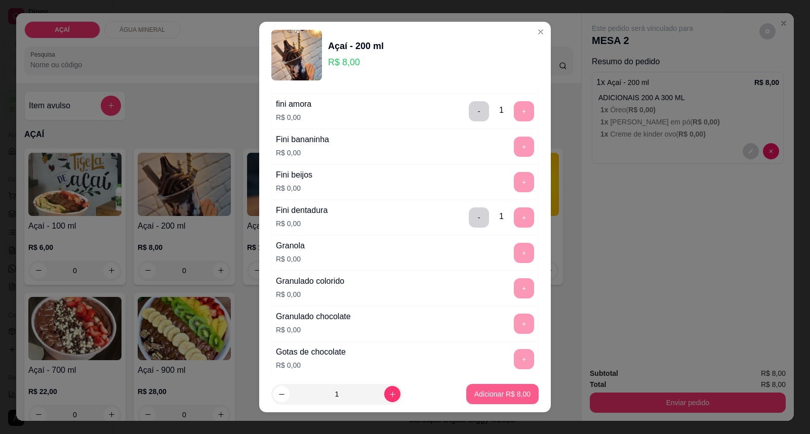
click at [474, 398] on p "Adicionar R$ 8,00" at bounding box center [502, 394] width 56 height 10
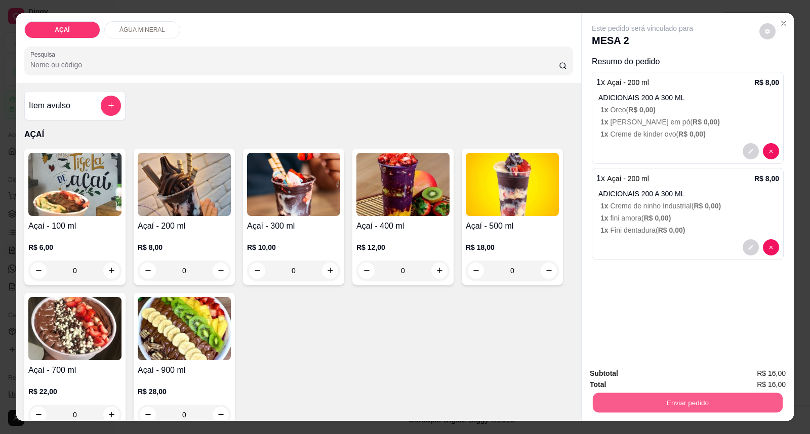
click at [639, 397] on button "Enviar pedido" at bounding box center [688, 403] width 190 height 20
click at [768, 377] on button "Enviar pedido" at bounding box center [758, 378] width 57 height 19
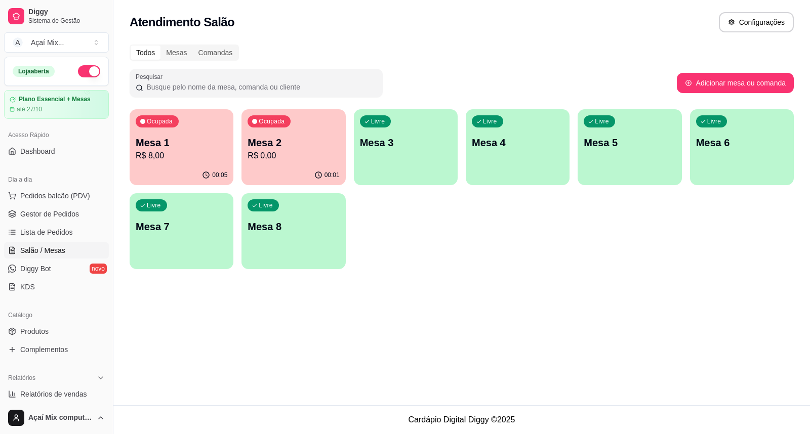
click at [486, 278] on div "Todos Mesas Comandas Pesquisar Adicionar mesa ou comanda Ocupada Mesa 1 R$ 8,00…" at bounding box center [461, 159] width 696 height 243
click at [396, 142] on p "Mesa 3" at bounding box center [405, 143] width 89 height 14
click at [387, 148] on p "Mesa 3" at bounding box center [406, 143] width 92 height 14
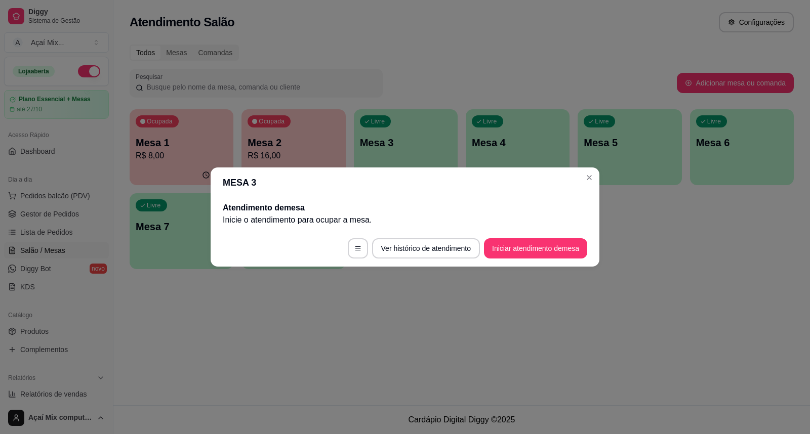
click at [538, 259] on footer "Ver histórico de atendimento Iniciar atendimento de mesa" at bounding box center [405, 248] width 389 height 36
click at [537, 254] on button "Iniciar atendimento de mesa" at bounding box center [535, 248] width 103 height 20
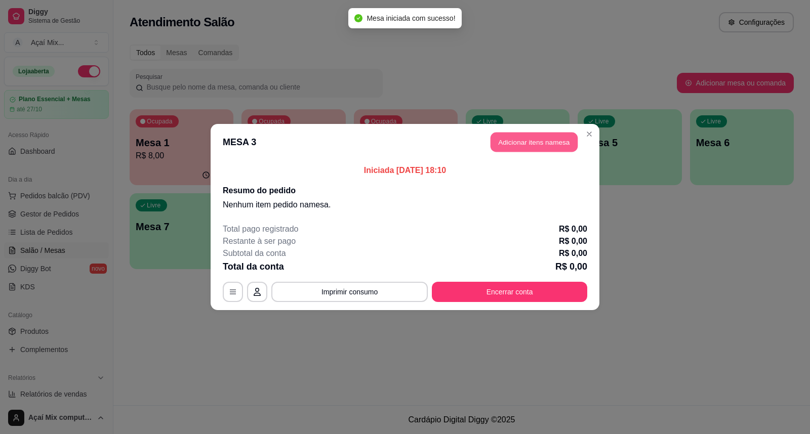
click at [545, 136] on button "Adicionar itens na mesa" at bounding box center [533, 143] width 87 height 20
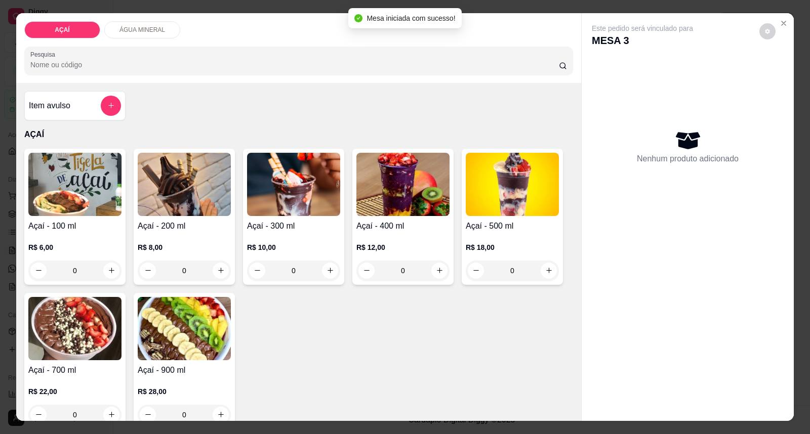
click at [207, 183] on img at bounding box center [184, 184] width 93 height 63
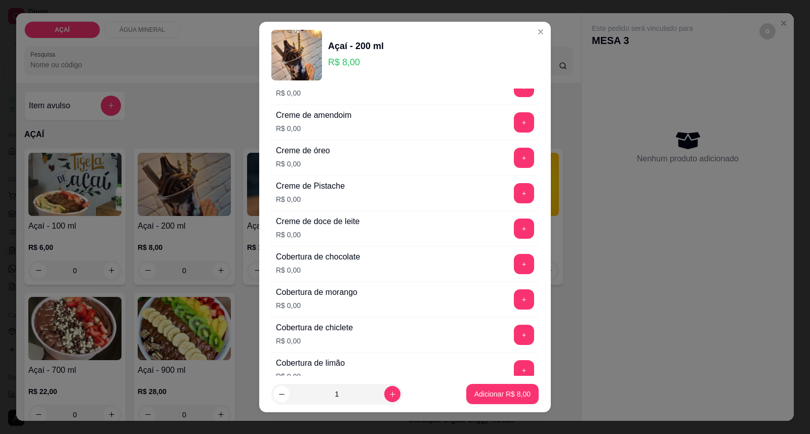
scroll to position [337, 0]
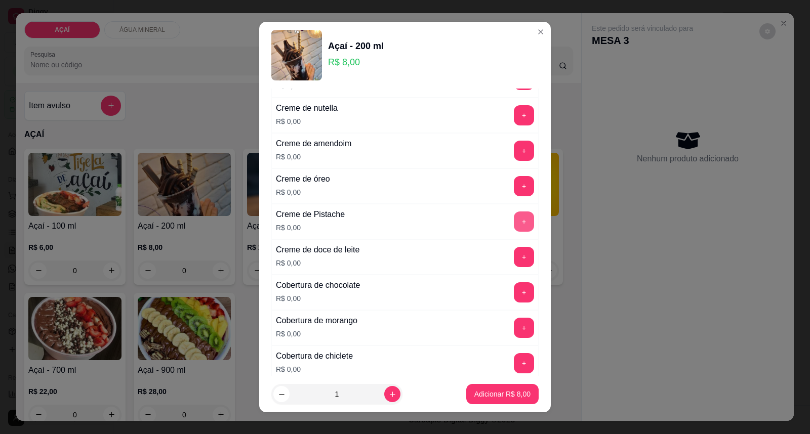
click at [514, 222] on button "+" at bounding box center [524, 222] width 20 height 20
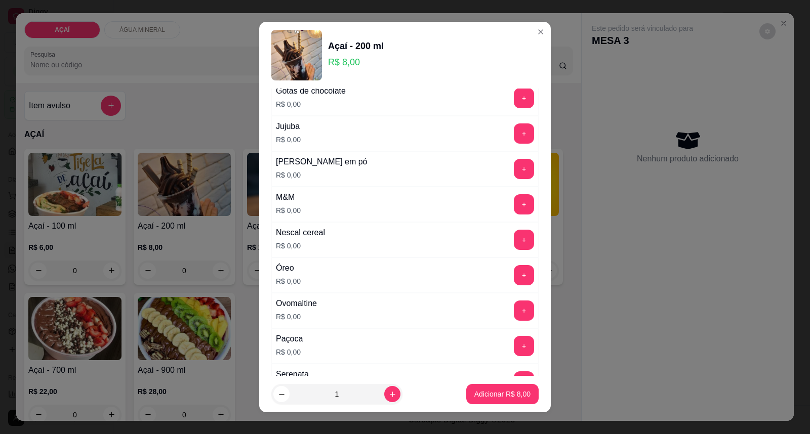
scroll to position [1012, 0]
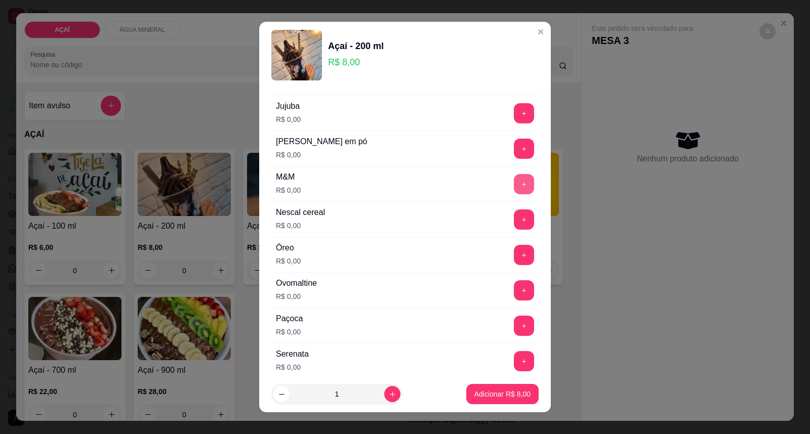
click at [514, 186] on button "+" at bounding box center [524, 184] width 20 height 20
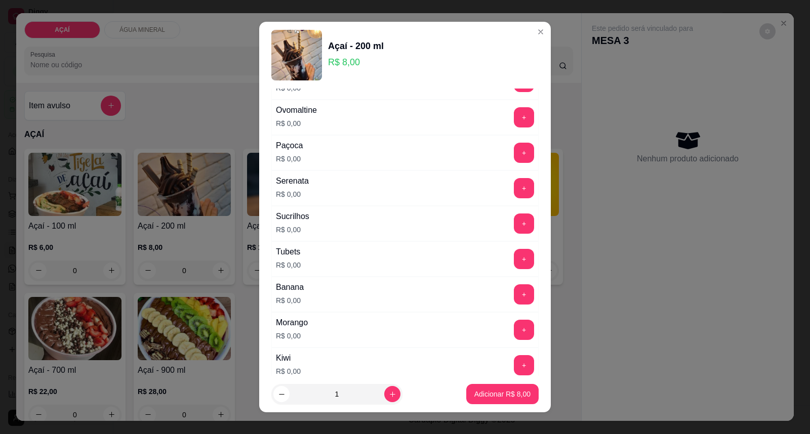
scroll to position [1184, 0]
click at [514, 124] on button "+" at bounding box center [524, 118] width 20 height 20
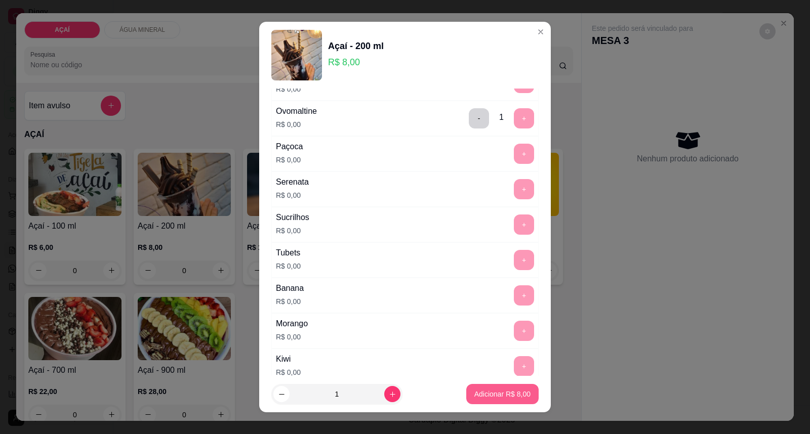
click at [482, 388] on button "Adicionar R$ 8,00" at bounding box center [502, 394] width 72 height 20
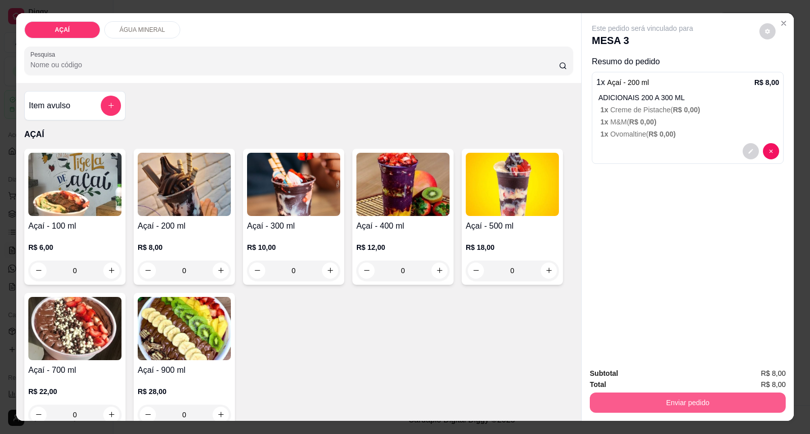
click at [700, 400] on button "Enviar pedido" at bounding box center [688, 403] width 196 height 20
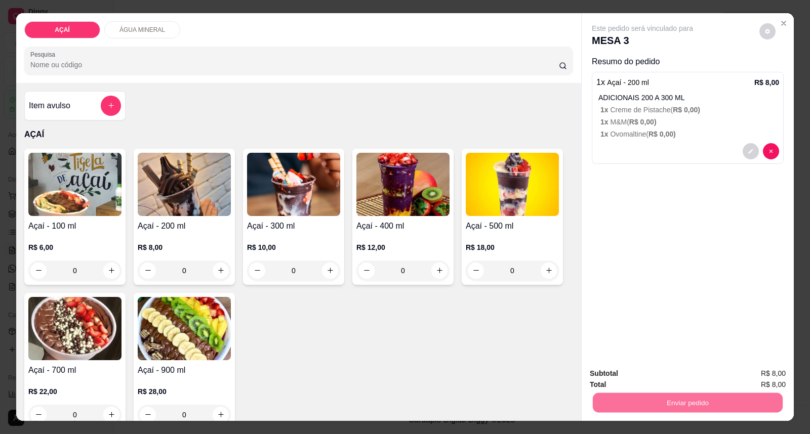
click at [772, 369] on button "Enviar pedido" at bounding box center [759, 378] width 56 height 19
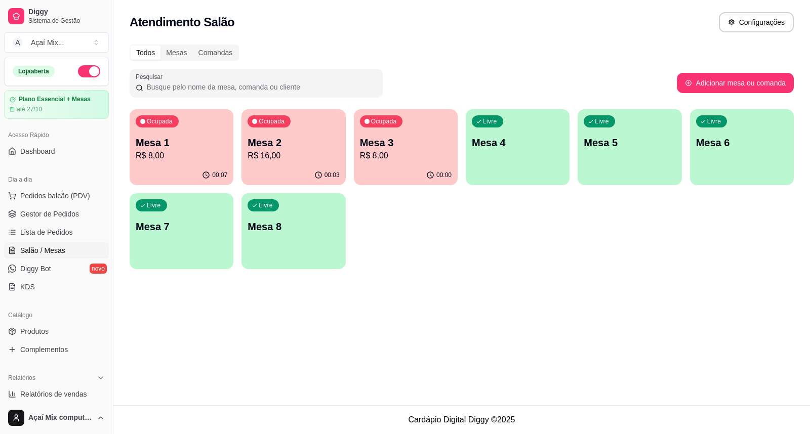
click at [267, 151] on p "R$ 16,00" at bounding box center [294, 156] width 92 height 12
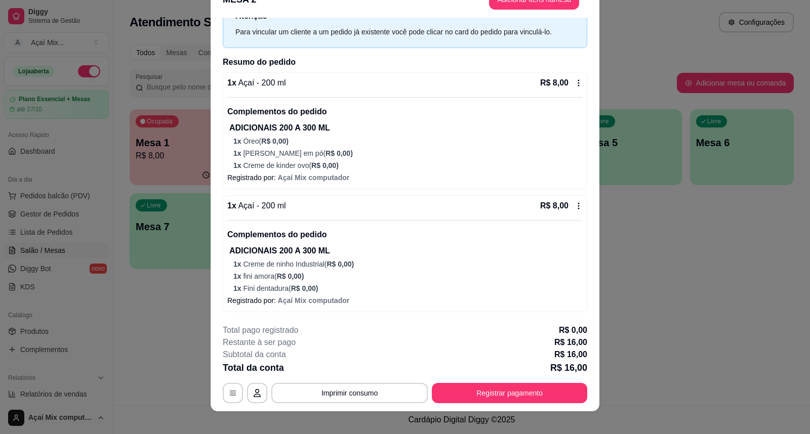
scroll to position [30, 0]
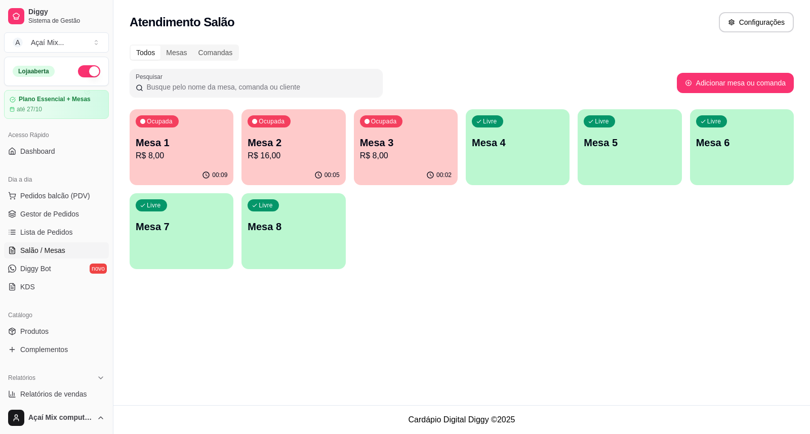
click at [173, 146] on p "Mesa 1" at bounding box center [182, 143] width 92 height 14
click at [370, 336] on div "Atendimento Salão Configurações Todos Mesas Comandas Pesquisar Adicionar mesa o…" at bounding box center [461, 202] width 696 height 405
click at [168, 155] on p "R$ 8,00" at bounding box center [182, 156] width 92 height 12
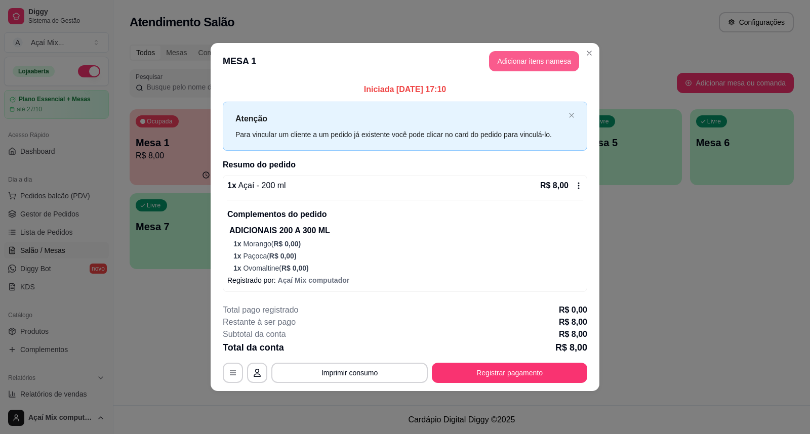
click at [509, 59] on button "Adicionar itens na mesa" at bounding box center [534, 61] width 90 height 20
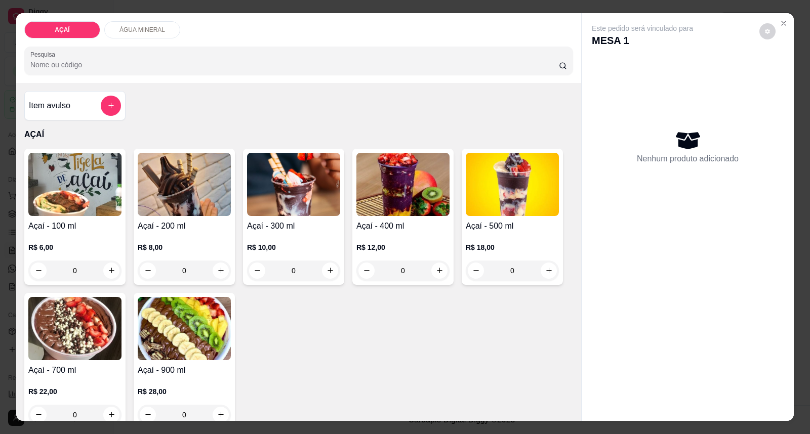
click at [199, 186] on img at bounding box center [184, 184] width 93 height 63
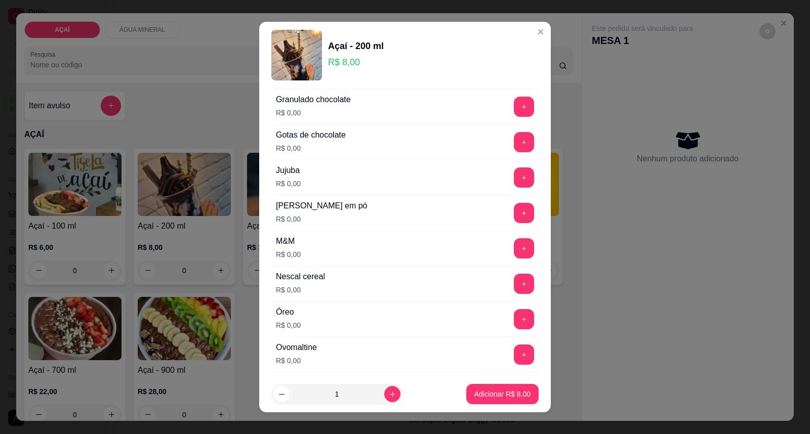
scroll to position [1012, 0]
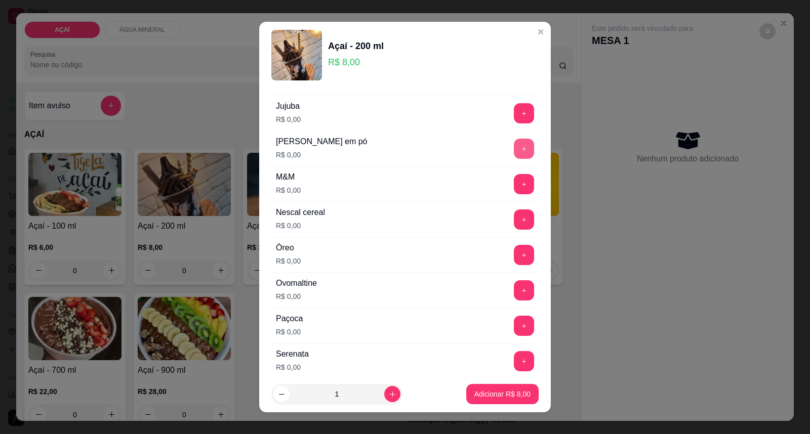
click at [514, 154] on button "+" at bounding box center [524, 149] width 20 height 20
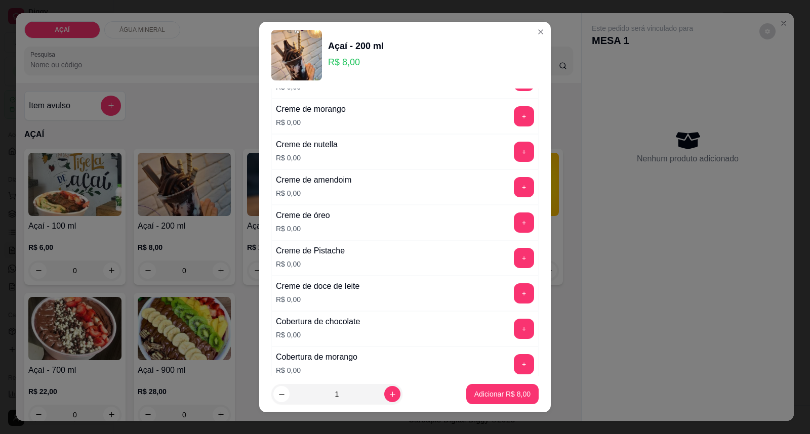
scroll to position [281, 0]
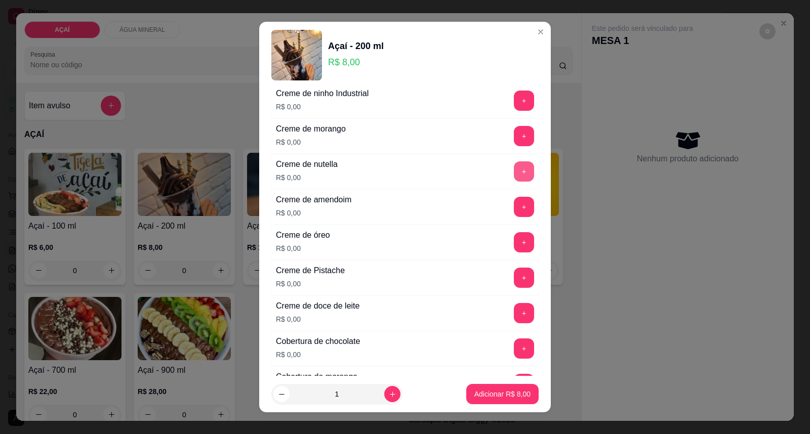
click at [514, 172] on button "+" at bounding box center [524, 171] width 20 height 20
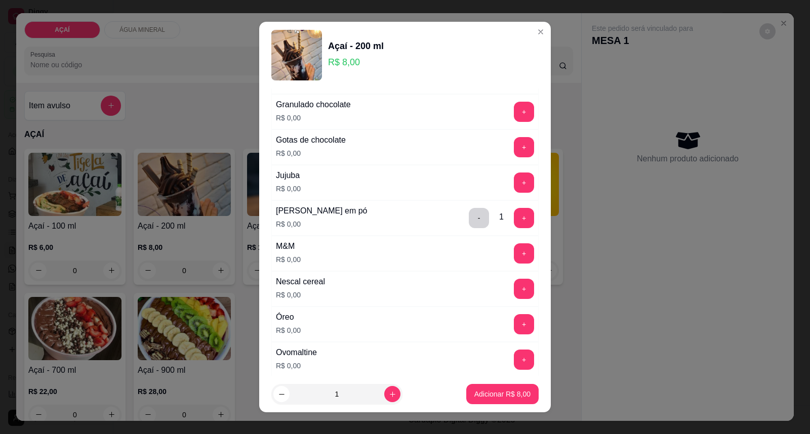
scroll to position [956, 0]
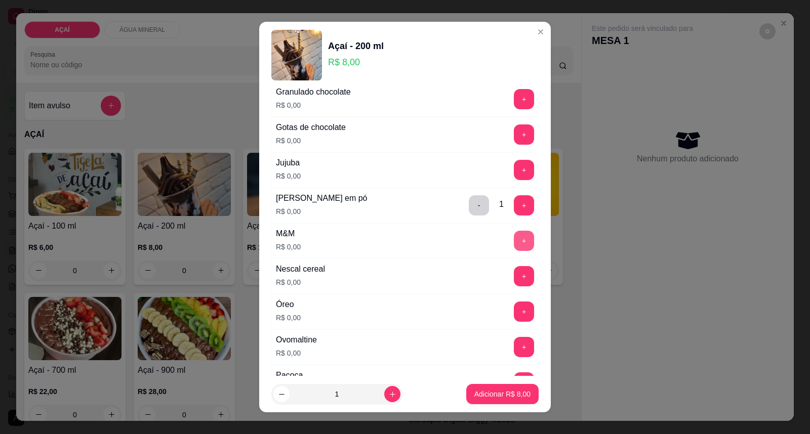
click at [514, 249] on button "+" at bounding box center [524, 241] width 20 height 20
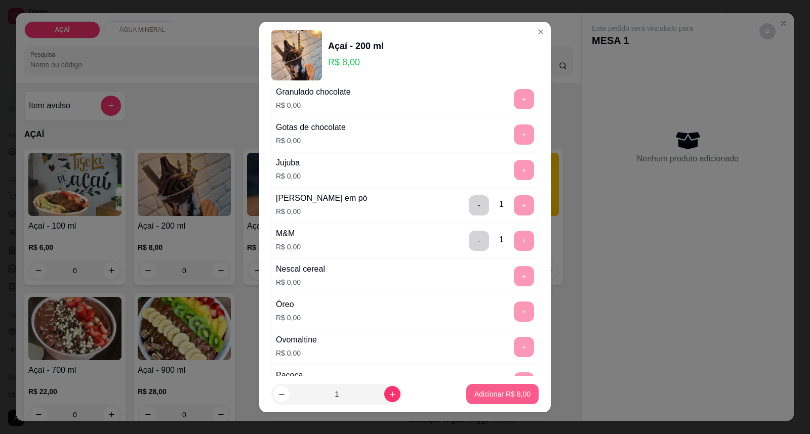
click at [496, 395] on p "Adicionar R$ 8,00" at bounding box center [502, 394] width 56 height 10
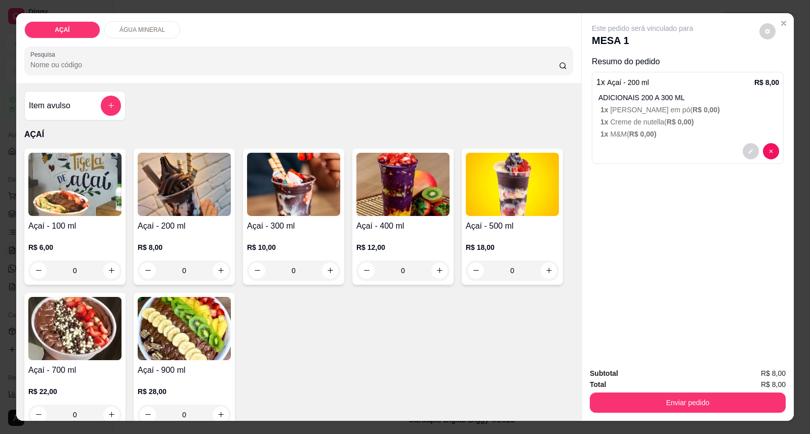
click at [210, 199] on img at bounding box center [184, 184] width 93 height 63
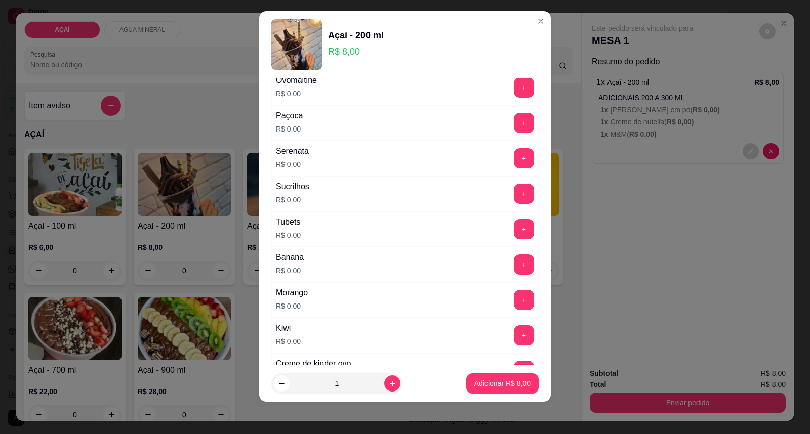
scroll to position [1184, 0]
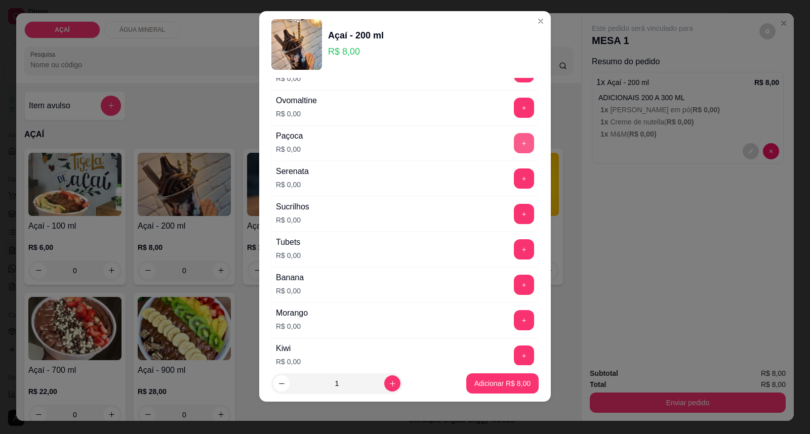
click at [514, 146] on button "+" at bounding box center [524, 143] width 20 height 20
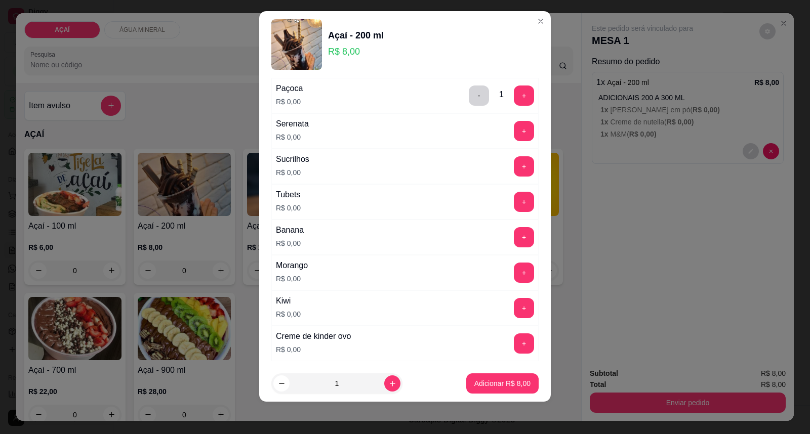
scroll to position [1297, 0]
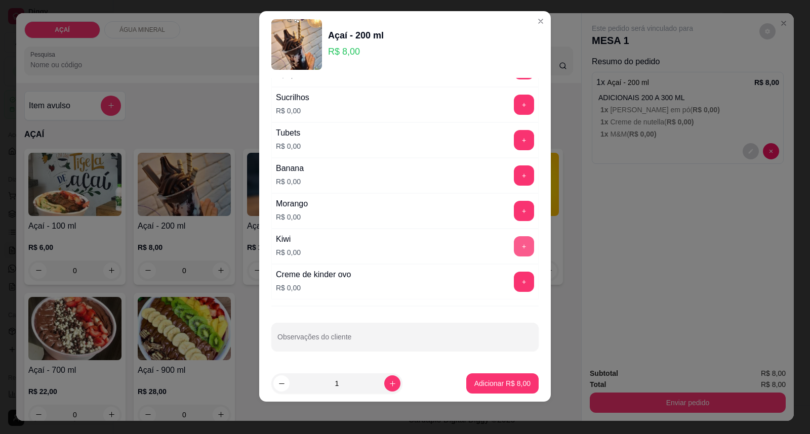
click at [514, 243] on button "+" at bounding box center [524, 246] width 20 height 20
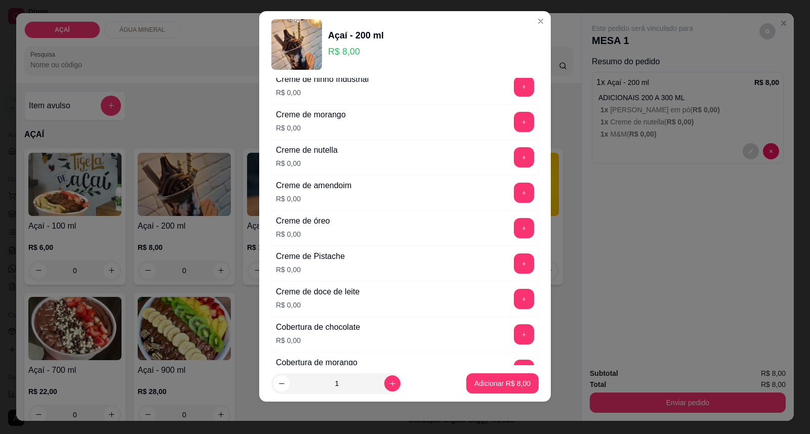
scroll to position [172, 0]
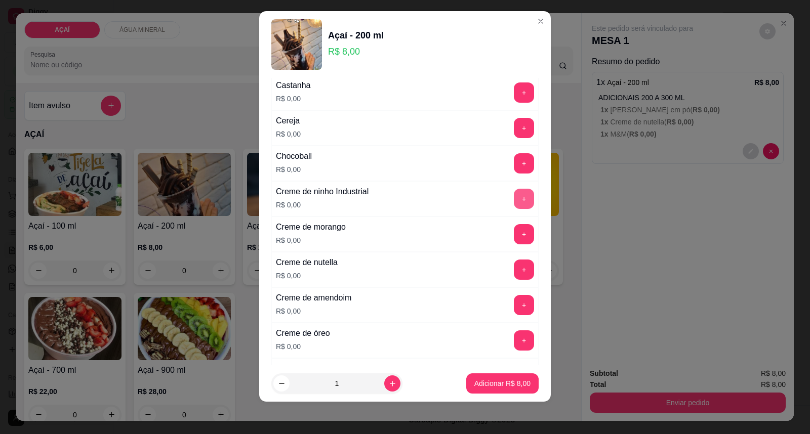
click at [514, 202] on button "+" at bounding box center [524, 199] width 20 height 20
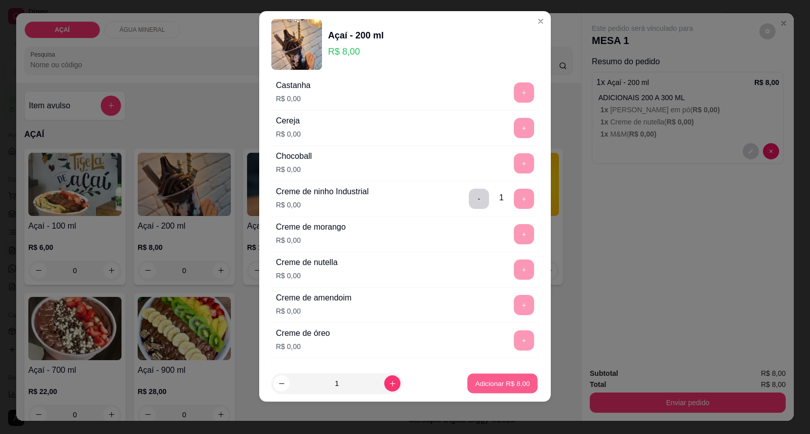
click at [485, 386] on p "Adicionar R$ 8,00" at bounding box center [502, 384] width 55 height 10
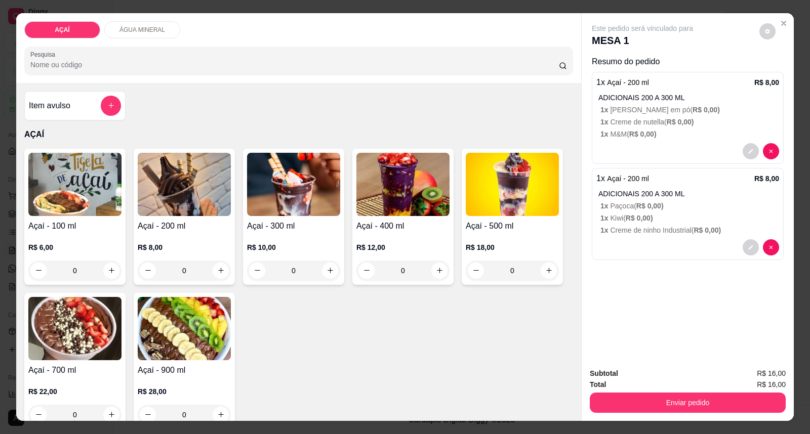
click at [61, 198] on img at bounding box center [74, 184] width 93 height 63
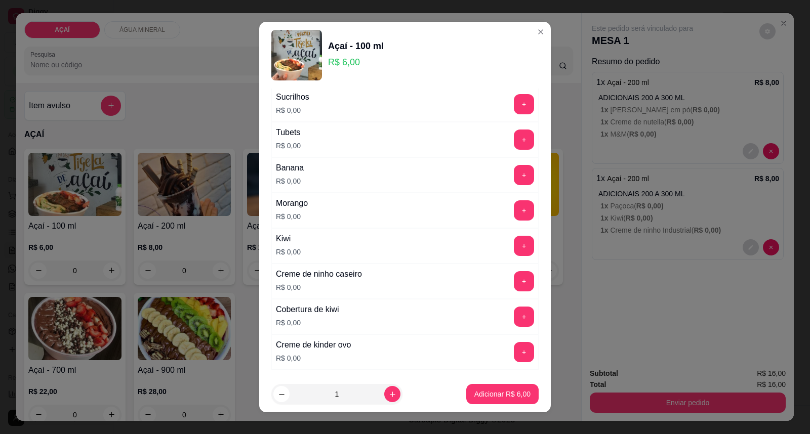
scroll to position [1293, 0]
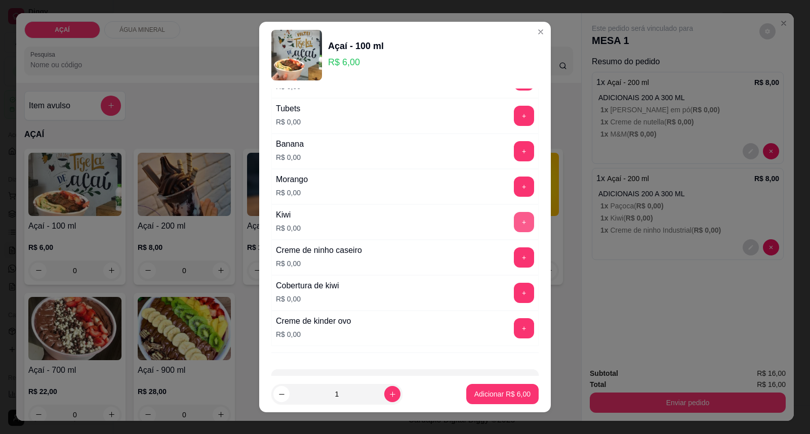
click at [514, 223] on button "+" at bounding box center [524, 222] width 20 height 20
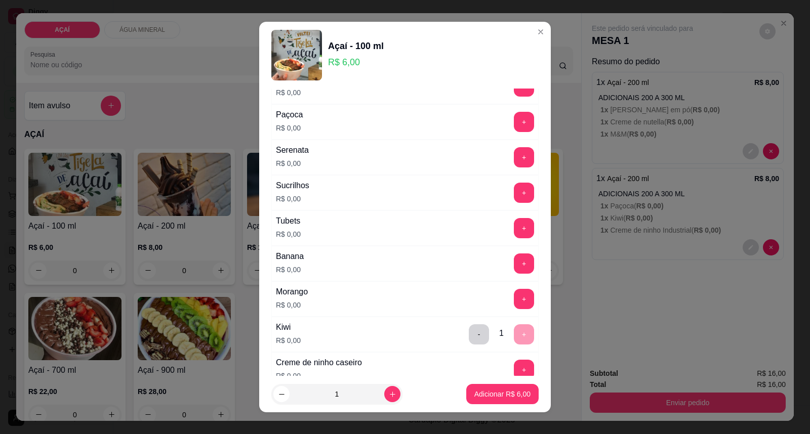
scroll to position [1125, 0]
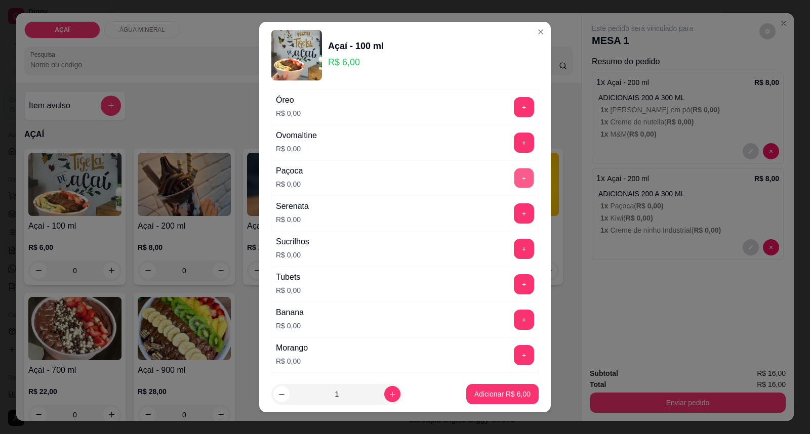
click at [514, 183] on button "+" at bounding box center [524, 179] width 20 height 20
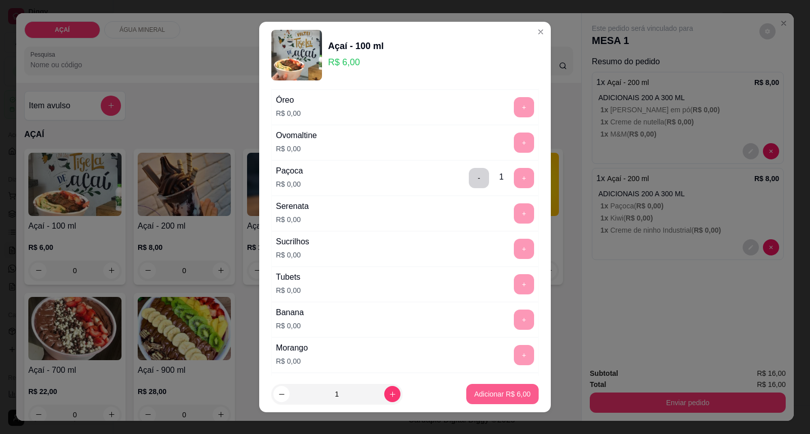
click at [479, 390] on p "Adicionar R$ 6,00" at bounding box center [502, 394] width 56 height 10
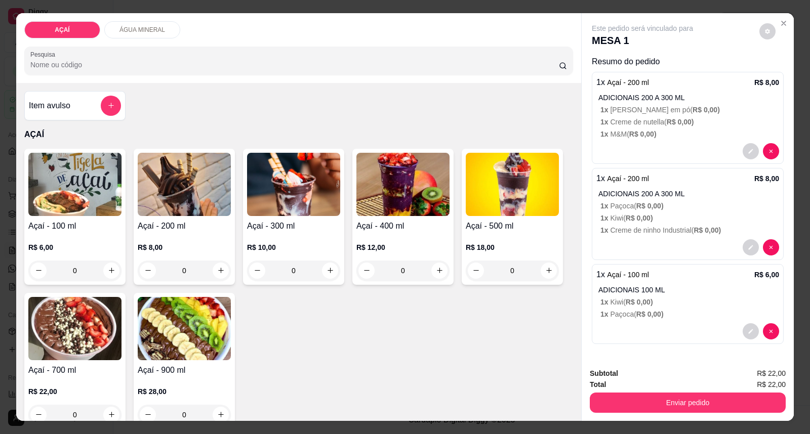
click at [175, 195] on img at bounding box center [184, 184] width 93 height 63
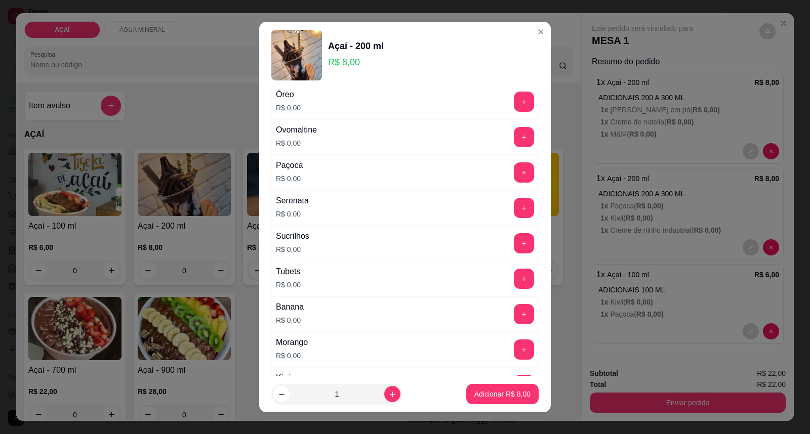
scroll to position [1181, 0]
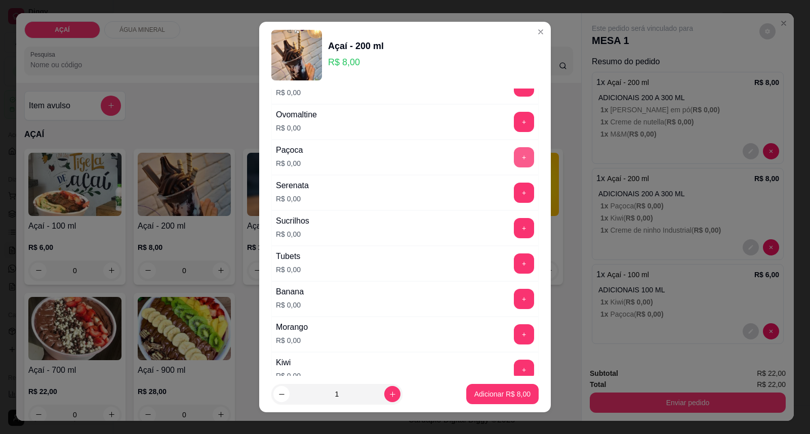
click at [514, 161] on button "+" at bounding box center [524, 157] width 20 height 20
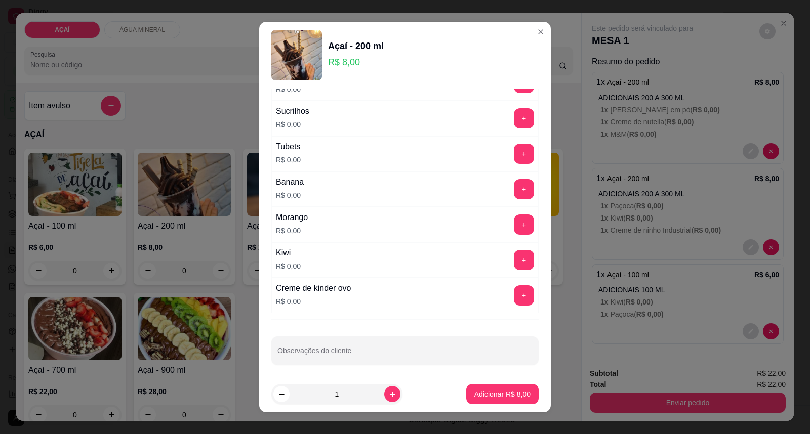
scroll to position [1293, 0]
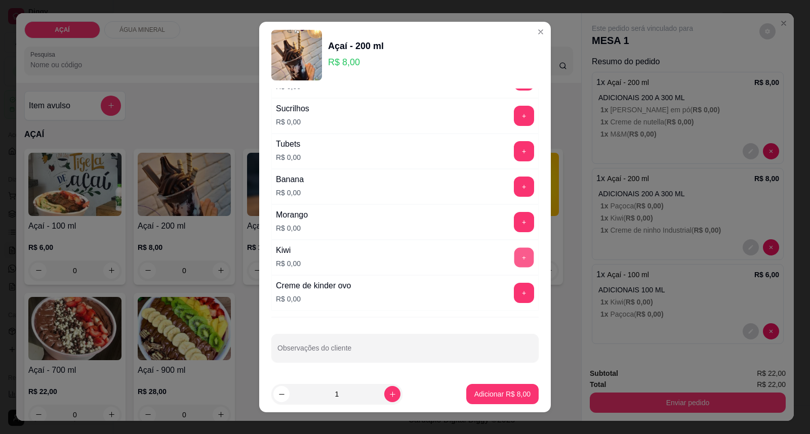
click at [514, 266] on button "+" at bounding box center [524, 258] width 20 height 20
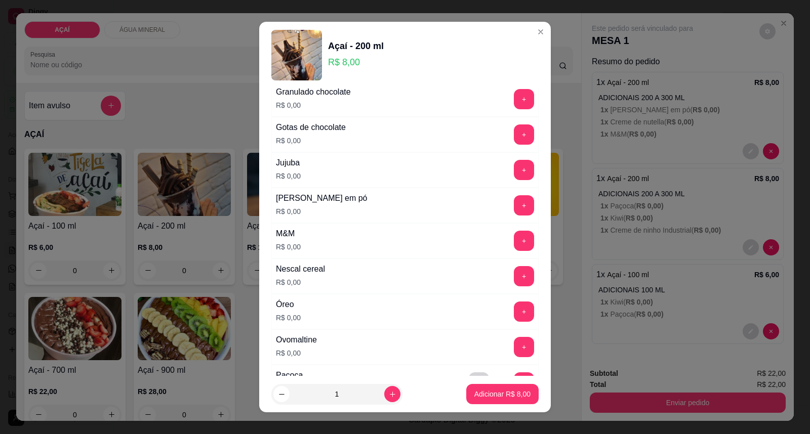
scroll to position [899, 0]
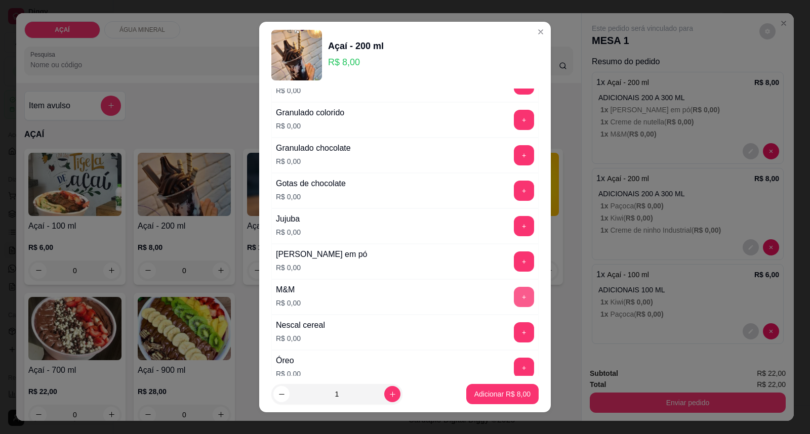
click at [514, 299] on button "+" at bounding box center [524, 297] width 20 height 20
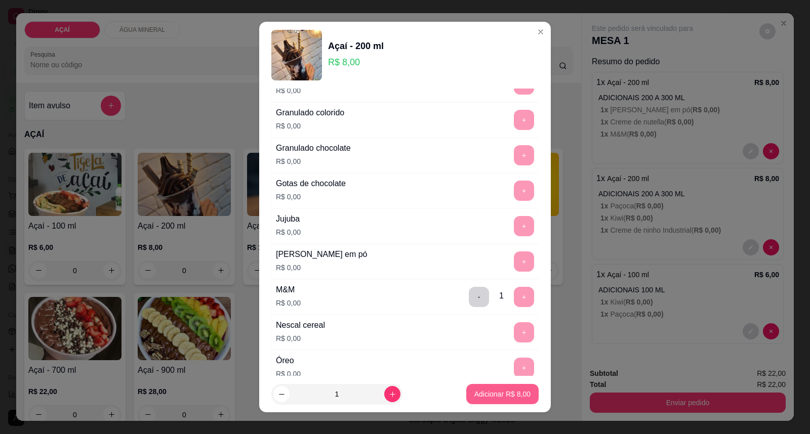
click at [476, 397] on p "Adicionar R$ 8,00" at bounding box center [502, 394] width 56 height 10
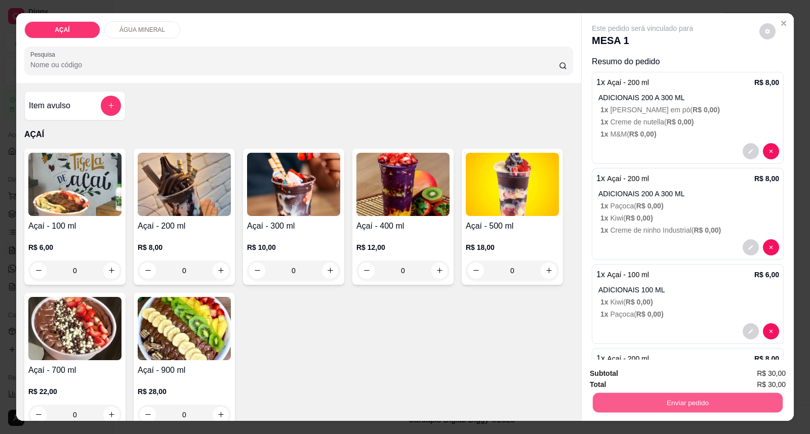
click at [625, 405] on button "Enviar pedido" at bounding box center [688, 403] width 190 height 20
click at [753, 372] on button "Enviar pedido" at bounding box center [758, 378] width 57 height 19
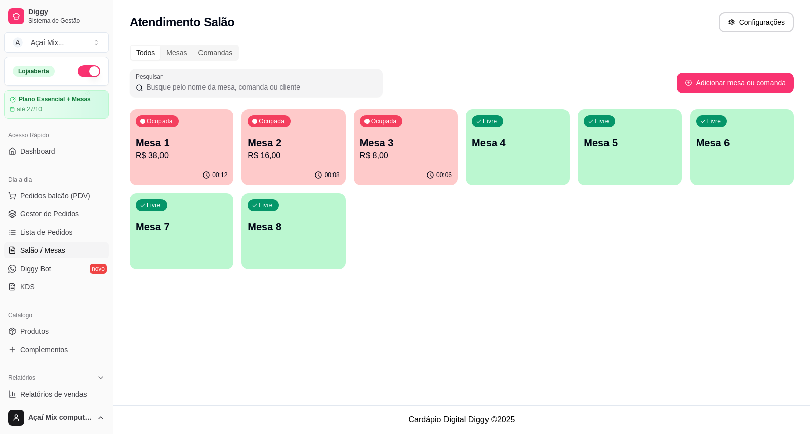
click at [212, 161] on p "R$ 38,00" at bounding box center [182, 156] width 92 height 12
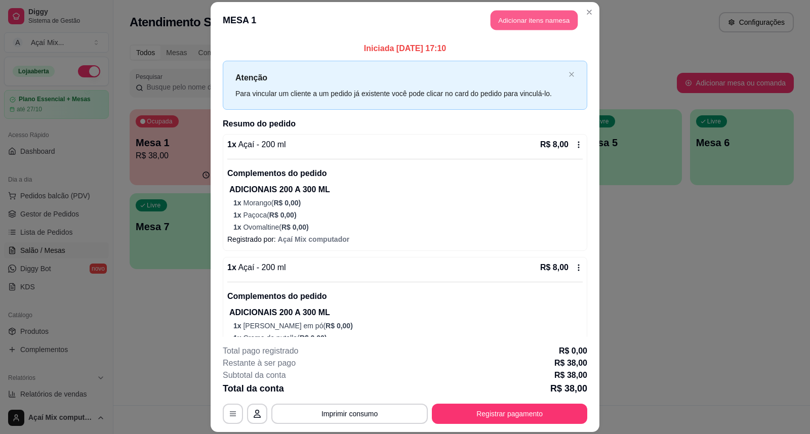
click at [527, 13] on button "Adicionar itens na mesa" at bounding box center [533, 21] width 87 height 20
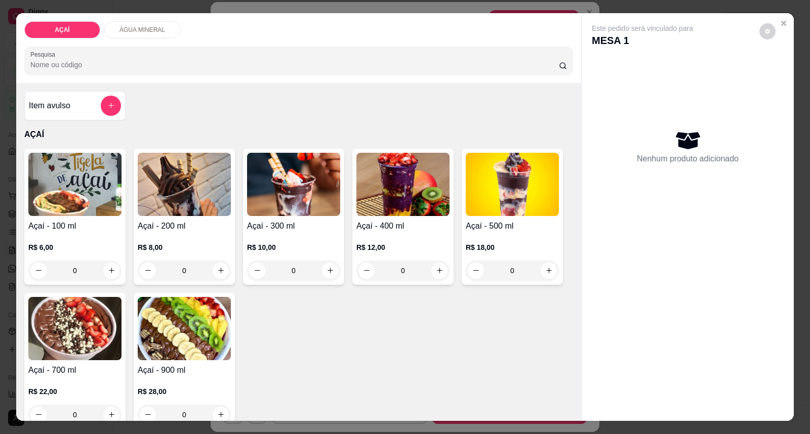
click at [121, 29] on p "ÁGUA MINERAL" at bounding box center [142, 30] width 46 height 8
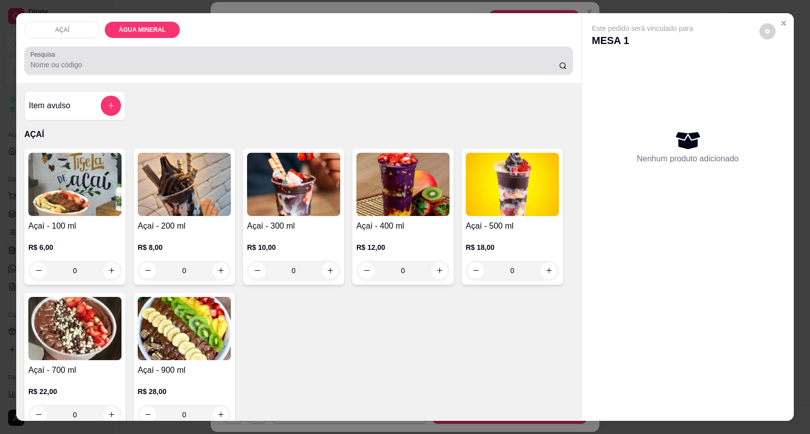
scroll to position [19, 0]
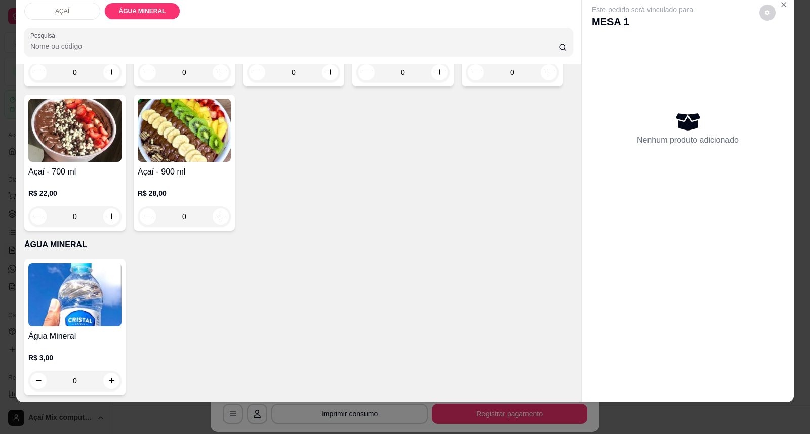
click at [99, 284] on img at bounding box center [74, 294] width 93 height 63
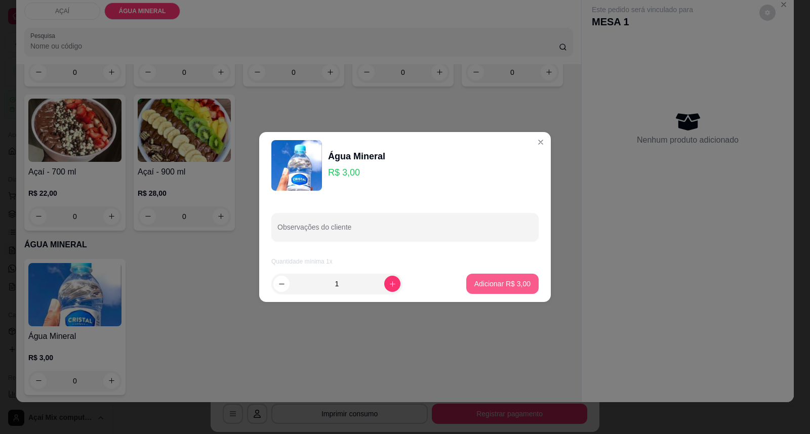
click at [486, 280] on p "Adicionar R$ 3,00" at bounding box center [502, 284] width 56 height 10
type input "1"
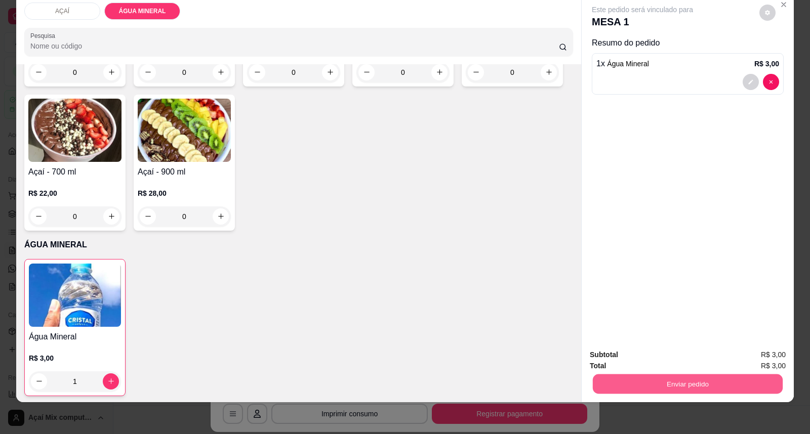
click at [721, 379] on button "Enviar pedido" at bounding box center [688, 385] width 190 height 20
click at [754, 358] on button "Enviar pedido" at bounding box center [758, 359] width 57 height 19
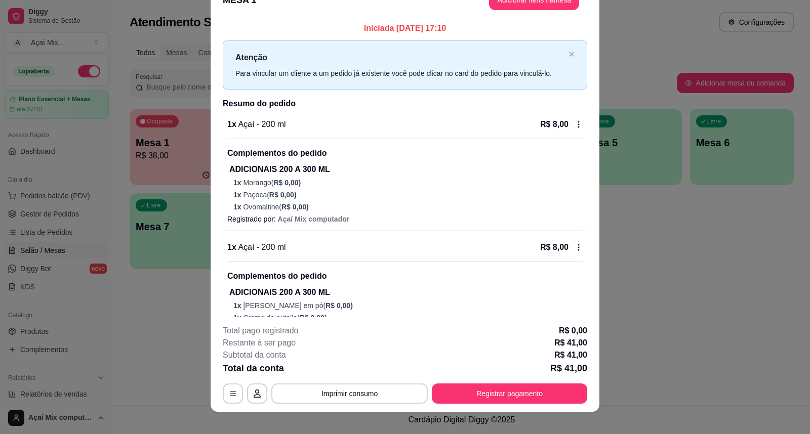
scroll to position [30, 0]
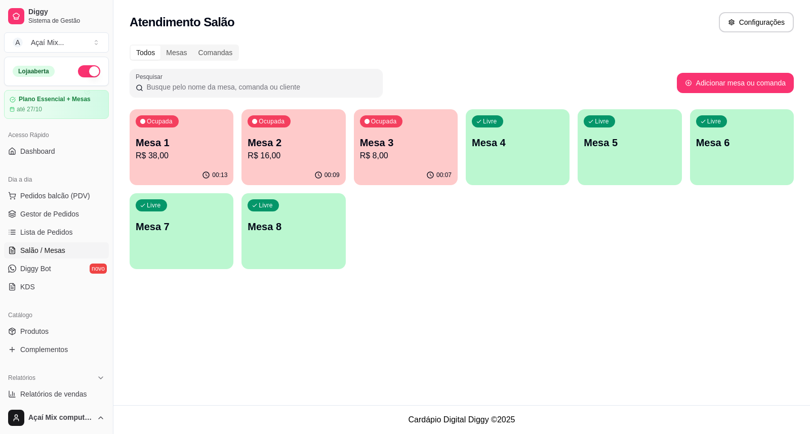
click at [214, 153] on p "R$ 38,00" at bounding box center [182, 156] width 92 height 12
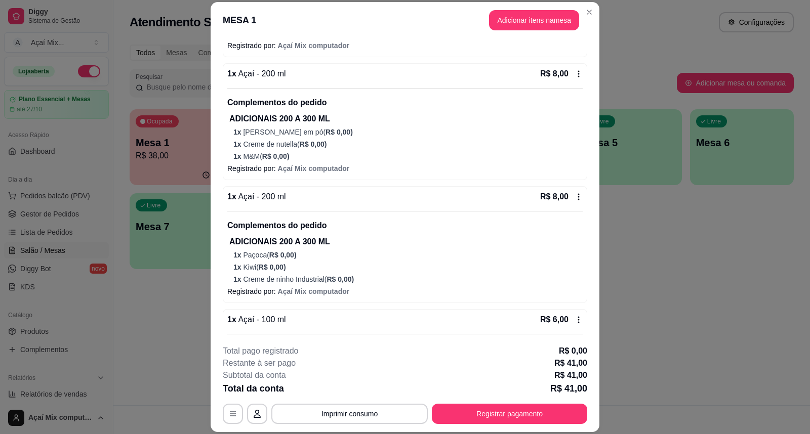
scroll to position [225, 0]
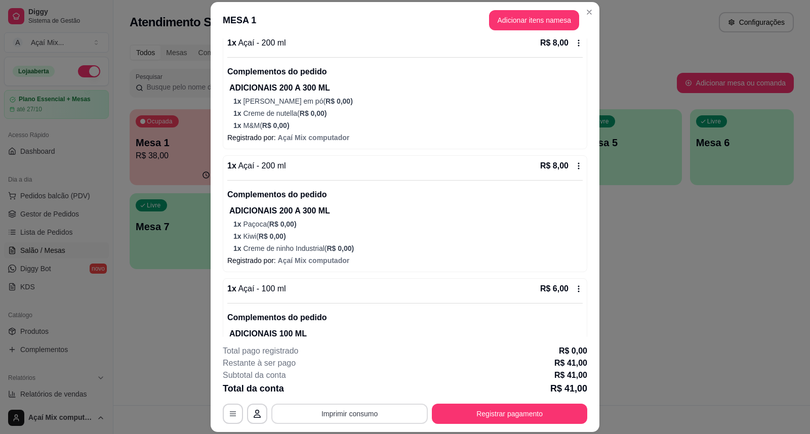
click at [356, 419] on button "Imprimir consumo" at bounding box center [349, 414] width 156 height 20
click at [343, 388] on button "Impressora" at bounding box center [348, 391] width 71 height 16
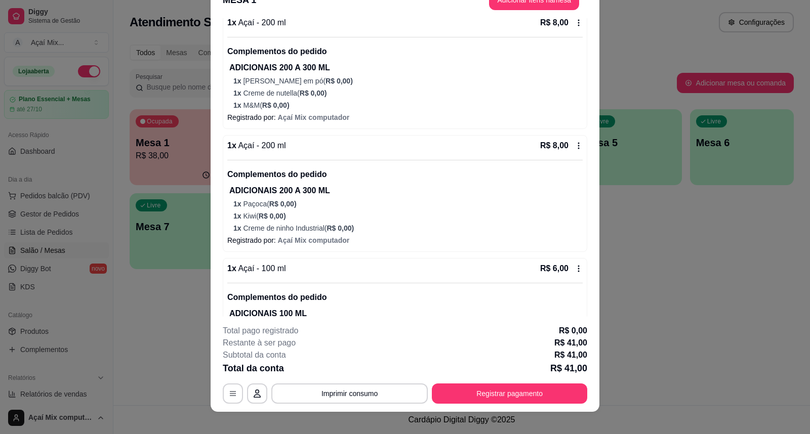
scroll to position [30, 0]
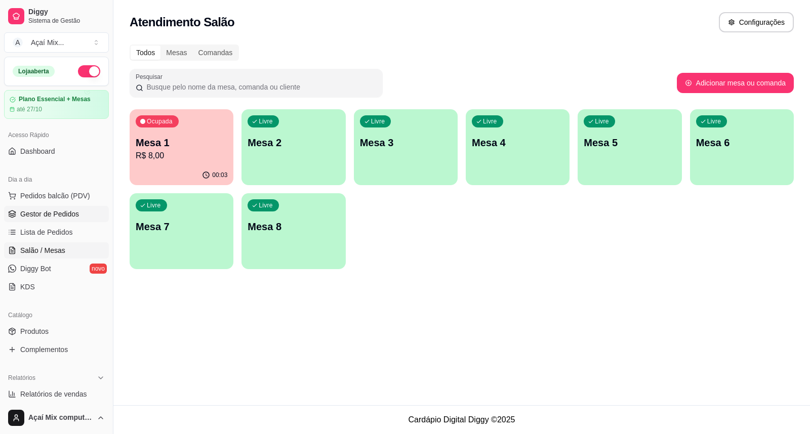
click at [58, 210] on span "Gestor de Pedidos" at bounding box center [49, 214] width 59 height 10
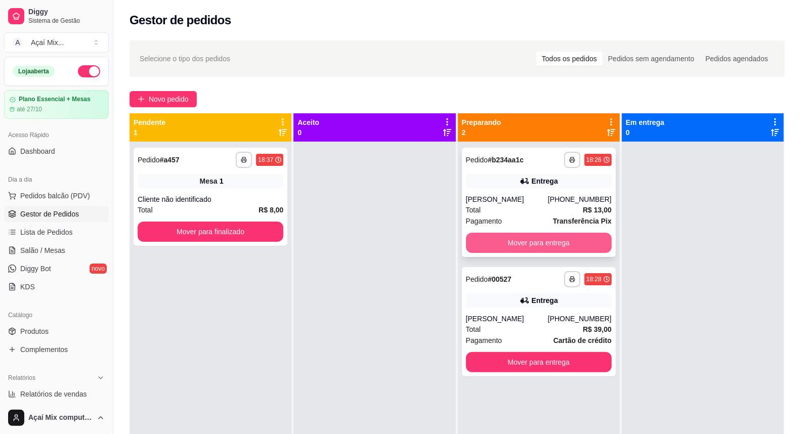
click at [504, 238] on button "Mover para entrega" at bounding box center [539, 243] width 146 height 20
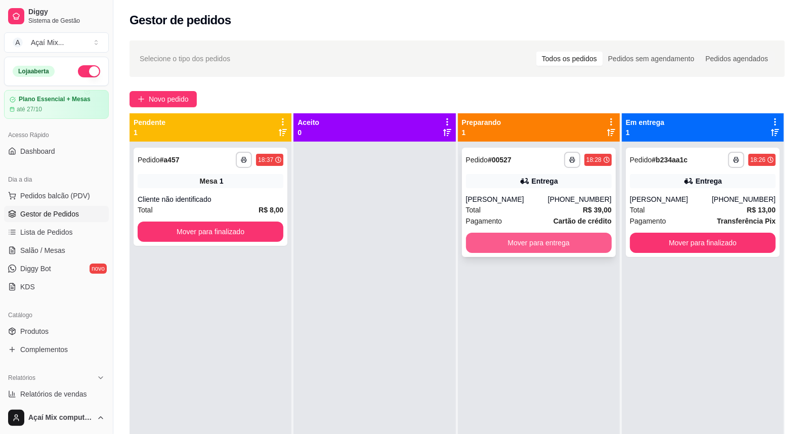
click at [554, 239] on button "Mover para entrega" at bounding box center [539, 243] width 146 height 20
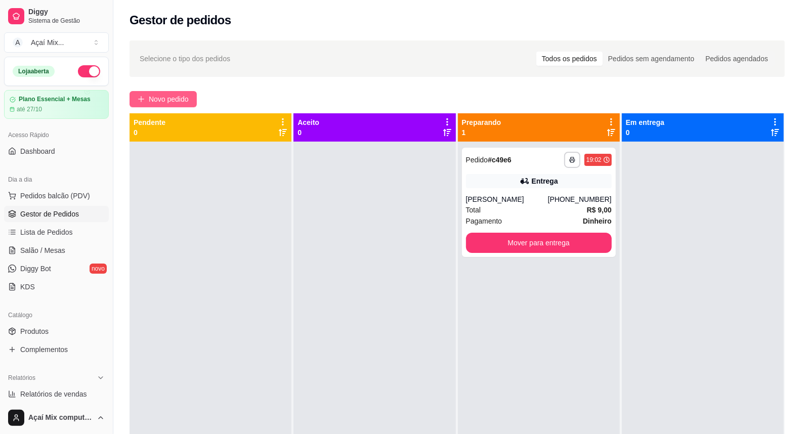
click at [171, 95] on span "Novo pedido" at bounding box center [169, 99] width 40 height 11
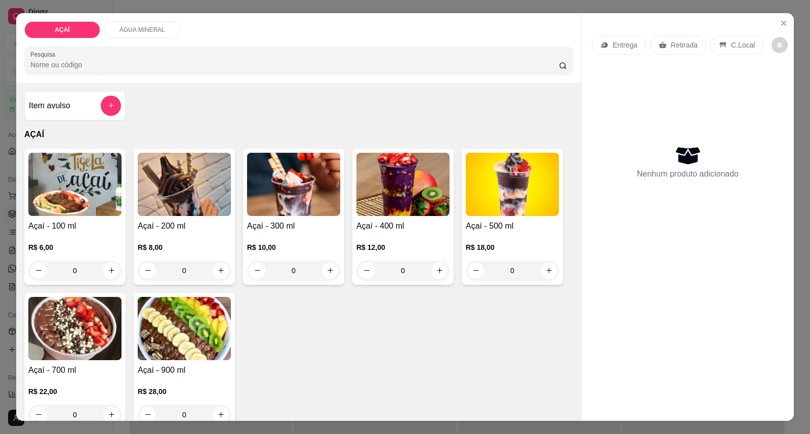
click at [282, 169] on img at bounding box center [293, 184] width 93 height 63
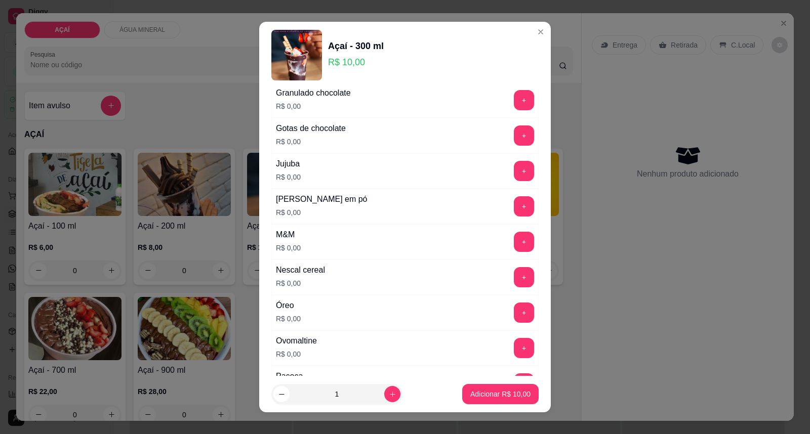
scroll to position [956, 0]
click at [514, 209] on button "+" at bounding box center [524, 205] width 20 height 20
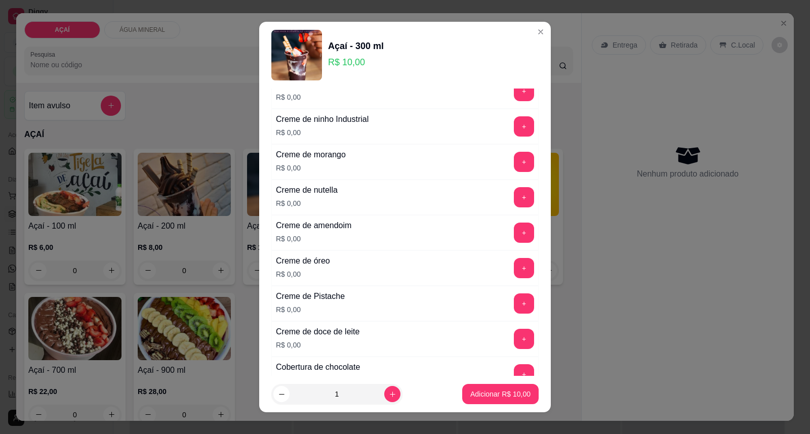
scroll to position [281, 0]
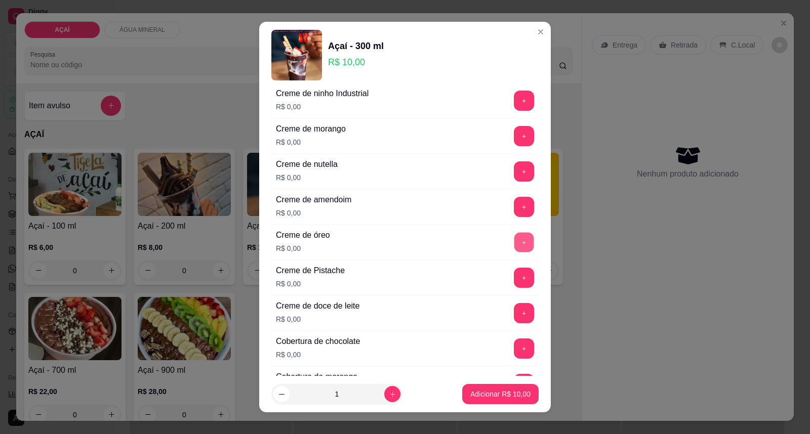
click at [514, 241] on button "+" at bounding box center [524, 243] width 20 height 20
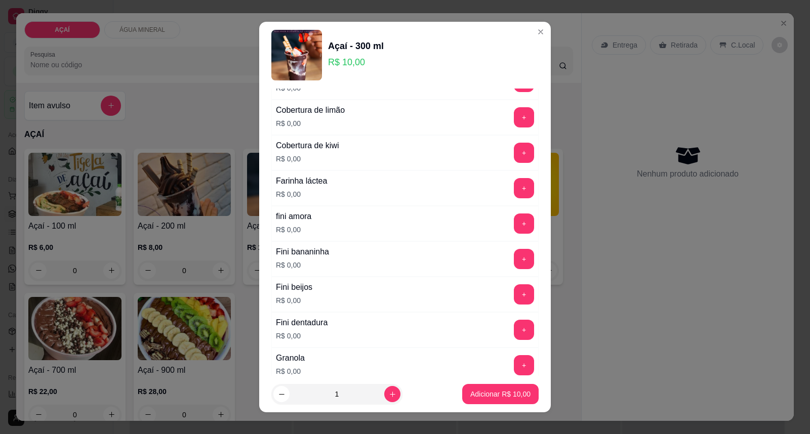
scroll to position [675, 0]
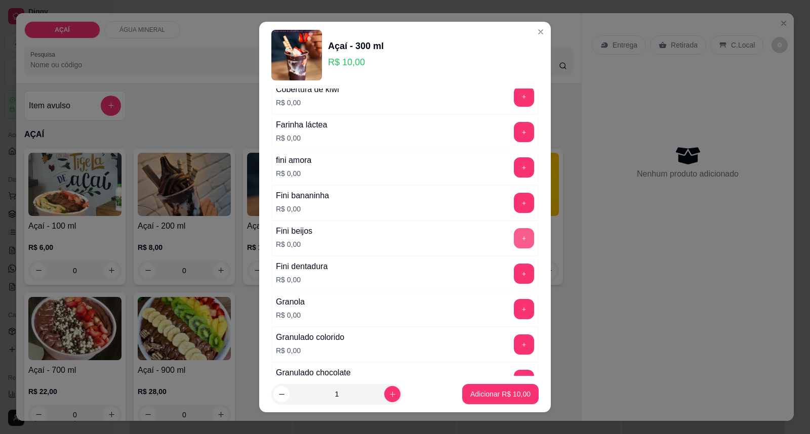
click at [514, 247] on button "+" at bounding box center [524, 238] width 20 height 20
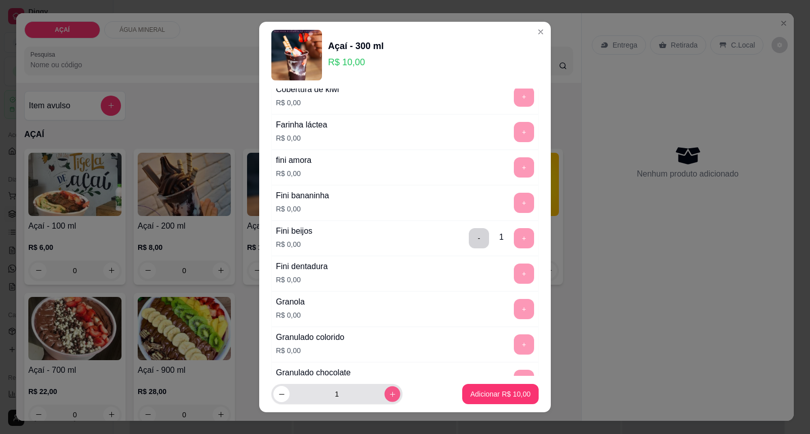
click at [384, 402] on button "increase-product-quantity" at bounding box center [392, 395] width 16 height 16
click at [384, 402] on button "increase-product-quantity" at bounding box center [392, 394] width 16 height 16
type input "4"
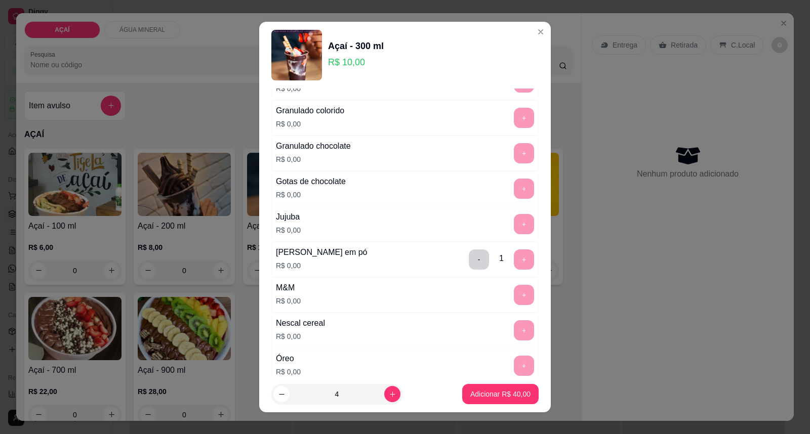
scroll to position [1012, 0]
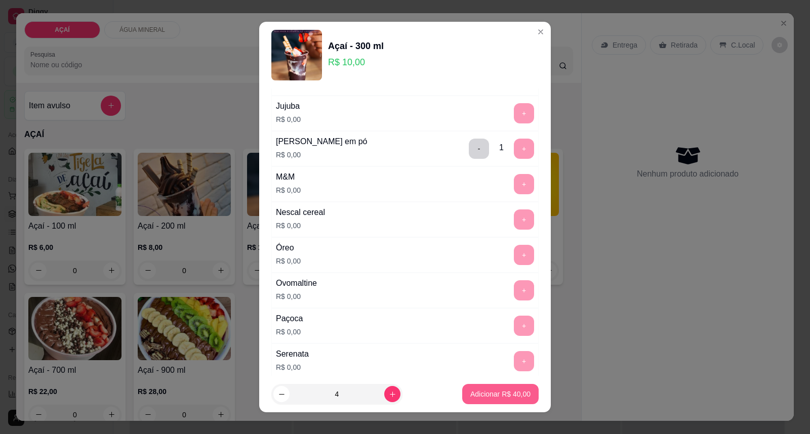
click at [472, 391] on p "Adicionar R$ 40,00" at bounding box center [500, 394] width 60 height 10
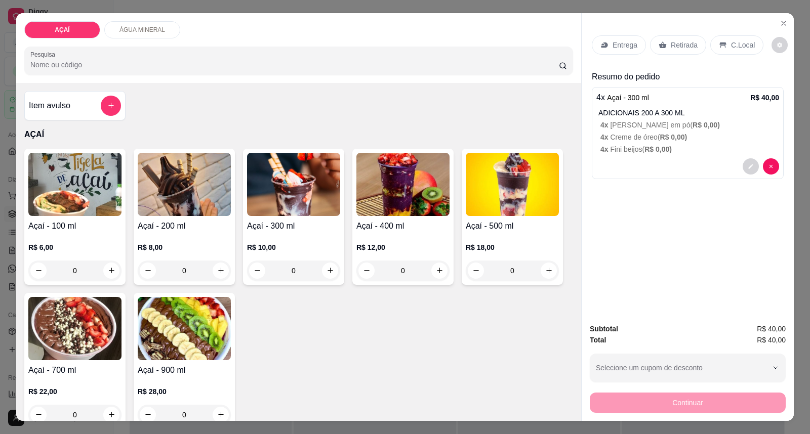
click at [200, 164] on img at bounding box center [184, 184] width 93 height 63
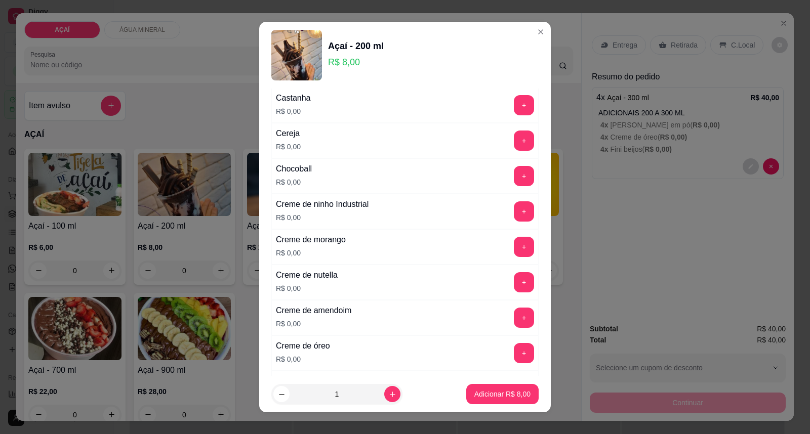
scroll to position [225, 0]
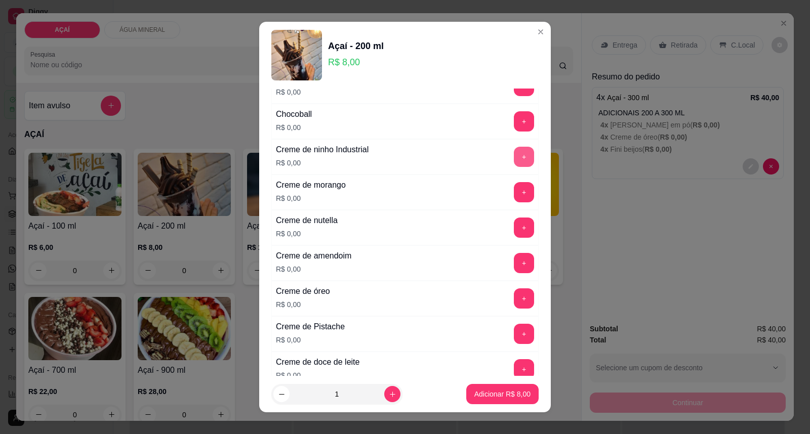
click at [514, 165] on button "+" at bounding box center [524, 157] width 20 height 20
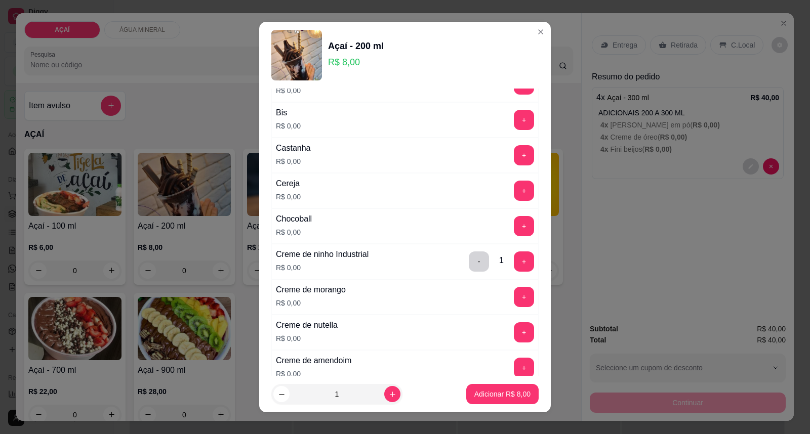
scroll to position [112, 0]
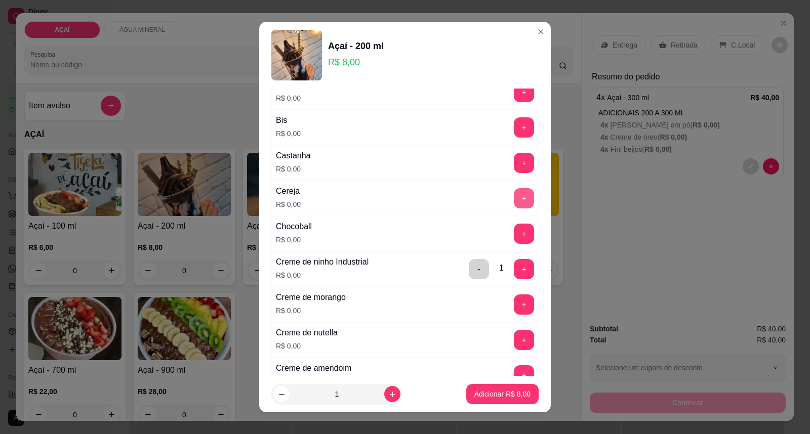
click at [514, 195] on button "+" at bounding box center [524, 198] width 20 height 20
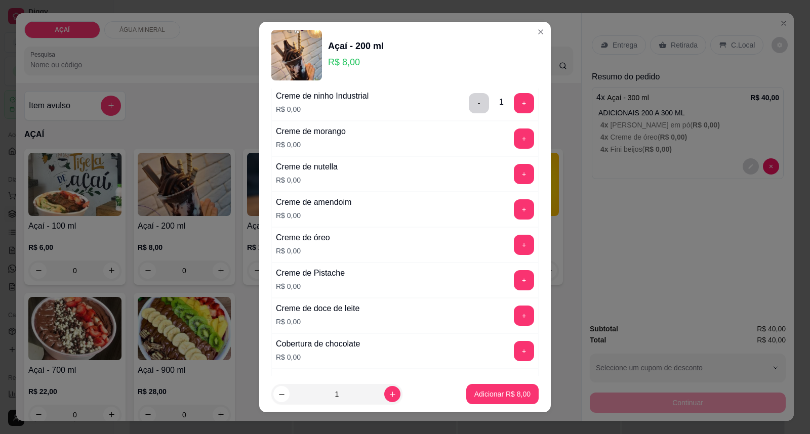
scroll to position [281, 0]
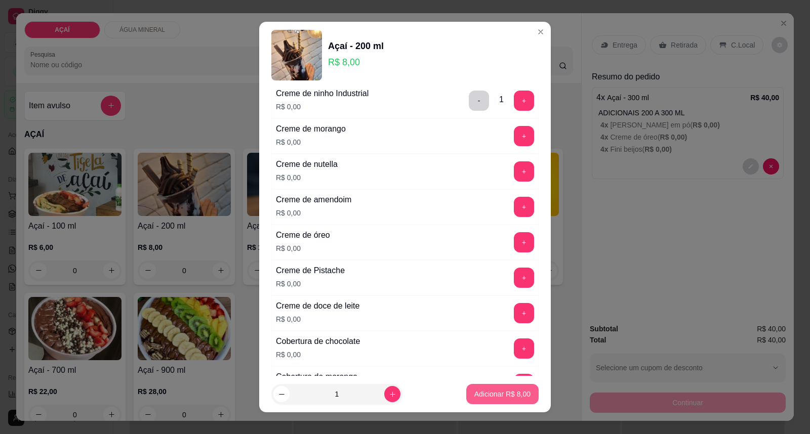
click at [481, 389] on button "Adicionar R$ 8,00" at bounding box center [502, 394] width 72 height 20
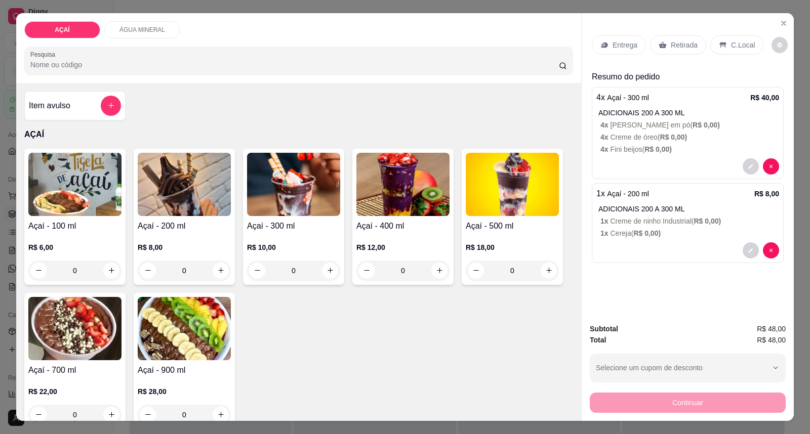
click at [386, 202] on img at bounding box center [402, 184] width 93 height 63
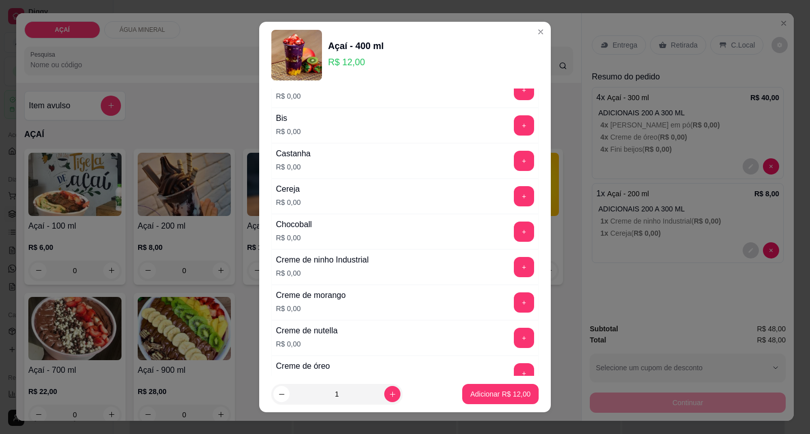
scroll to position [112, 0]
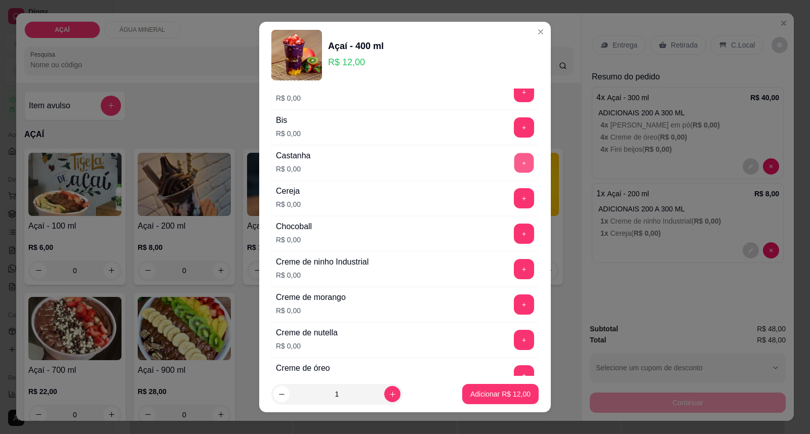
click at [514, 162] on button "+" at bounding box center [524, 163] width 20 height 20
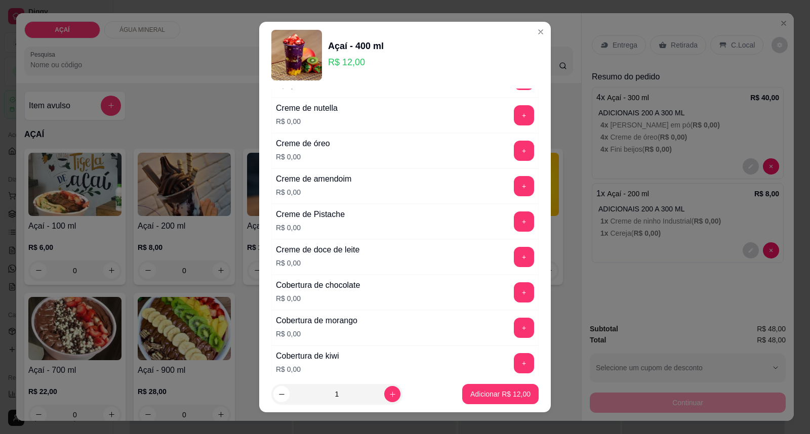
scroll to position [281, 0]
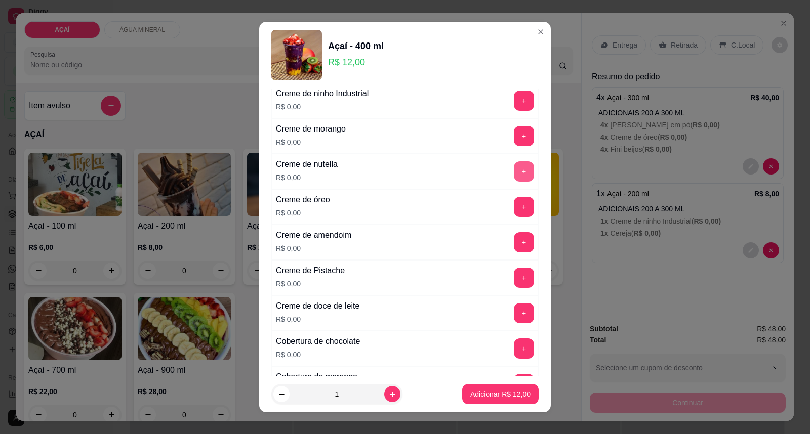
click at [514, 174] on button "+" at bounding box center [524, 171] width 20 height 20
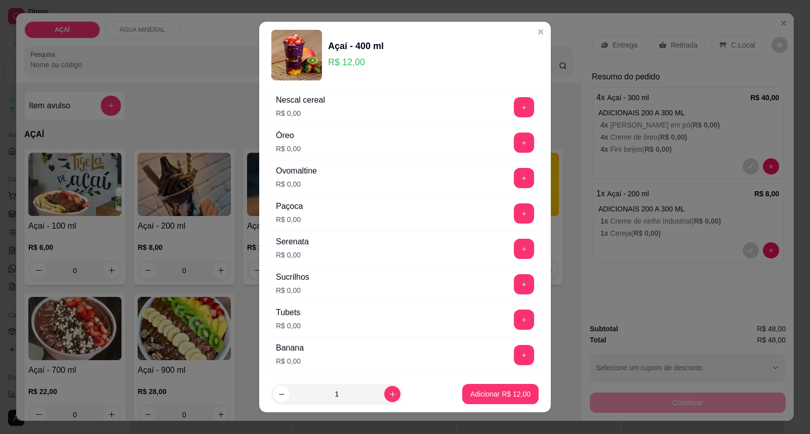
scroll to position [1297, 0]
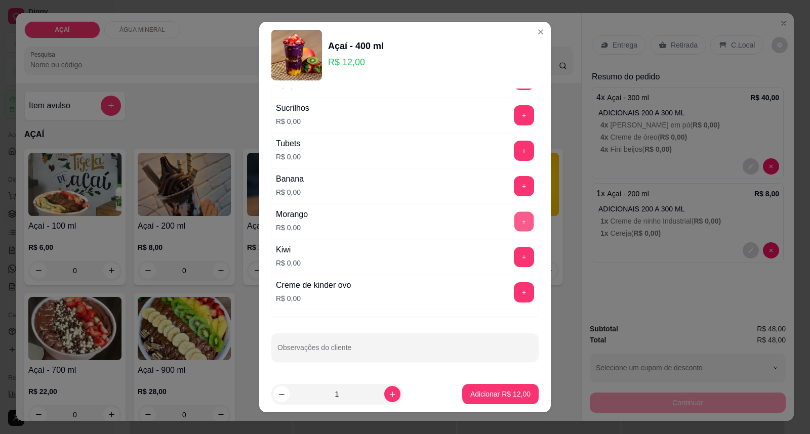
click at [514, 221] on button "+" at bounding box center [524, 222] width 20 height 20
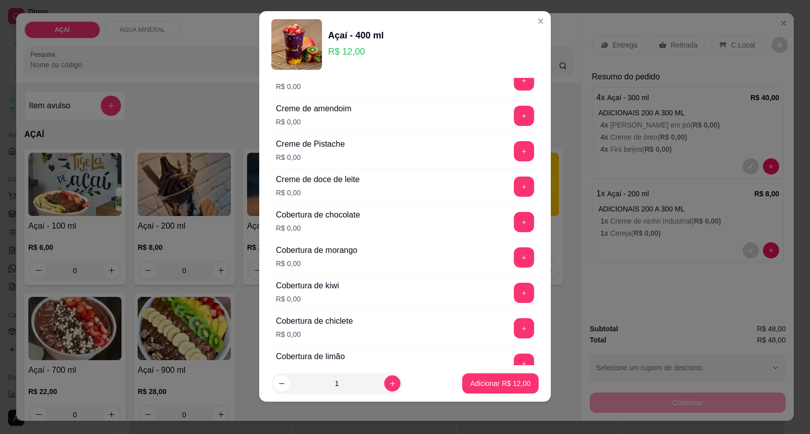
scroll to position [453, 0]
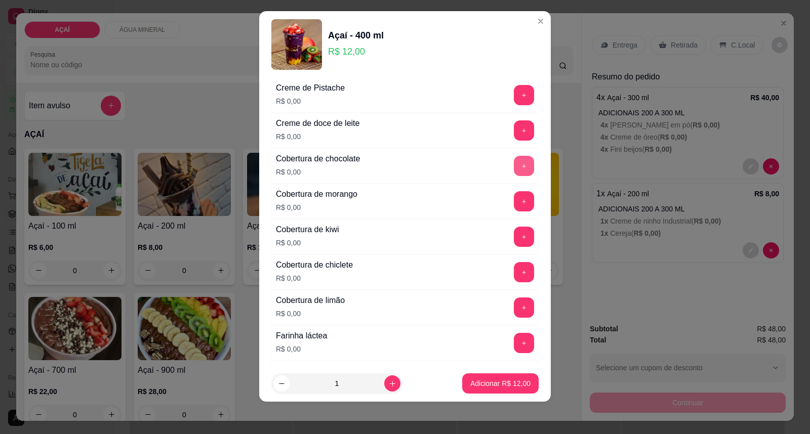
click at [514, 168] on button "+" at bounding box center [524, 166] width 20 height 20
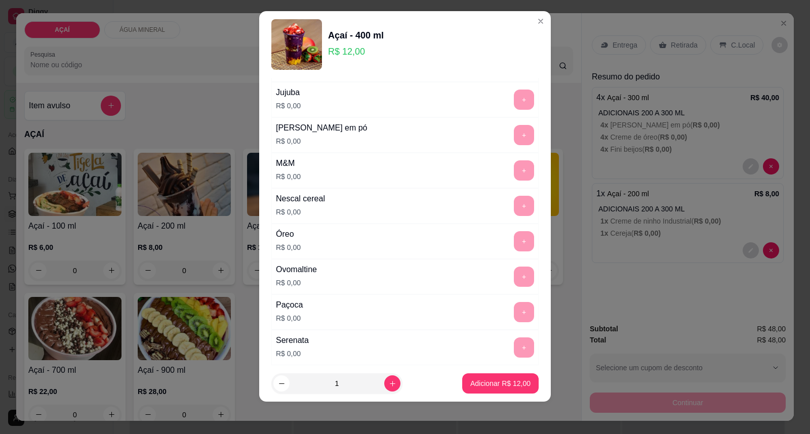
scroll to position [1297, 0]
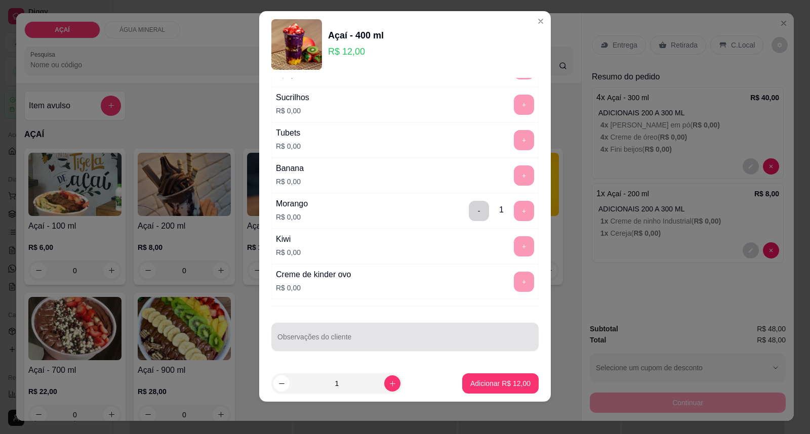
click at [336, 340] on input "Observações do cliente" at bounding box center [404, 341] width 255 height 10
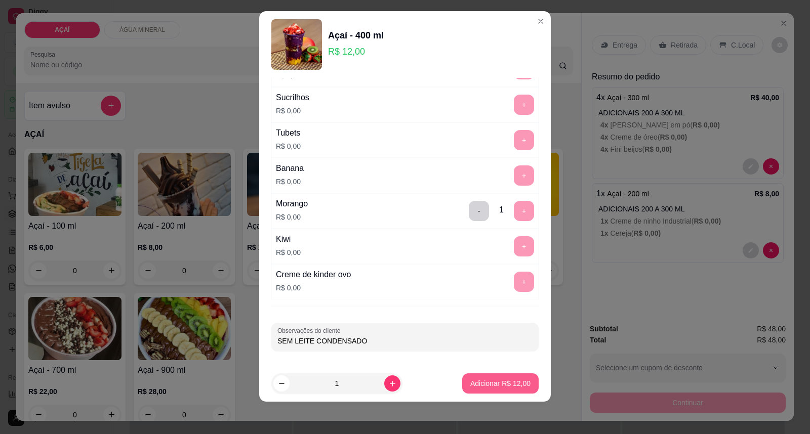
type input "SEM LEITE CONDENSADO"
click at [475, 380] on p "Adicionar R$ 12,00" at bounding box center [500, 384] width 60 height 10
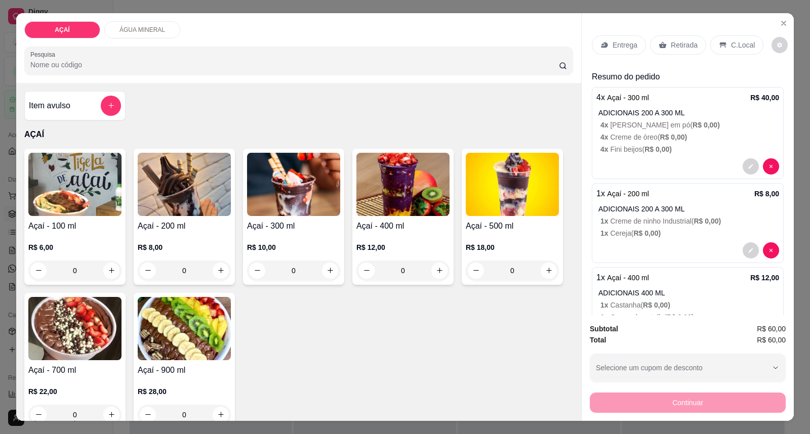
click at [403, 191] on img at bounding box center [402, 184] width 93 height 63
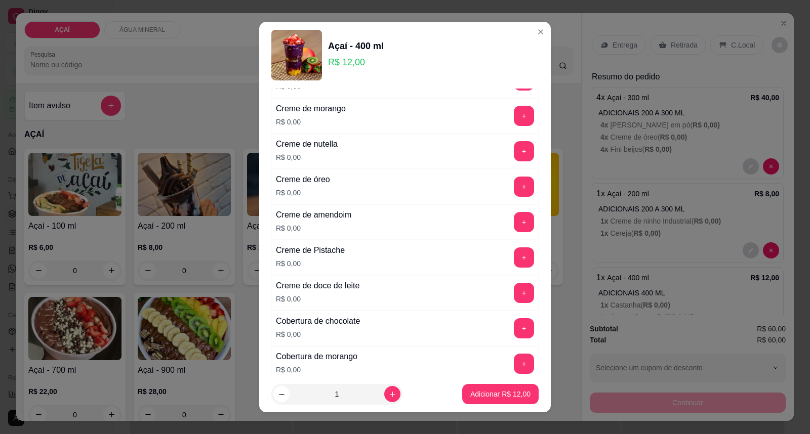
scroll to position [281, 0]
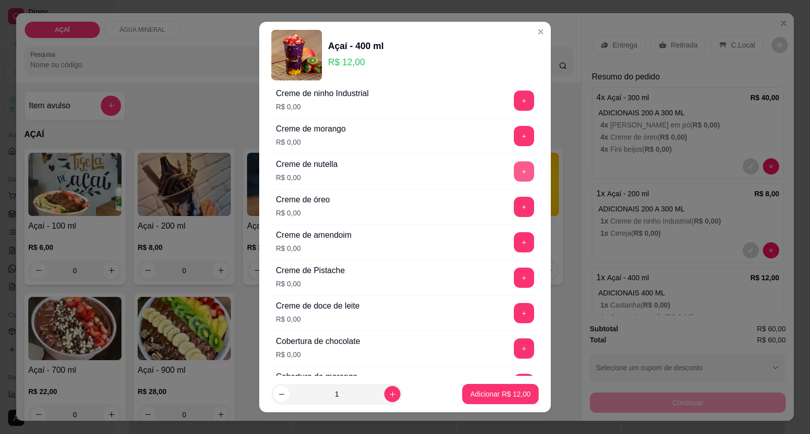
click at [514, 171] on button "+" at bounding box center [524, 171] width 20 height 20
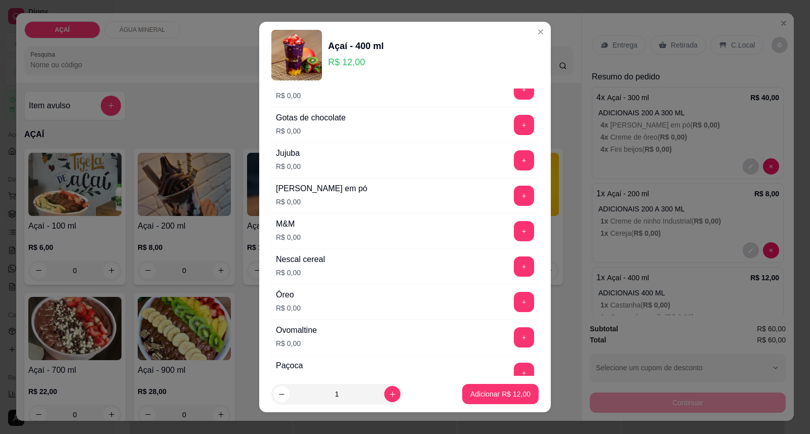
scroll to position [956, 0]
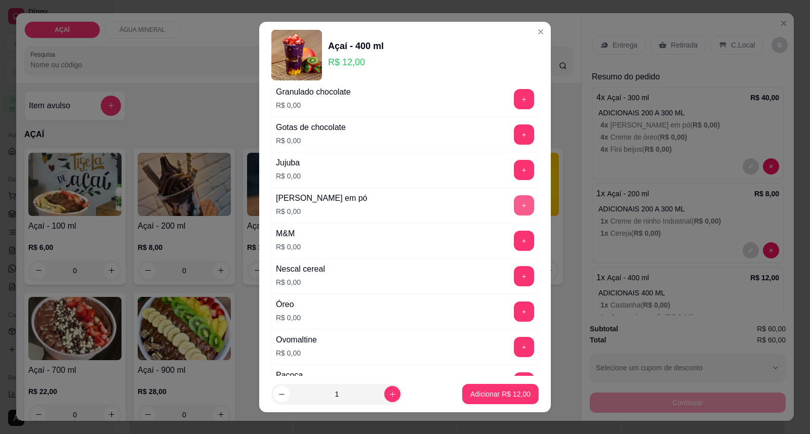
click at [514, 202] on button "+" at bounding box center [524, 205] width 20 height 20
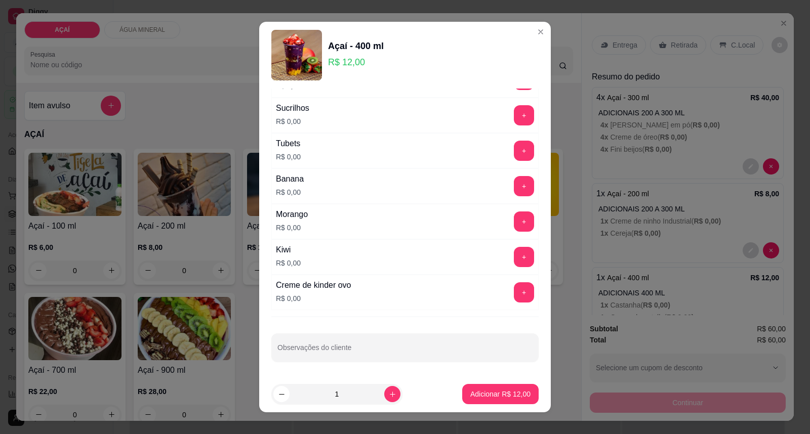
scroll to position [1297, 0]
click at [514, 227] on button "+" at bounding box center [524, 222] width 20 height 20
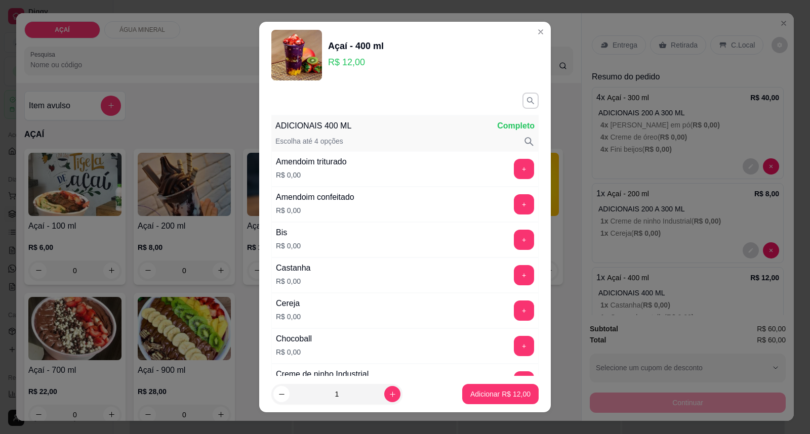
scroll to position [112, 0]
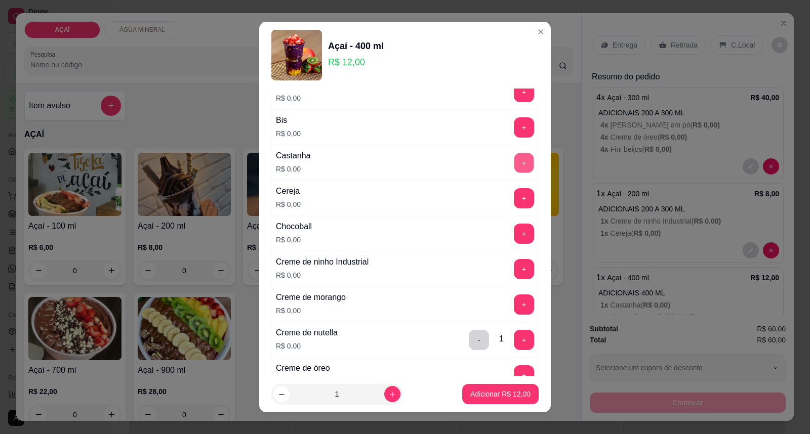
click at [514, 165] on button "+" at bounding box center [524, 163] width 20 height 20
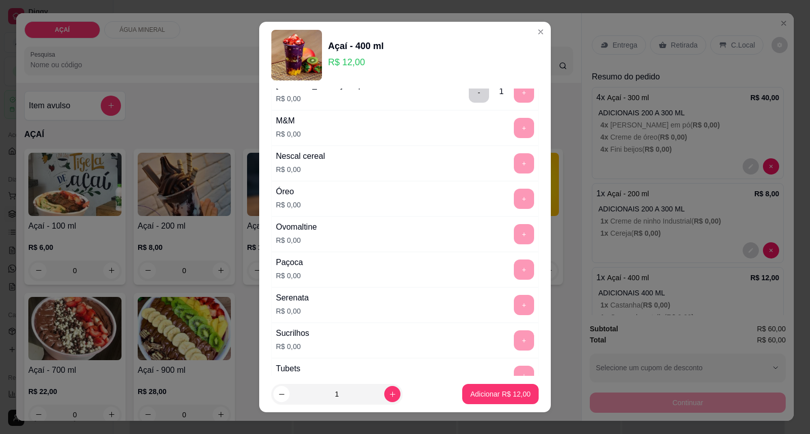
scroll to position [1297, 0]
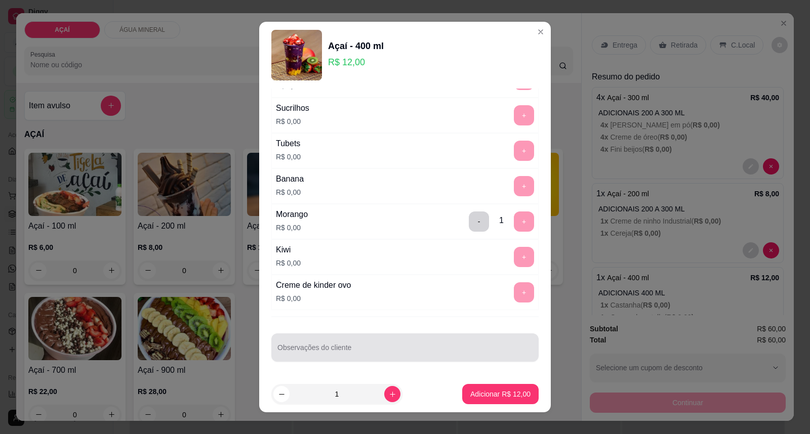
click at [342, 352] on input "Observações do cliente" at bounding box center [404, 352] width 255 height 10
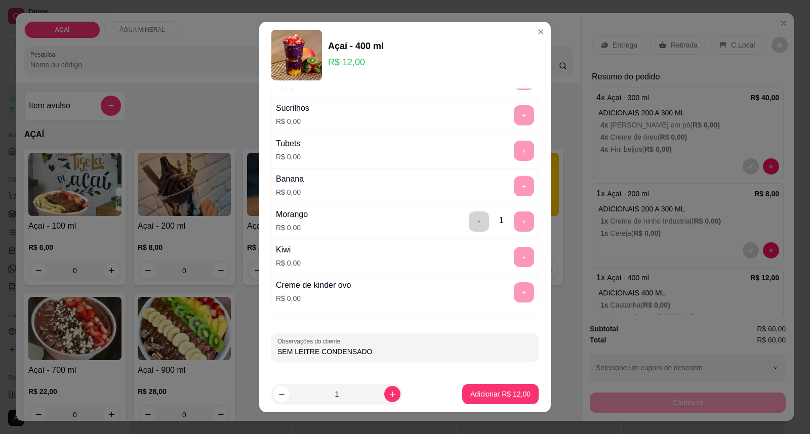
click at [303, 356] on input "SEM LEITRE CONDENSADO" at bounding box center [404, 352] width 255 height 10
type input "SEM LEITE CONDENSADO"
click at [470, 391] on p "Adicionar R$ 12,00" at bounding box center [500, 394] width 60 height 10
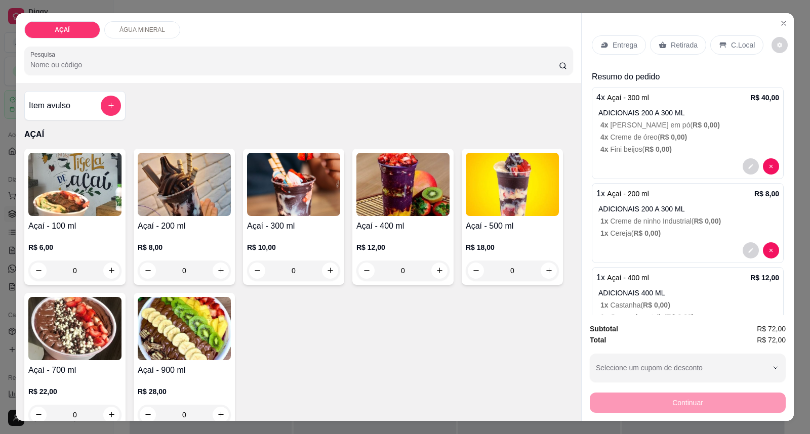
click at [599, 39] on div "Entrega" at bounding box center [619, 44] width 54 height 19
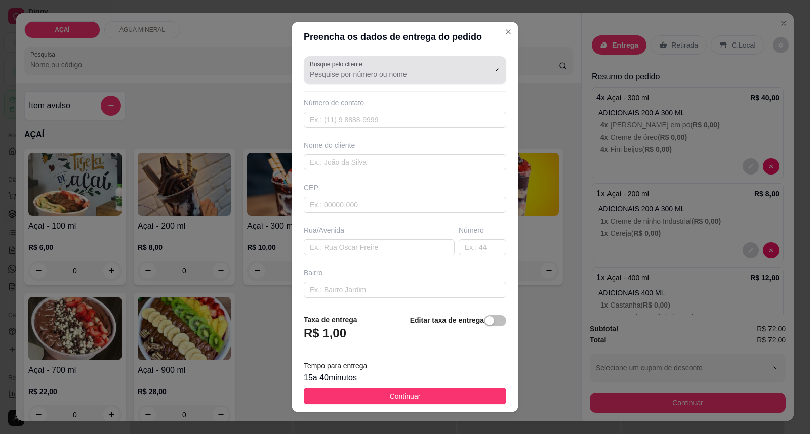
click at [429, 67] on div at bounding box center [405, 70] width 190 height 20
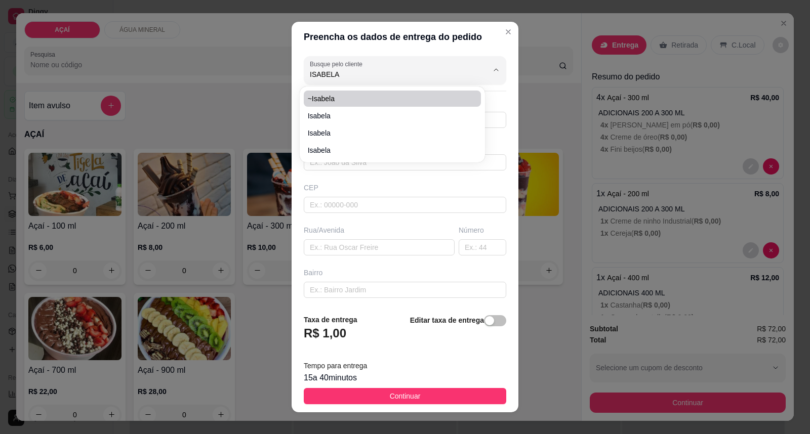
click at [347, 93] on li "~Isabela" at bounding box center [393, 99] width 178 height 16
type input "~Isabela"
type input "558282362970"
type input "~Isabela"
type input "57520000"
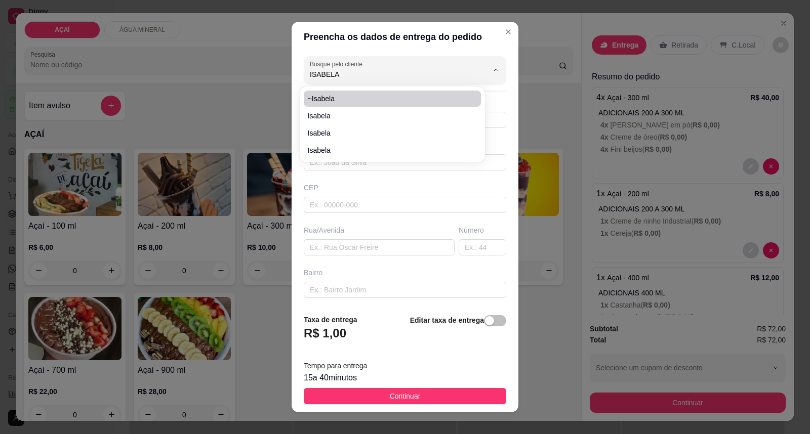
type input "Maravilha"
type input "Entregar na Rua do campo, 235 (depois da academia de Nairan) Pagamento no pix"
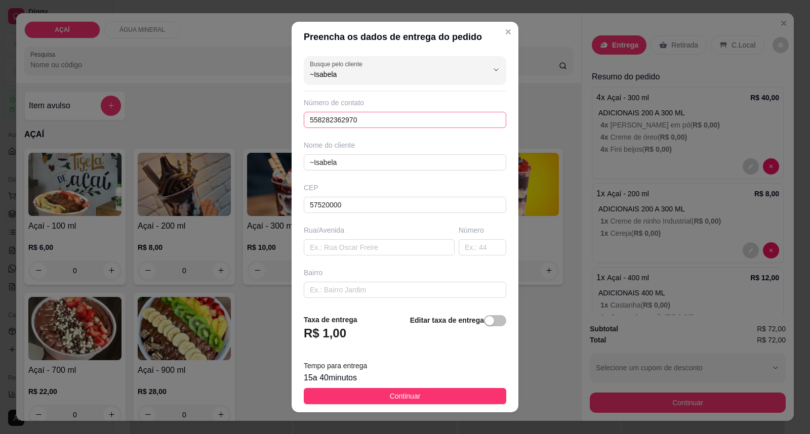
scroll to position [87, 0]
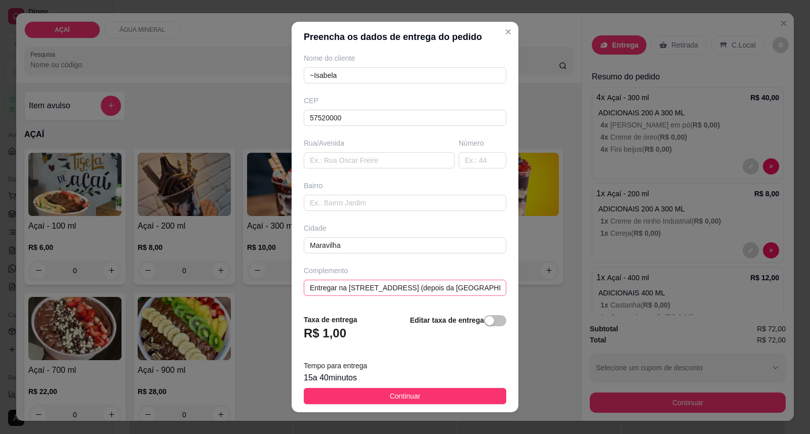
type input "~Isabela"
click at [480, 289] on input "Entregar na Rua do campo, 235 (depois da academia de Nairan) Pagamento no pix" at bounding box center [405, 288] width 202 height 16
click at [478, 289] on input "Entregar na Rua do campo, 235 (depois da academia de Nairan) Pagamento no pix" at bounding box center [405, 288] width 202 height 16
click at [458, 289] on input "Entregar na Rua do campo, 235 (depois da academia de Nairan) Pagamento no pix" at bounding box center [405, 288] width 202 height 16
type input "Entregar na [STREET_ADDRESS] na [GEOGRAPHIC_DATA]"
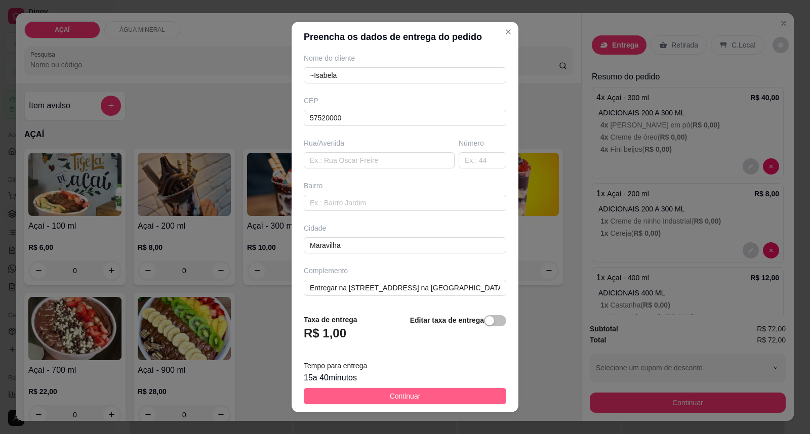
click at [394, 399] on span "Continuar" at bounding box center [405, 396] width 31 height 11
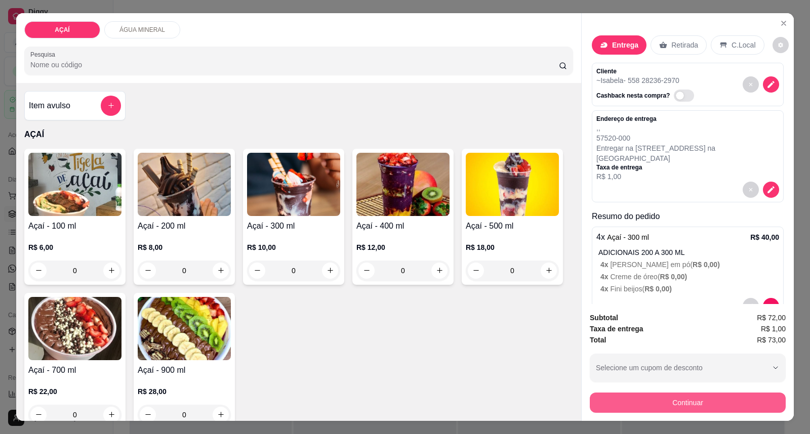
click at [669, 399] on button "Continuar" at bounding box center [688, 403] width 196 height 20
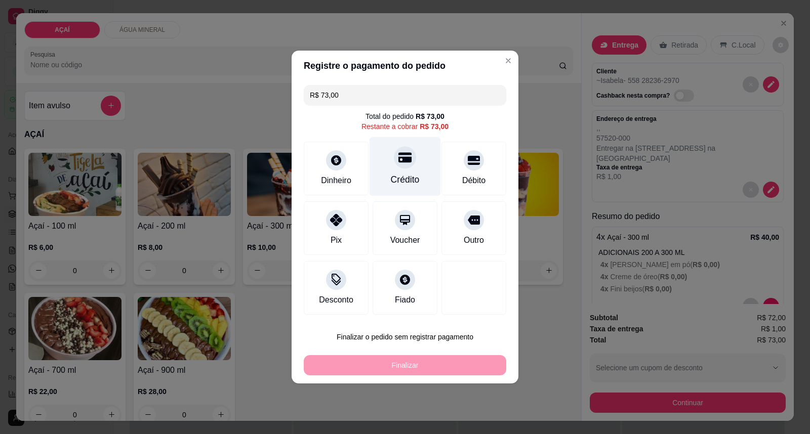
click at [402, 157] on icon at bounding box center [404, 158] width 13 height 10
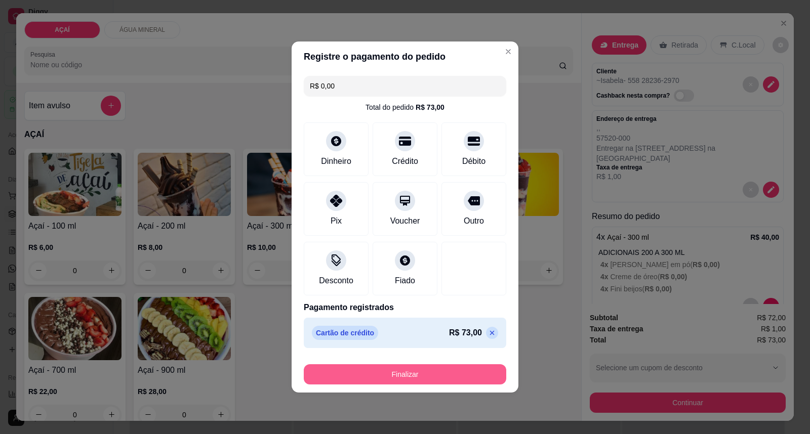
click at [399, 373] on button "Finalizar" at bounding box center [405, 374] width 202 height 20
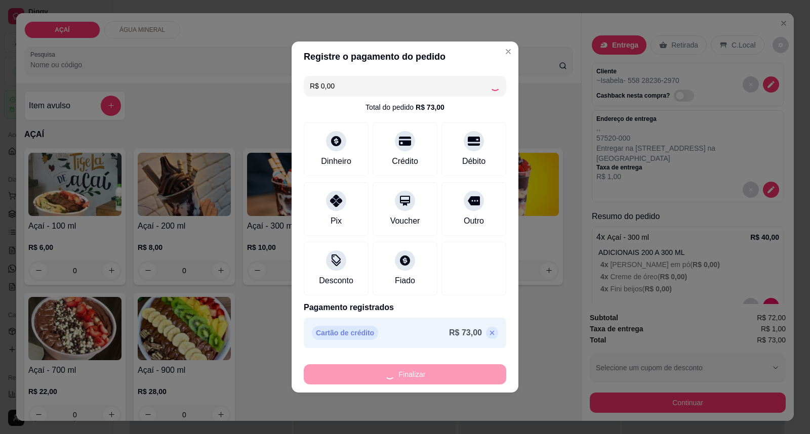
type input "-R$ 73,00"
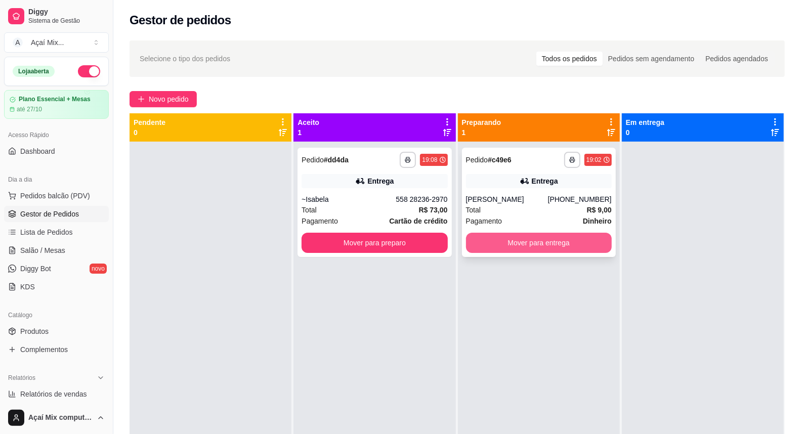
click at [540, 238] on button "Mover para entrega" at bounding box center [539, 243] width 146 height 20
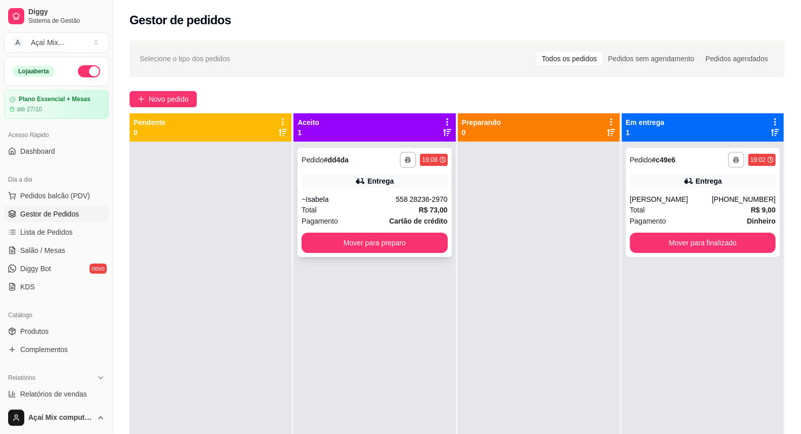
click at [419, 206] on strong "R$ 73,00" at bounding box center [433, 210] width 29 height 8
click at [373, 206] on div "Total R$ 73,00" at bounding box center [375, 209] width 146 height 11
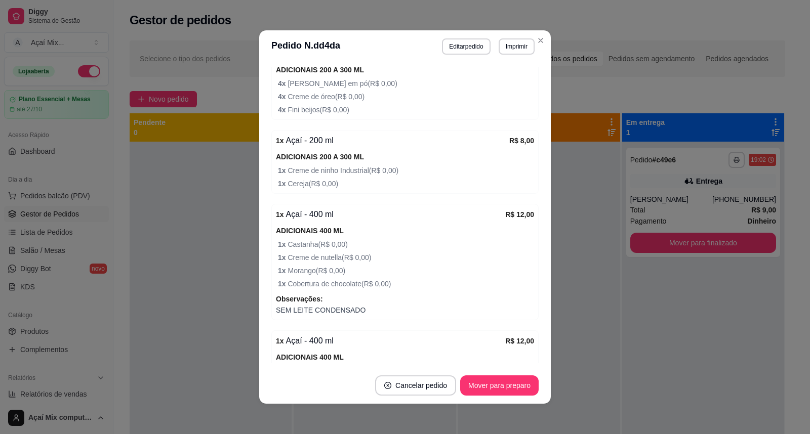
scroll to position [225, 0]
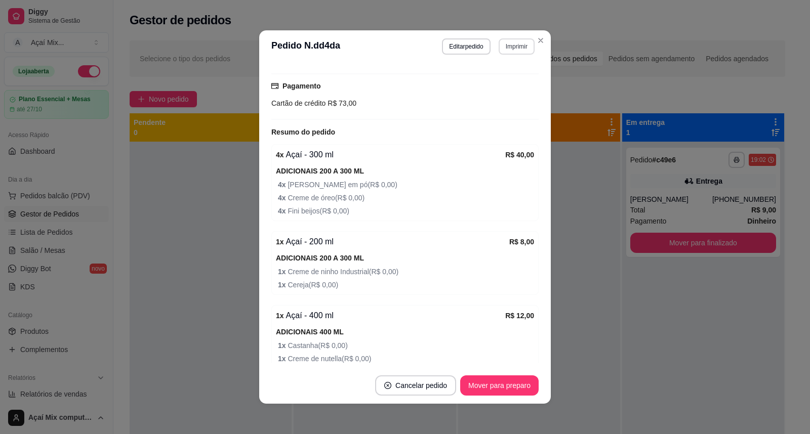
click at [525, 52] on button "Imprimir" at bounding box center [517, 46] width 36 height 16
click at [494, 87] on button "Impressora" at bounding box center [494, 82] width 73 height 16
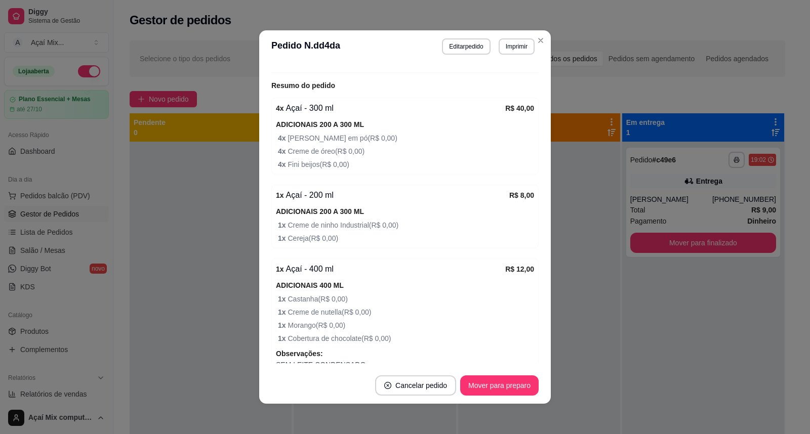
scroll to position [281, 0]
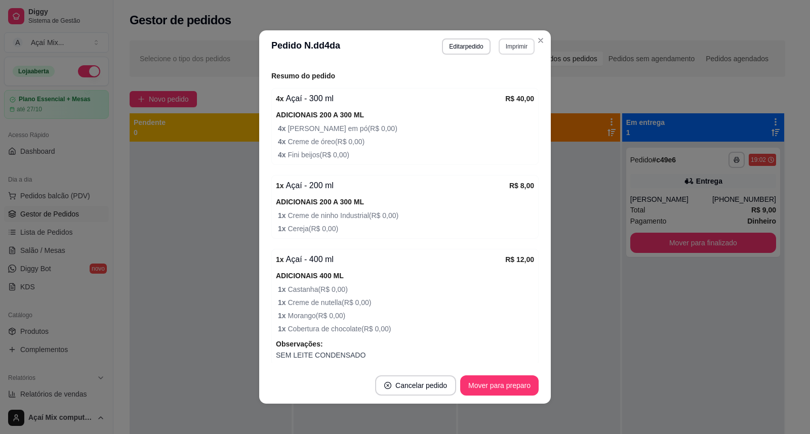
click at [517, 50] on button "Imprimir" at bounding box center [517, 46] width 36 height 16
click at [499, 77] on button "Impressora" at bounding box center [494, 82] width 71 height 16
click at [508, 45] on button "Imprimir" at bounding box center [517, 46] width 36 height 16
click at [499, 86] on button "Impressora" at bounding box center [494, 82] width 73 height 16
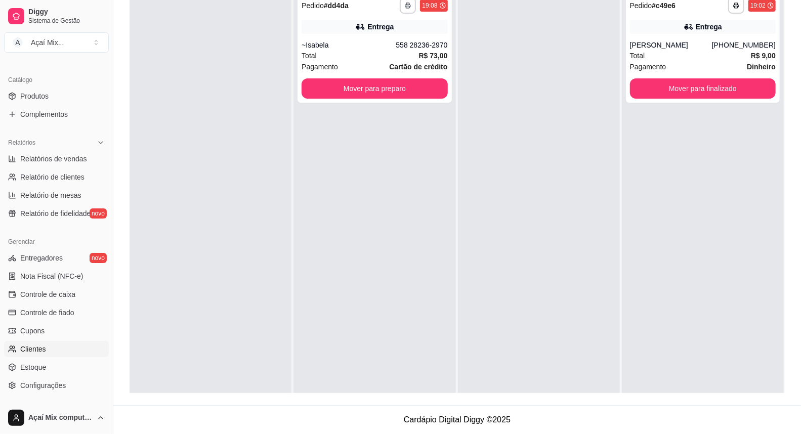
scroll to position [294, 0]
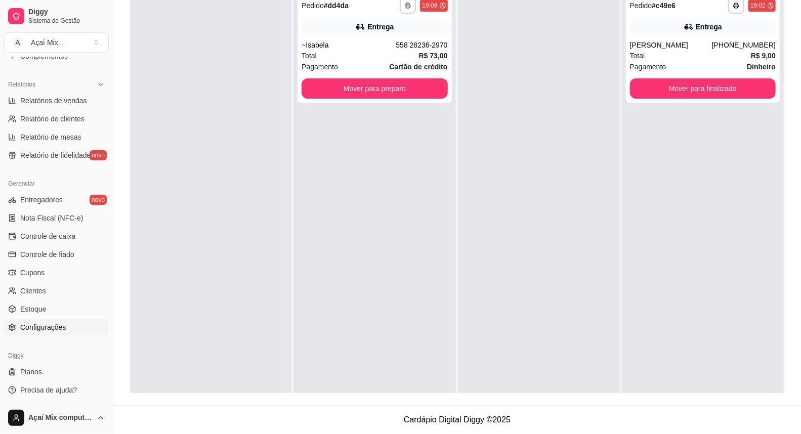
click at [68, 322] on link "Configurações" at bounding box center [56, 327] width 105 height 16
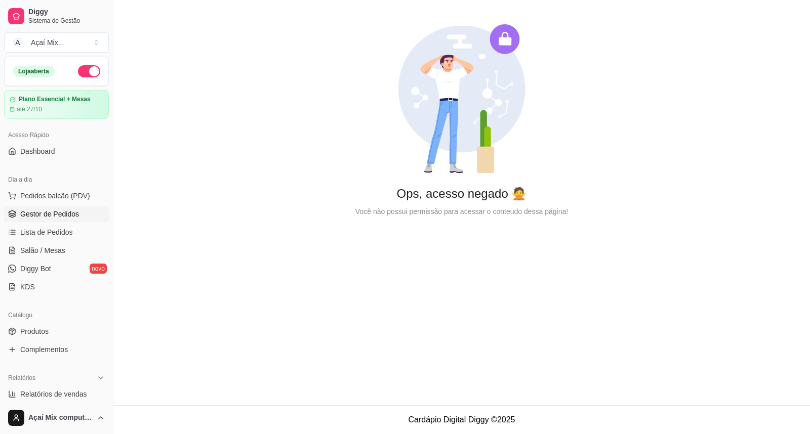
click at [55, 208] on link "Gestor de Pedidos" at bounding box center [56, 214] width 105 height 16
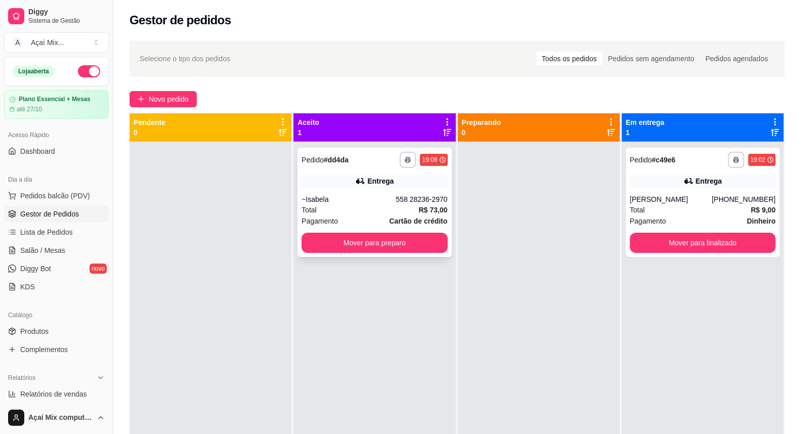
click at [394, 214] on div "Total R$ 73,00" at bounding box center [375, 209] width 146 height 11
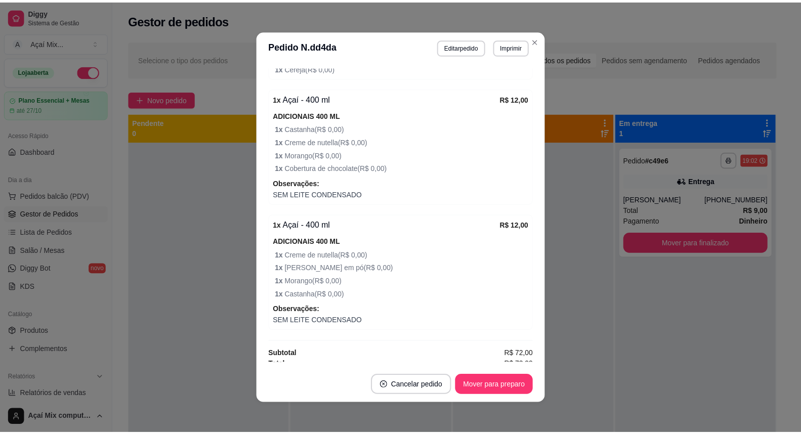
scroll to position [449, 0]
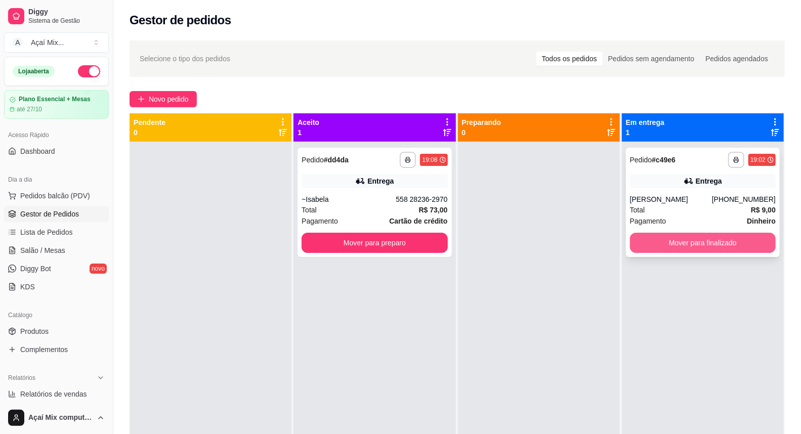
click at [664, 243] on button "Mover para finalizado" at bounding box center [703, 243] width 146 height 20
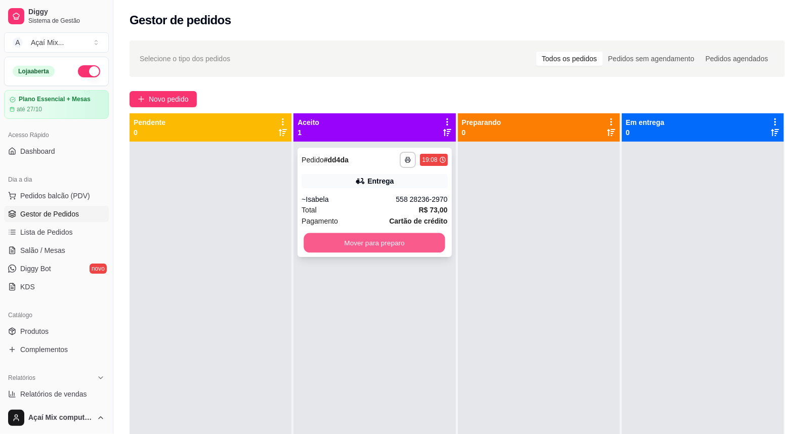
click at [358, 241] on button "Mover para preparo" at bounding box center [375, 243] width 142 height 20
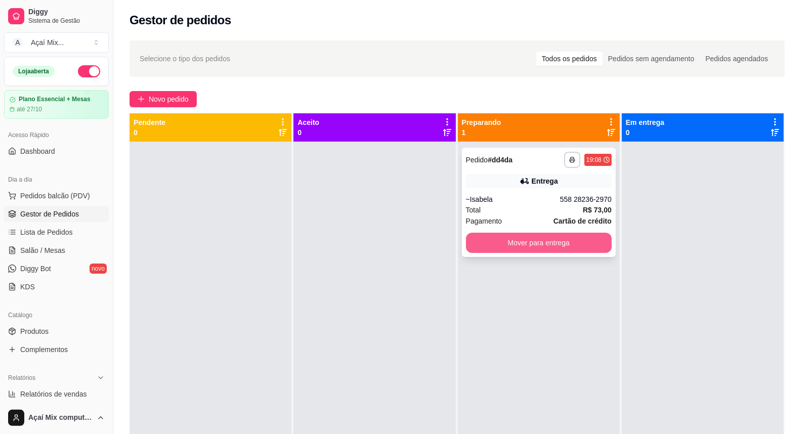
click at [495, 241] on button "Mover para entrega" at bounding box center [539, 243] width 146 height 20
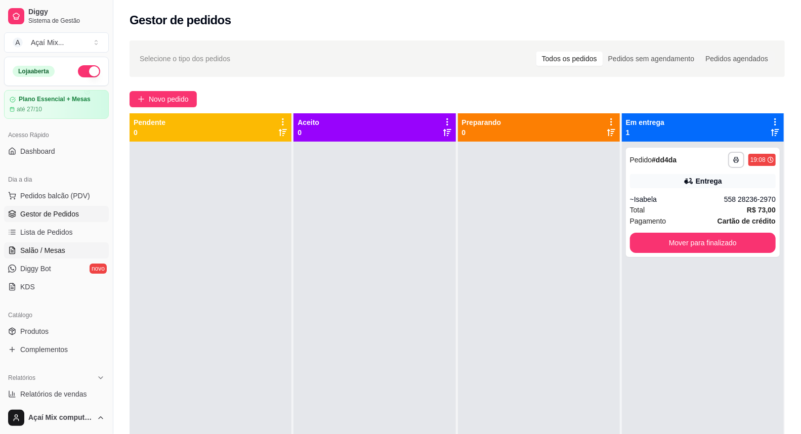
click at [44, 242] on link "Salão / Mesas" at bounding box center [56, 250] width 105 height 16
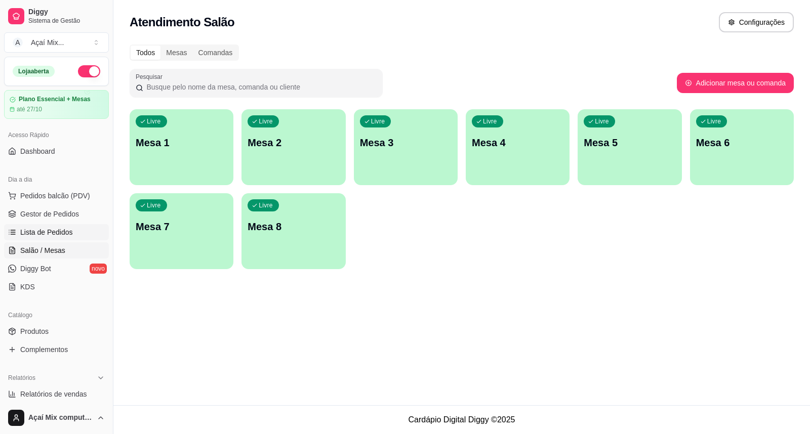
click at [47, 226] on link "Lista de Pedidos" at bounding box center [56, 232] width 105 height 16
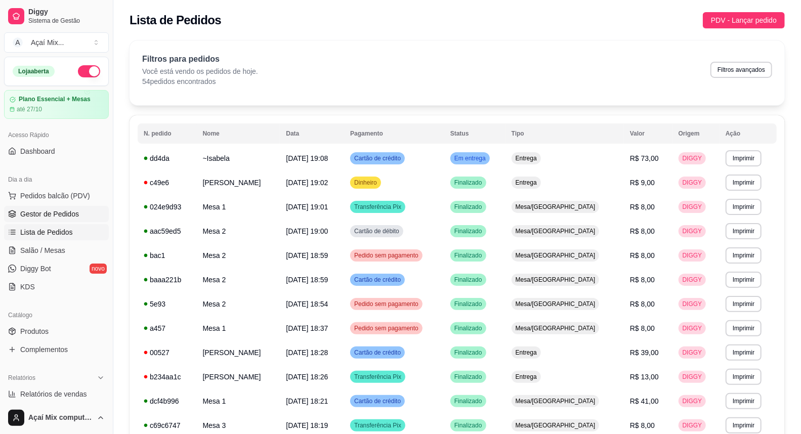
click at [71, 216] on span "Gestor de Pedidos" at bounding box center [49, 214] width 59 height 10
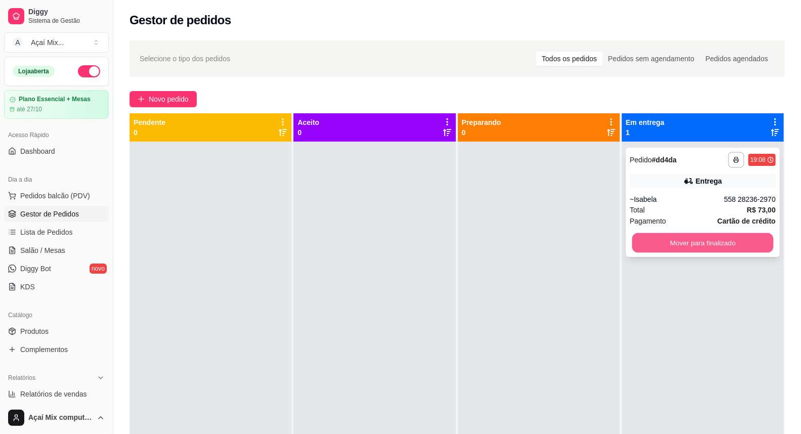
click at [676, 244] on button "Mover para finalizado" at bounding box center [703, 243] width 142 height 20
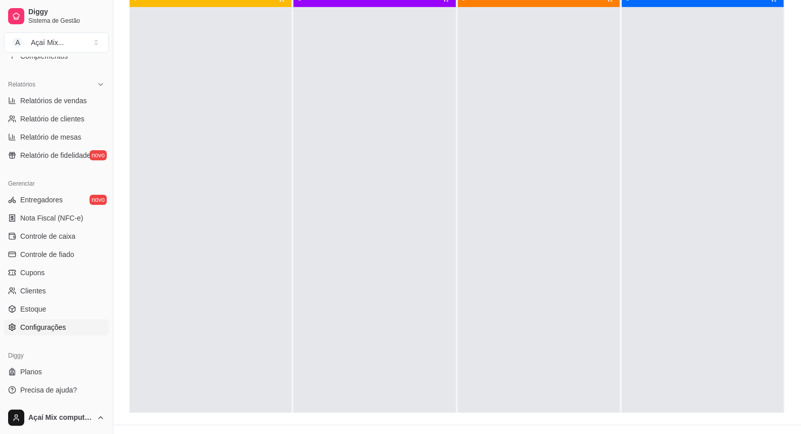
scroll to position [154, 0]
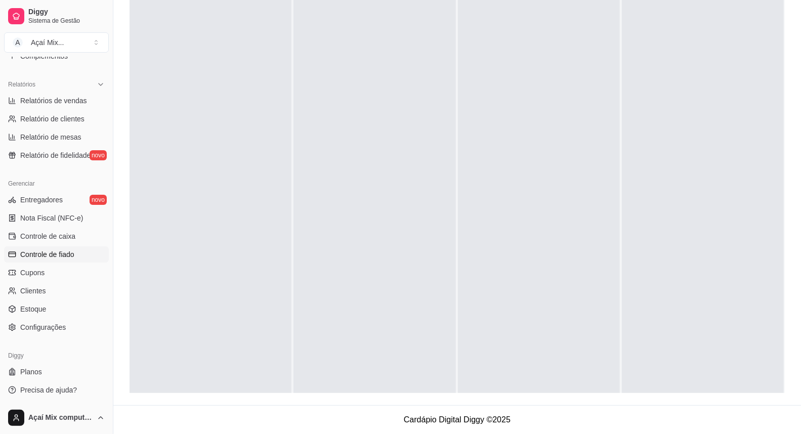
click at [63, 261] on link "Controle de fiado" at bounding box center [56, 255] width 105 height 16
click at [72, 252] on span "Controle de fiado" at bounding box center [47, 255] width 54 height 10
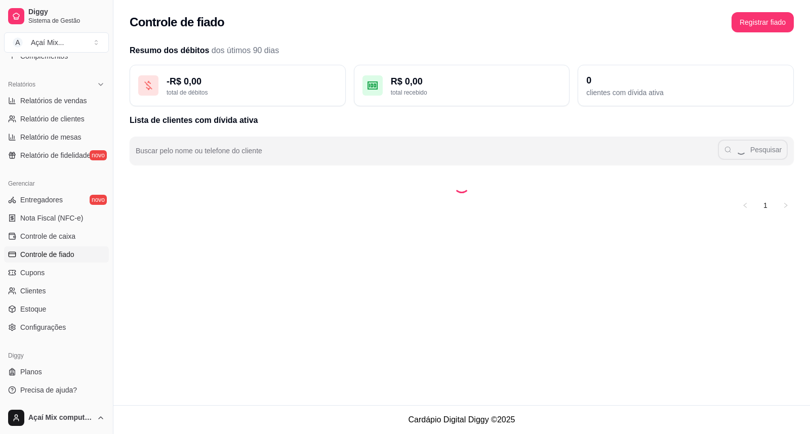
click at [72, 252] on span "Controle de fiado" at bounding box center [47, 255] width 54 height 10
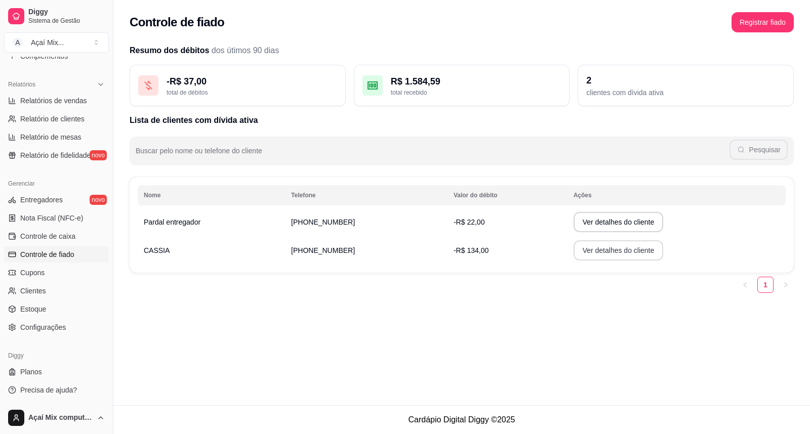
click at [604, 249] on button "Ver detalhes do cliente" at bounding box center [618, 250] width 90 height 20
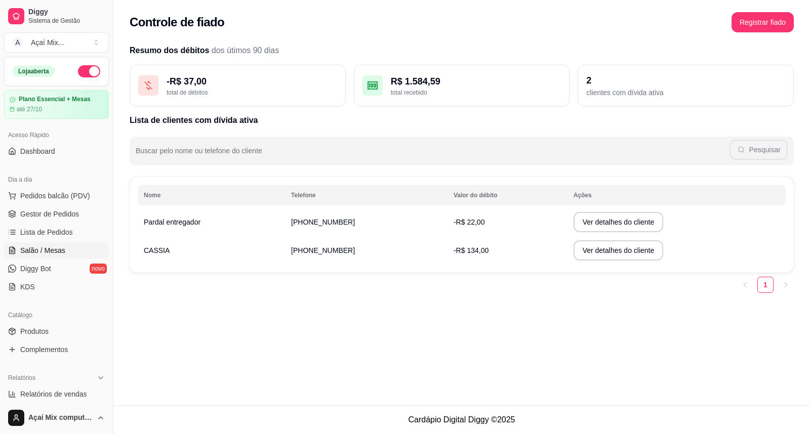
click at [56, 245] on span "Salão / Mesas" at bounding box center [42, 250] width 45 height 10
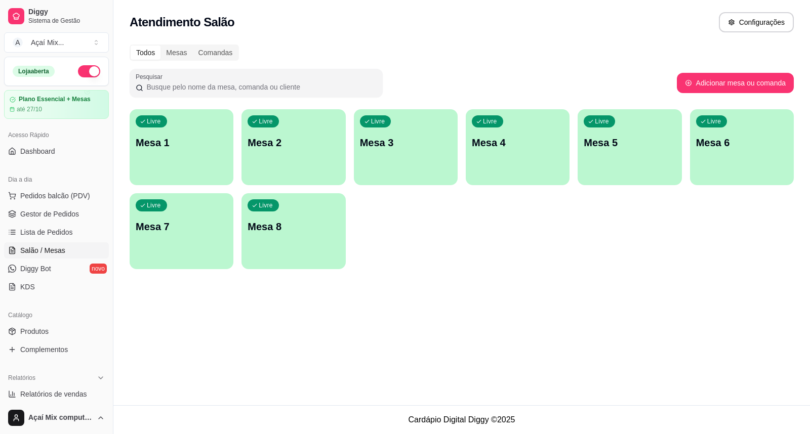
click at [156, 148] on p "Mesa 1" at bounding box center [182, 143] width 92 height 14
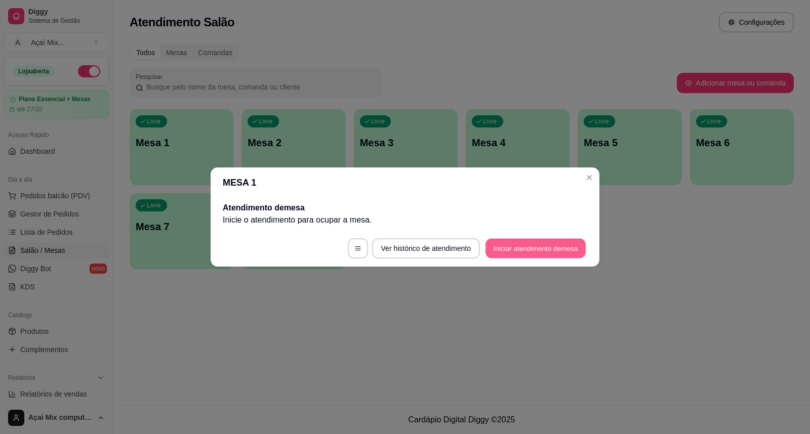
click at [492, 245] on button "Iniciar atendimento de mesa" at bounding box center [535, 249] width 100 height 20
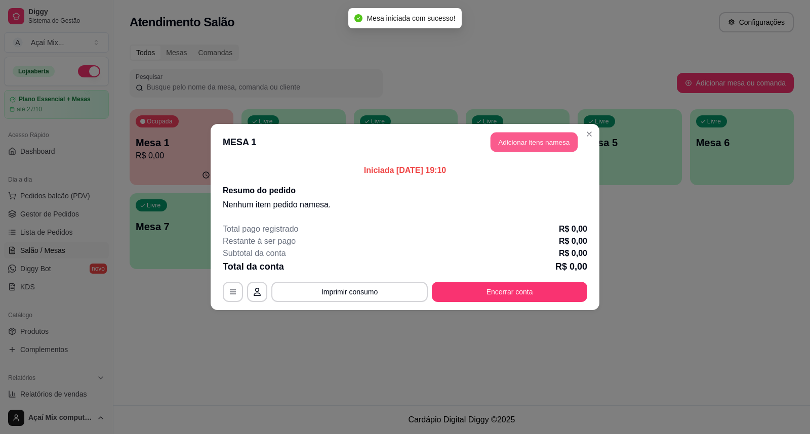
click at [535, 140] on button "Adicionar itens na mesa" at bounding box center [533, 143] width 87 height 20
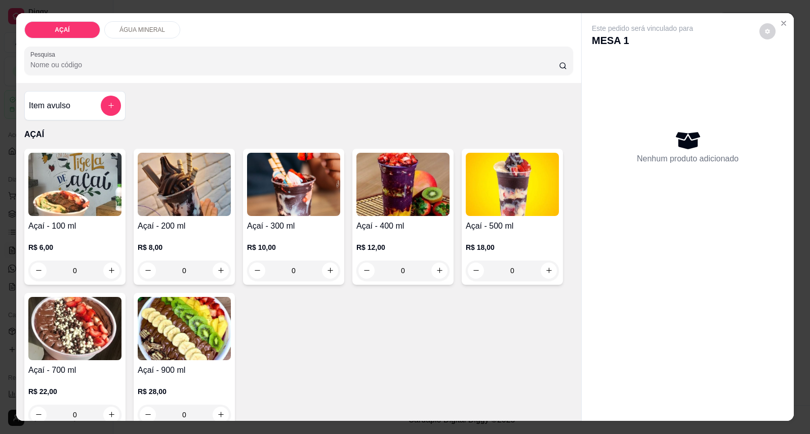
click at [265, 227] on h4 "Açaí - 300 ml" at bounding box center [293, 226] width 93 height 12
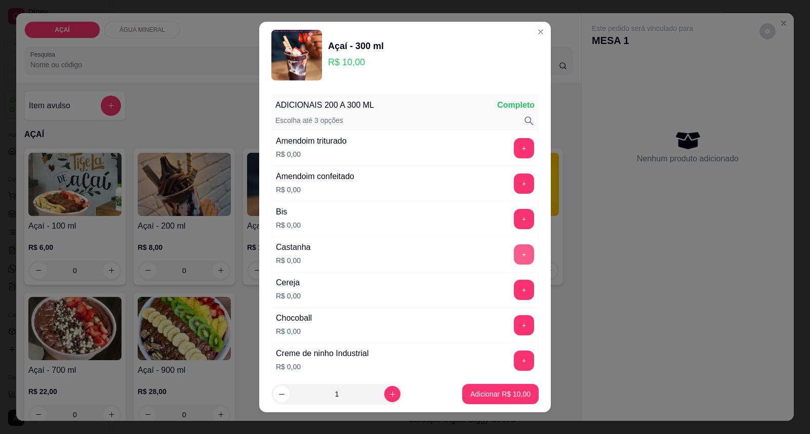
scroll to position [56, 0]
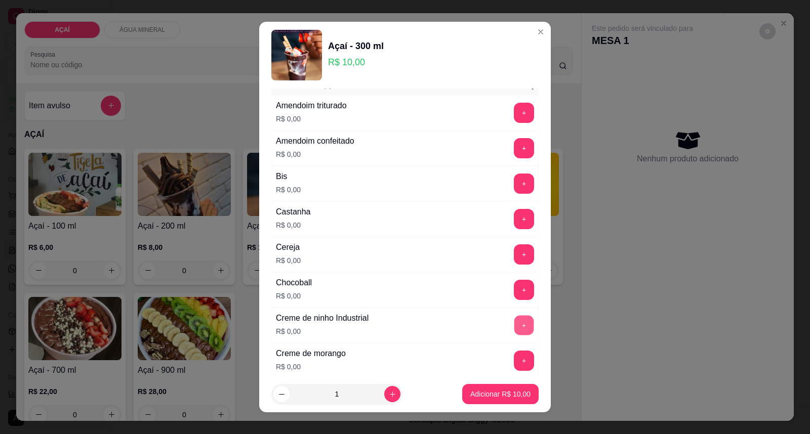
click at [514, 328] on button "+" at bounding box center [524, 326] width 20 height 20
click at [505, 346] on div "Creme de morango R$ 0,00 +" at bounding box center [404, 360] width 267 height 35
click at [514, 367] on button "+" at bounding box center [524, 361] width 20 height 20
click at [514, 260] on button "+" at bounding box center [524, 255] width 20 height 20
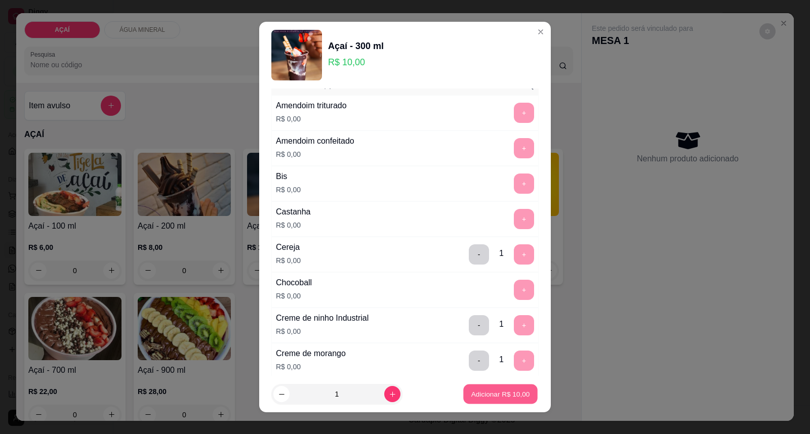
click at [489, 390] on p "Adicionar R$ 10,00" at bounding box center [500, 394] width 59 height 10
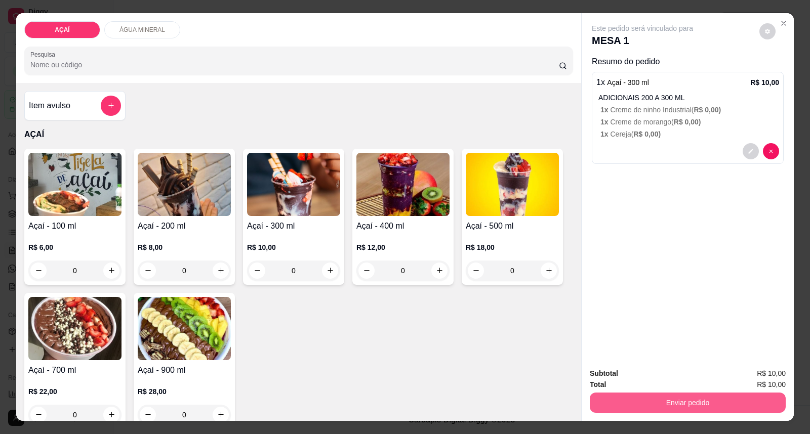
click at [624, 402] on button "Enviar pedido" at bounding box center [688, 403] width 196 height 20
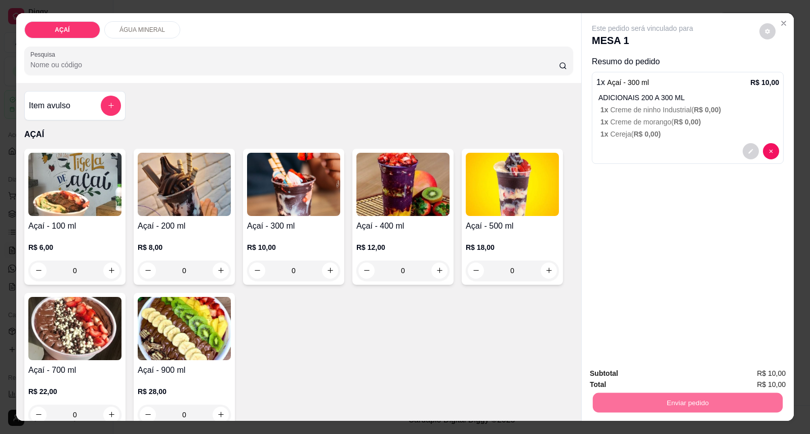
click at [761, 380] on button "Enviar pedido" at bounding box center [758, 378] width 57 height 19
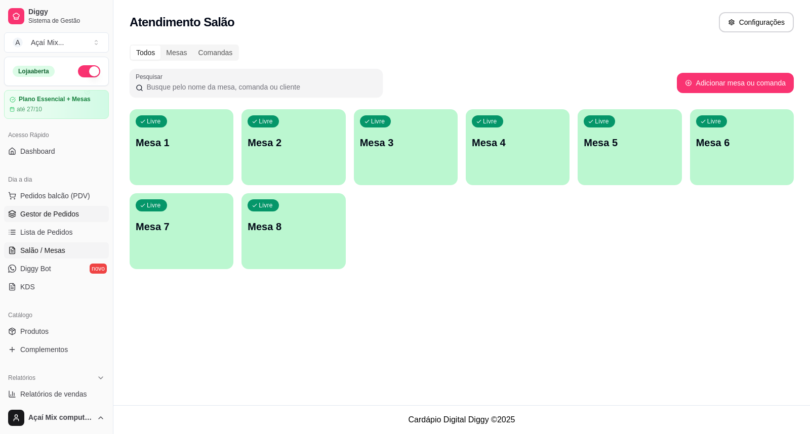
click at [49, 213] on span "Gestor de Pedidos" at bounding box center [49, 214] width 59 height 10
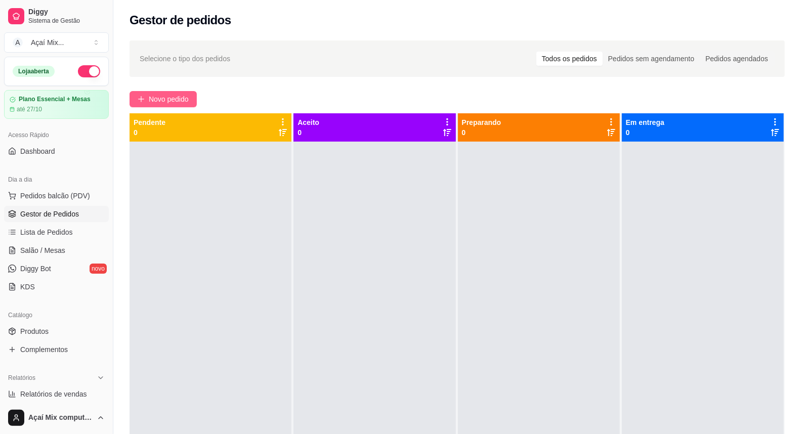
click at [188, 97] on span "Novo pedido" at bounding box center [169, 99] width 40 height 11
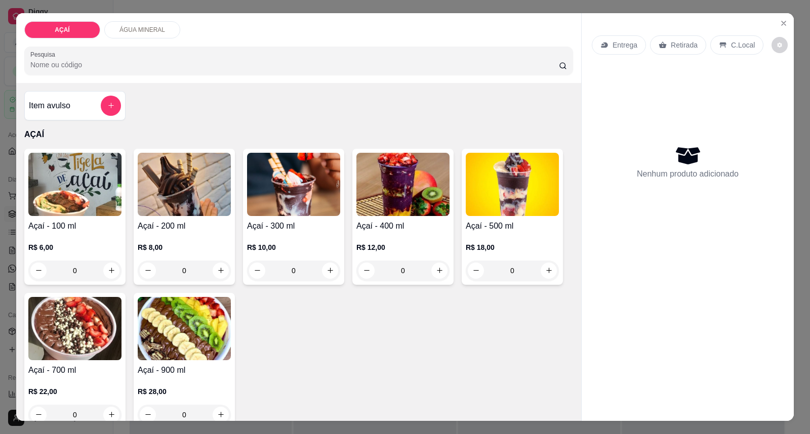
click at [299, 190] on img at bounding box center [293, 184] width 93 height 63
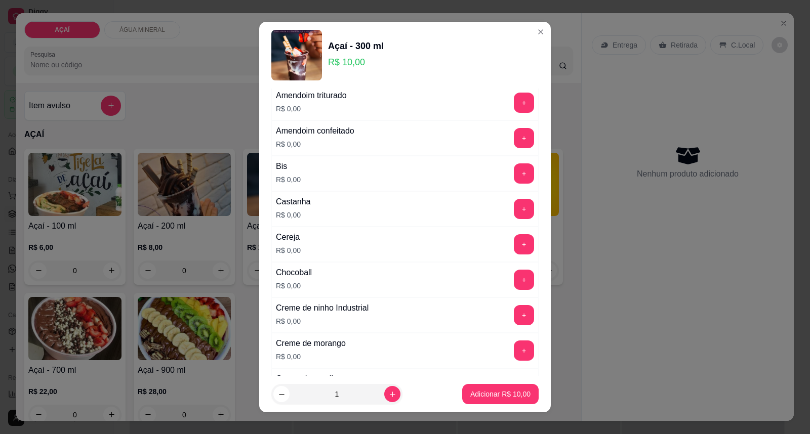
scroll to position [169, 0]
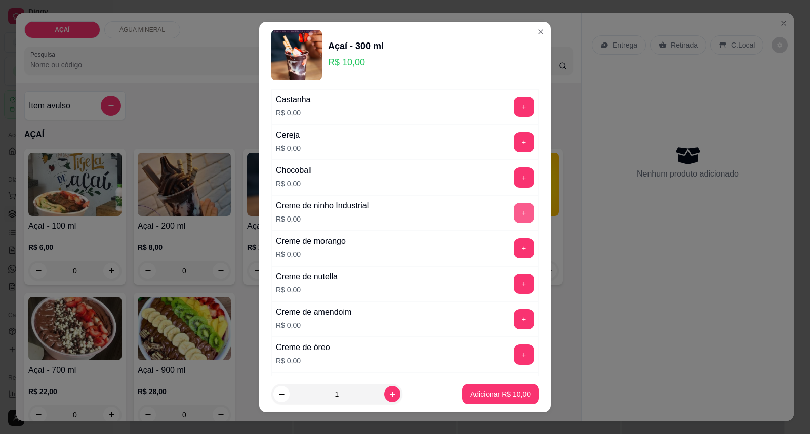
click at [514, 217] on button "+" at bounding box center [524, 213] width 20 height 20
click at [514, 284] on button "+" at bounding box center [524, 284] width 20 height 20
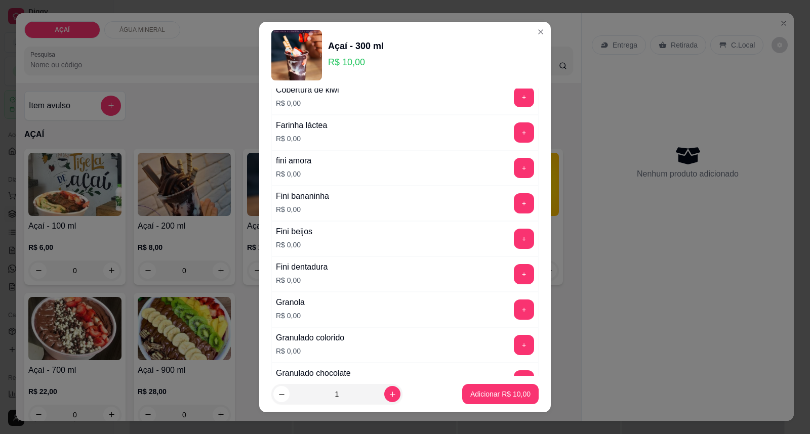
scroll to position [675, 0]
click at [514, 209] on button "+" at bounding box center [524, 203] width 20 height 20
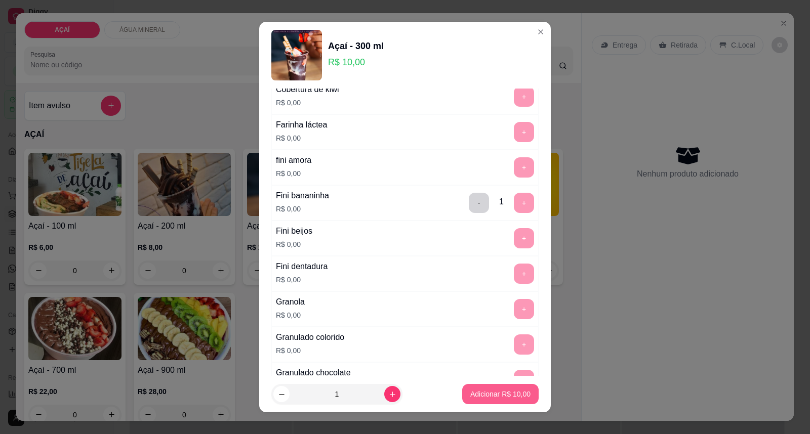
click at [482, 392] on p "Adicionar R$ 10,00" at bounding box center [500, 394] width 60 height 10
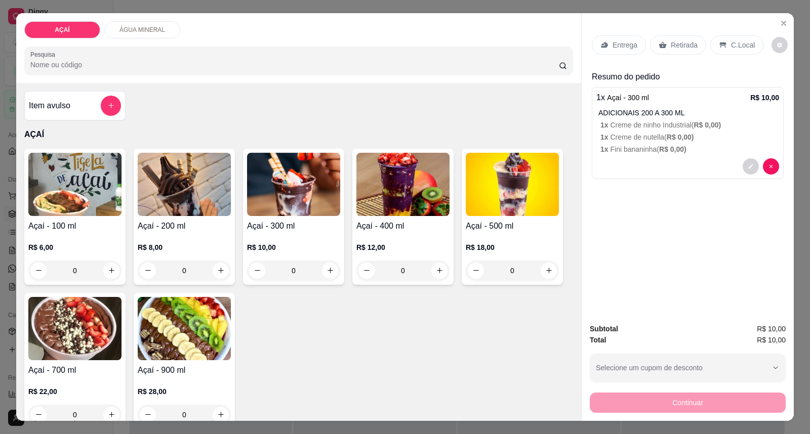
click at [282, 181] on img at bounding box center [293, 184] width 93 height 63
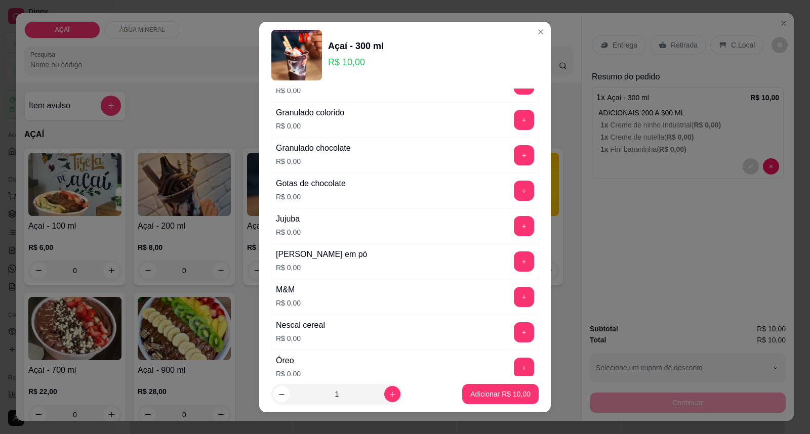
scroll to position [956, 0]
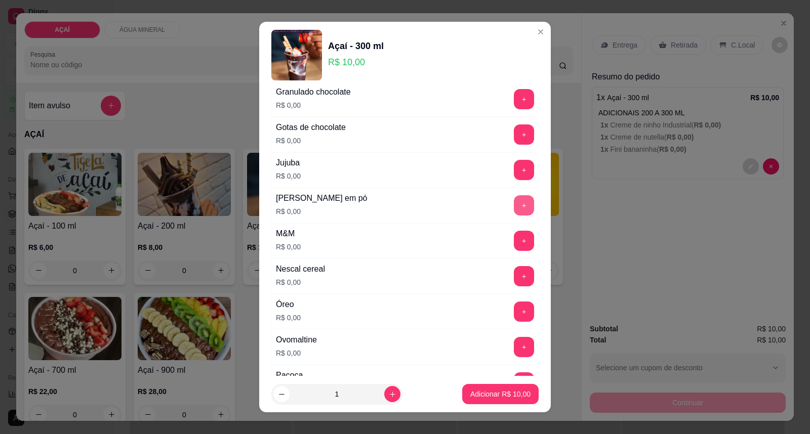
click at [514, 209] on button "+" at bounding box center [524, 205] width 20 height 20
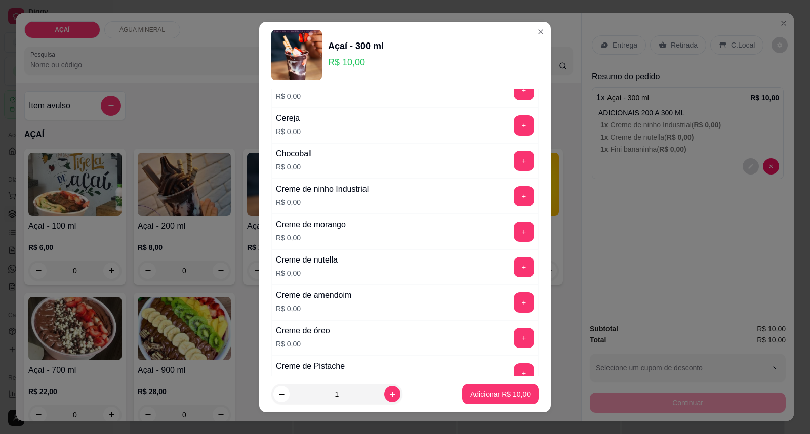
scroll to position [169, 0]
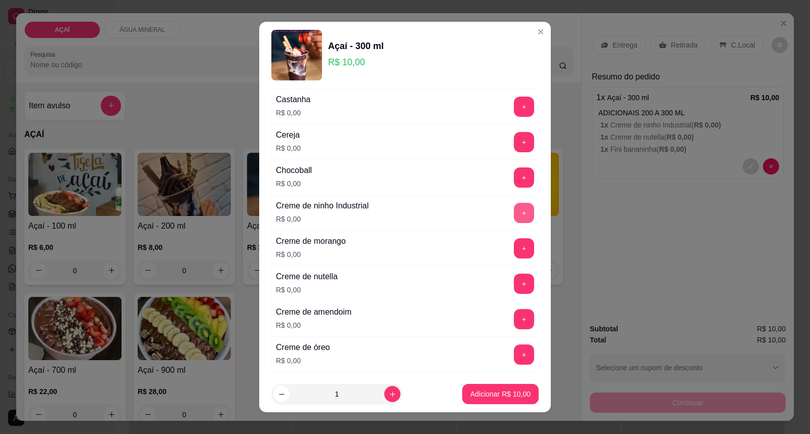
click at [514, 221] on button "+" at bounding box center [524, 213] width 20 height 20
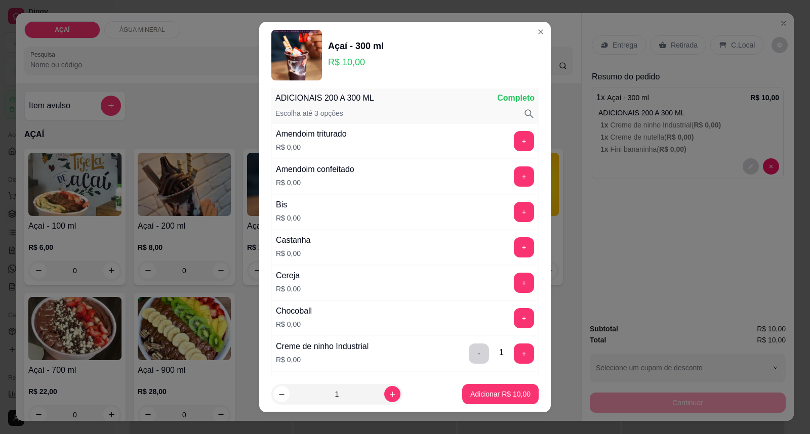
scroll to position [0, 0]
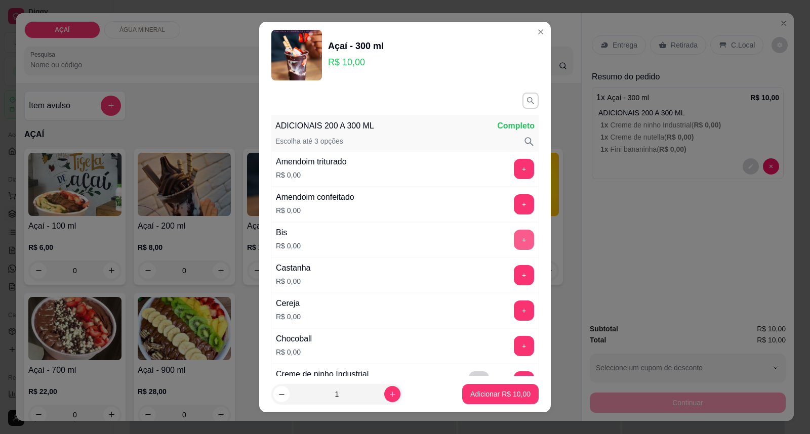
click at [514, 244] on button "+" at bounding box center [524, 240] width 20 height 20
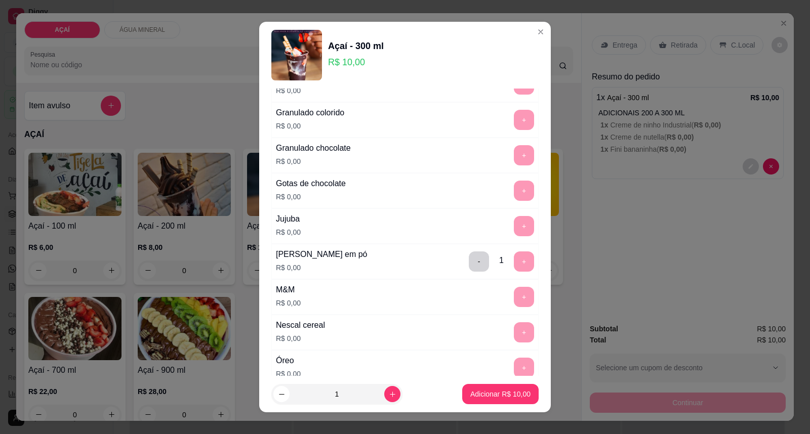
scroll to position [1125, 0]
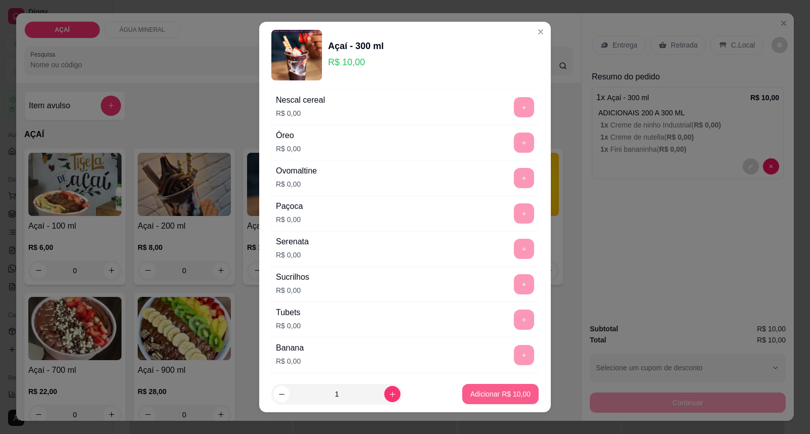
click at [470, 394] on p "Adicionar R$ 10,00" at bounding box center [500, 394] width 60 height 10
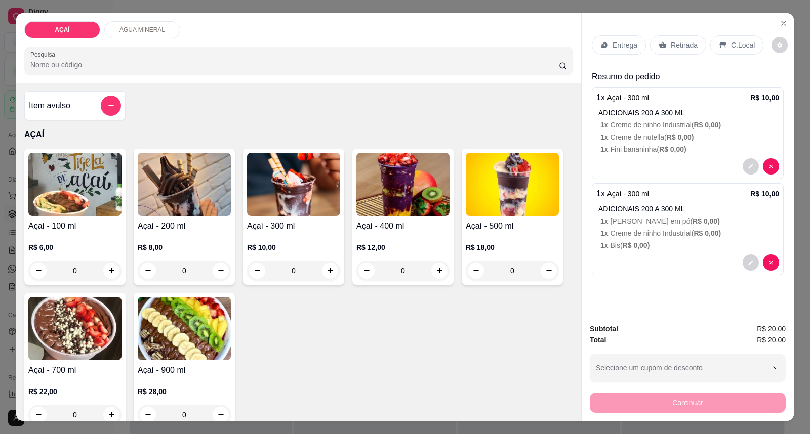
click at [489, 199] on img at bounding box center [512, 184] width 93 height 63
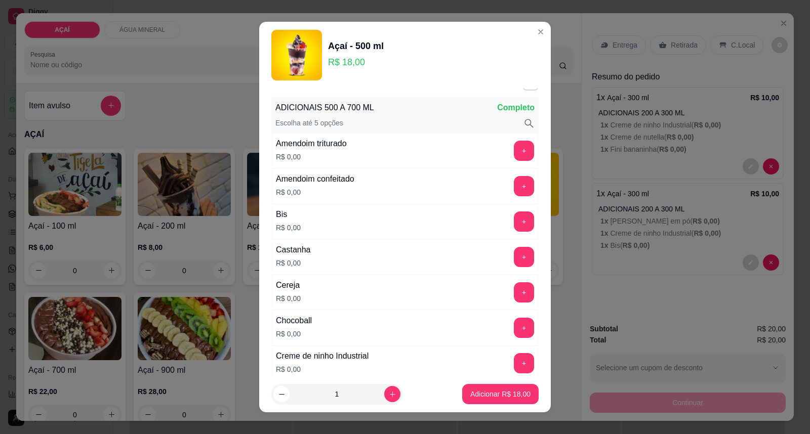
scroll to position [0, 0]
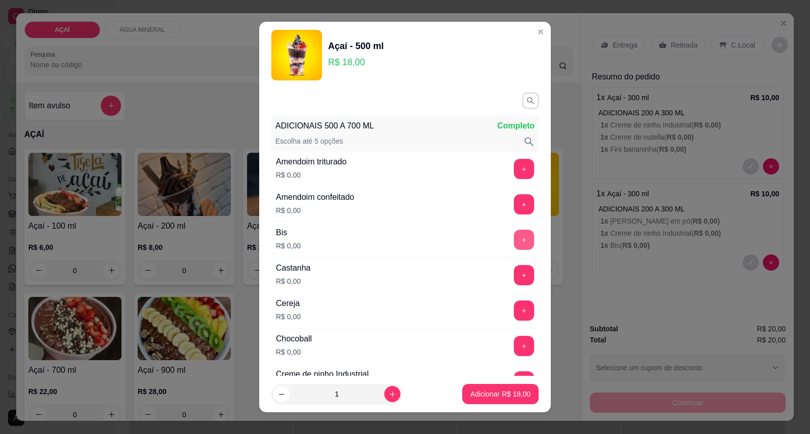
click at [514, 239] on button "+" at bounding box center [524, 240] width 20 height 20
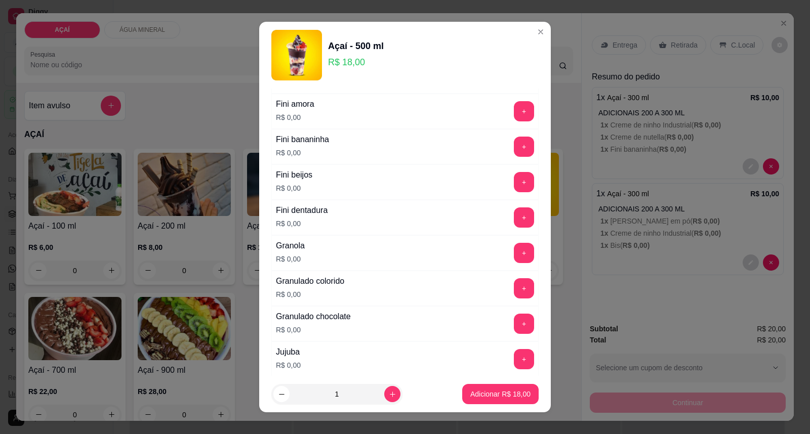
scroll to position [619, 0]
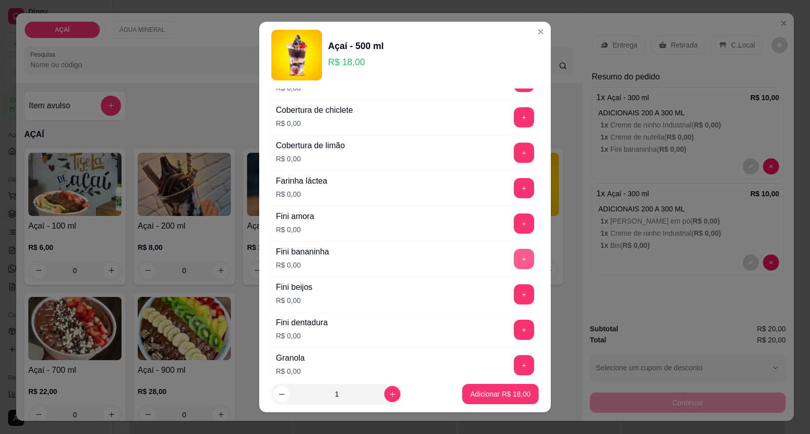
click at [514, 258] on button "+" at bounding box center [524, 259] width 20 height 20
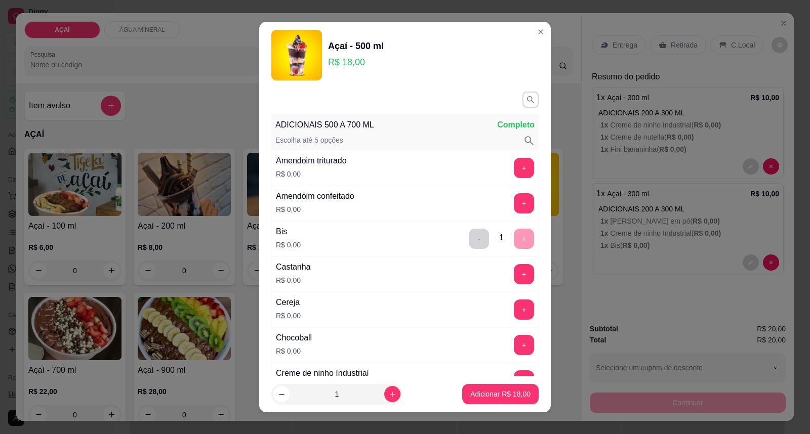
scroll to position [0, 0]
click at [514, 276] on button "+" at bounding box center [524, 276] width 20 height 20
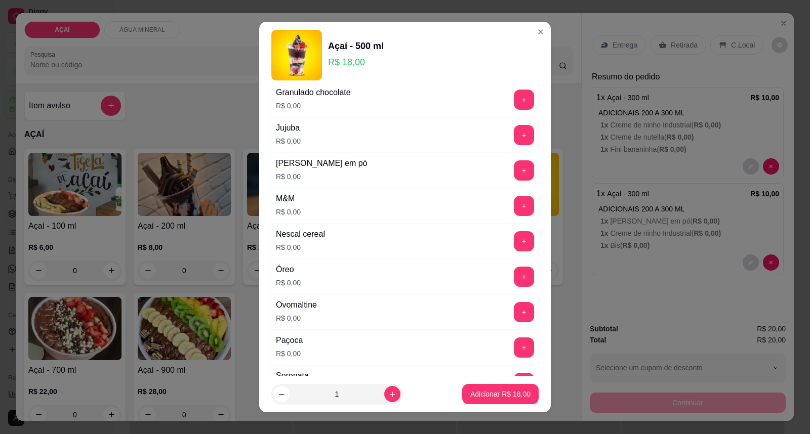
scroll to position [956, 0]
click at [514, 241] on button "+" at bounding box center [524, 241] width 20 height 20
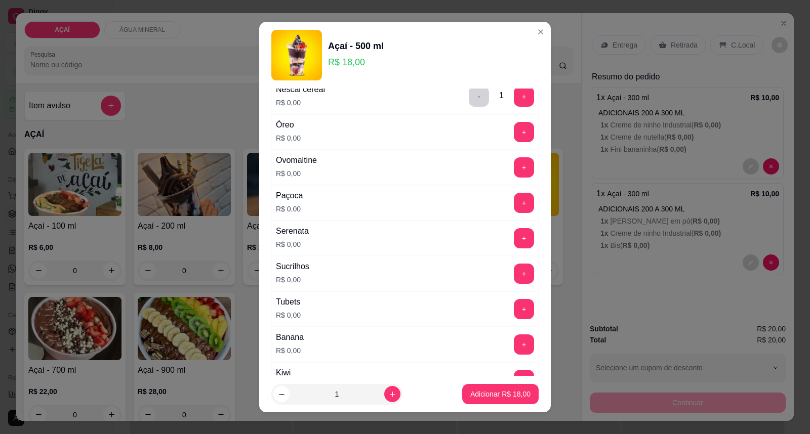
scroll to position [1125, 0]
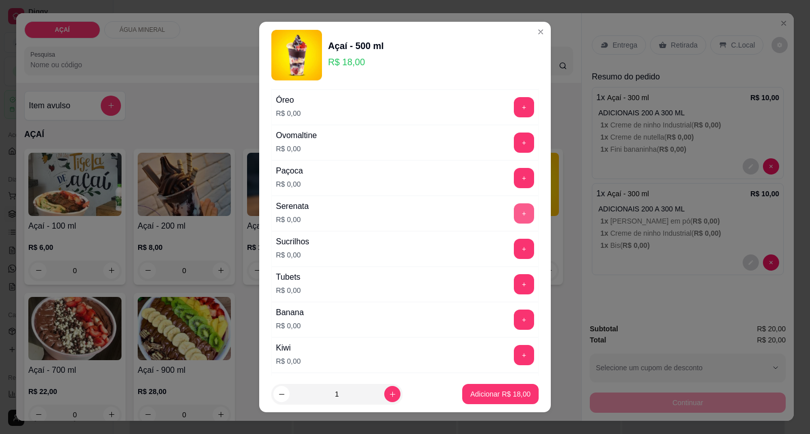
click at [514, 211] on button "+" at bounding box center [524, 213] width 20 height 20
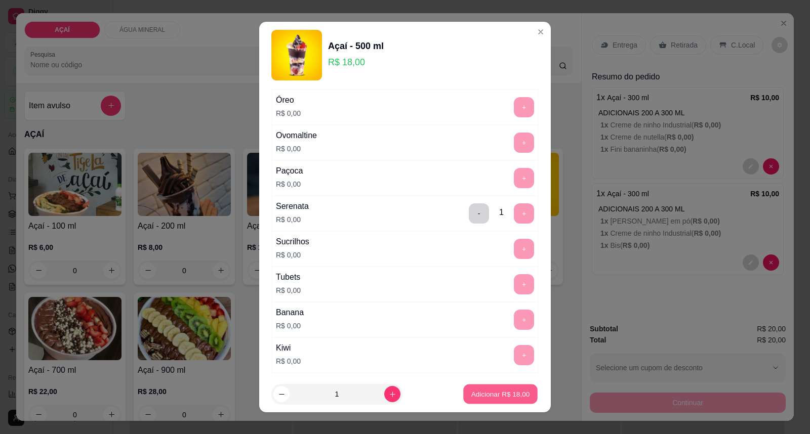
click at [476, 398] on p "Adicionar R$ 18,00" at bounding box center [500, 394] width 59 height 10
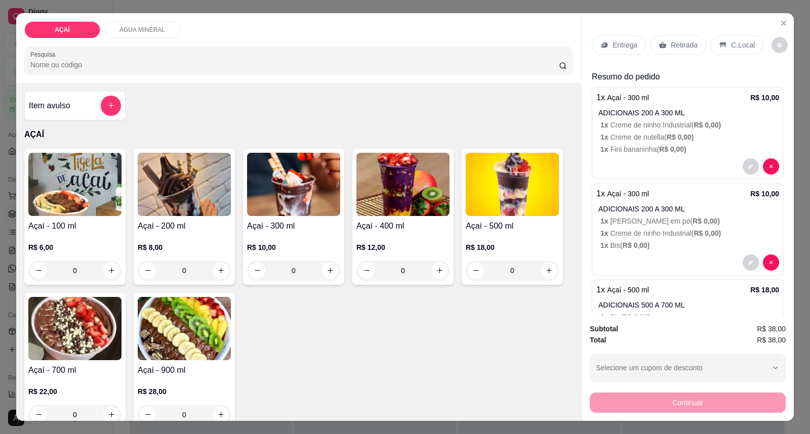
click at [613, 45] on p "Entrega" at bounding box center [624, 45] width 25 height 10
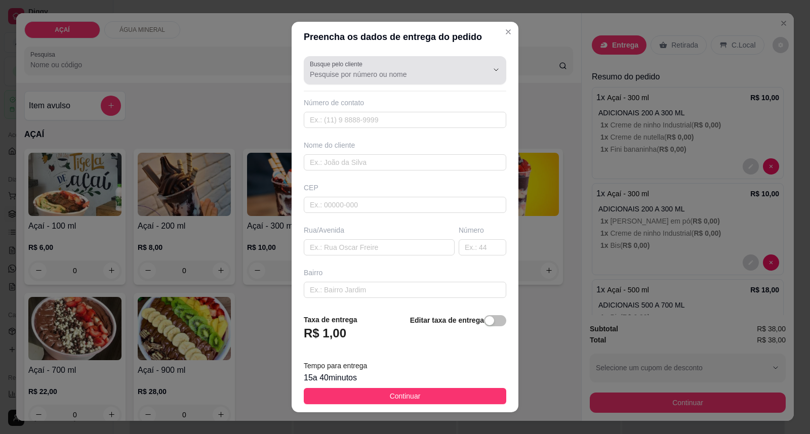
click at [443, 73] on input "Busque pelo cliente" at bounding box center [391, 74] width 162 height 10
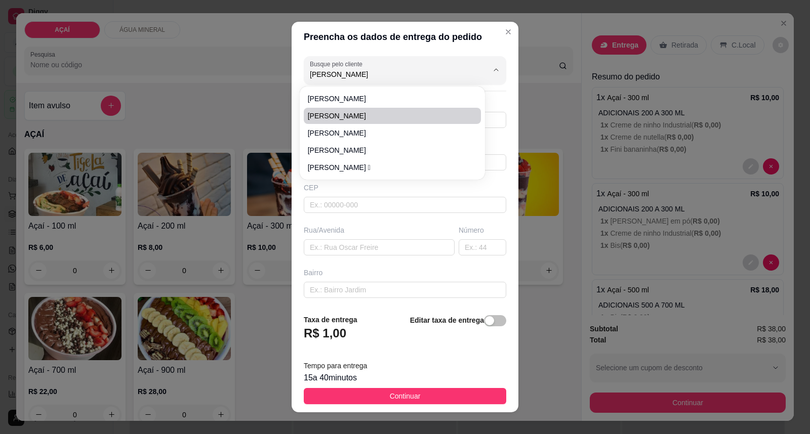
click at [376, 113] on span "Arthur Soares" at bounding box center [387, 116] width 159 height 10
type input "Arthur Soares"
type input "82981586980"
type input "Arthur Soares"
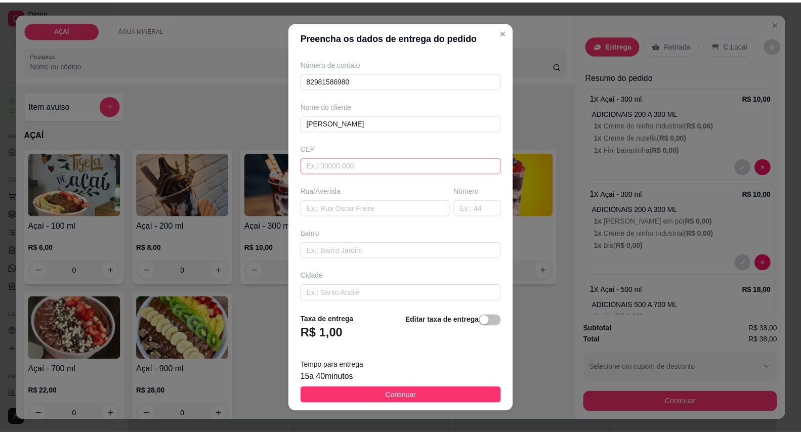
scroll to position [87, 0]
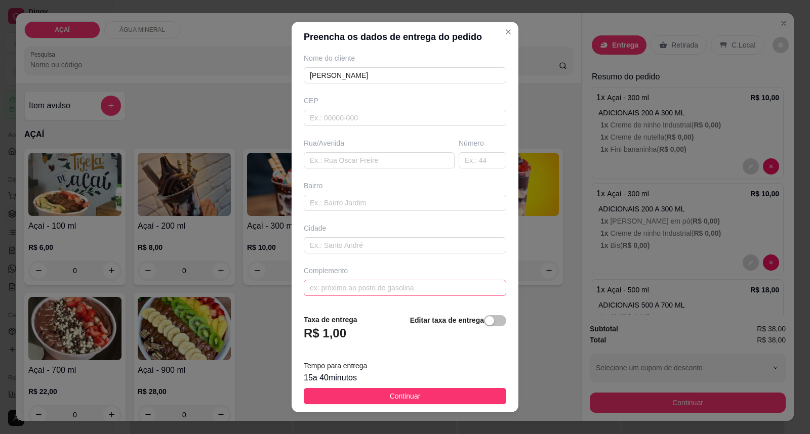
type input "Arthur Soares"
click at [392, 296] on input "text" at bounding box center [405, 288] width 202 height 16
click at [352, 162] on input "text" at bounding box center [379, 160] width 151 height 16
type input "RUA HERCULINO VARVALHO"
type input "277"
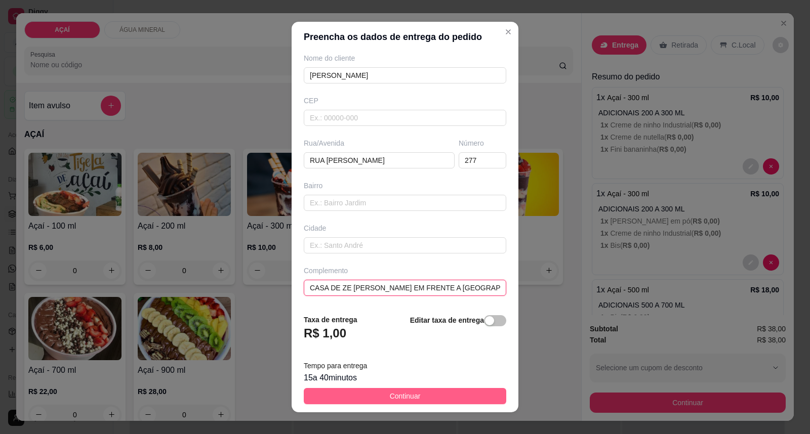
type input "CASA DE ZE MIGUEL EM FRENTE A PRAÇA DO BABÃO"
click at [402, 392] on span "Continuar" at bounding box center [405, 396] width 31 height 11
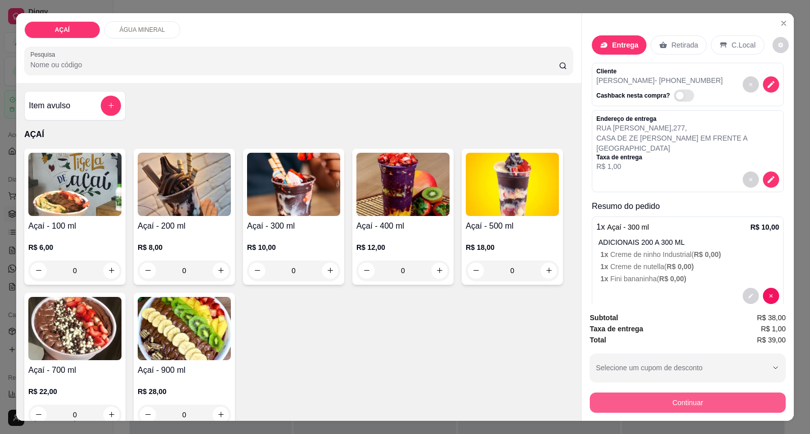
click at [699, 405] on button "Continuar" at bounding box center [688, 403] width 196 height 20
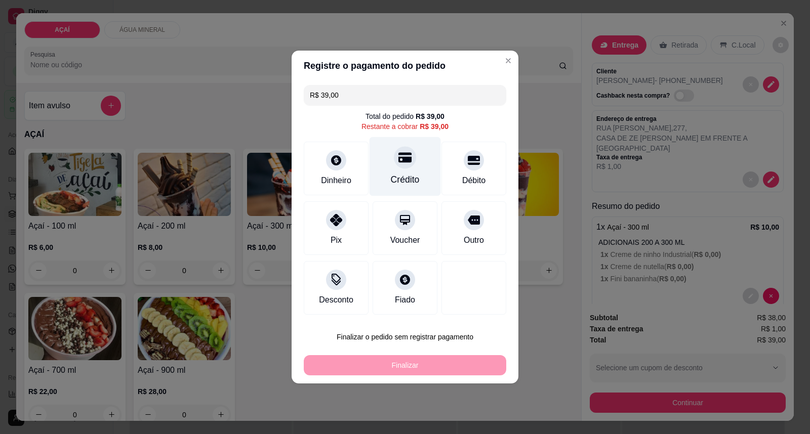
click at [402, 171] on div "Crédito" at bounding box center [404, 166] width 71 height 59
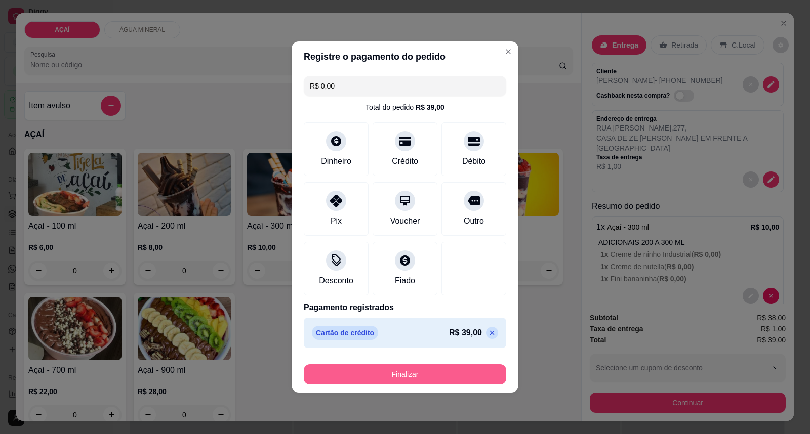
click at [406, 375] on button "Finalizar" at bounding box center [405, 374] width 202 height 20
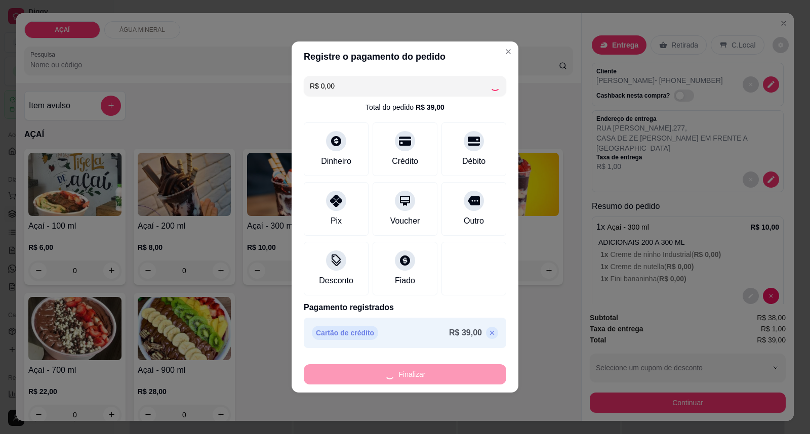
type input "-R$ 39,00"
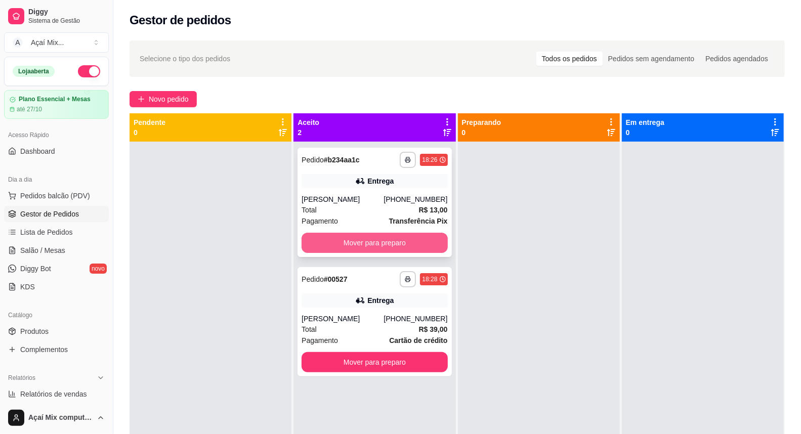
click at [354, 247] on button "Mover para preparo" at bounding box center [375, 243] width 146 height 20
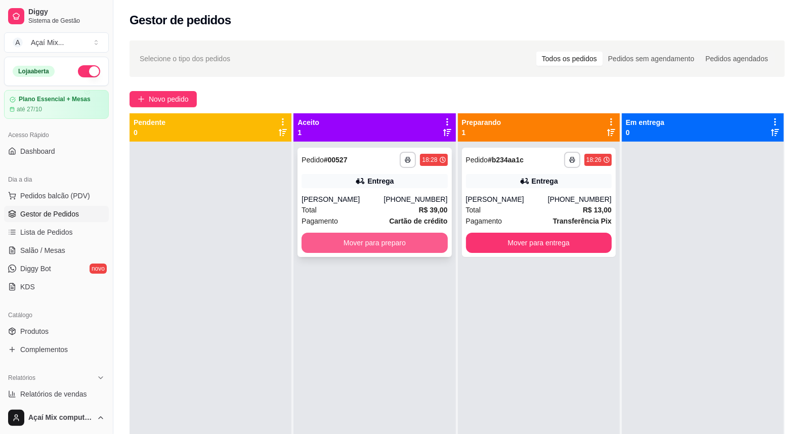
click at [352, 247] on button "Mover para preparo" at bounding box center [375, 243] width 146 height 20
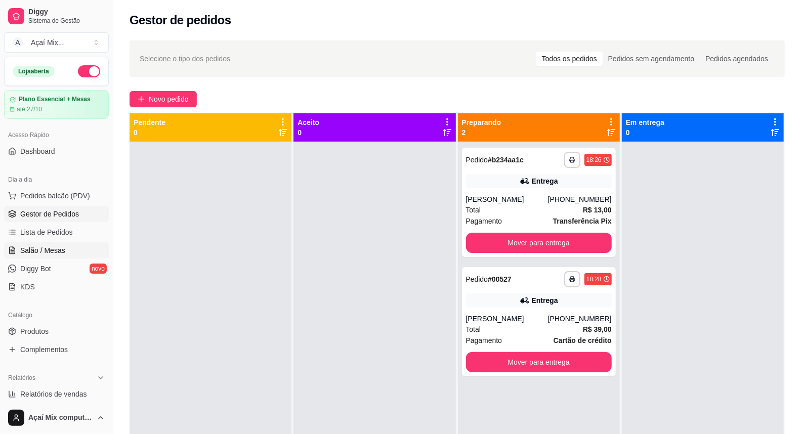
click at [42, 252] on span "Salão / Mesas" at bounding box center [42, 250] width 45 height 10
click at [46, 254] on span "Salão / Mesas" at bounding box center [42, 250] width 45 height 10
click at [49, 253] on span "Salão / Mesas" at bounding box center [42, 250] width 45 height 10
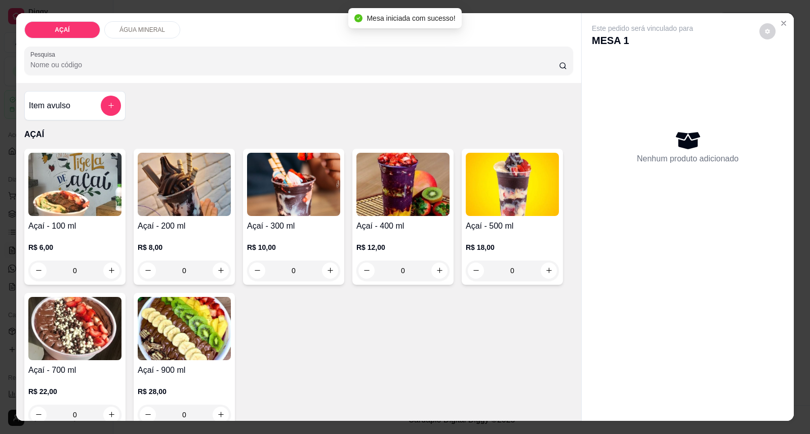
click at [221, 177] on img at bounding box center [184, 184] width 93 height 63
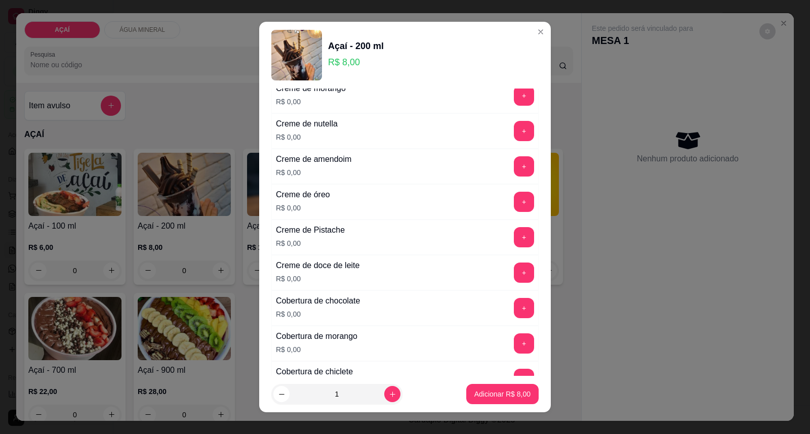
scroll to position [337, 0]
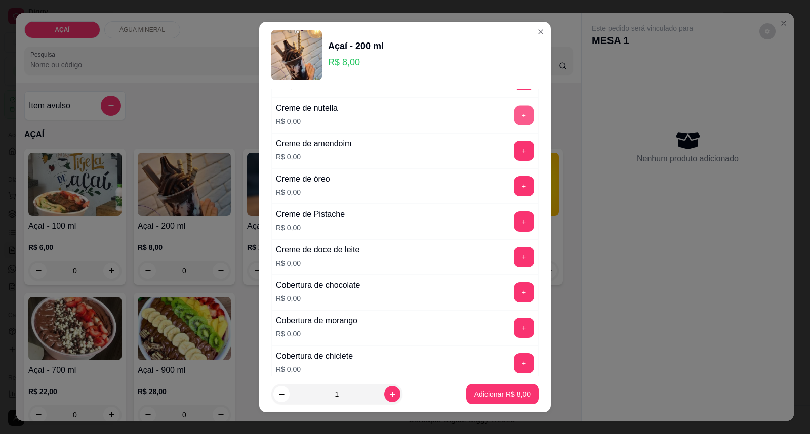
click at [514, 109] on button "+" at bounding box center [524, 116] width 20 height 20
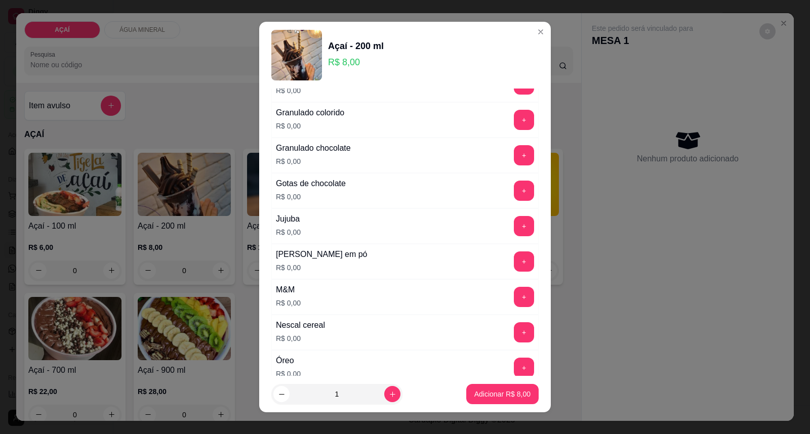
scroll to position [956, 0]
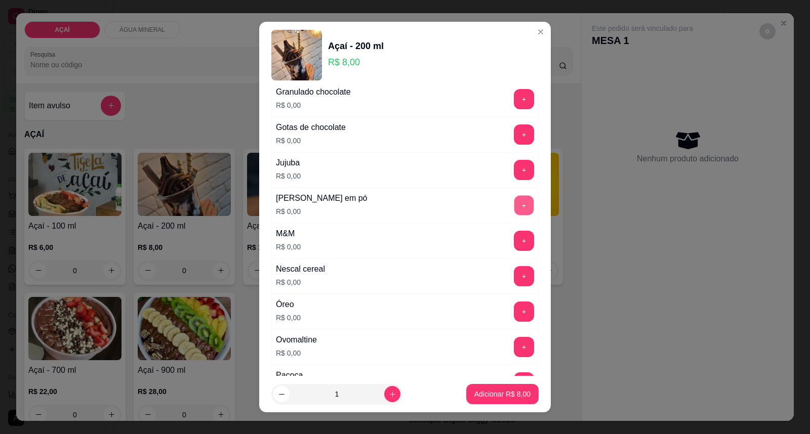
click at [514, 199] on button "+" at bounding box center [524, 206] width 20 height 20
click at [514, 250] on button "+" at bounding box center [524, 241] width 20 height 20
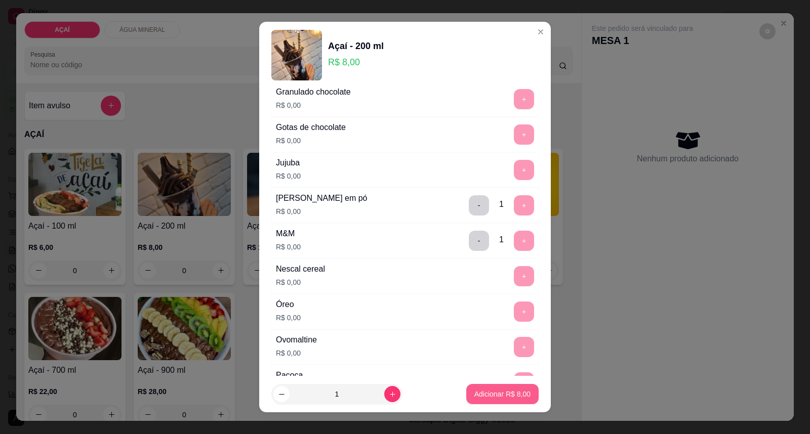
click at [491, 392] on p "Adicionar R$ 8,00" at bounding box center [502, 394] width 56 height 10
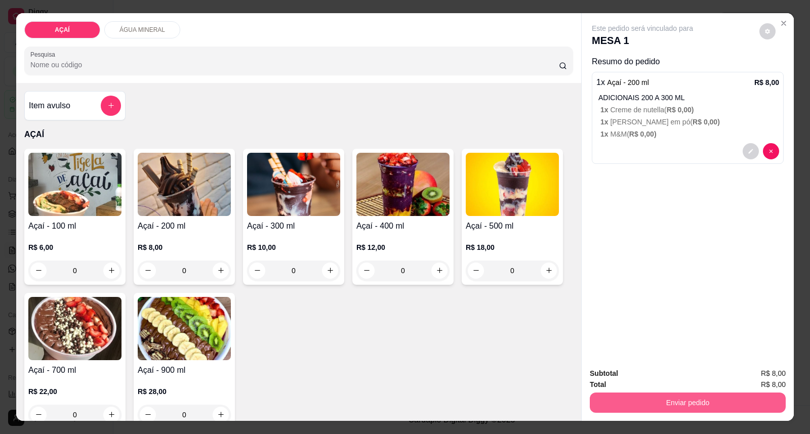
click at [664, 408] on button "Enviar pedido" at bounding box center [688, 403] width 196 height 20
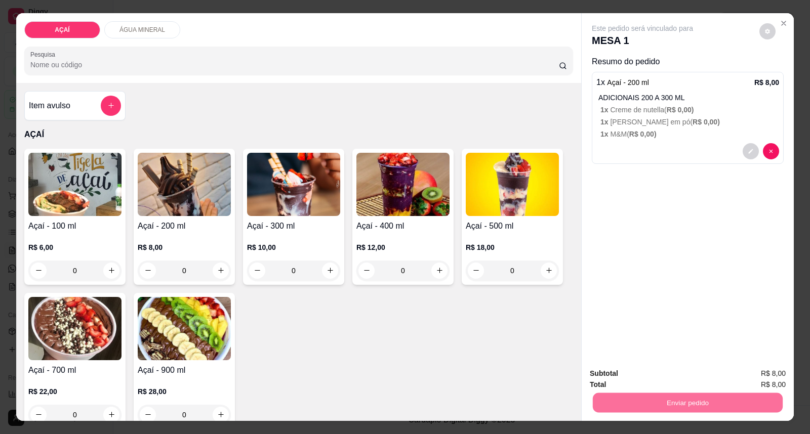
click at [747, 377] on button "Enviar pedido" at bounding box center [759, 378] width 56 height 19
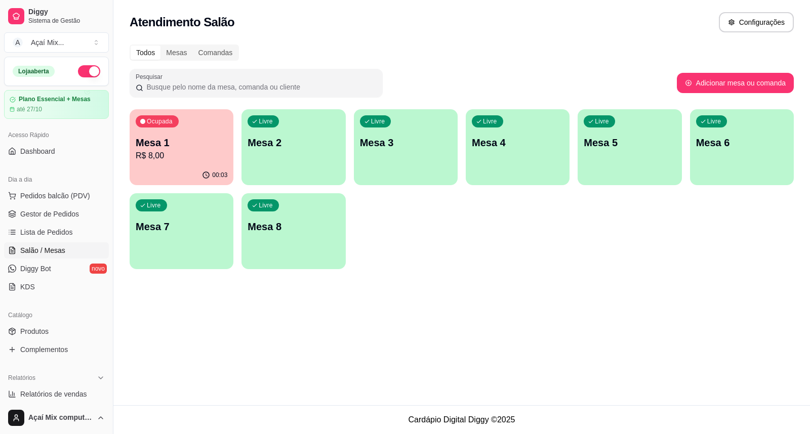
click at [262, 170] on div "Livre Mesa 2" at bounding box center [293, 141] width 104 height 64
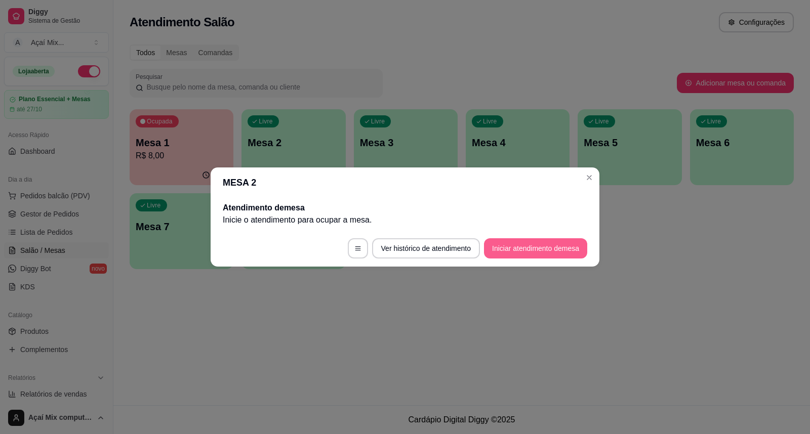
click at [552, 251] on button "Iniciar atendimento de mesa" at bounding box center [535, 248] width 103 height 20
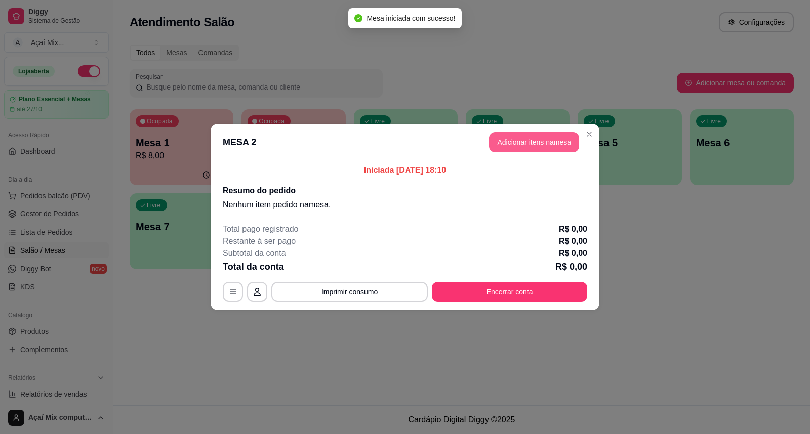
click at [515, 138] on button "Adicionar itens na mesa" at bounding box center [534, 142] width 90 height 20
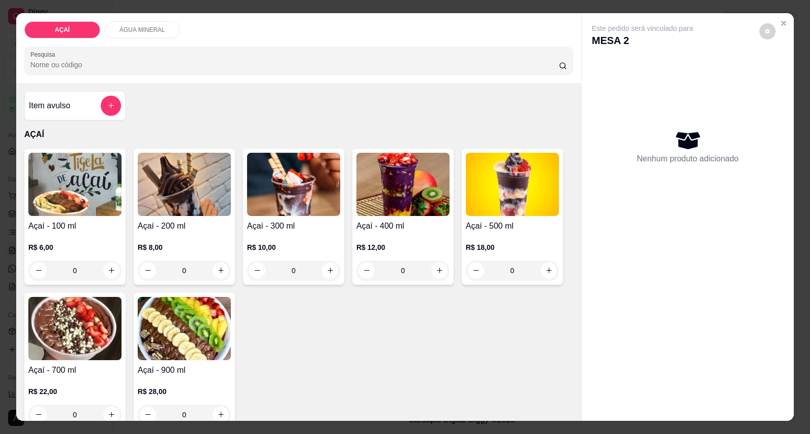
click at [211, 219] on div "Açaí - 200 ml R$ 8,00 0" at bounding box center [184, 217] width 101 height 136
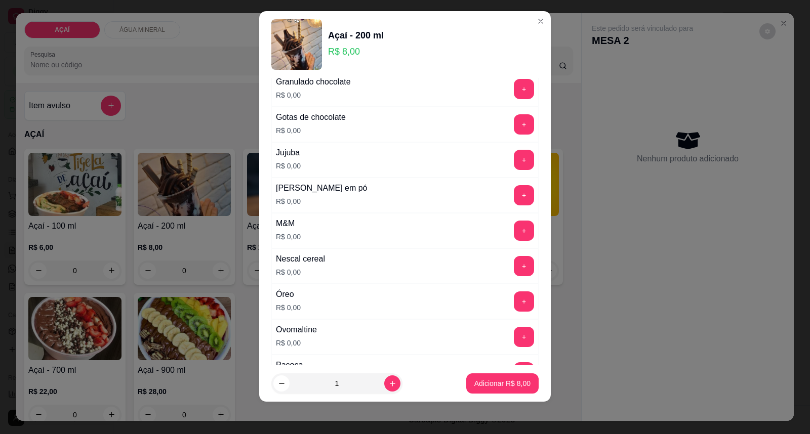
scroll to position [1012, 0]
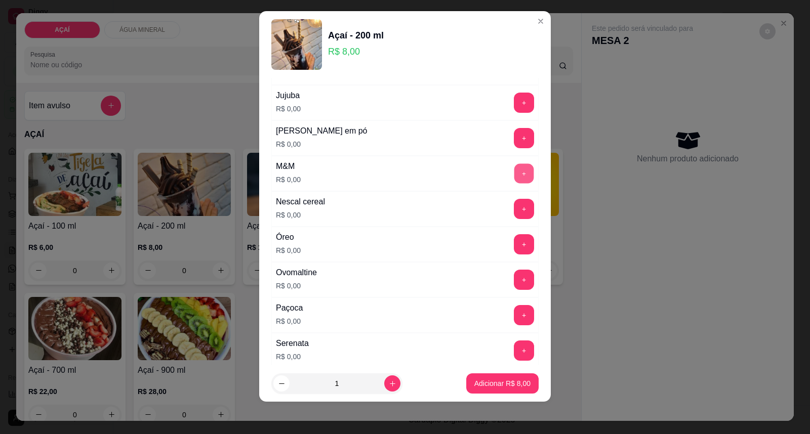
click at [514, 173] on button "+" at bounding box center [524, 174] width 20 height 20
click at [514, 108] on button "+" at bounding box center [524, 103] width 20 height 20
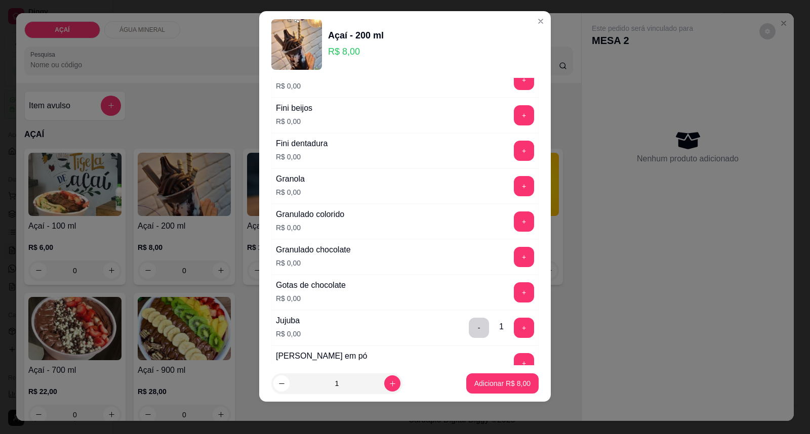
scroll to position [731, 0]
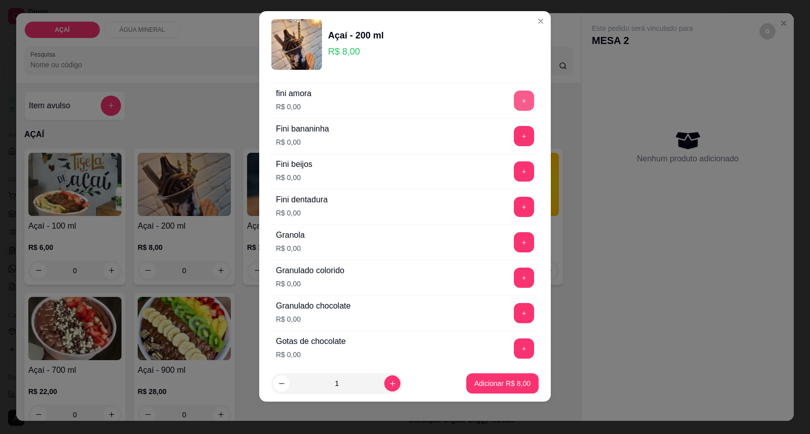
click at [514, 97] on button "+" at bounding box center [524, 101] width 20 height 20
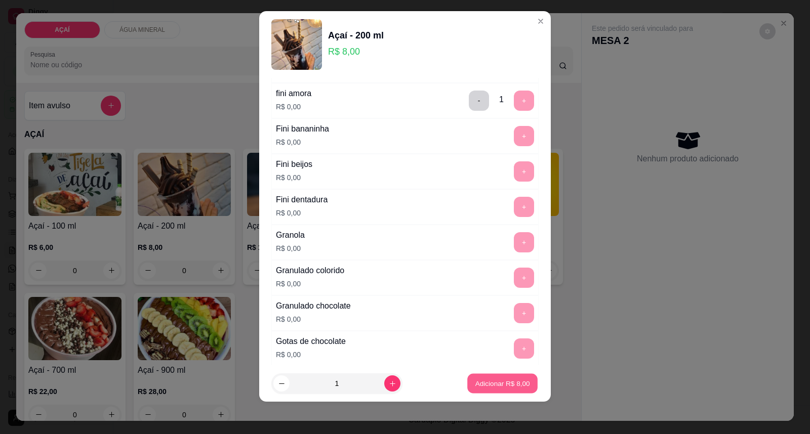
click at [488, 378] on button "Adicionar R$ 8,00" at bounding box center [502, 384] width 70 height 20
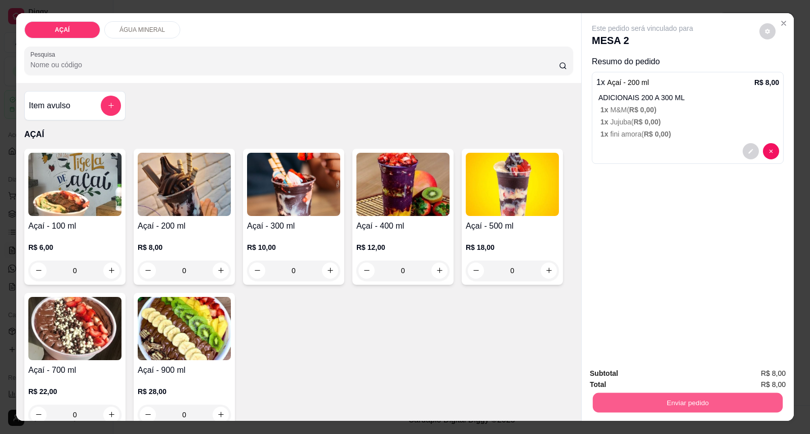
click at [676, 403] on button "Enviar pedido" at bounding box center [688, 403] width 190 height 20
click at [760, 377] on button "Enviar pedido" at bounding box center [759, 378] width 56 height 19
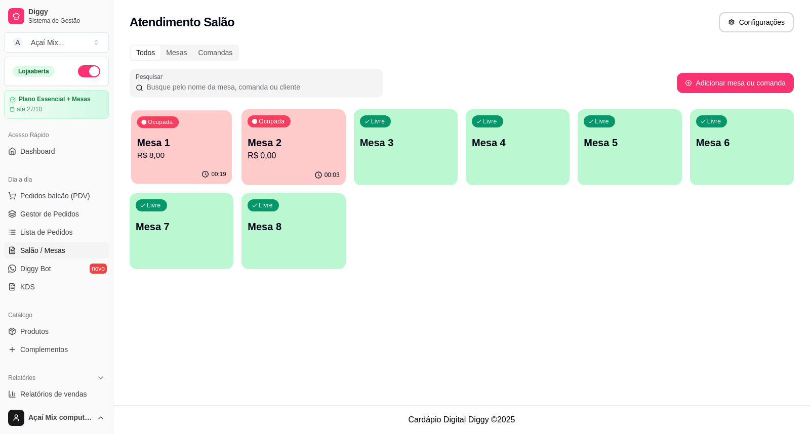
click at [163, 149] on p "Mesa 1" at bounding box center [181, 143] width 89 height 14
click at [49, 215] on span "Gestor de Pedidos" at bounding box center [49, 214] width 59 height 10
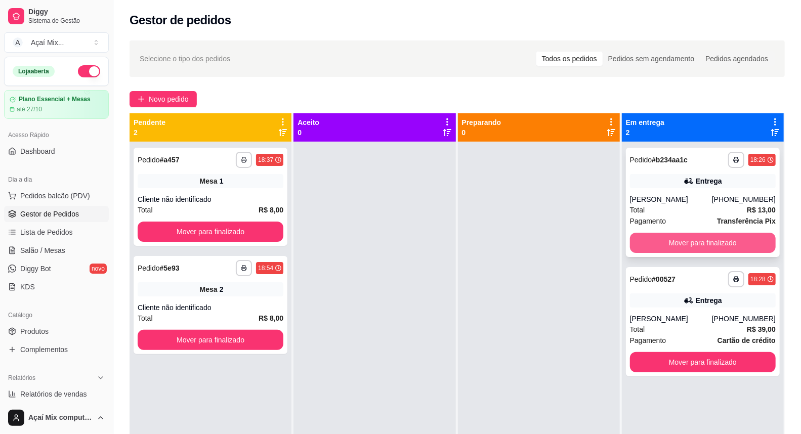
click at [696, 239] on button "Mover para finalizado" at bounding box center [703, 243] width 146 height 20
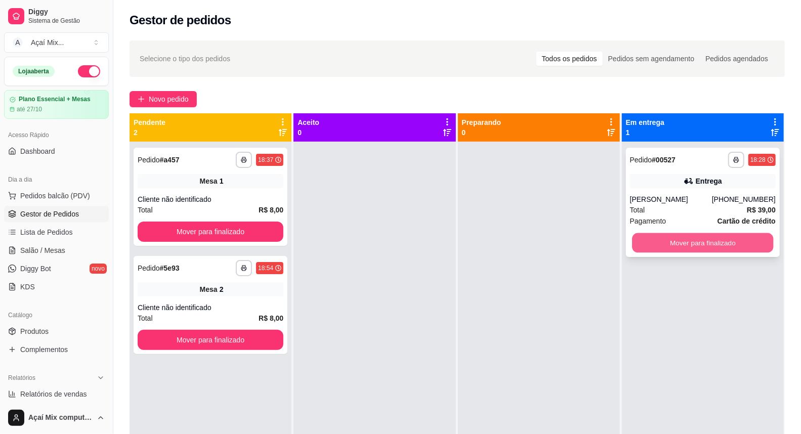
click at [707, 239] on button "Mover para finalizado" at bounding box center [703, 243] width 142 height 20
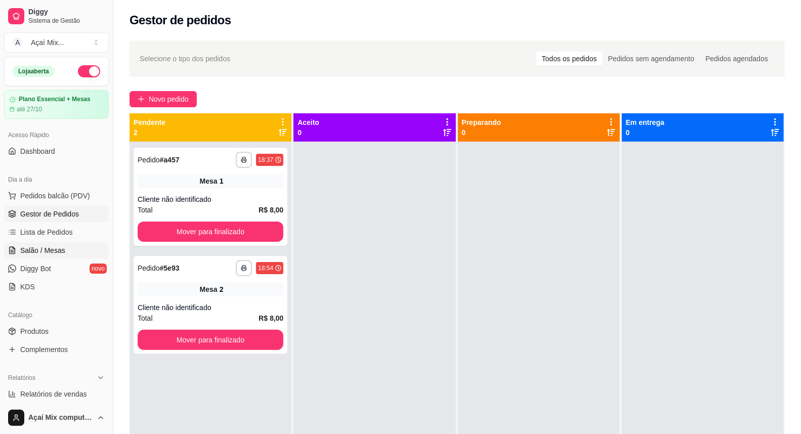
click at [64, 256] on link "Salão / Mesas" at bounding box center [56, 250] width 105 height 16
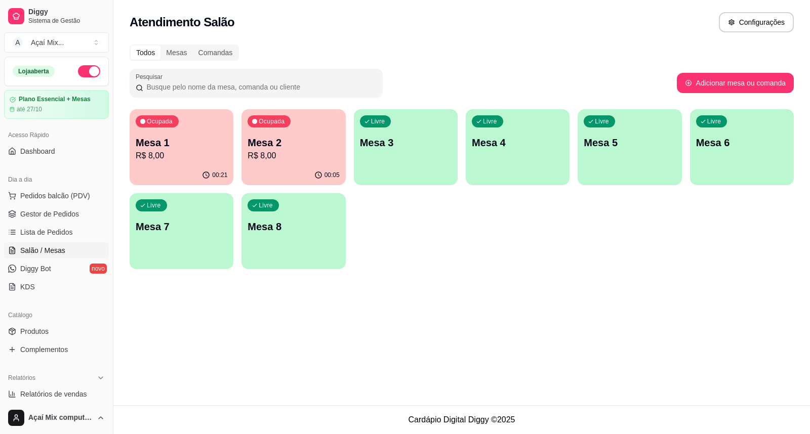
click at [280, 168] on div "00:05" at bounding box center [293, 176] width 104 height 20
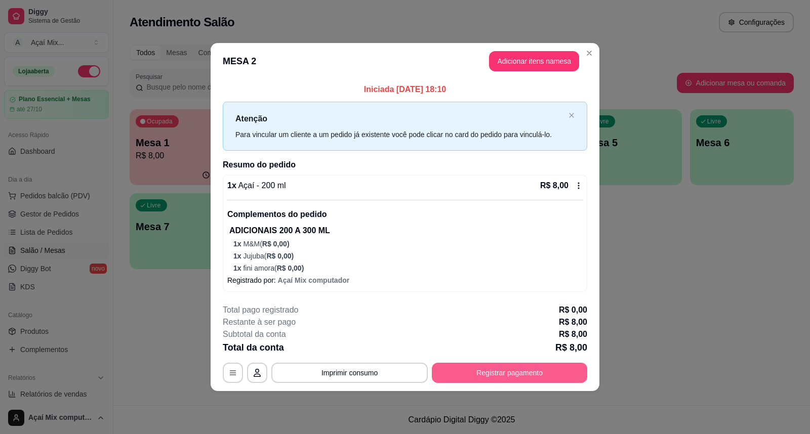
click at [505, 371] on button "Registrar pagamento" at bounding box center [509, 373] width 155 height 20
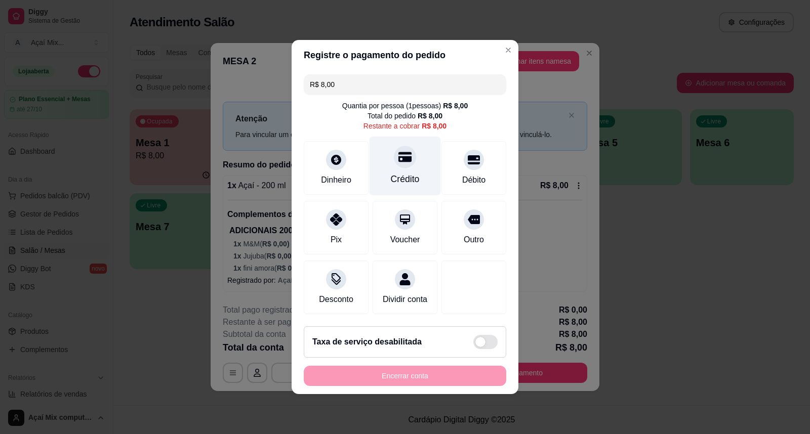
click at [413, 159] on div "Crédito" at bounding box center [404, 166] width 71 height 59
type input "R$ 0,00"
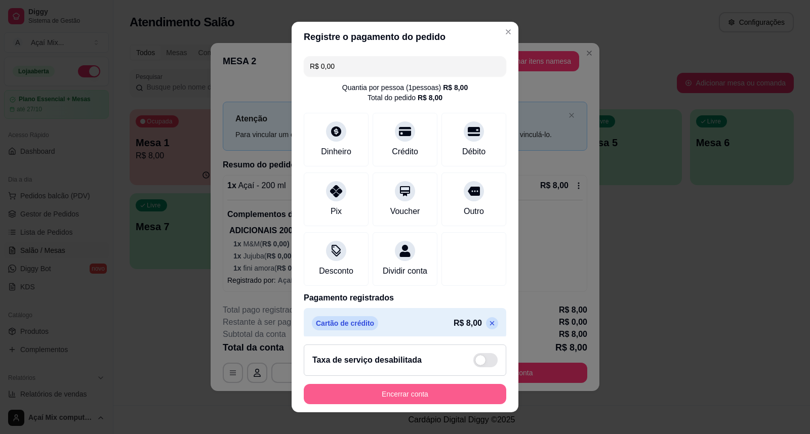
click at [443, 390] on button "Encerrar conta" at bounding box center [405, 394] width 202 height 20
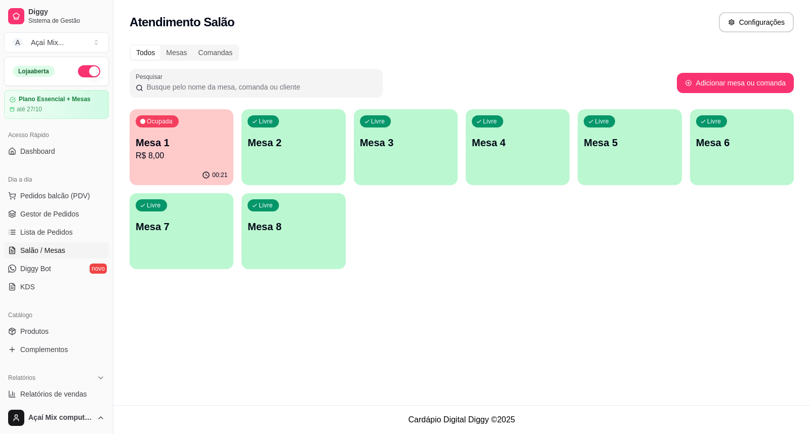
click at [338, 164] on div "Livre Mesa 2" at bounding box center [293, 141] width 104 height 64
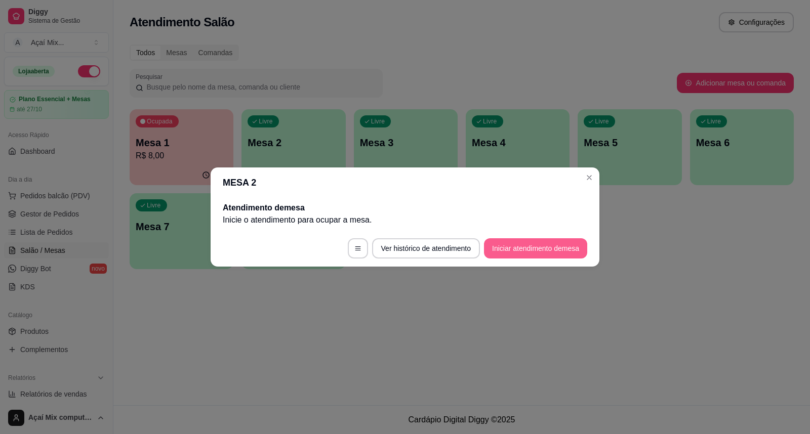
click at [538, 252] on button "Iniciar atendimento de mesa" at bounding box center [535, 248] width 103 height 20
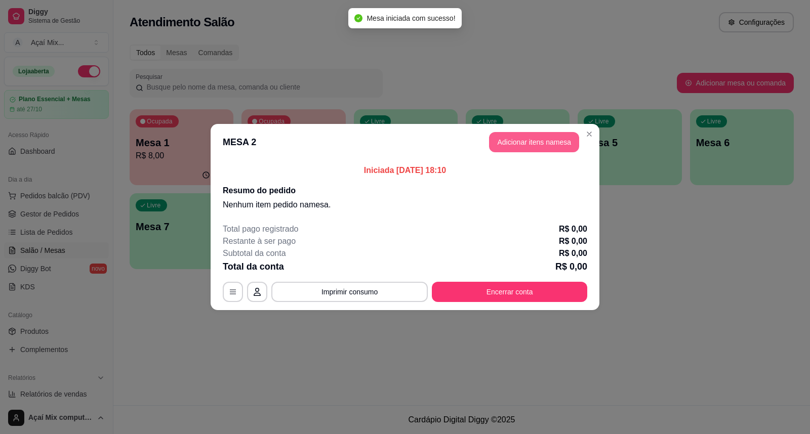
click at [507, 141] on button "Adicionar itens na mesa" at bounding box center [534, 142] width 90 height 20
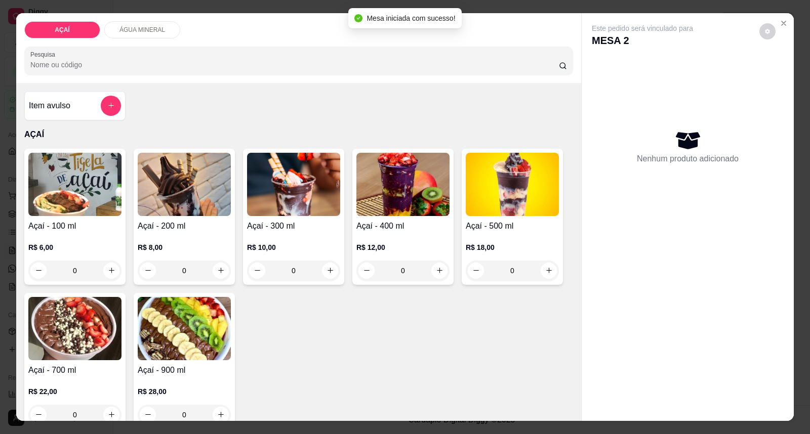
click at [199, 196] on img at bounding box center [184, 184] width 93 height 63
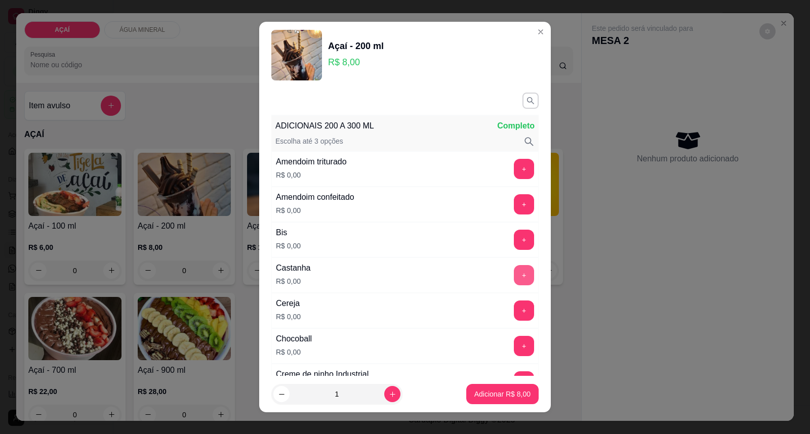
click at [514, 280] on button "+" at bounding box center [524, 275] width 20 height 20
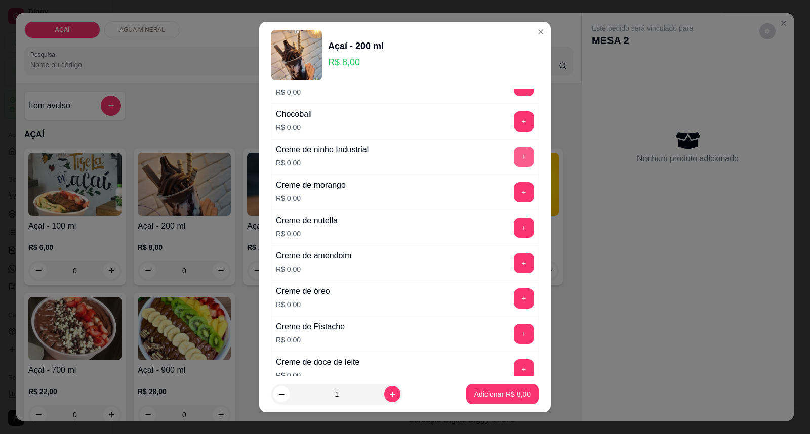
click at [514, 154] on button "+" at bounding box center [524, 157] width 20 height 20
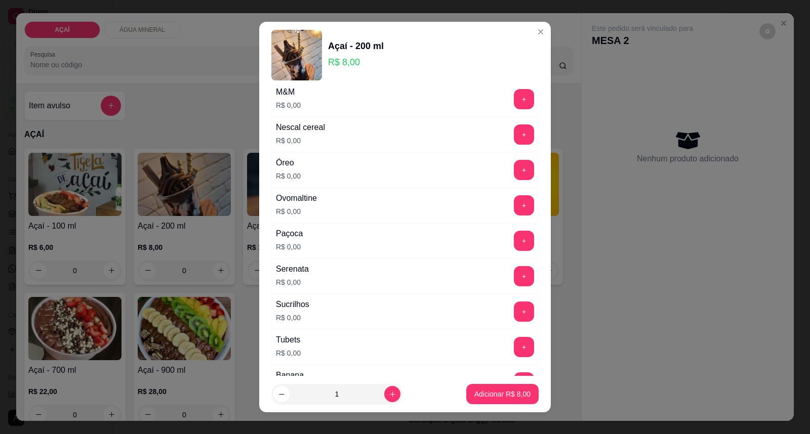
scroll to position [1125, 0]
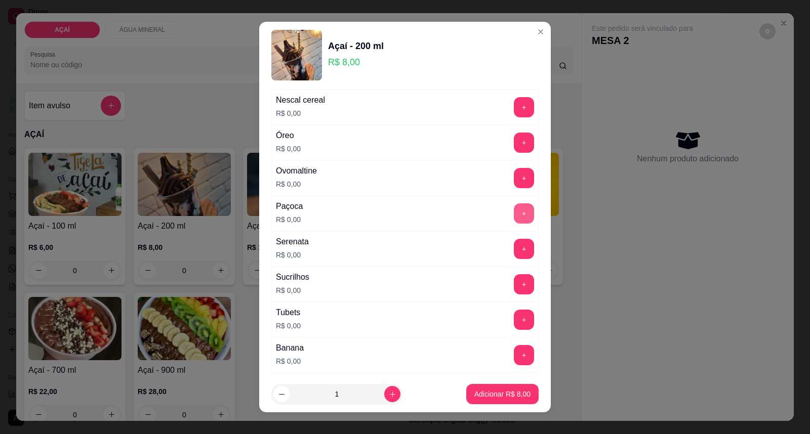
click at [514, 218] on button "+" at bounding box center [524, 213] width 20 height 20
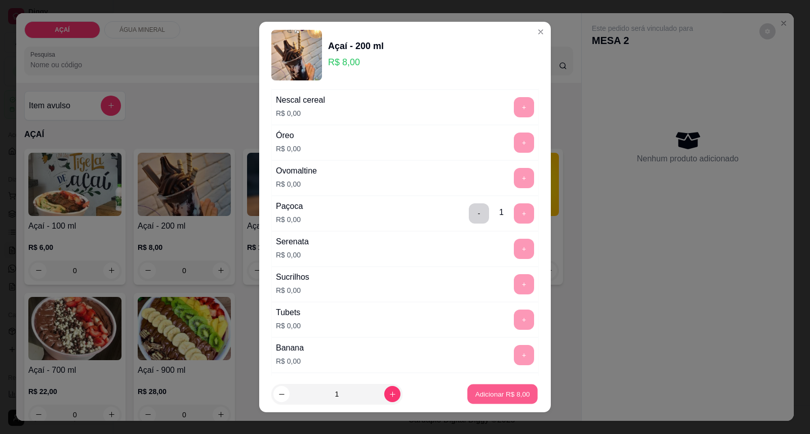
click at [479, 390] on p "Adicionar R$ 8,00" at bounding box center [502, 394] width 55 height 10
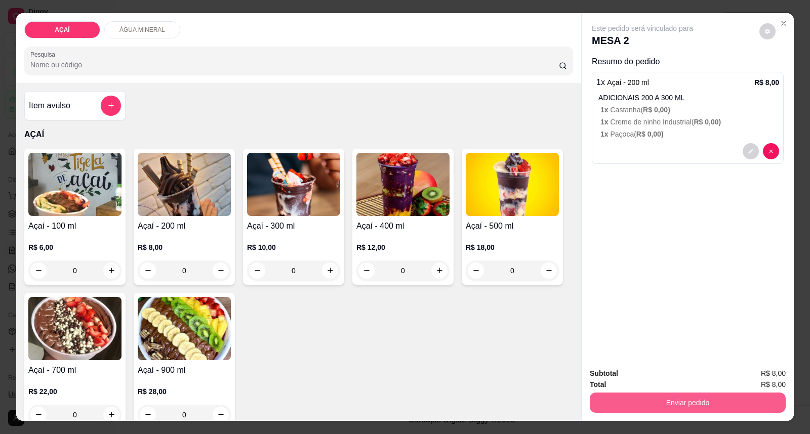
click at [622, 400] on button "Enviar pedido" at bounding box center [688, 403] width 196 height 20
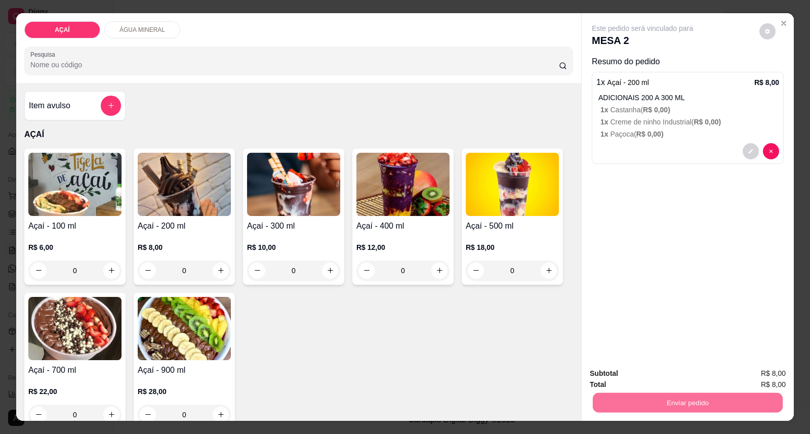
click at [763, 381] on button "Enviar pedido" at bounding box center [759, 378] width 56 height 19
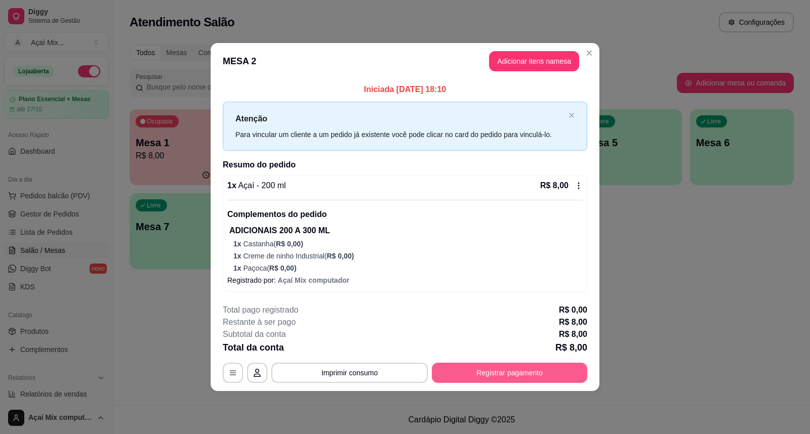
click at [479, 377] on button "Registrar pagamento" at bounding box center [509, 373] width 155 height 20
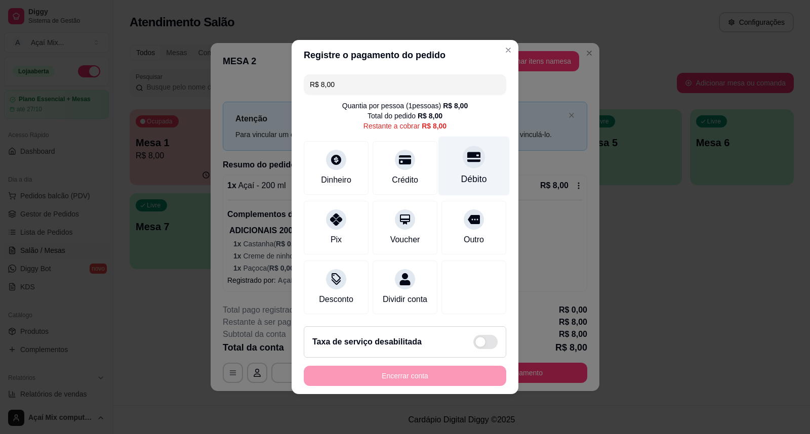
click at [463, 161] on div "Débito" at bounding box center [473, 166] width 71 height 59
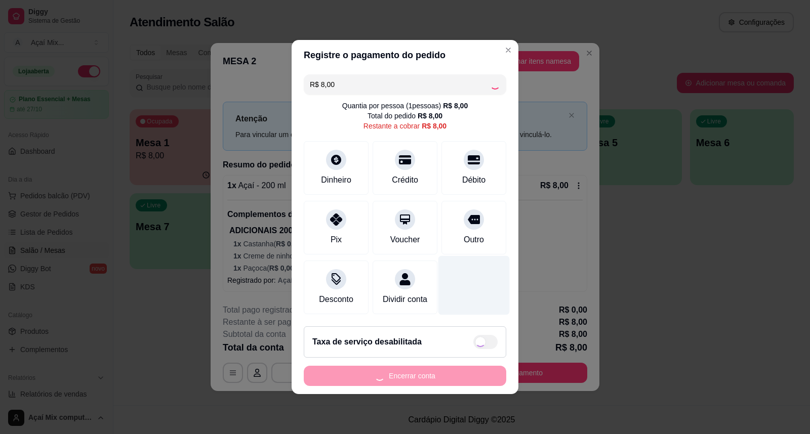
type input "R$ 0,00"
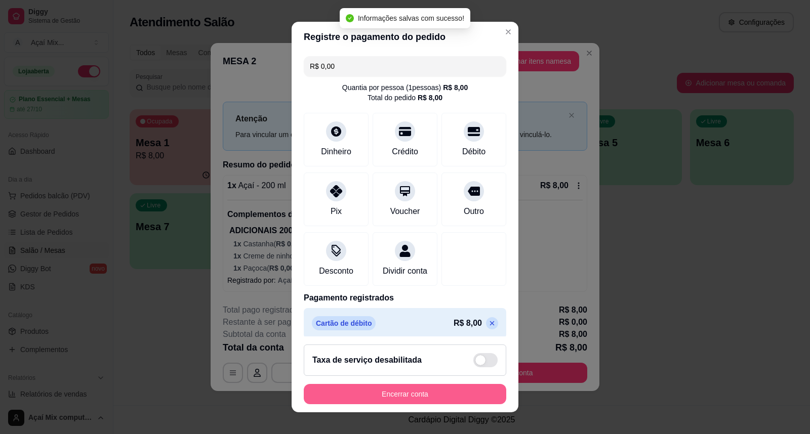
click at [393, 390] on button "Encerrar conta" at bounding box center [405, 394] width 202 height 20
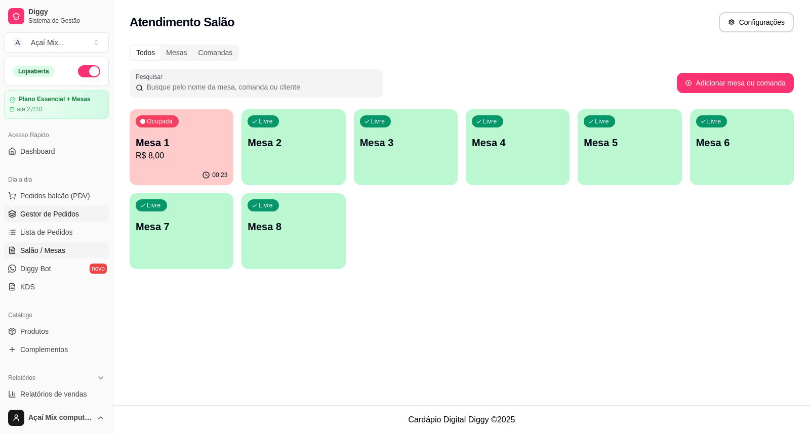
click at [42, 210] on span "Gestor de Pedidos" at bounding box center [49, 214] width 59 height 10
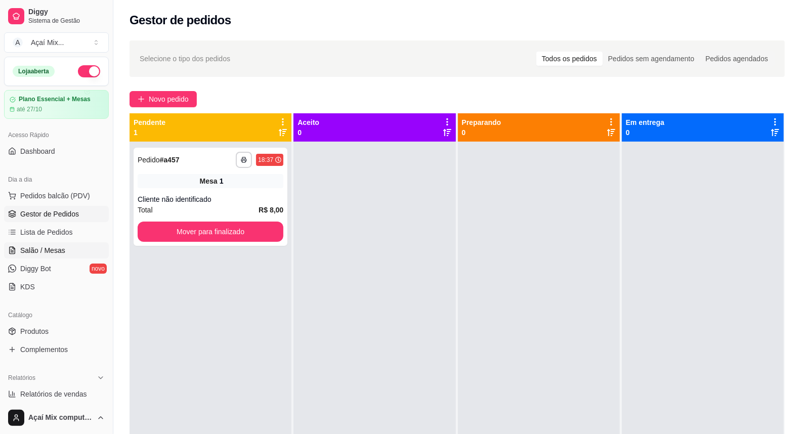
click at [67, 250] on link "Salão / Mesas" at bounding box center [56, 250] width 105 height 16
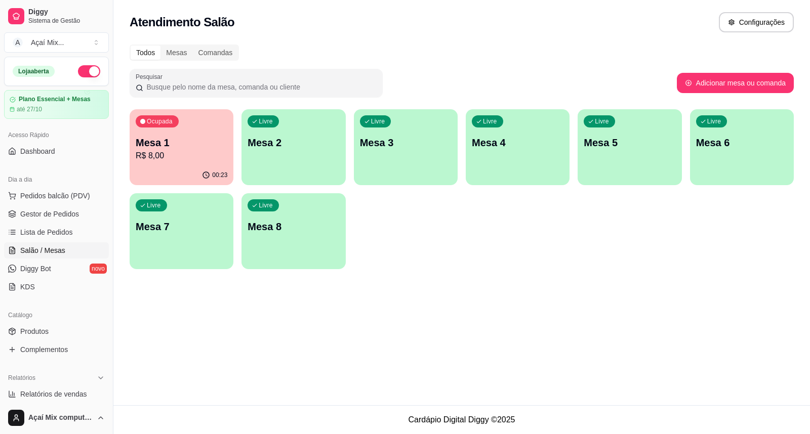
click at [160, 172] on div "00:23" at bounding box center [182, 176] width 104 height 20
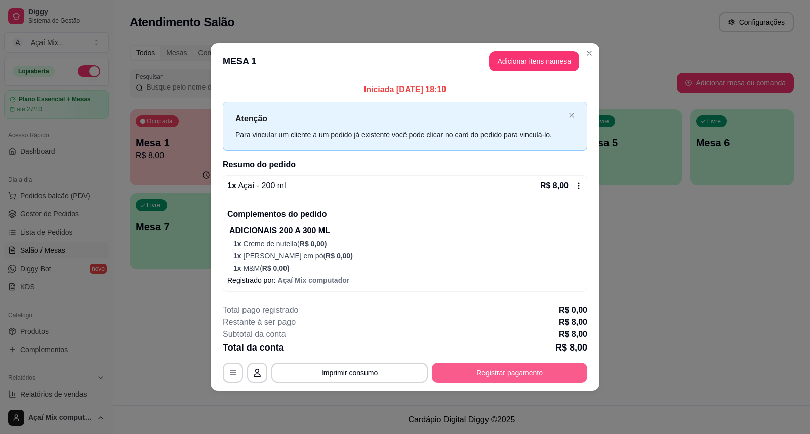
click at [492, 368] on button "Registrar pagamento" at bounding box center [509, 373] width 155 height 20
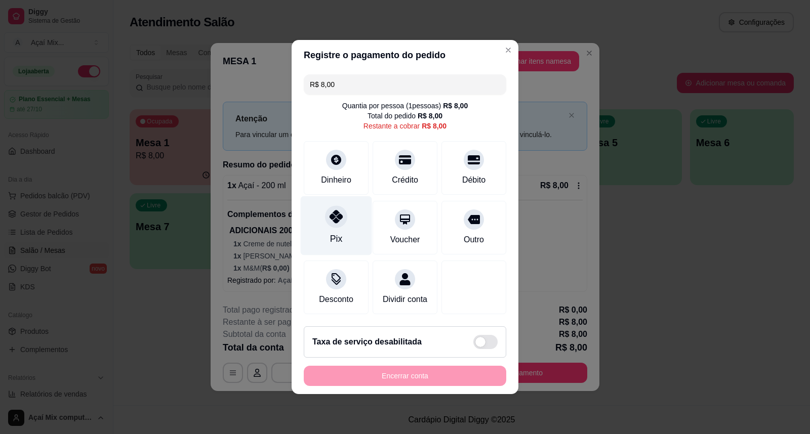
click at [332, 218] on div at bounding box center [336, 217] width 22 height 22
type input "R$ 0,00"
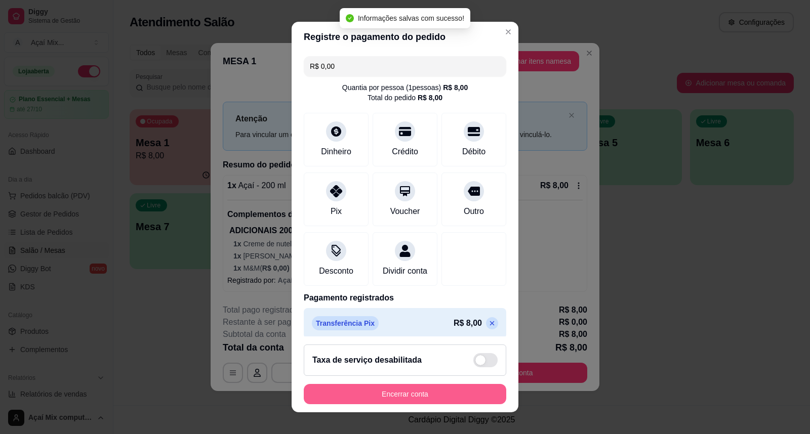
click at [391, 398] on button "Encerrar conta" at bounding box center [405, 394] width 202 height 20
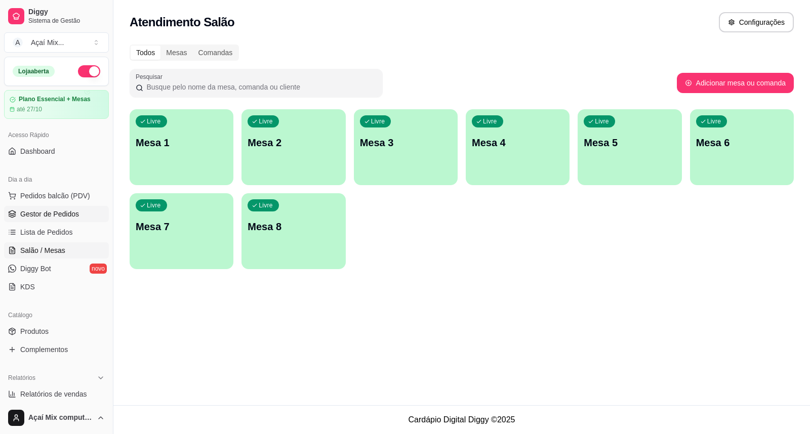
click at [49, 216] on span "Gestor de Pedidos" at bounding box center [49, 214] width 59 height 10
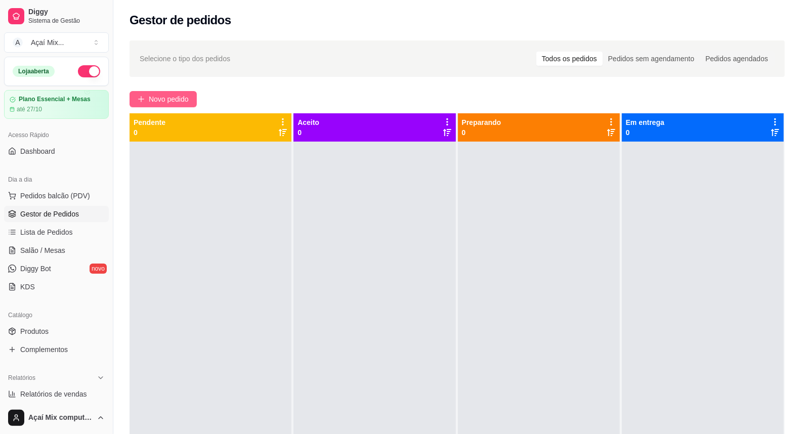
click at [191, 98] on button "Novo pedido" at bounding box center [163, 99] width 67 height 16
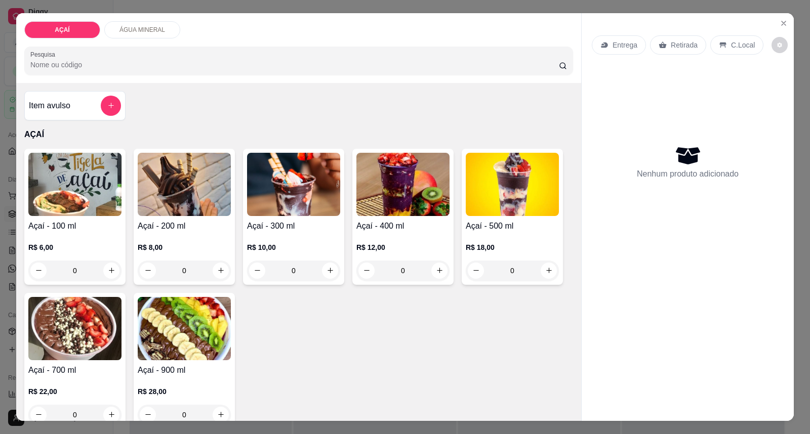
click at [175, 180] on img at bounding box center [184, 184] width 93 height 63
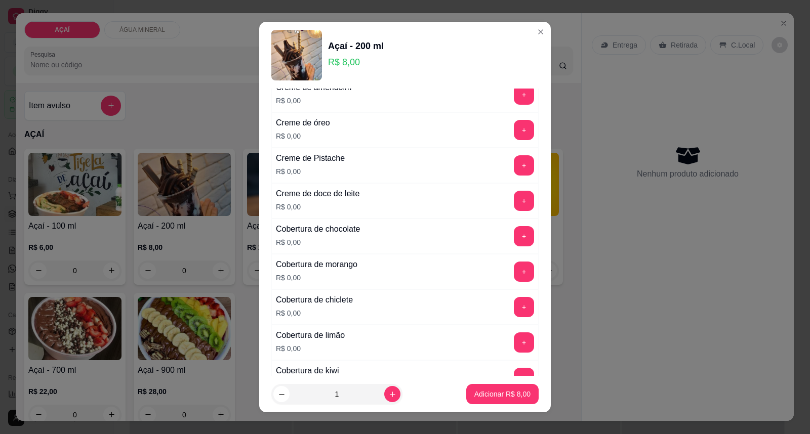
scroll to position [281, 0]
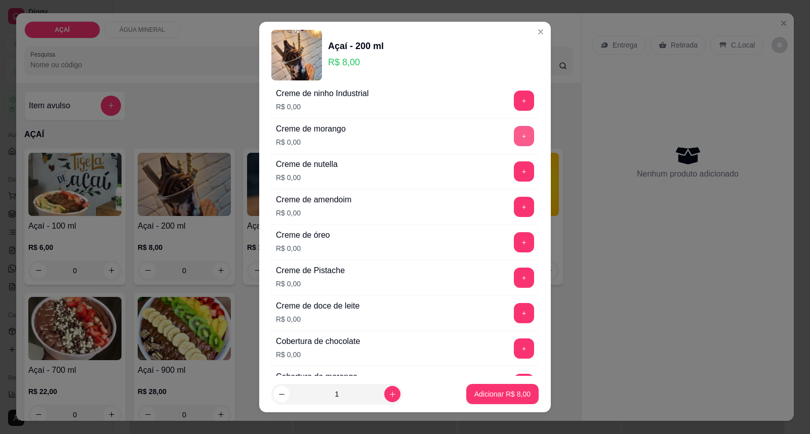
click at [514, 138] on button "+" at bounding box center [524, 136] width 20 height 20
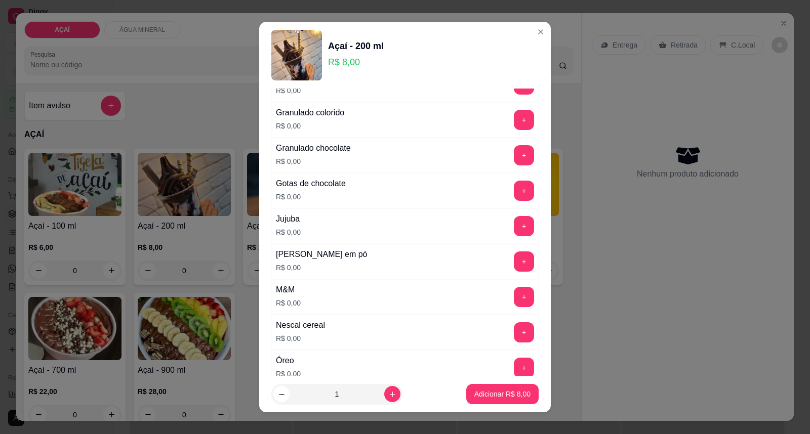
scroll to position [956, 0]
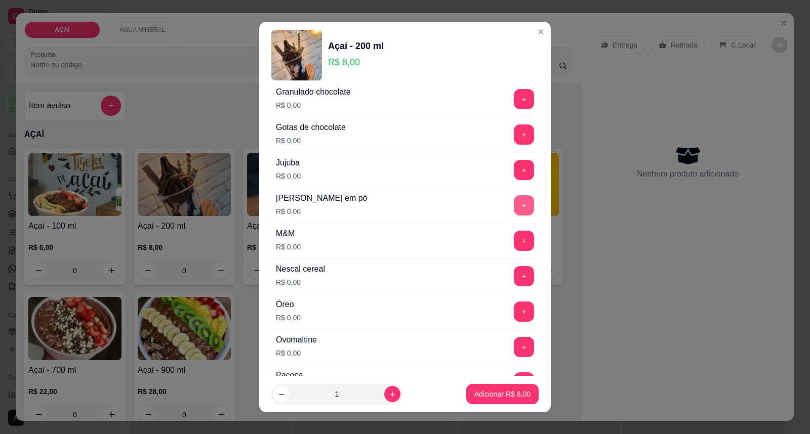
click at [514, 206] on button "+" at bounding box center [524, 205] width 20 height 20
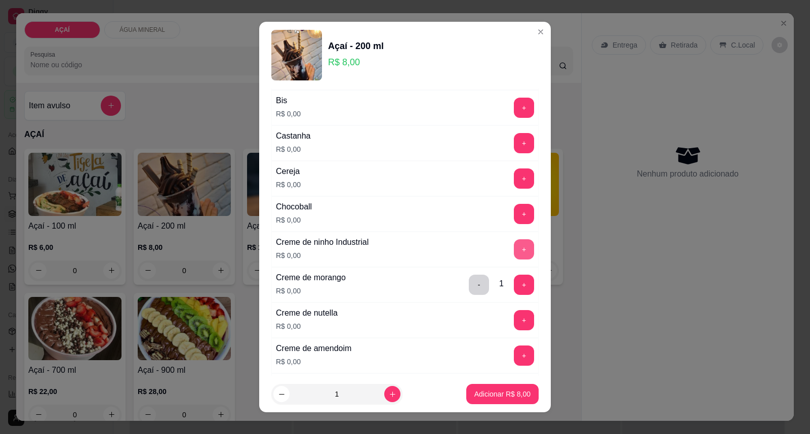
scroll to position [112, 0]
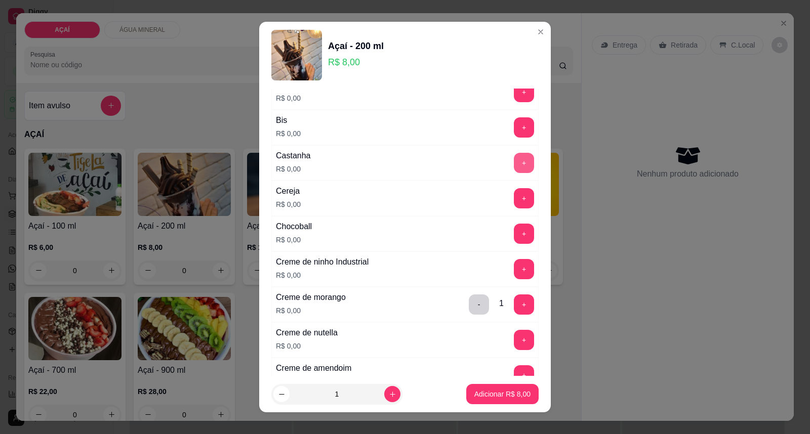
click at [514, 165] on button "+" at bounding box center [524, 163] width 20 height 20
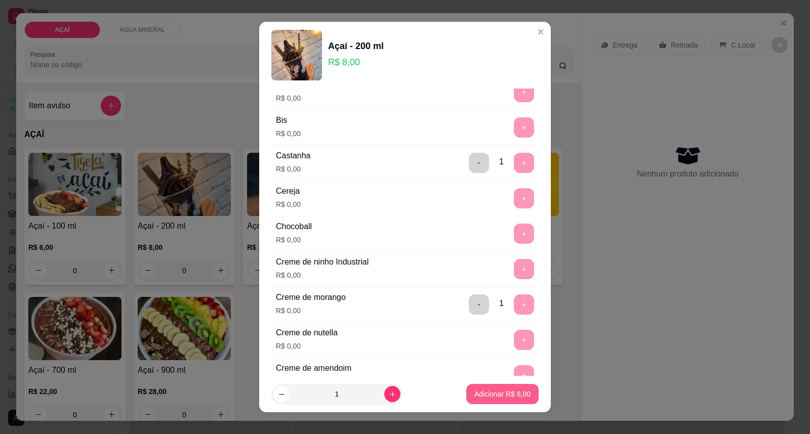
click at [478, 388] on button "Adicionar R$ 8,00" at bounding box center [502, 394] width 72 height 20
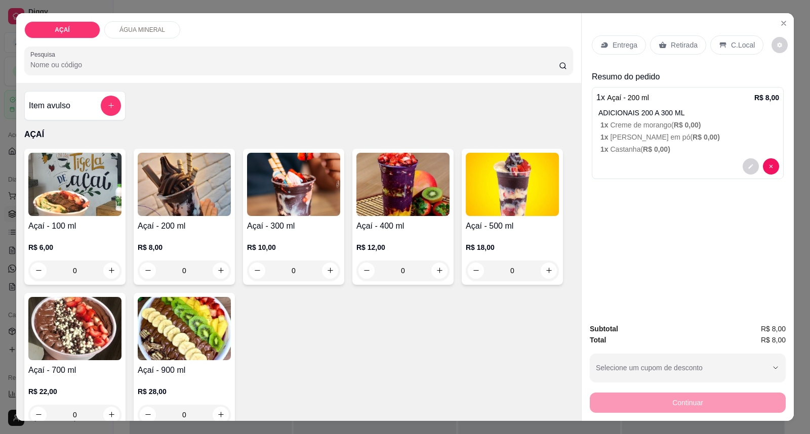
click at [620, 38] on div "Entrega" at bounding box center [619, 44] width 54 height 19
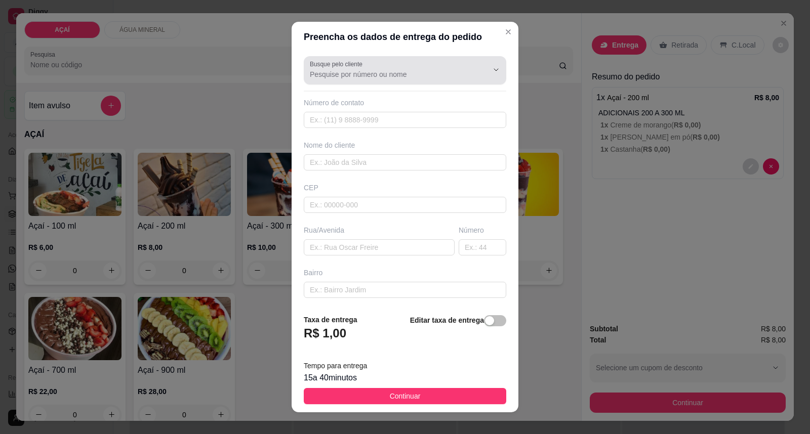
click at [408, 64] on div at bounding box center [405, 70] width 190 height 20
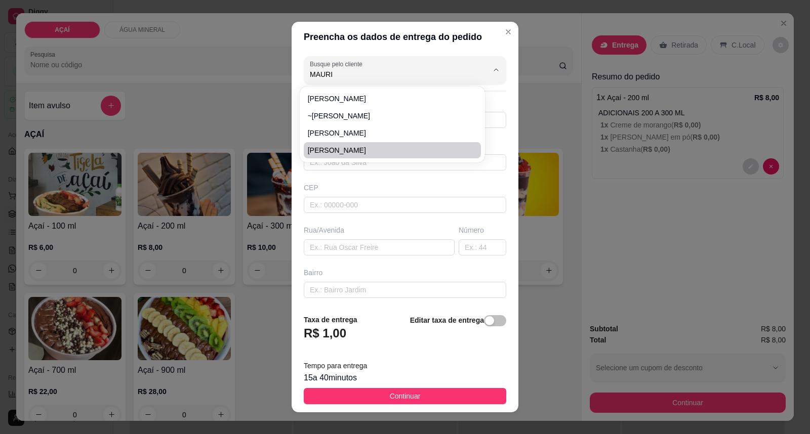
click at [343, 143] on li "[PERSON_NAME]" at bounding box center [393, 150] width 178 height 16
type input "[PERSON_NAME]"
type input "8281266953"
type input "[PERSON_NAME]"
type input "57520000"
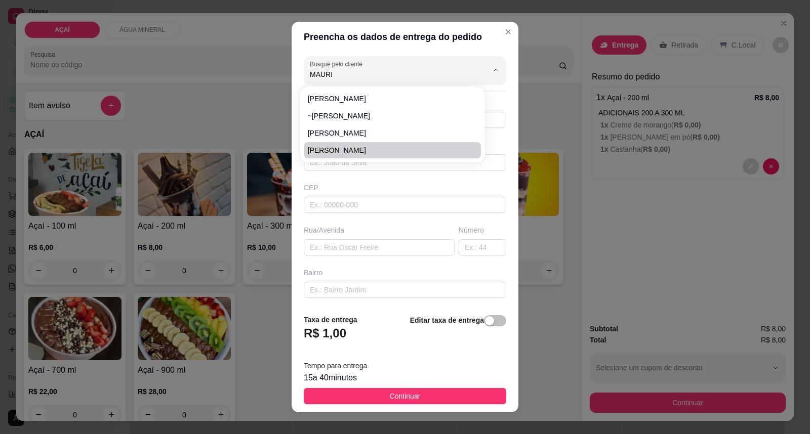
type input "padre [PERSON_NAME]"
type input "527"
type input "Maravilha"
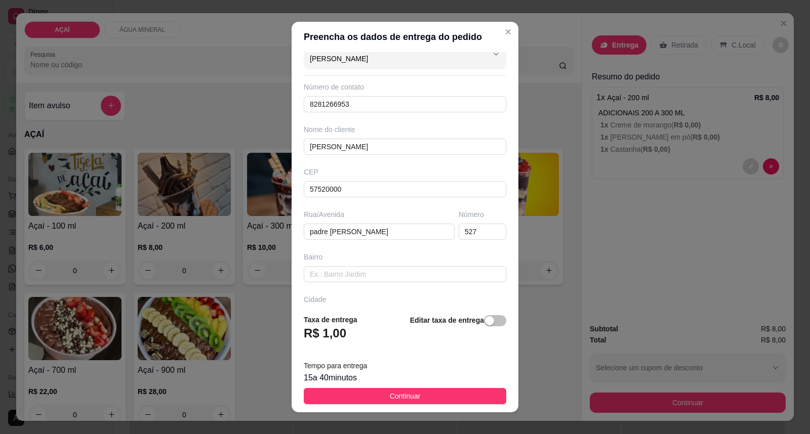
scroll to position [0, 0]
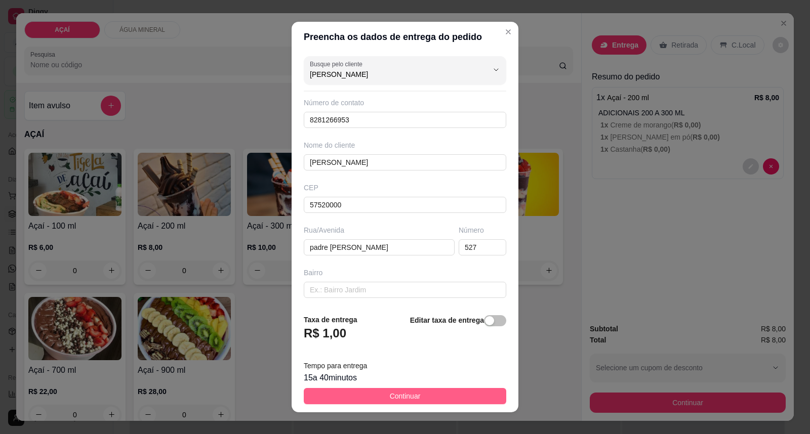
type input "[PERSON_NAME]"
click at [398, 391] on span "Continuar" at bounding box center [405, 396] width 31 height 11
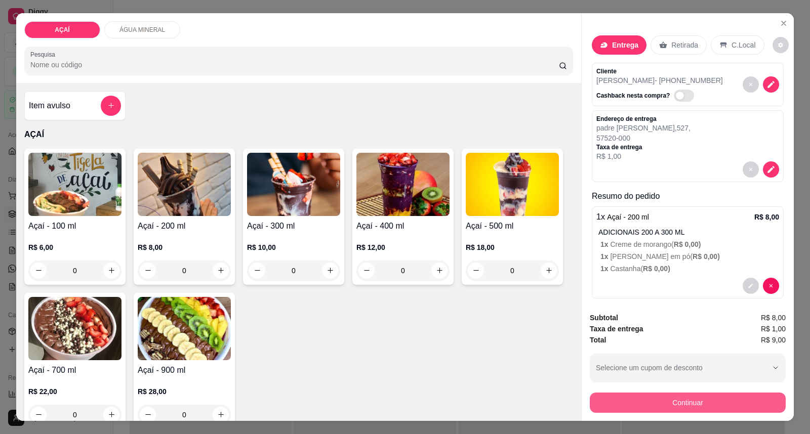
click at [699, 406] on button "Continuar" at bounding box center [688, 403] width 196 height 20
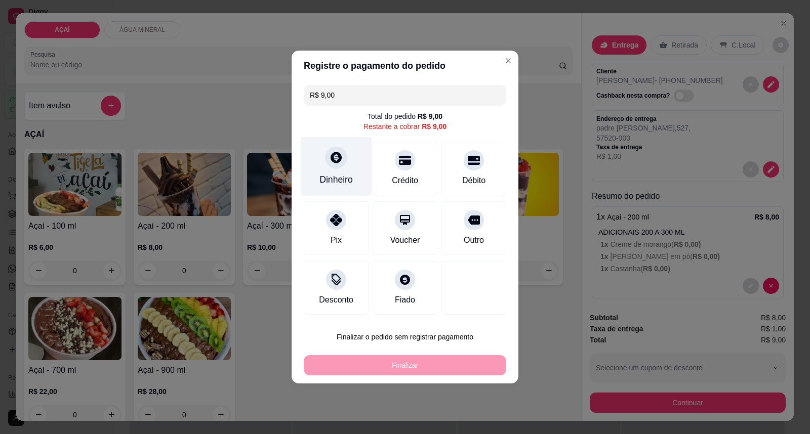
click at [331, 159] on icon at bounding box center [336, 157] width 11 height 11
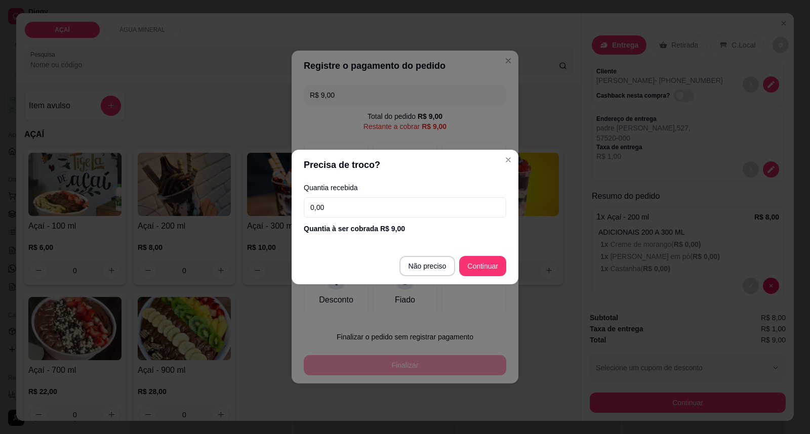
click at [380, 208] on input "0,00" at bounding box center [405, 207] width 202 height 20
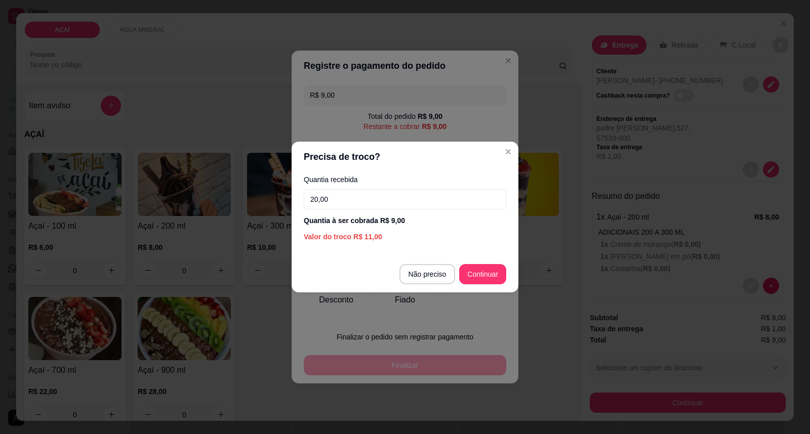
type input "20,00"
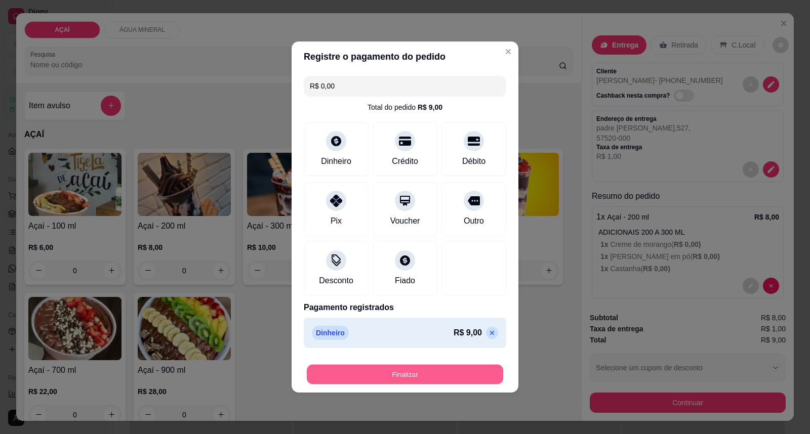
click at [407, 381] on button "Finalizar" at bounding box center [405, 375] width 196 height 20
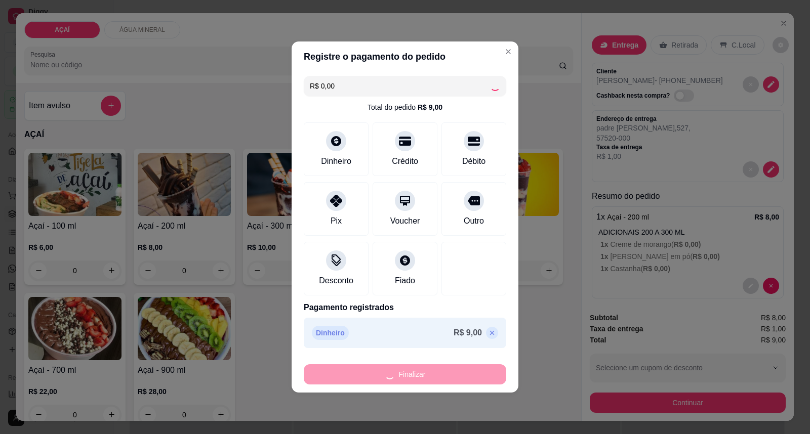
type input "-R$ 9,00"
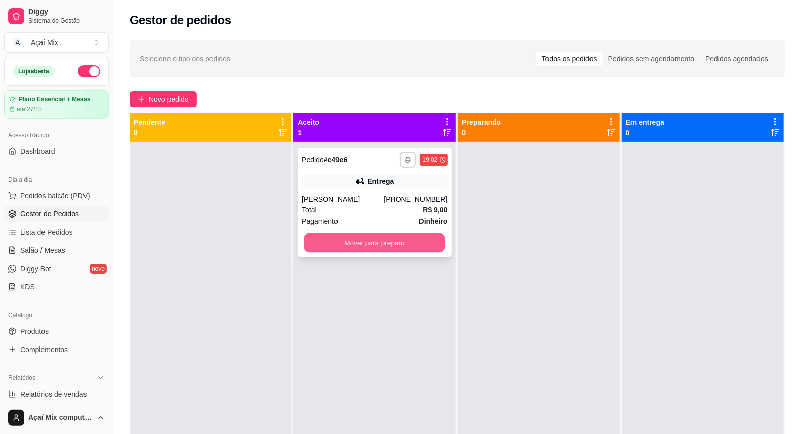
click at [355, 236] on button "Mover para preparo" at bounding box center [375, 243] width 142 height 20
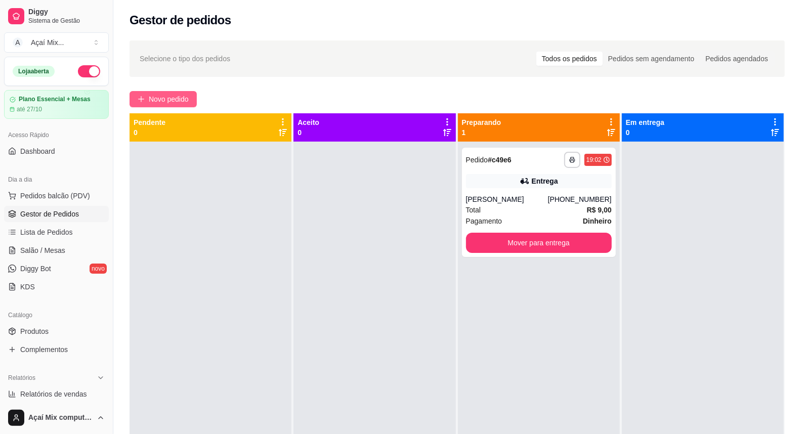
click at [161, 104] on span "Novo pedido" at bounding box center [169, 99] width 40 height 11
